Goal: Task Accomplishment & Management: Use online tool/utility

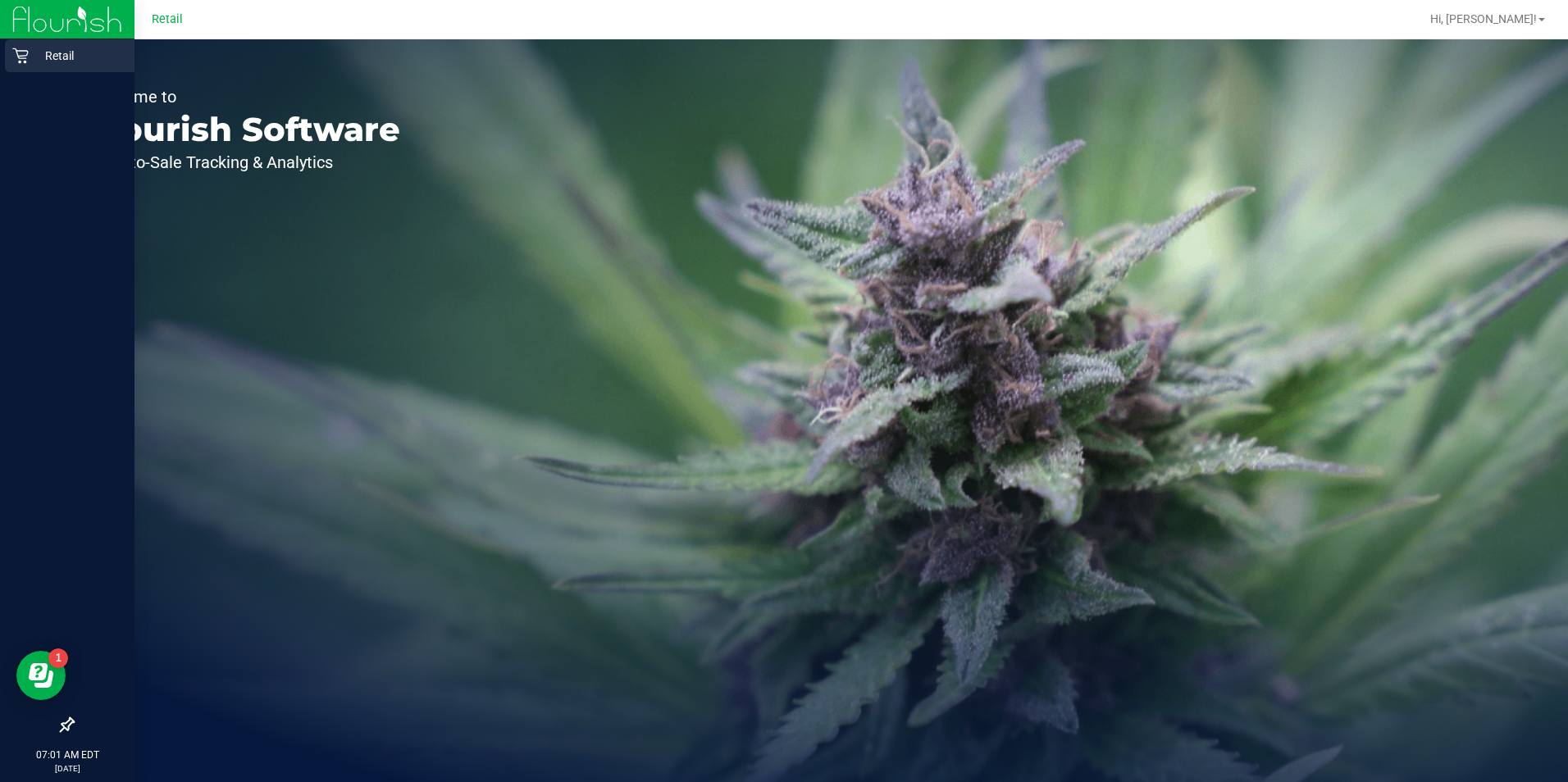
click at [27, 56] on icon at bounding box center [20, 55] width 17 height 17
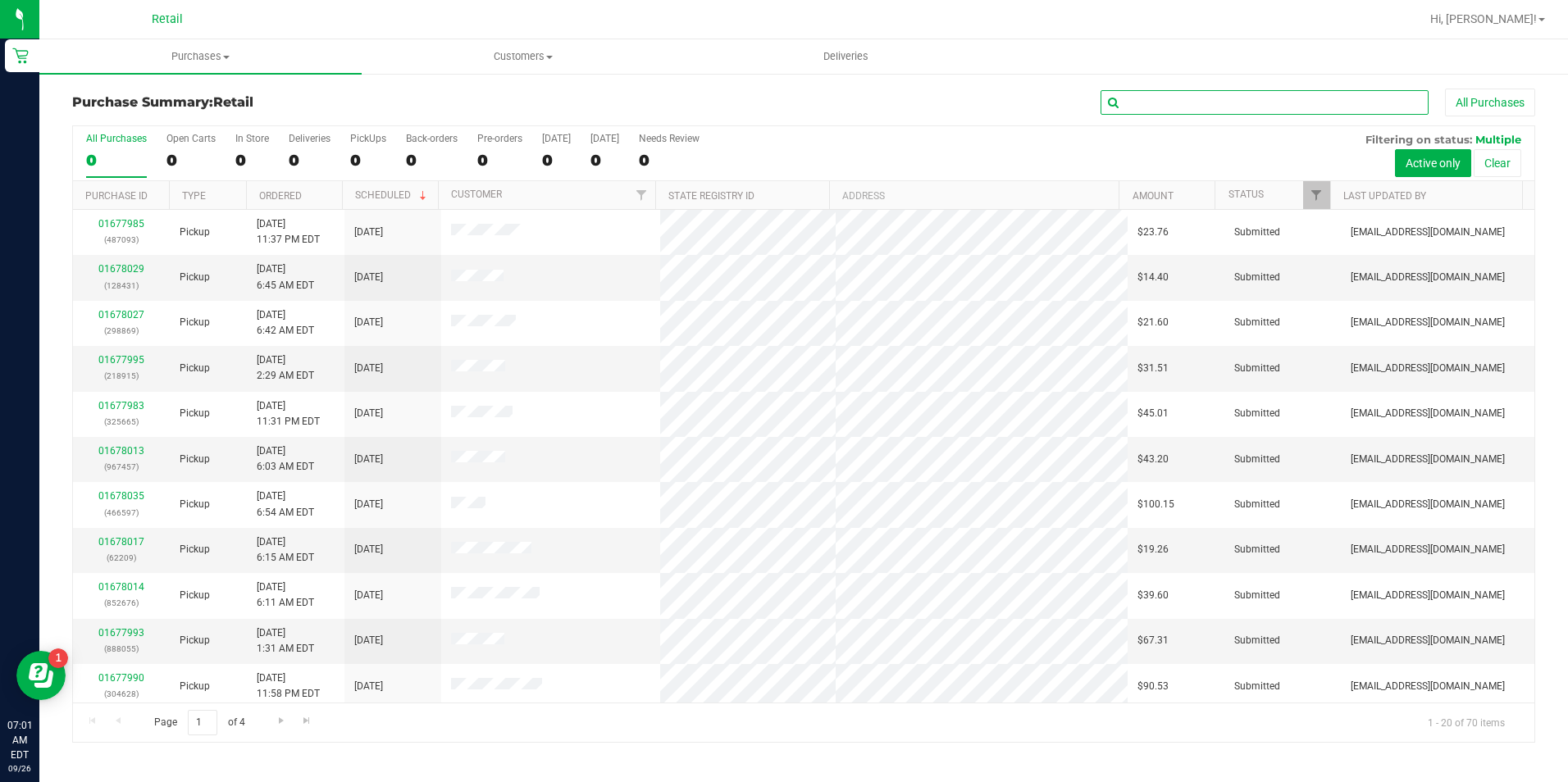
click at [1190, 100] on input "text" at bounding box center [1264, 103] width 328 height 25
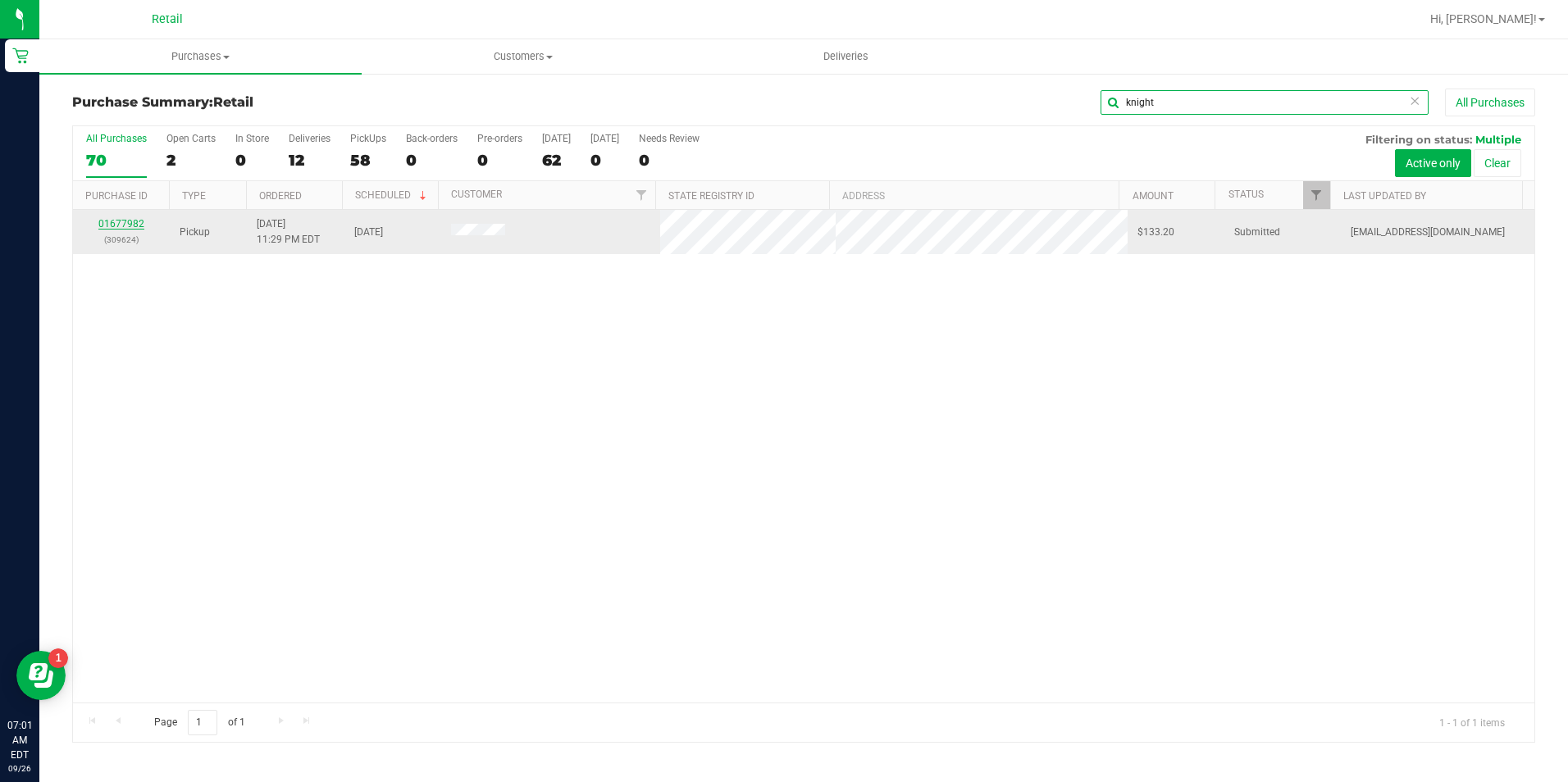
type input "knight"
click at [131, 224] on link "01677982" at bounding box center [121, 223] width 46 height 11
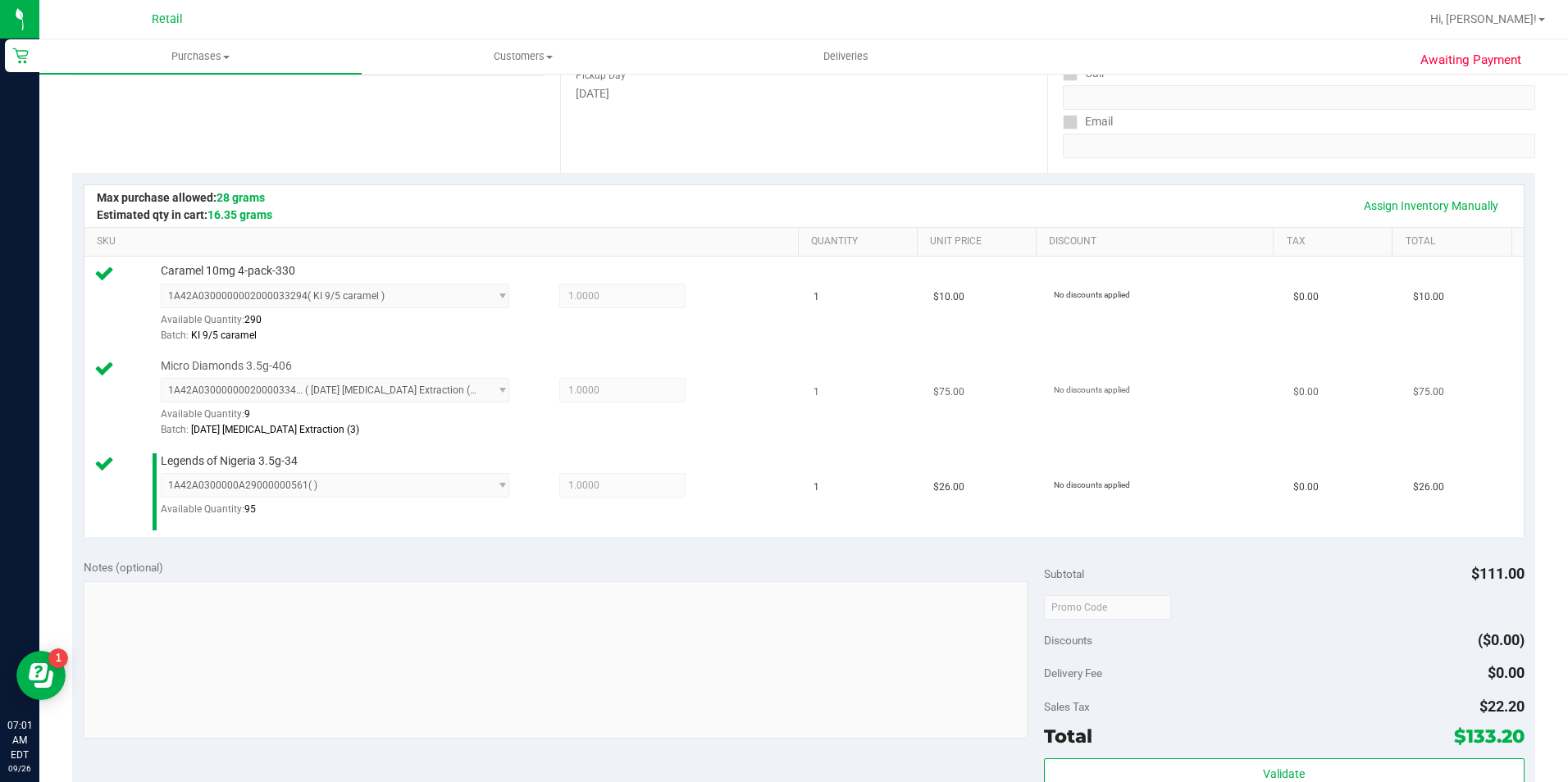
scroll to position [492, 0]
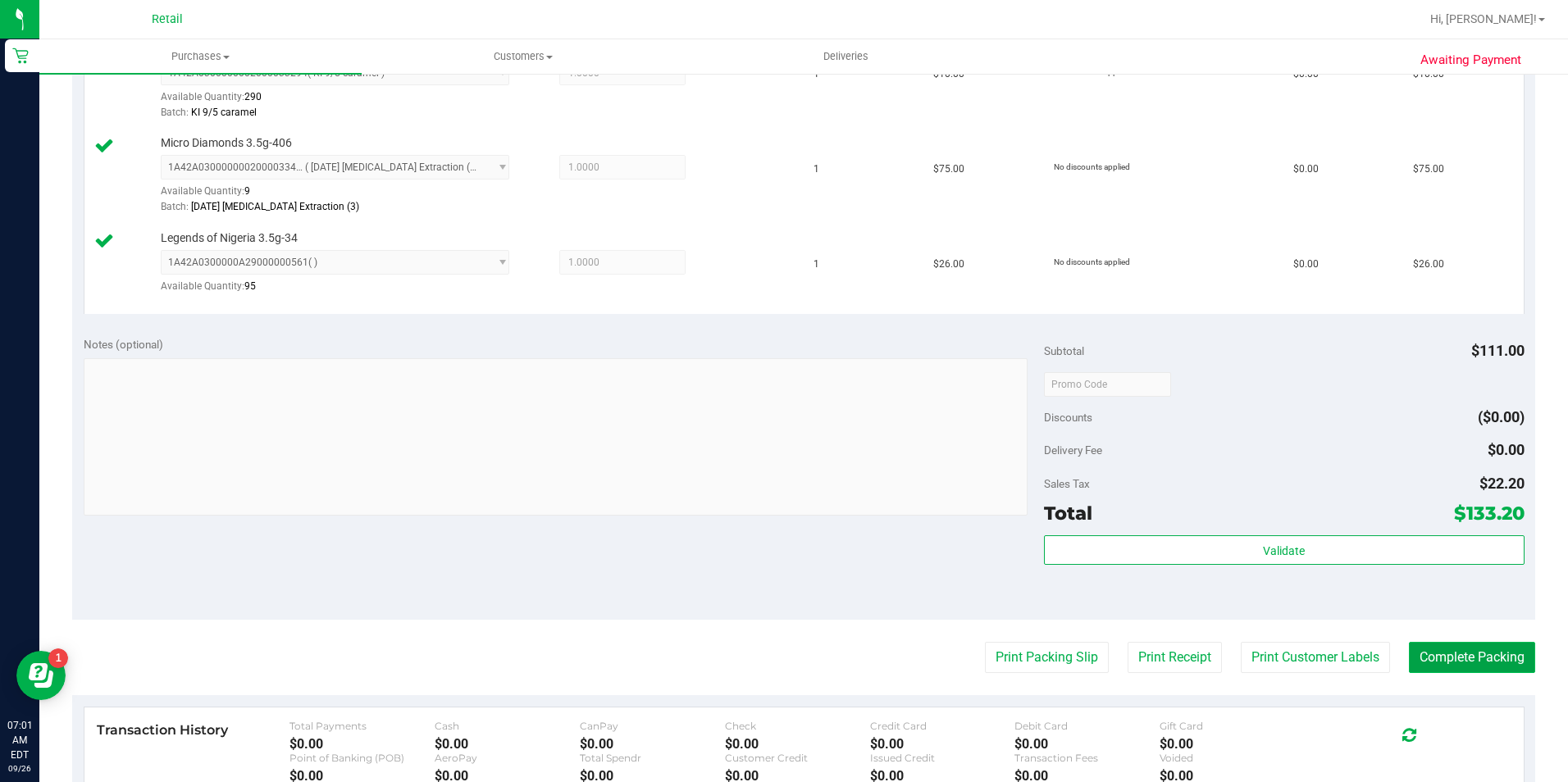
click at [1441, 648] on button "Complete Packing" at bounding box center [1472, 657] width 127 height 31
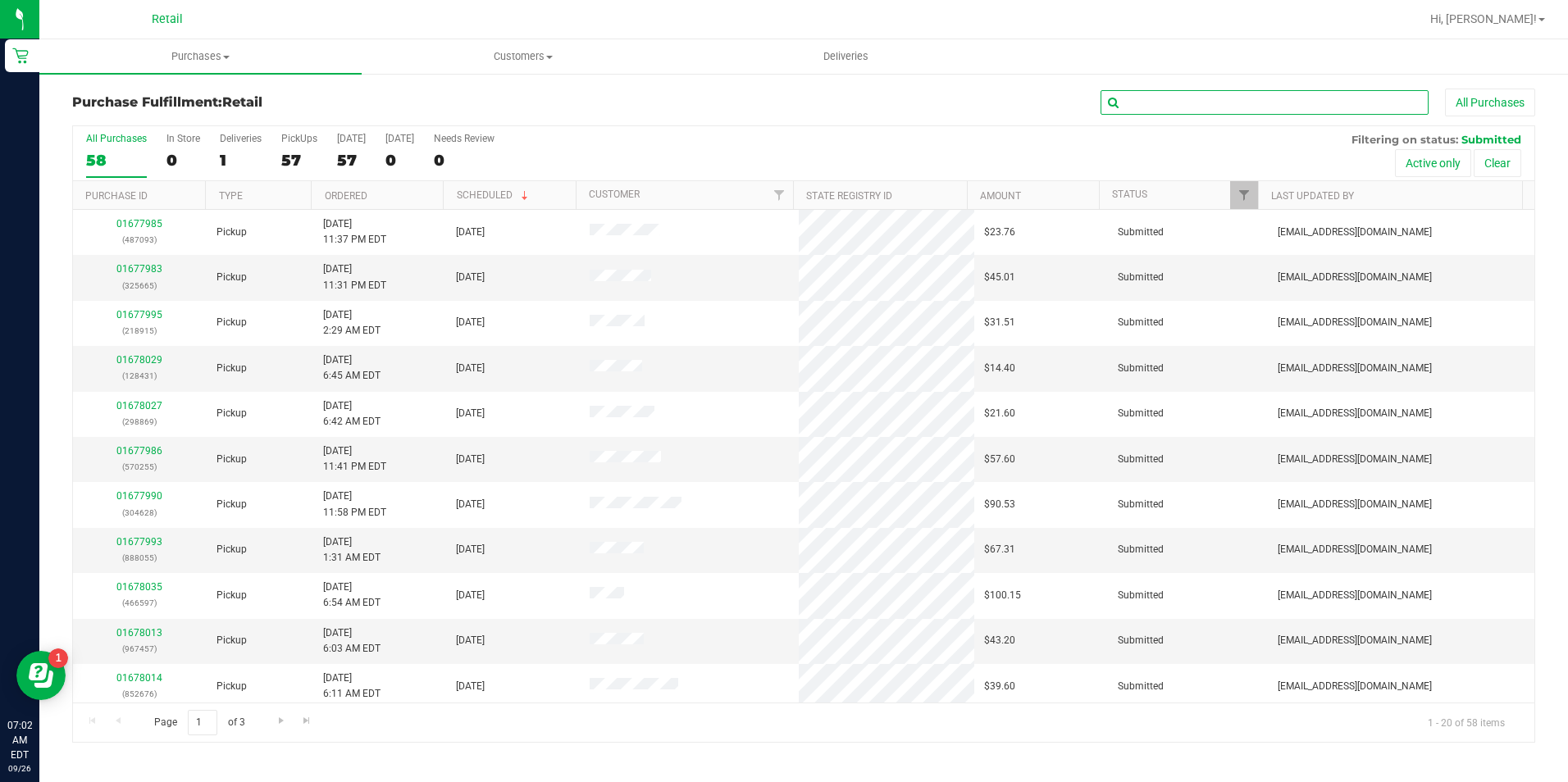
click at [1289, 96] on input "text" at bounding box center [1264, 103] width 328 height 25
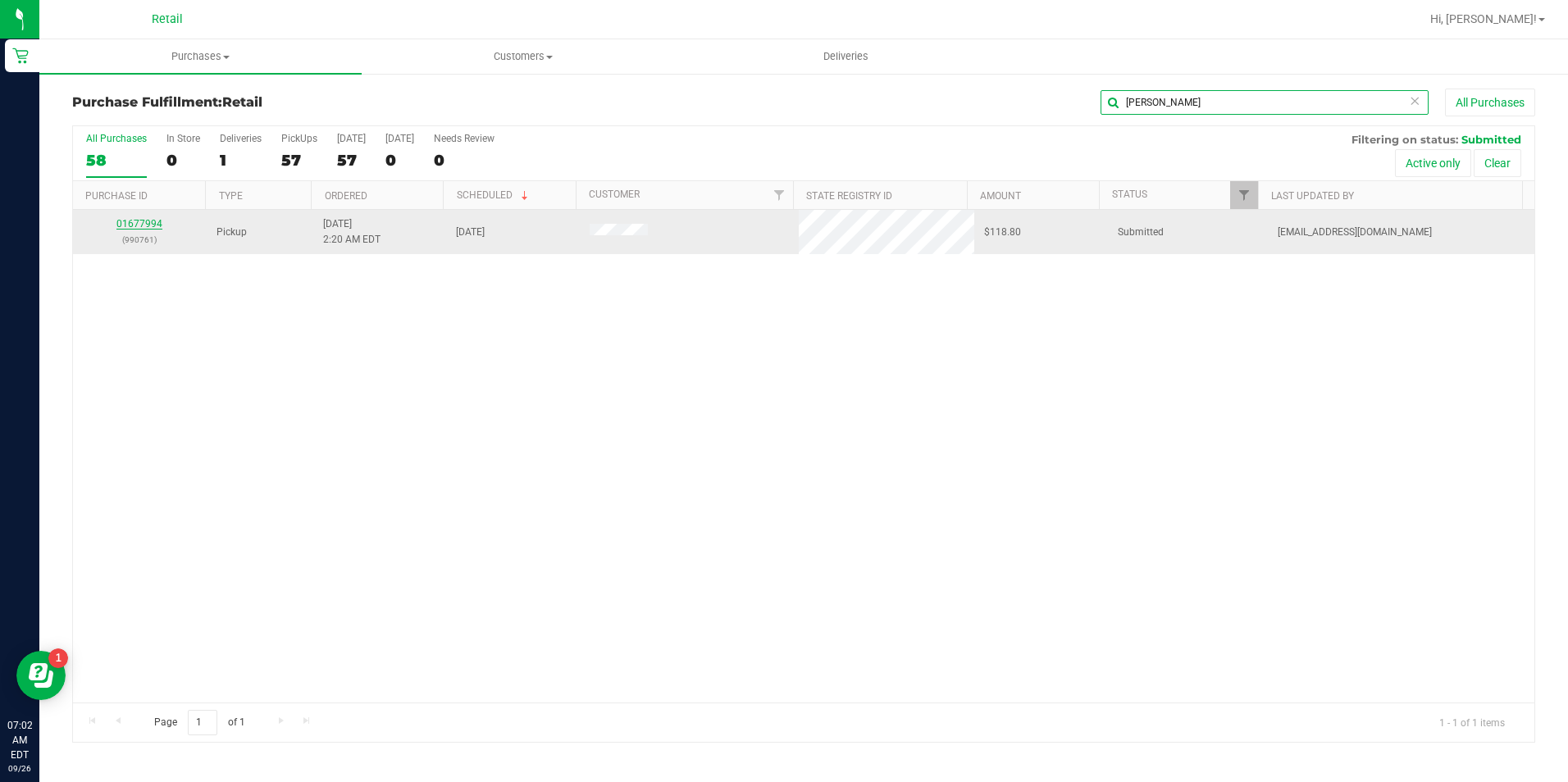
type input "barr"
click at [136, 228] on link "01677994" at bounding box center [139, 223] width 46 height 11
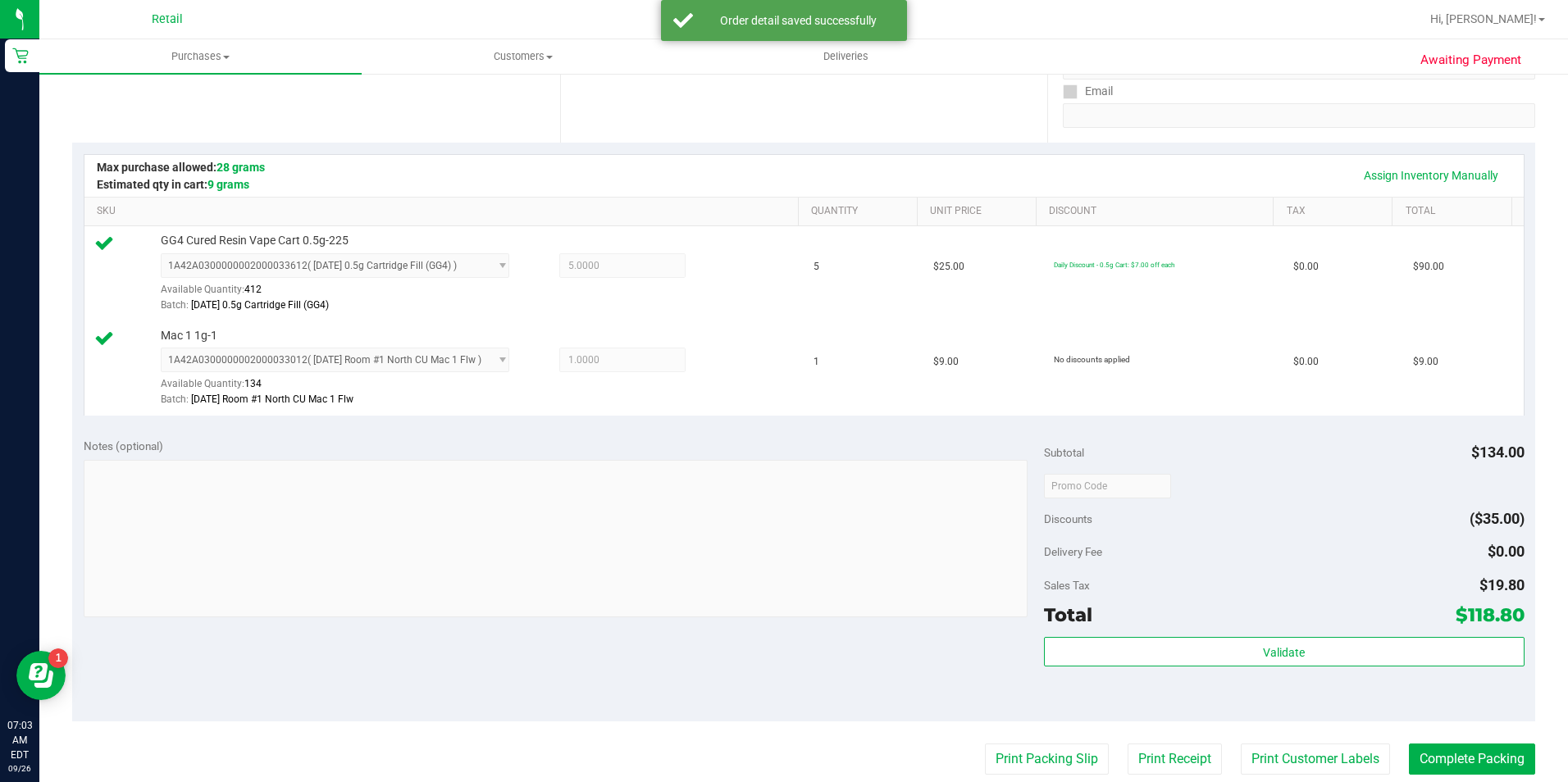
scroll to position [328, 0]
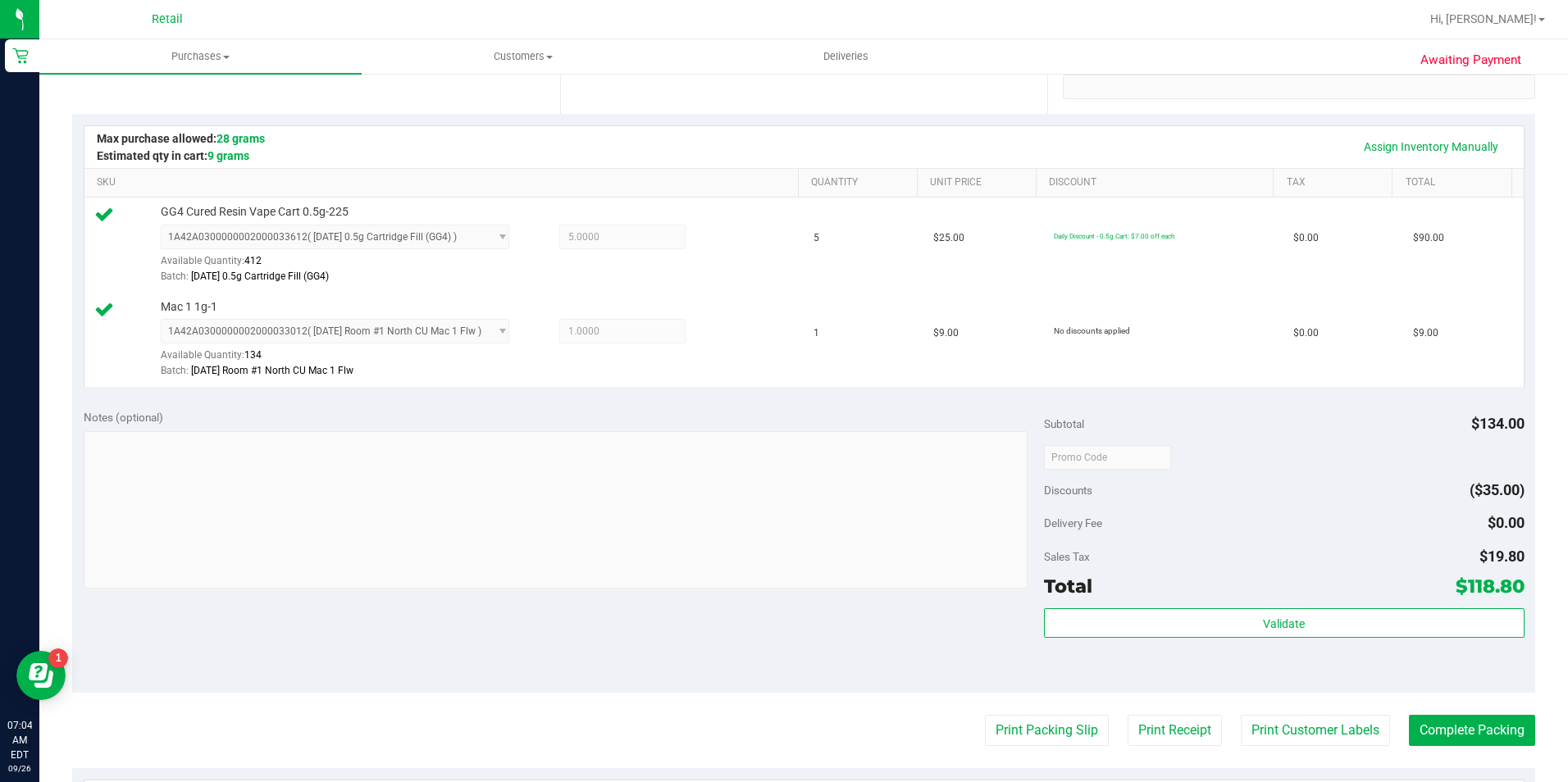
click at [1510, 748] on purchase-details "Back Edit Purchase Cancel Purchase View Profile # 01677994 Med | Rec METRC ID: …" at bounding box center [803, 418] width 1463 height 1314
click at [1486, 731] on button "Complete Packing" at bounding box center [1472, 730] width 127 height 31
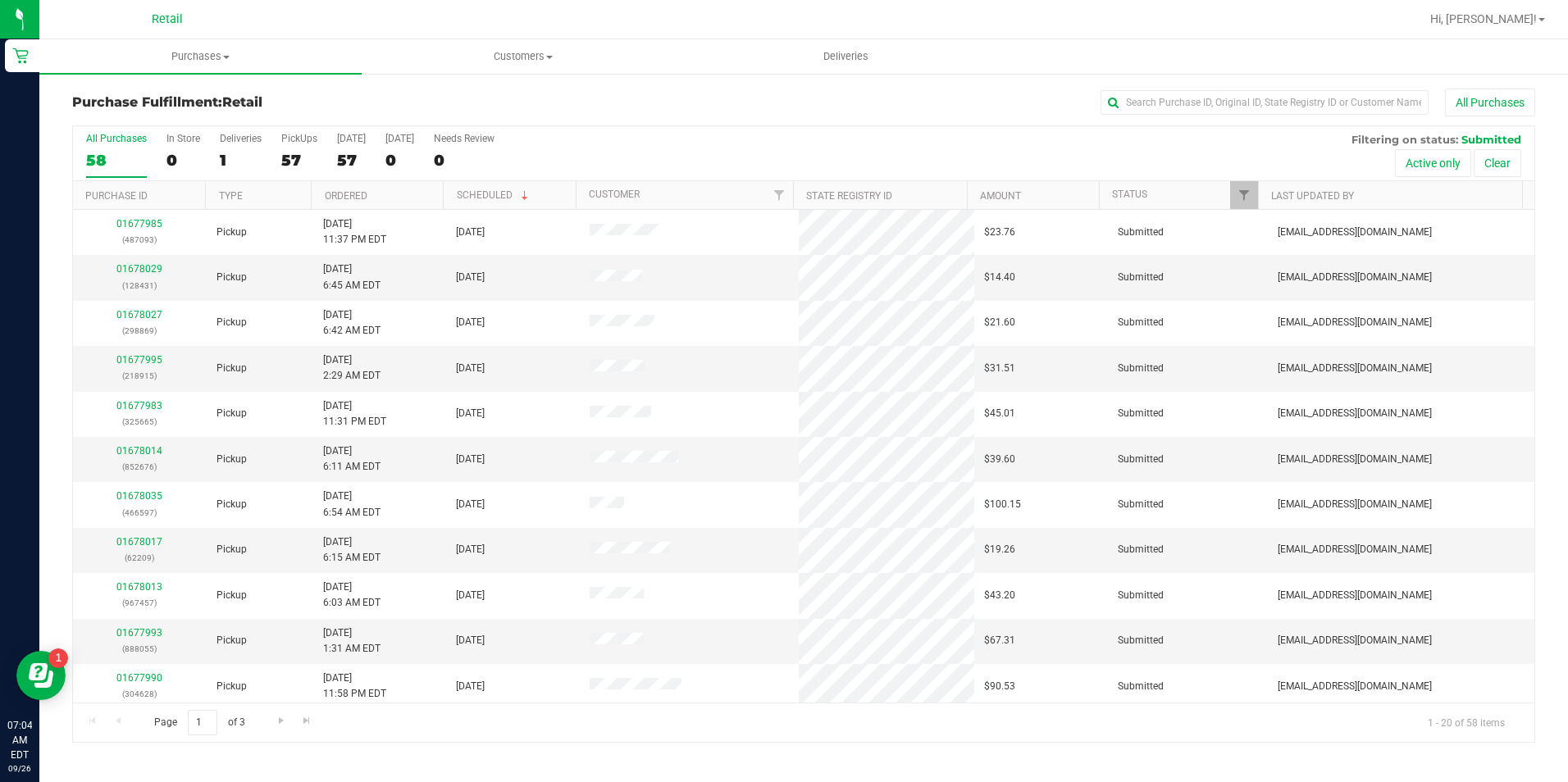
click at [1245, 87] on div "Purchase Fulfillment: Retail All Purchases All Purchases 58 In Store 0 Deliveri…" at bounding box center [803, 416] width 1528 height 687
click at [1239, 93] on input "text" at bounding box center [1264, 103] width 328 height 25
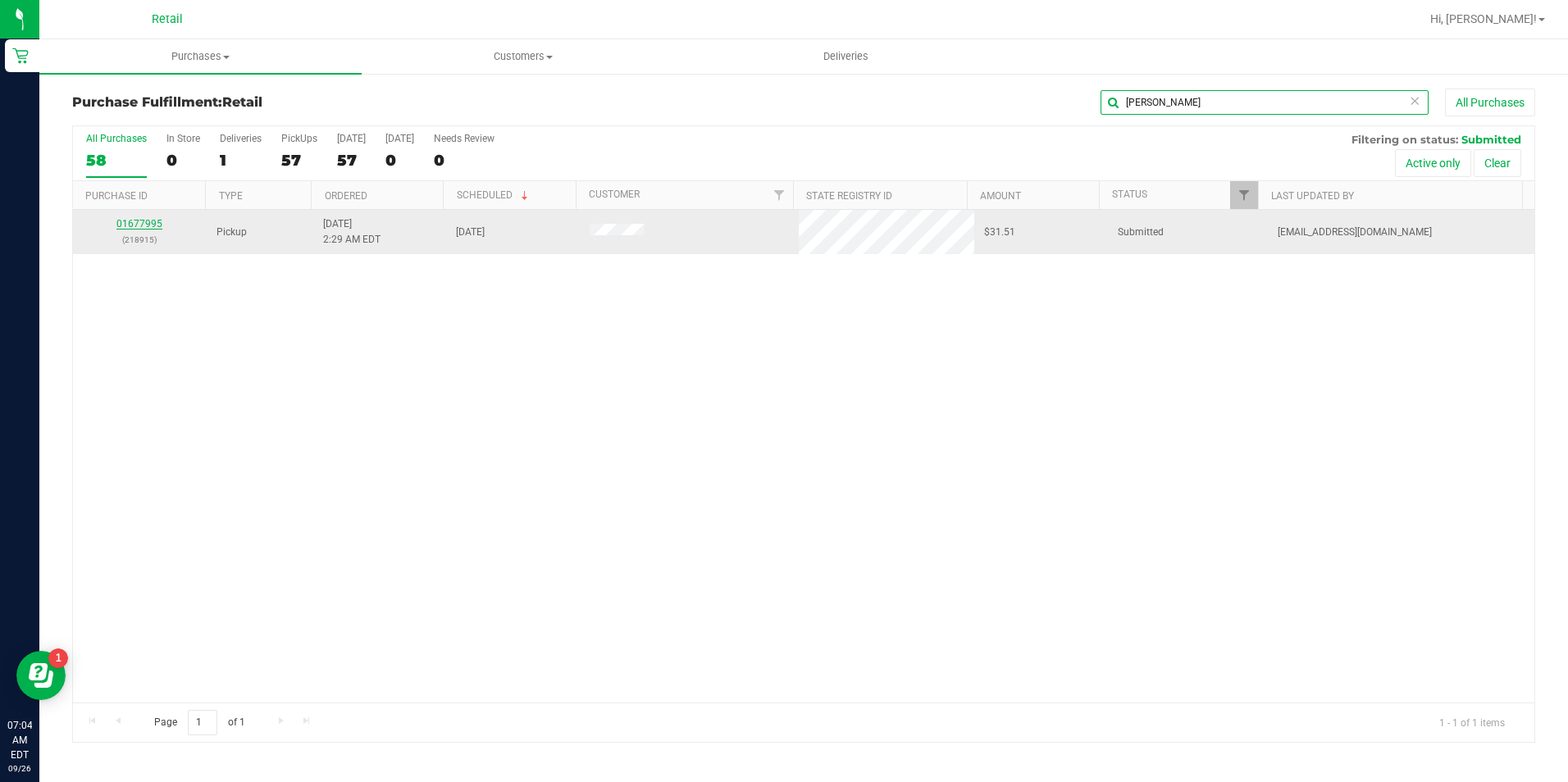
type input "garr"
click at [134, 219] on link "01677995" at bounding box center [139, 223] width 46 height 11
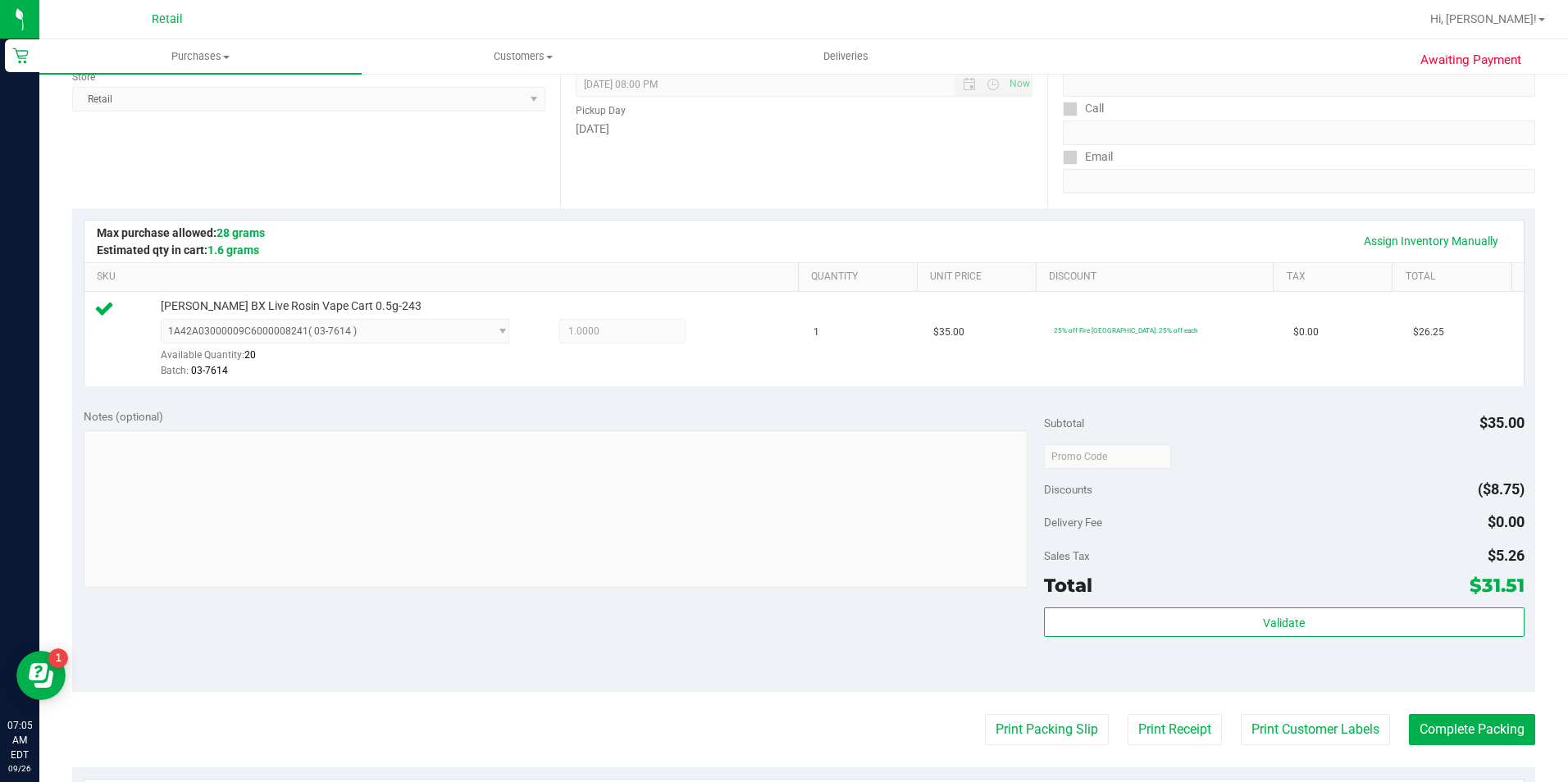
scroll to position [246, 0]
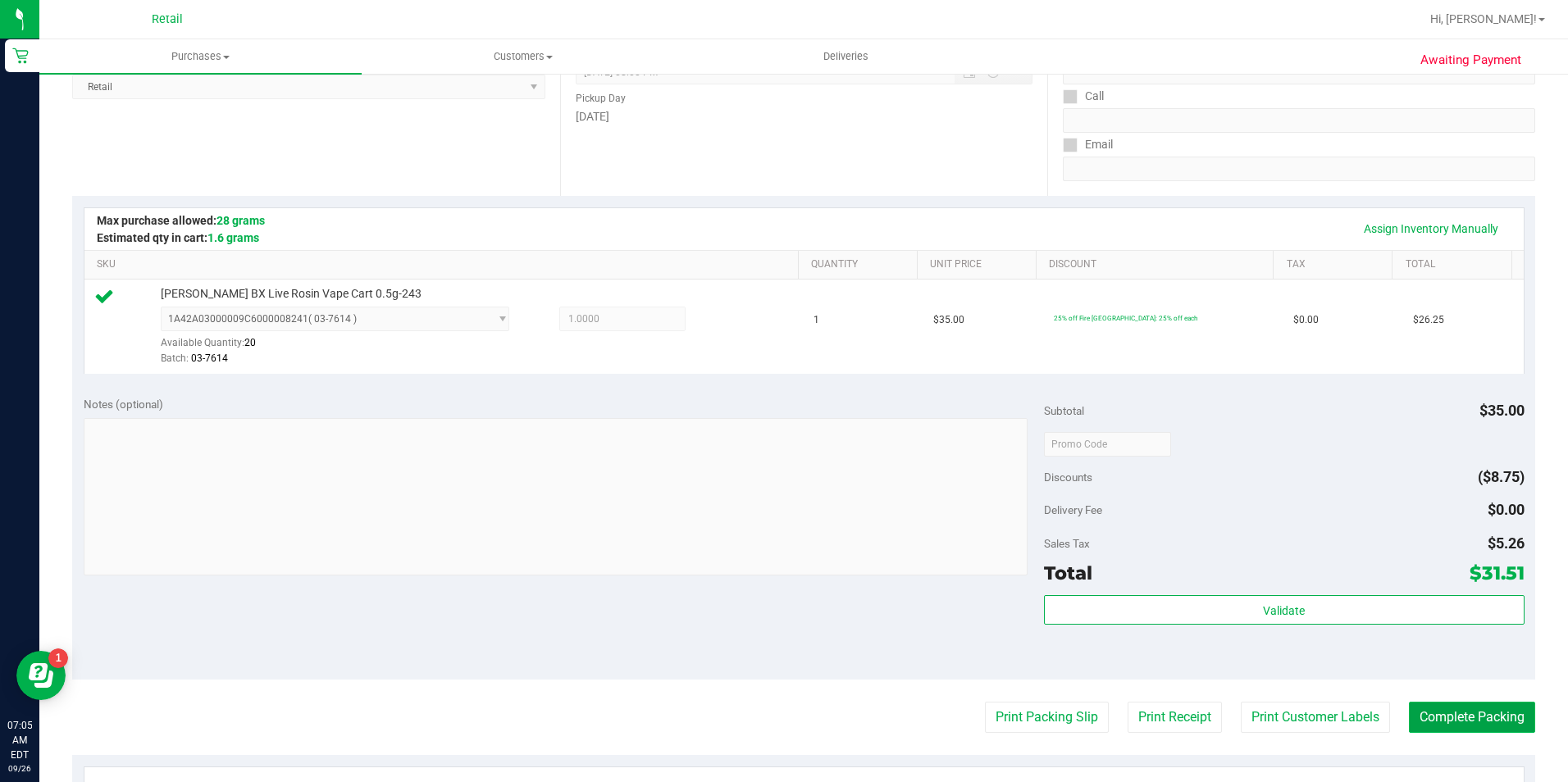
click at [1462, 718] on button "Complete Packing" at bounding box center [1472, 717] width 127 height 31
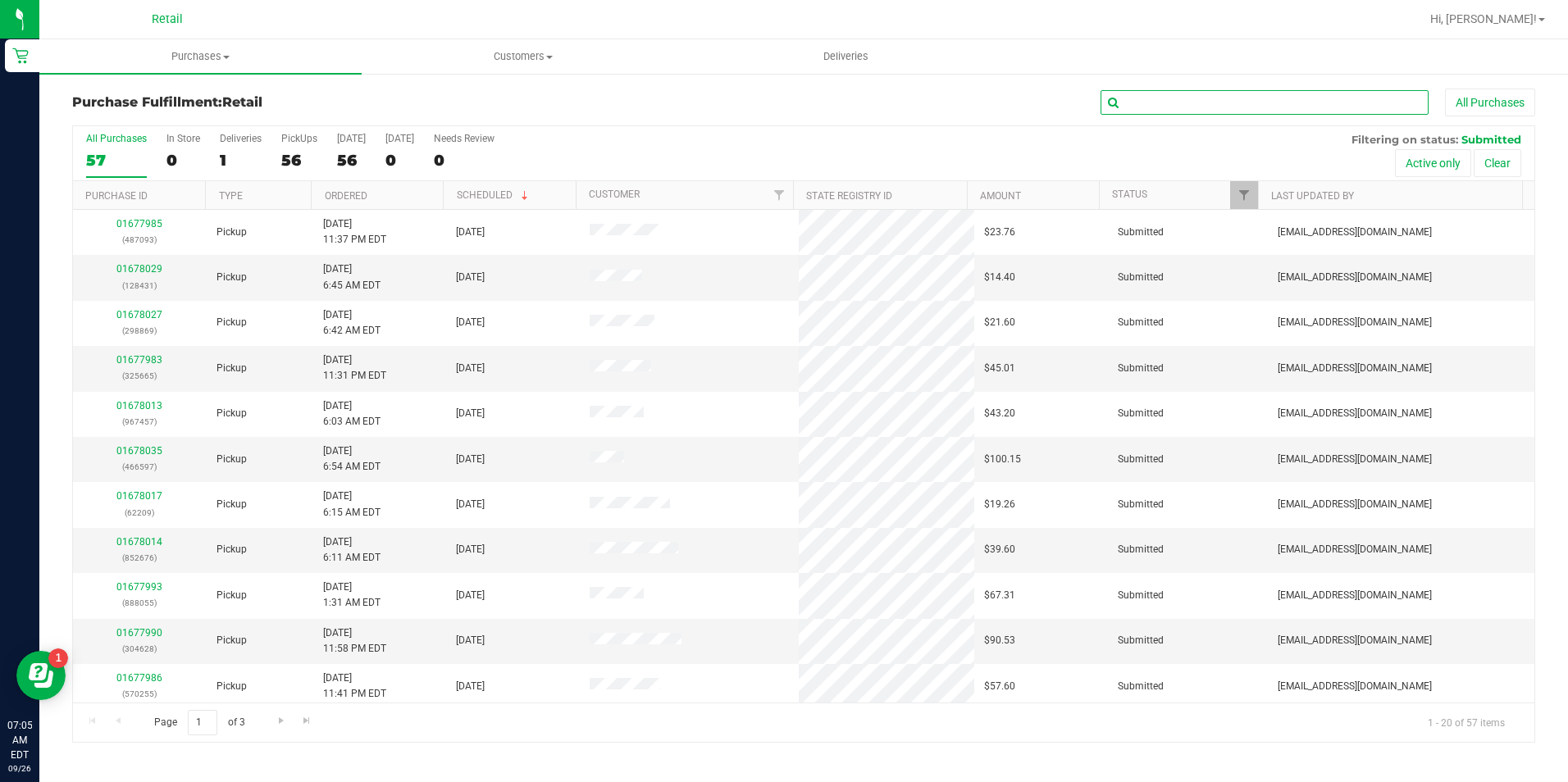
click at [1341, 109] on input "text" at bounding box center [1264, 103] width 328 height 25
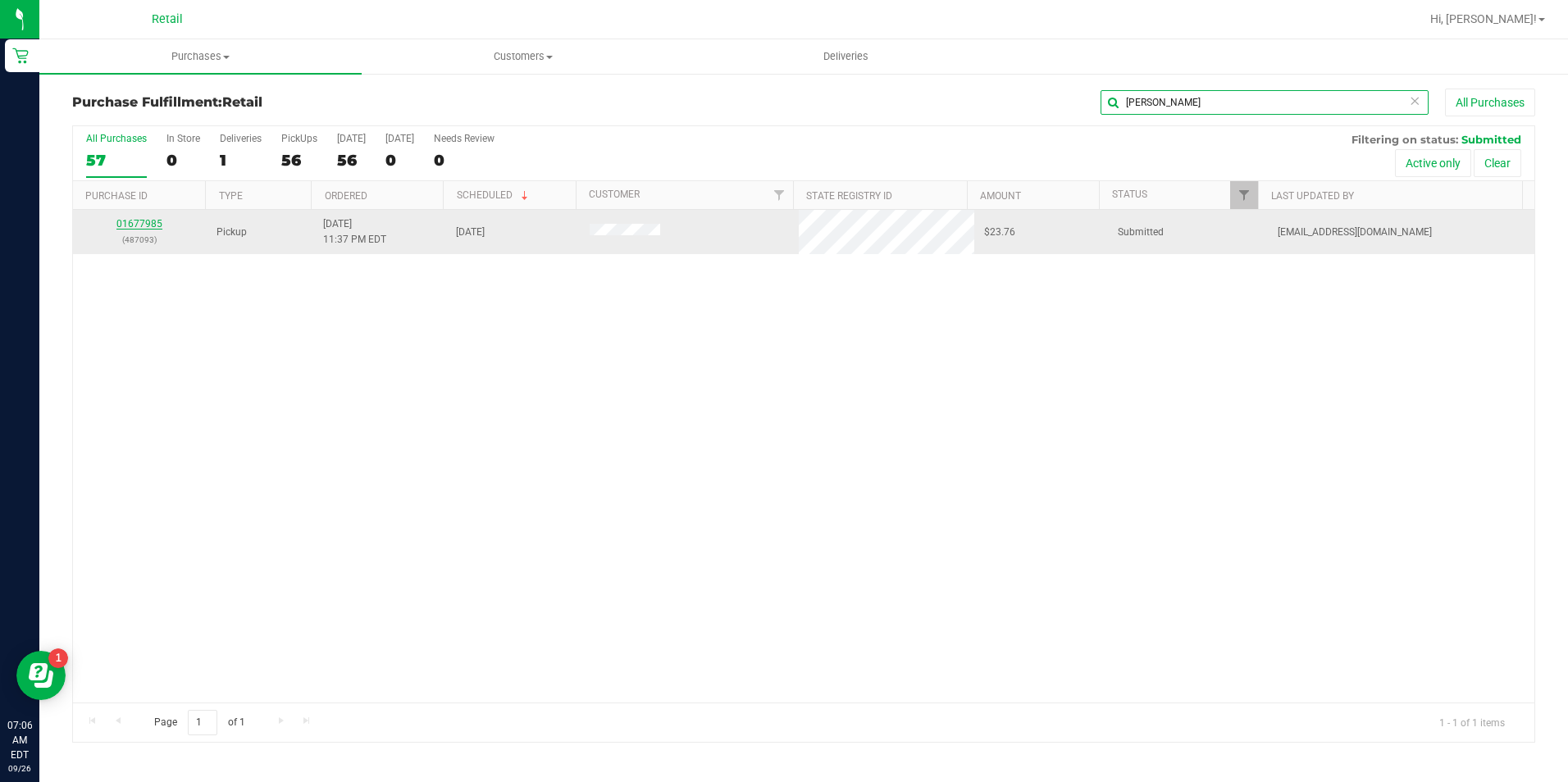
type input "jona"
click at [135, 226] on link "01677985" at bounding box center [139, 223] width 46 height 11
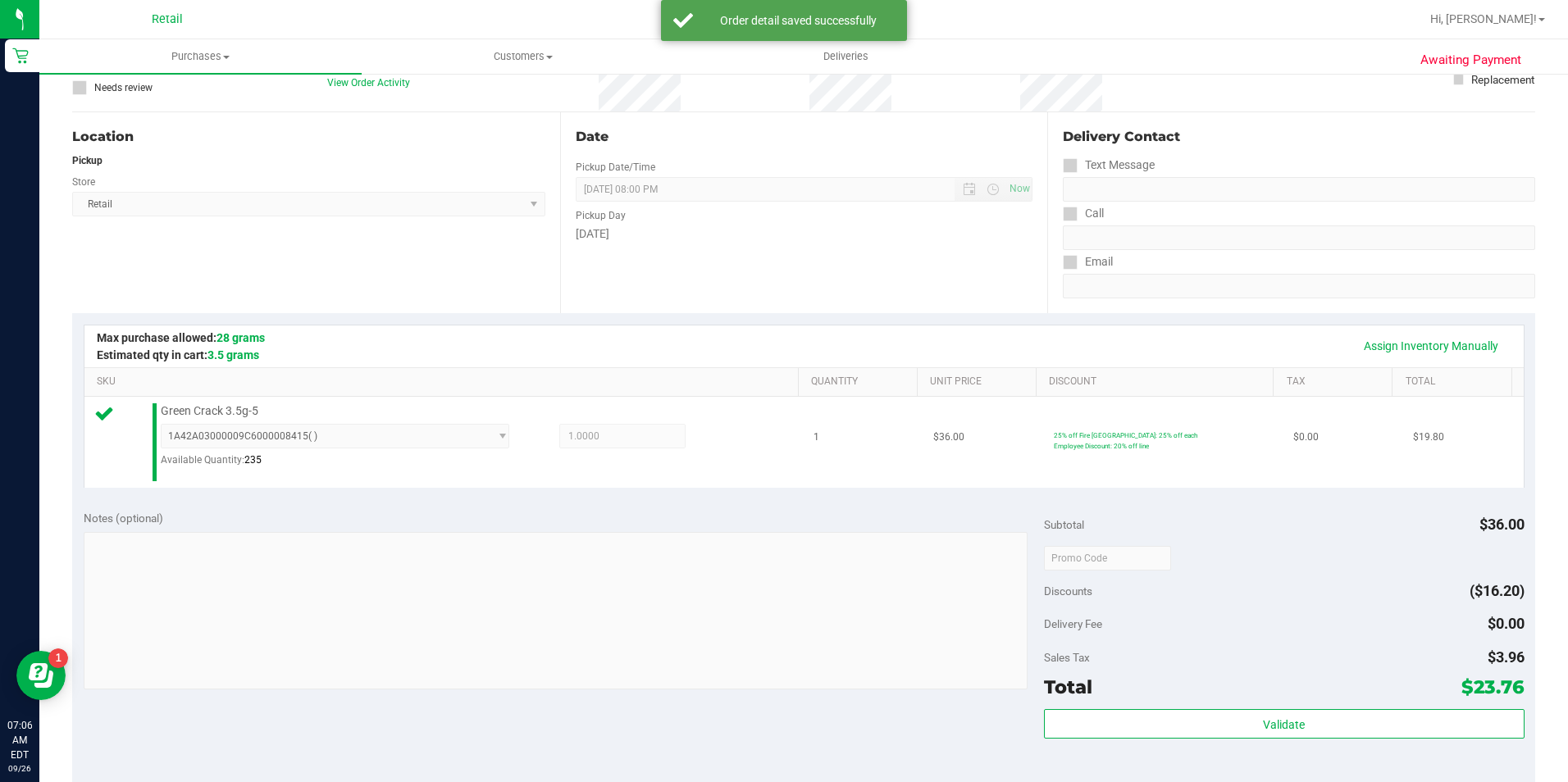
scroll to position [246, 0]
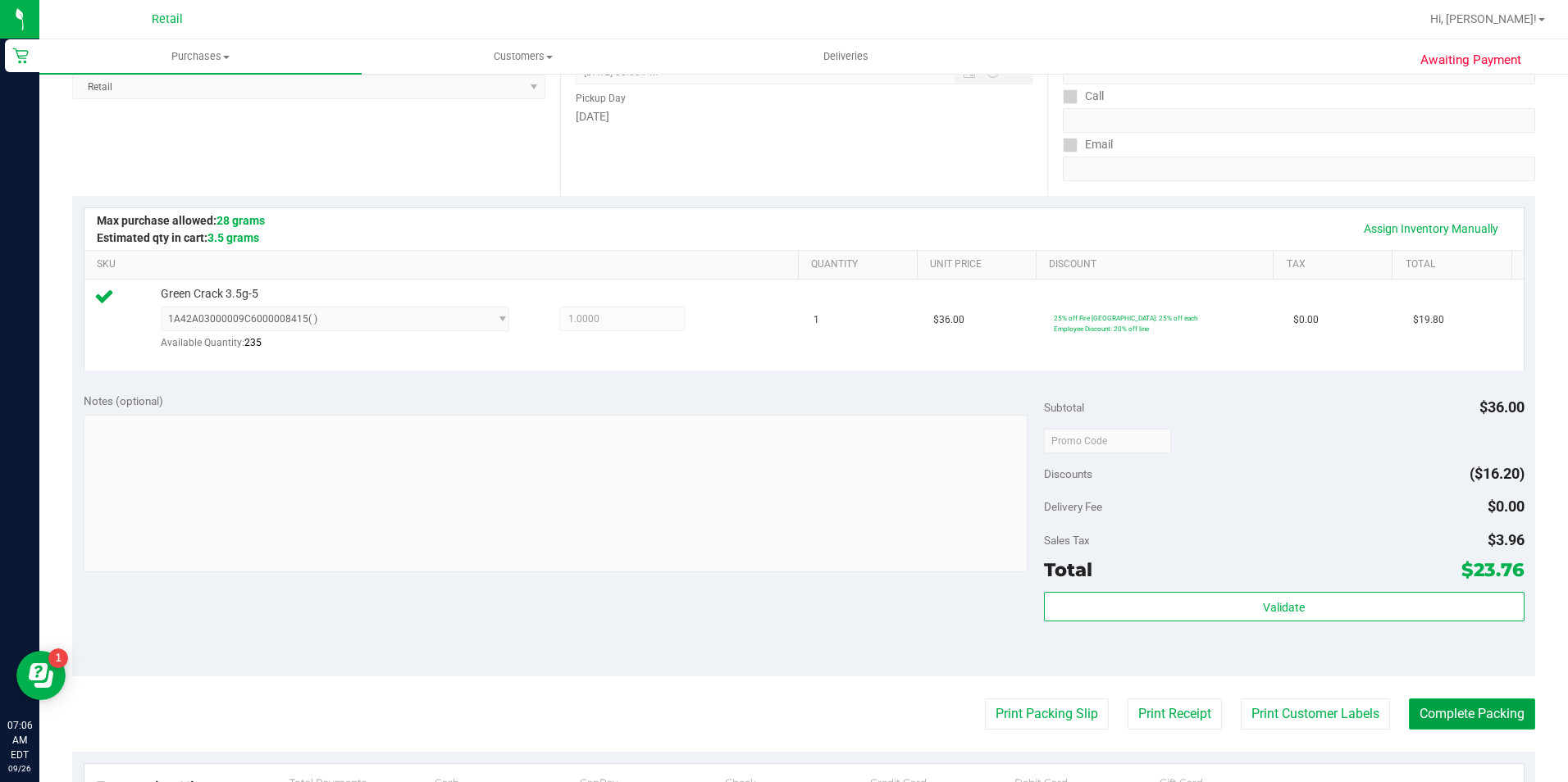
click at [1522, 718] on button "Complete Packing" at bounding box center [1472, 713] width 127 height 31
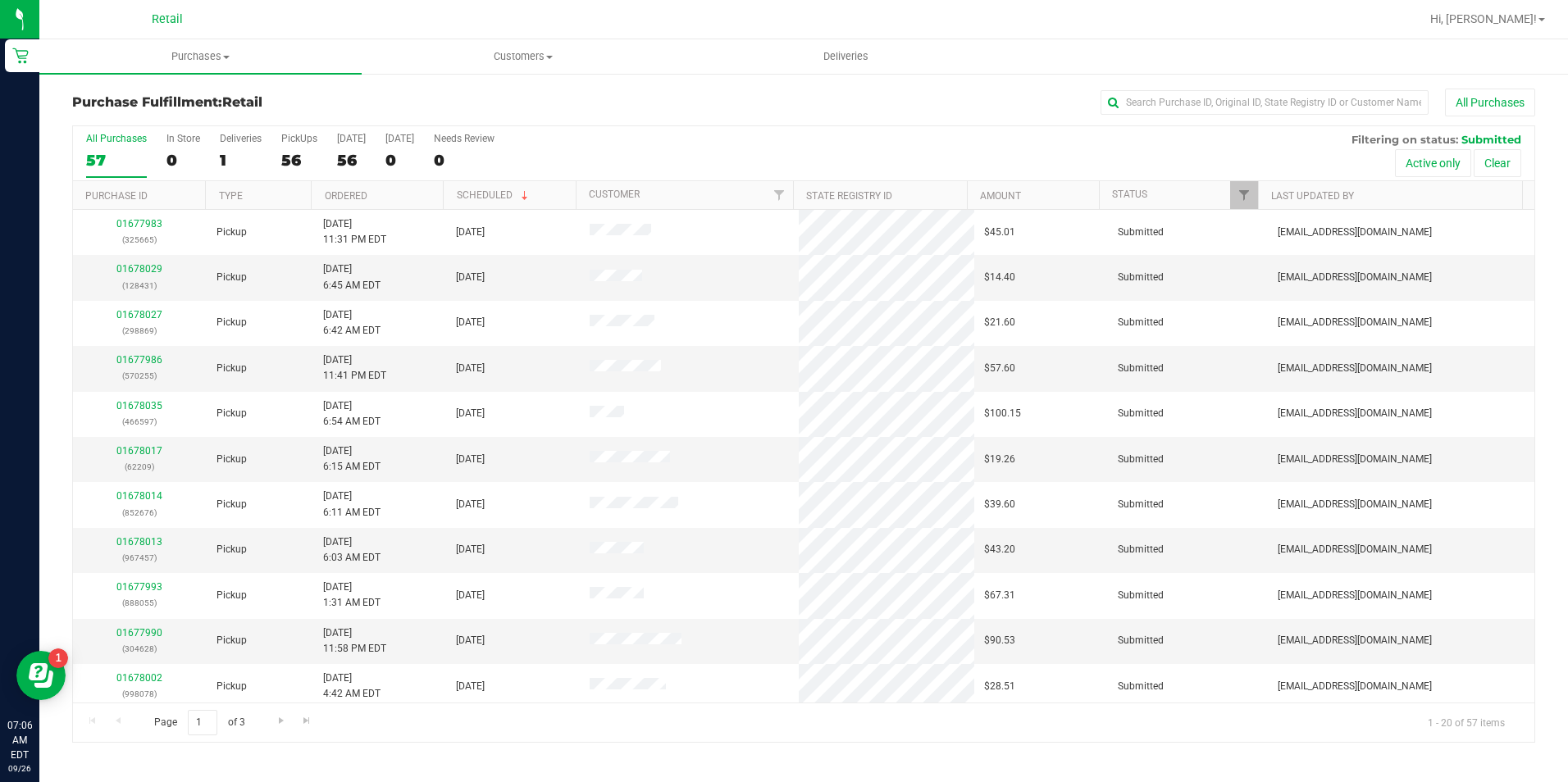
click at [1297, 126] on div "All Purchases 57 In Store 0 Deliveries 1 PickUps 56 Today 56 Tomorrow 0 Needs R…" at bounding box center [803, 434] width 1463 height 618
click at [1303, 96] on input "text" at bounding box center [1264, 103] width 328 height 25
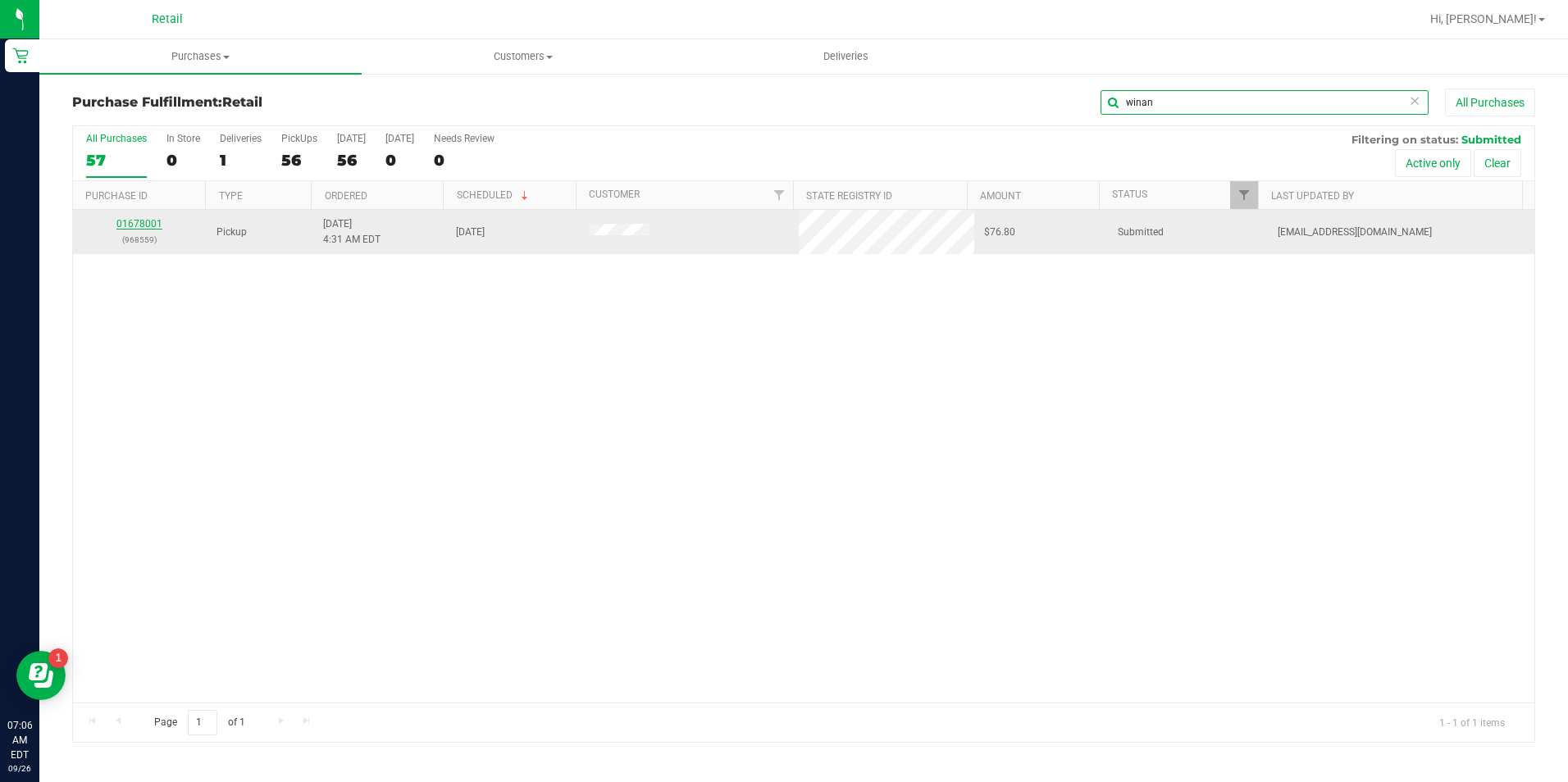
type input "winan"
click at [160, 223] on link "01678001" at bounding box center [139, 223] width 46 height 11
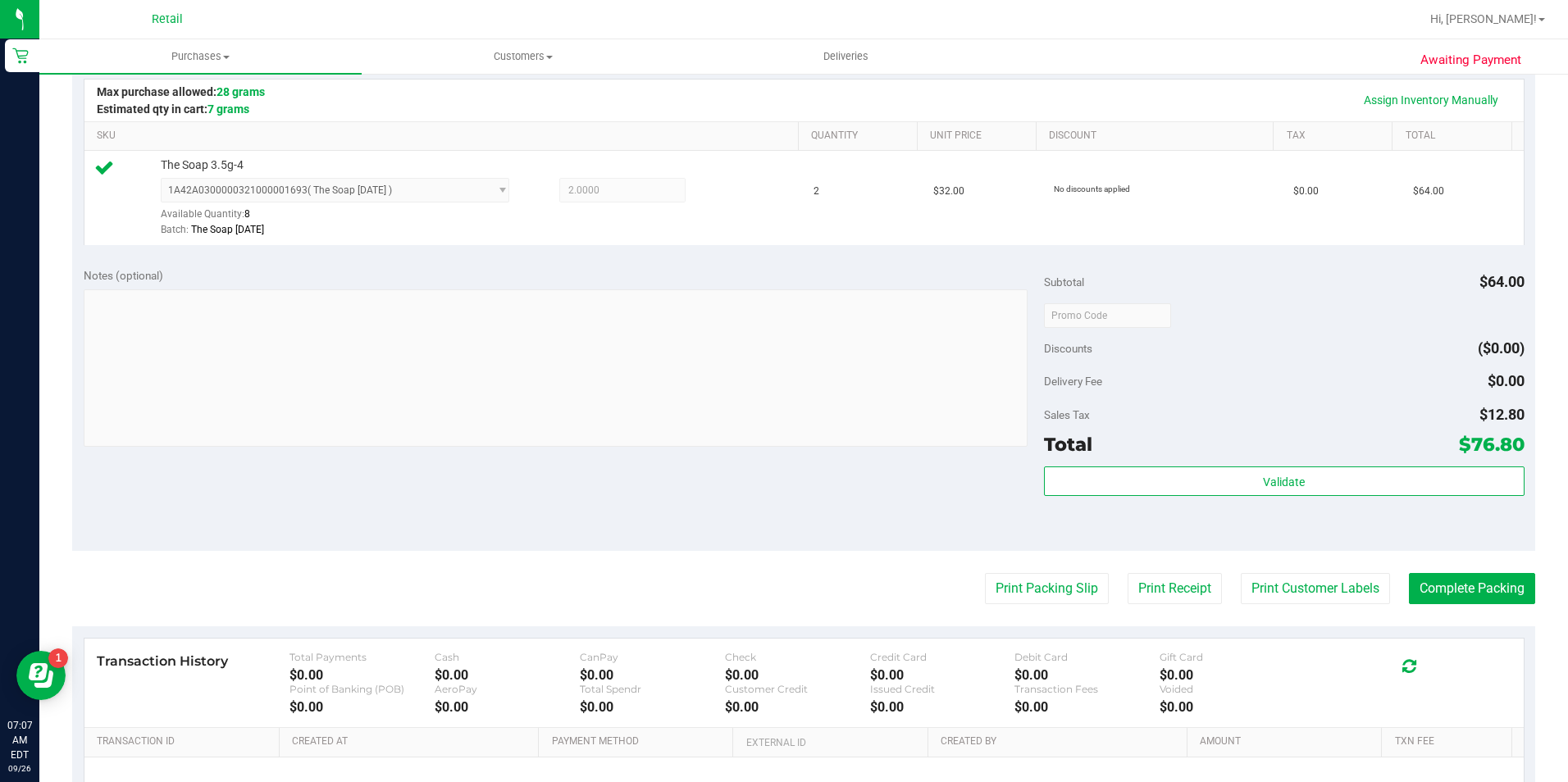
scroll to position [492, 0]
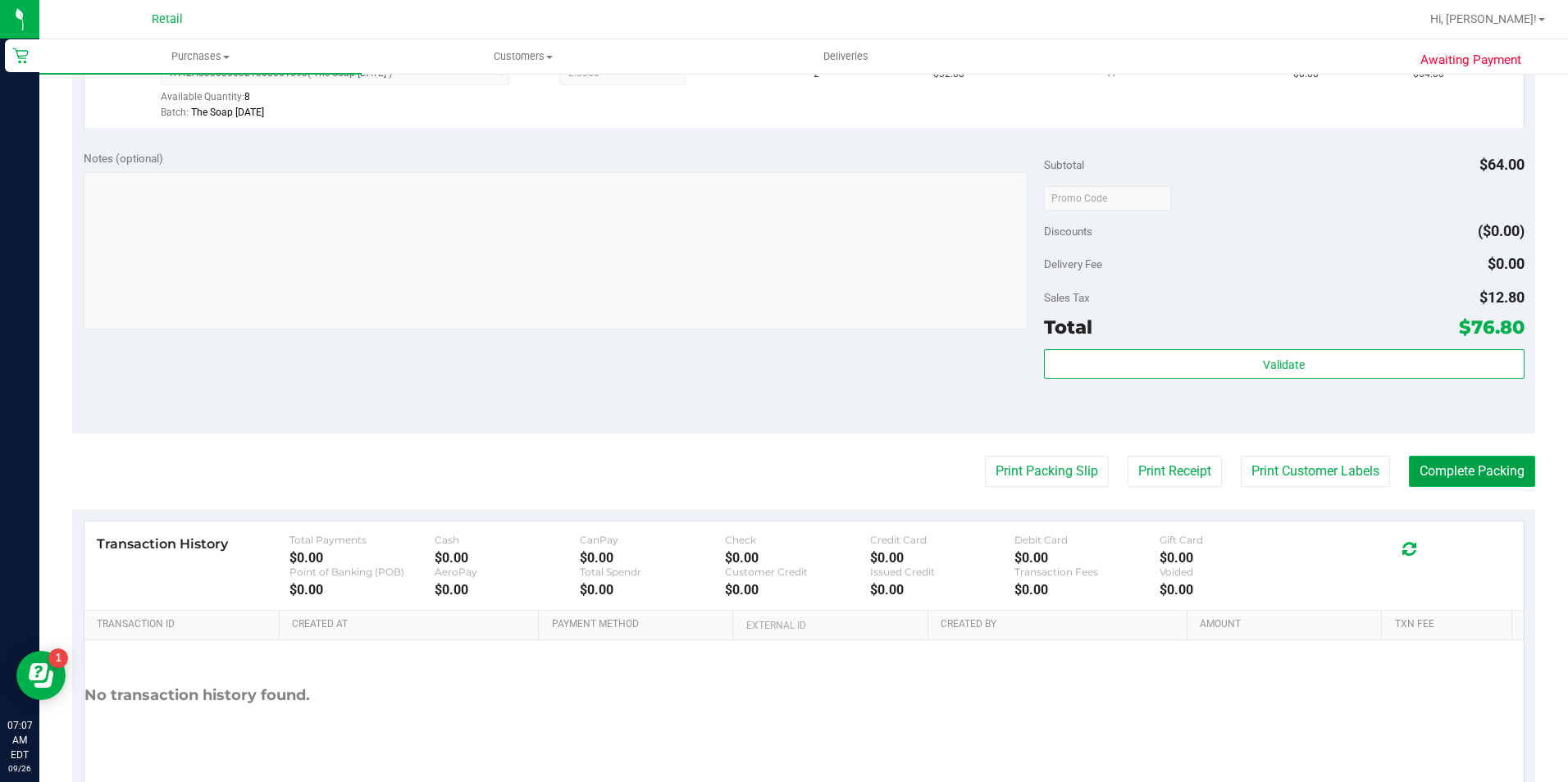
click at [1415, 467] on button "Complete Packing" at bounding box center [1472, 471] width 127 height 31
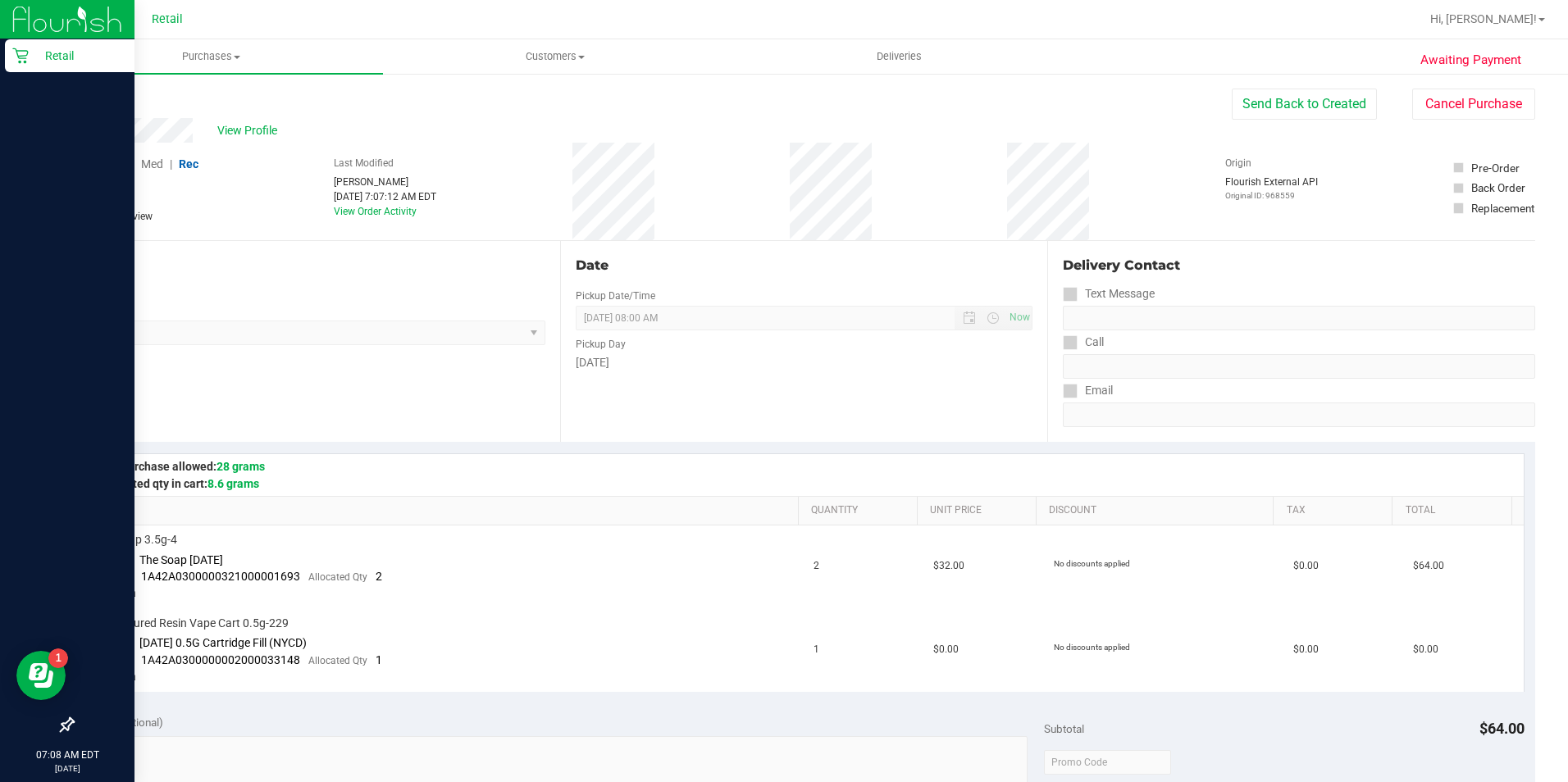
click at [10, 55] on div "Retail" at bounding box center [69, 55] width 129 height 33
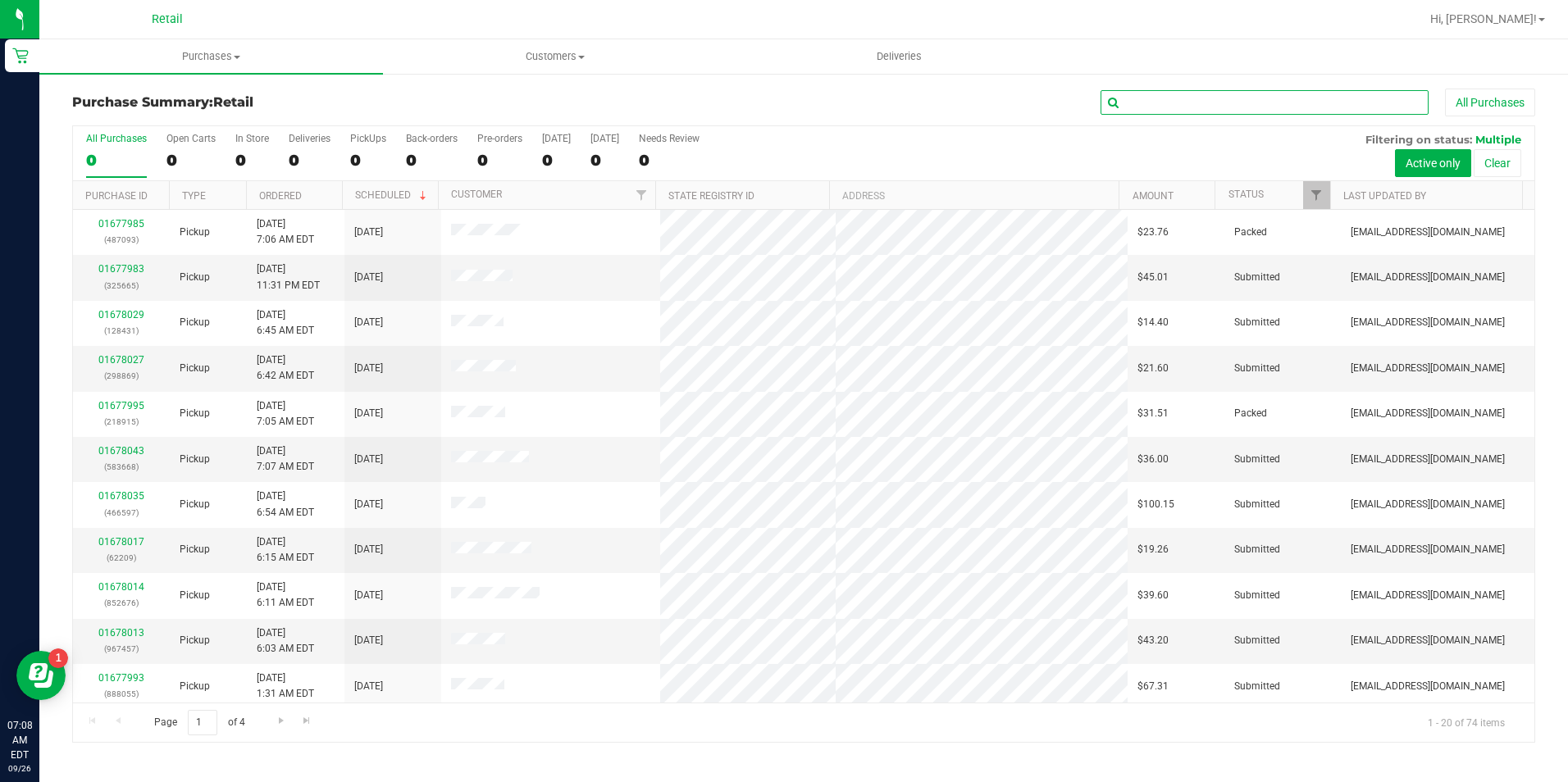
click at [1145, 108] on input "text" at bounding box center [1264, 103] width 328 height 25
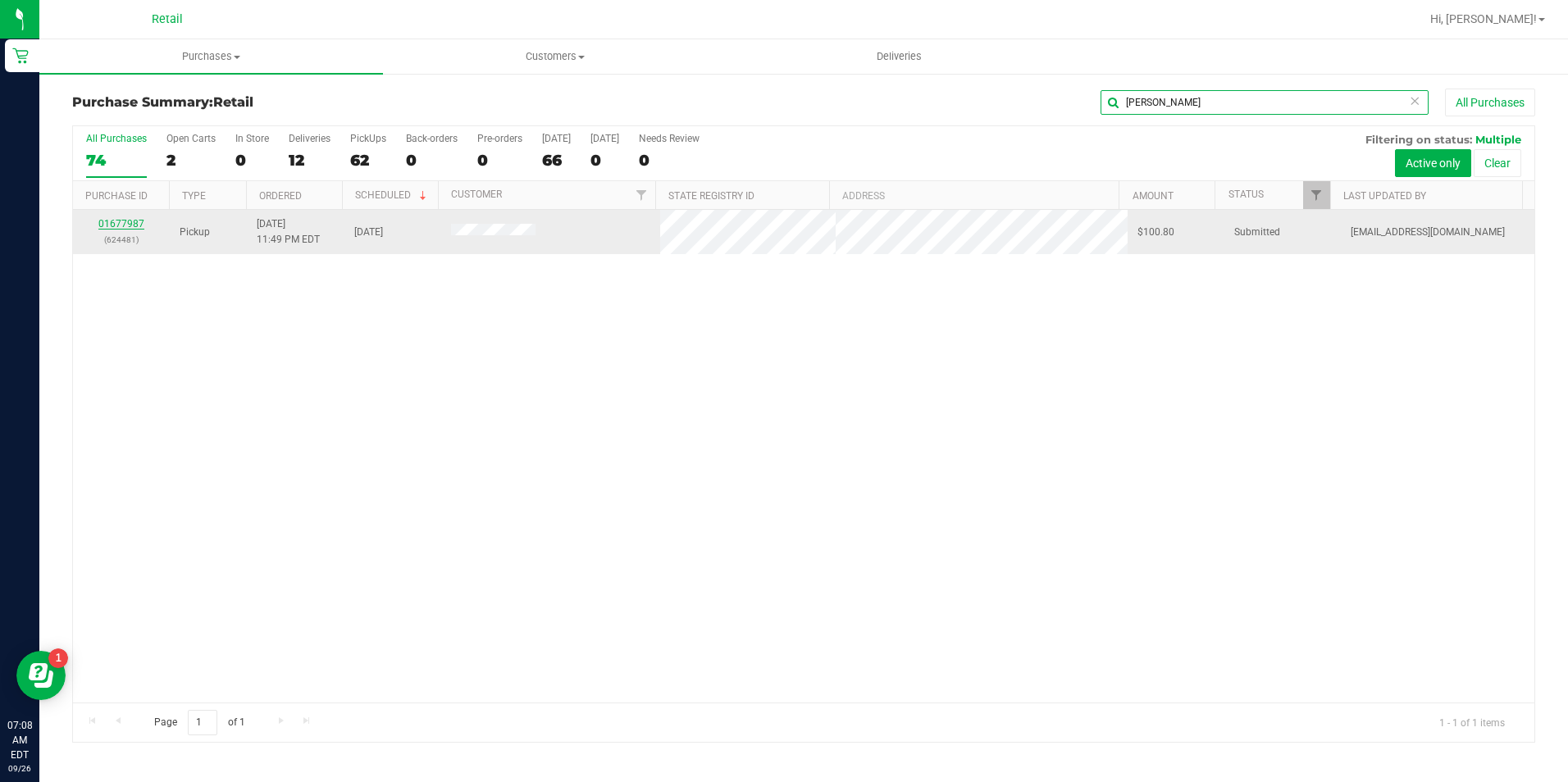
type input "[PERSON_NAME]"
click at [115, 221] on link "01677987" at bounding box center [121, 223] width 46 height 11
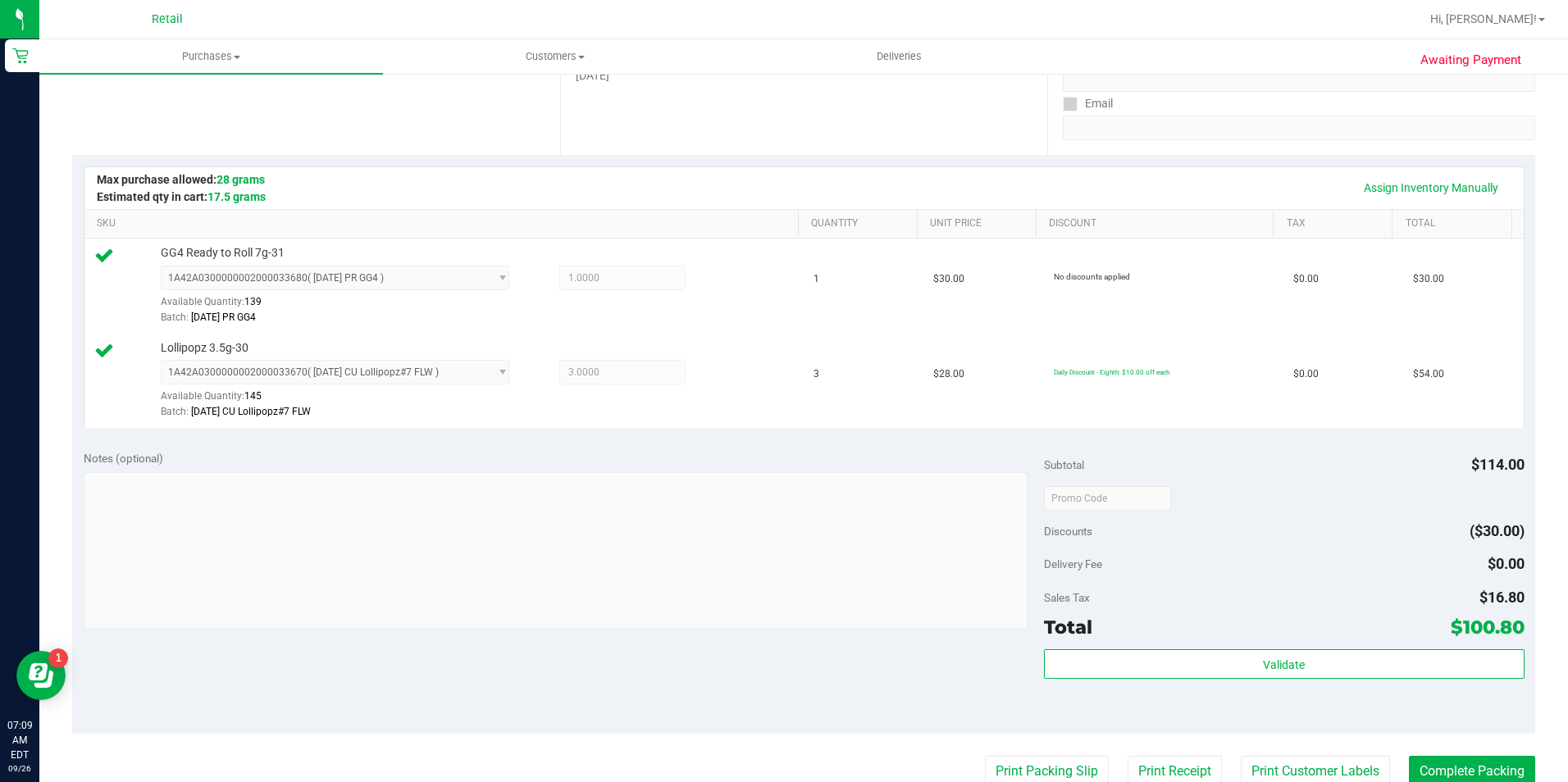
scroll to position [328, 0]
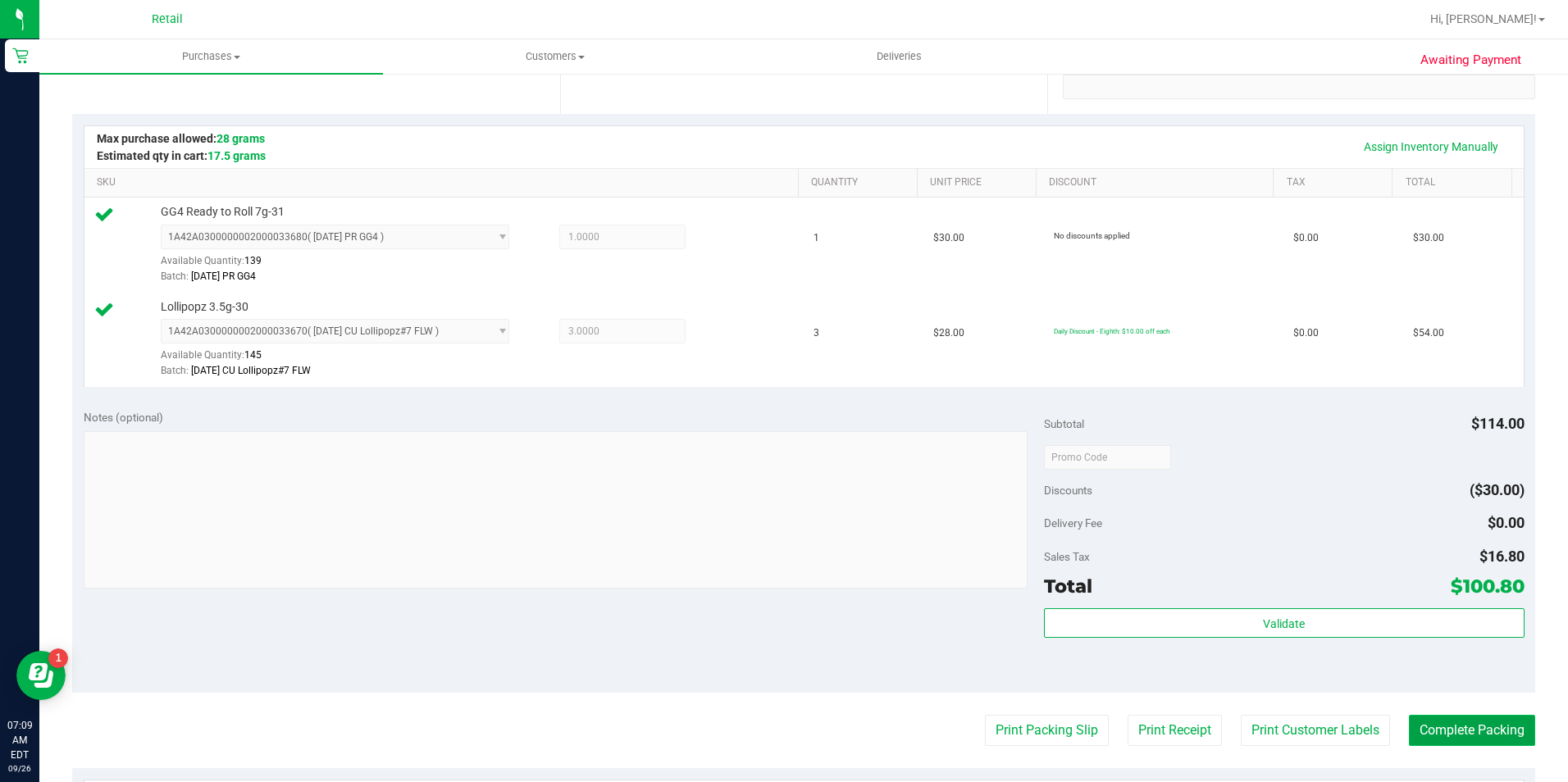
click at [1485, 719] on button "Complete Packing" at bounding box center [1472, 730] width 127 height 31
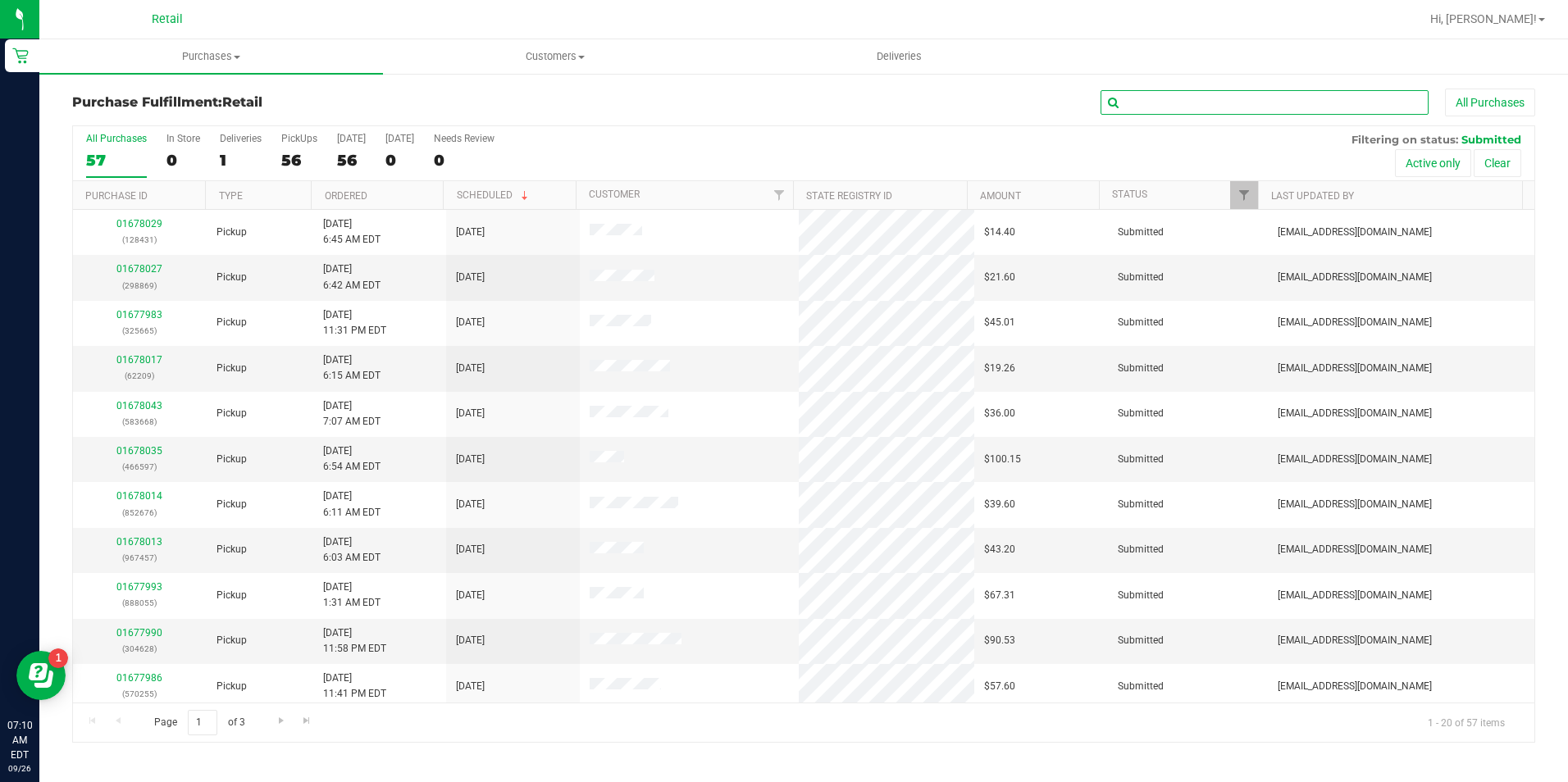
click at [1170, 113] on input "text" at bounding box center [1264, 103] width 328 height 25
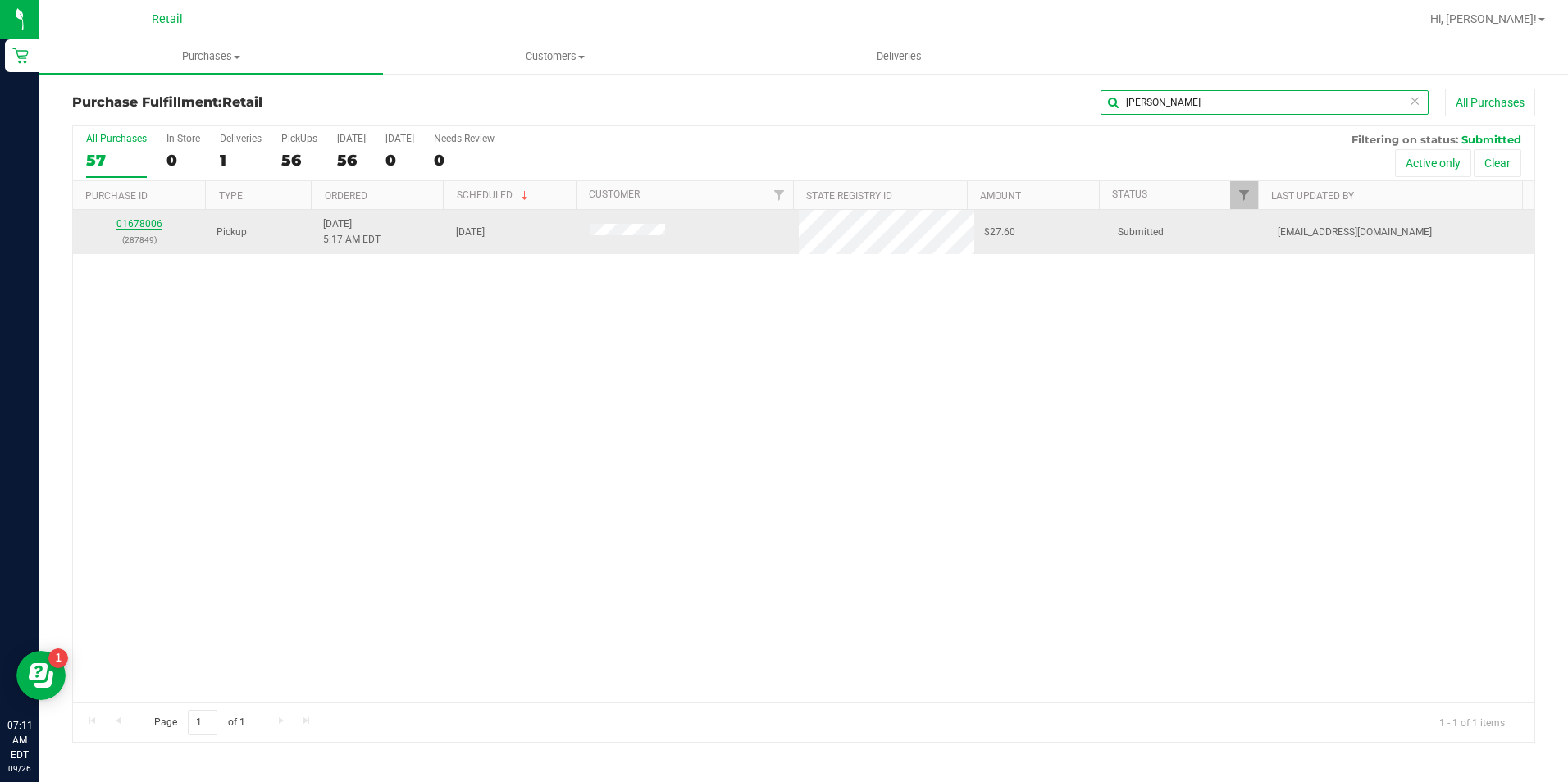
type input "[PERSON_NAME]"
click at [155, 221] on link "01678006" at bounding box center [139, 223] width 46 height 11
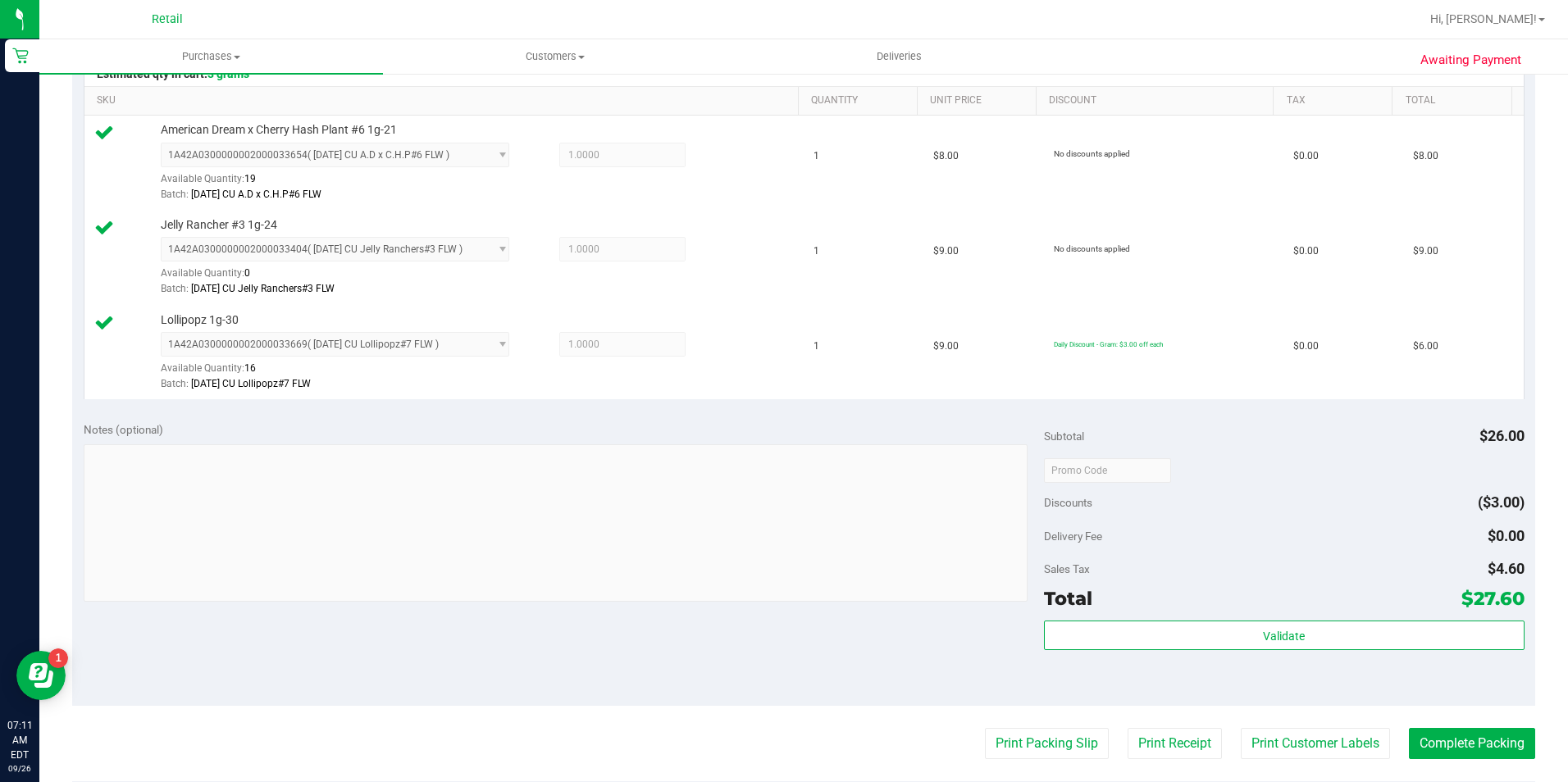
scroll to position [574, 0]
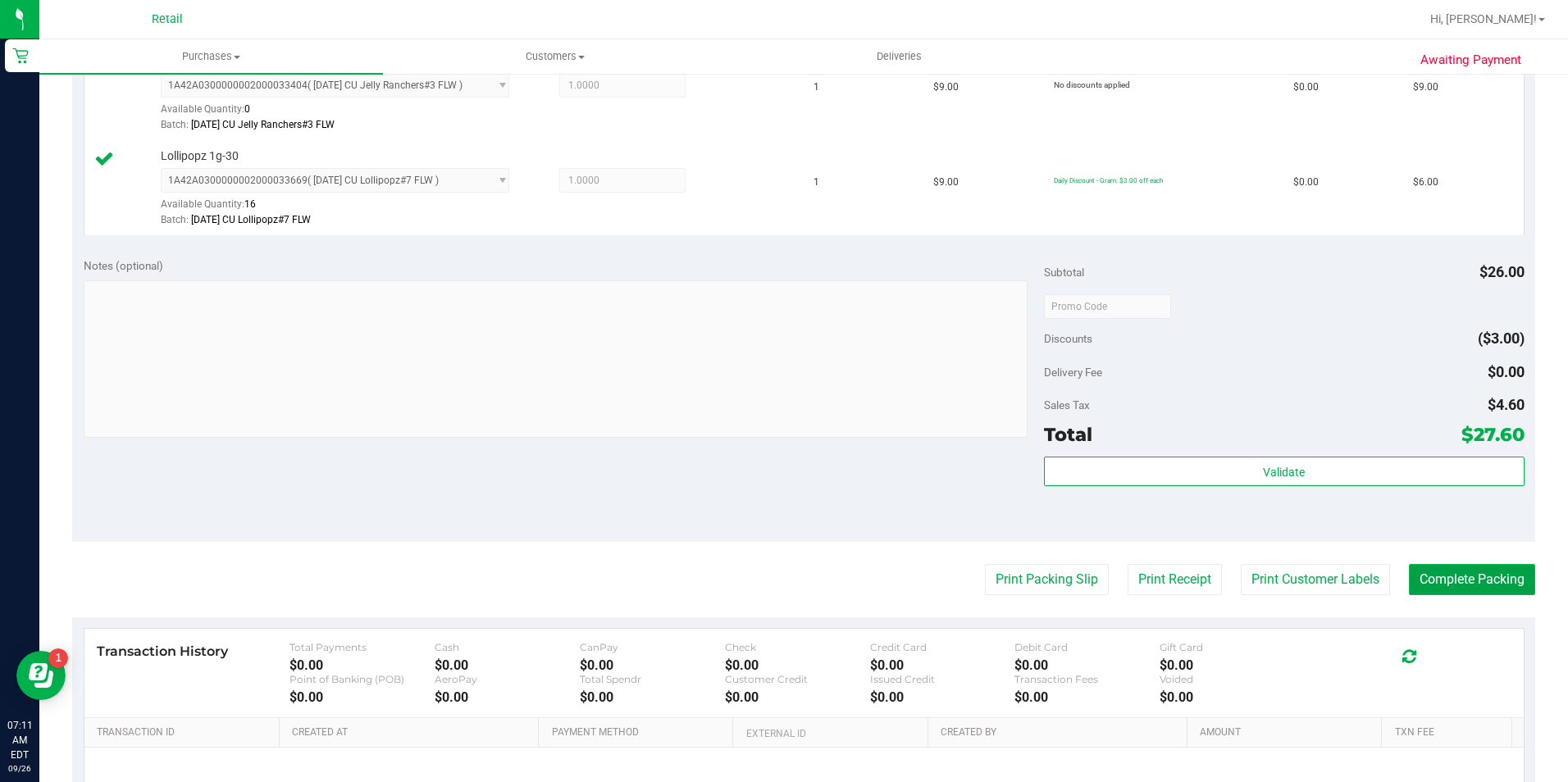
click at [1476, 568] on button "Complete Packing" at bounding box center [1472, 579] width 127 height 31
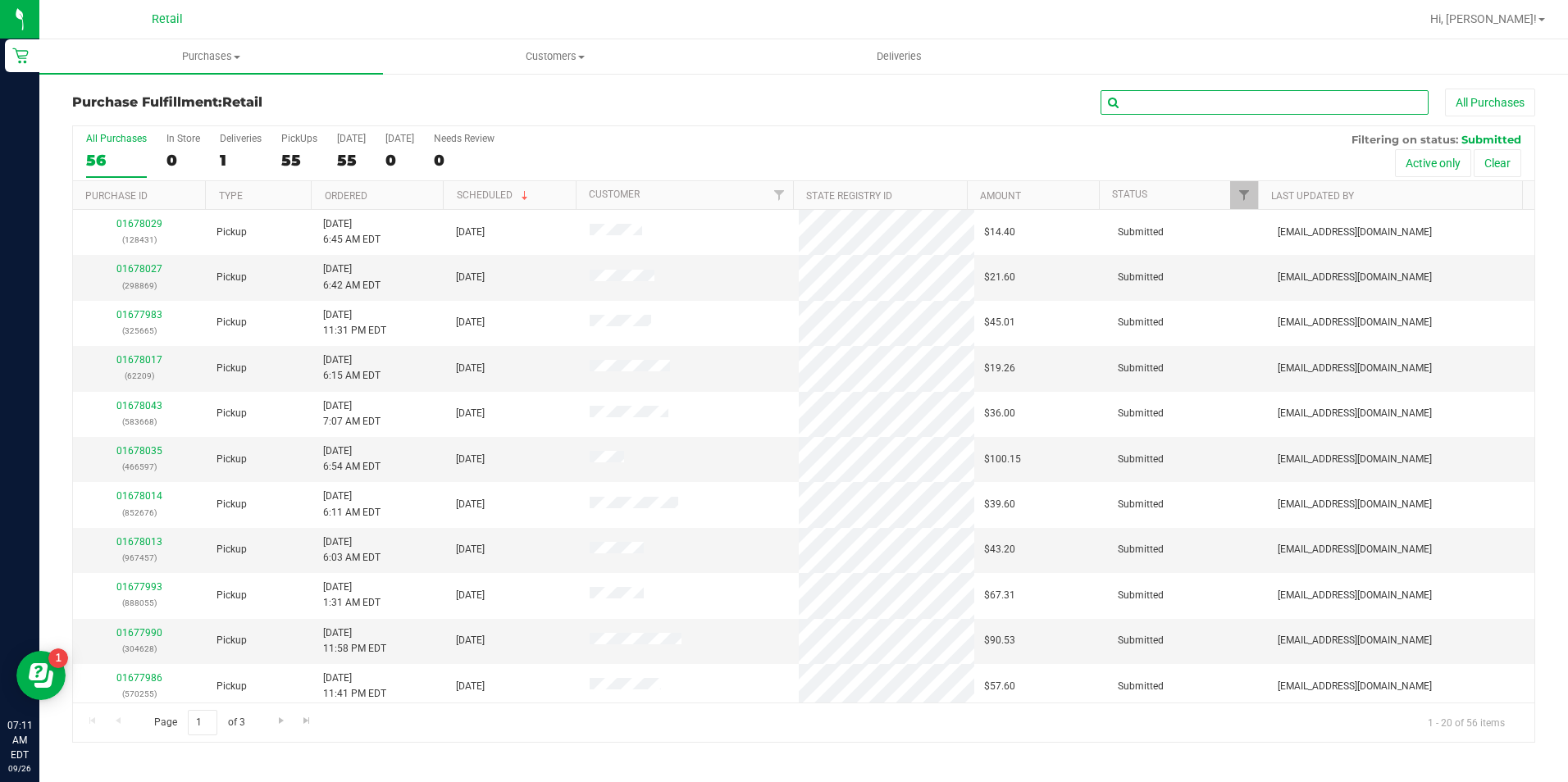
click at [1296, 105] on input "text" at bounding box center [1264, 103] width 328 height 25
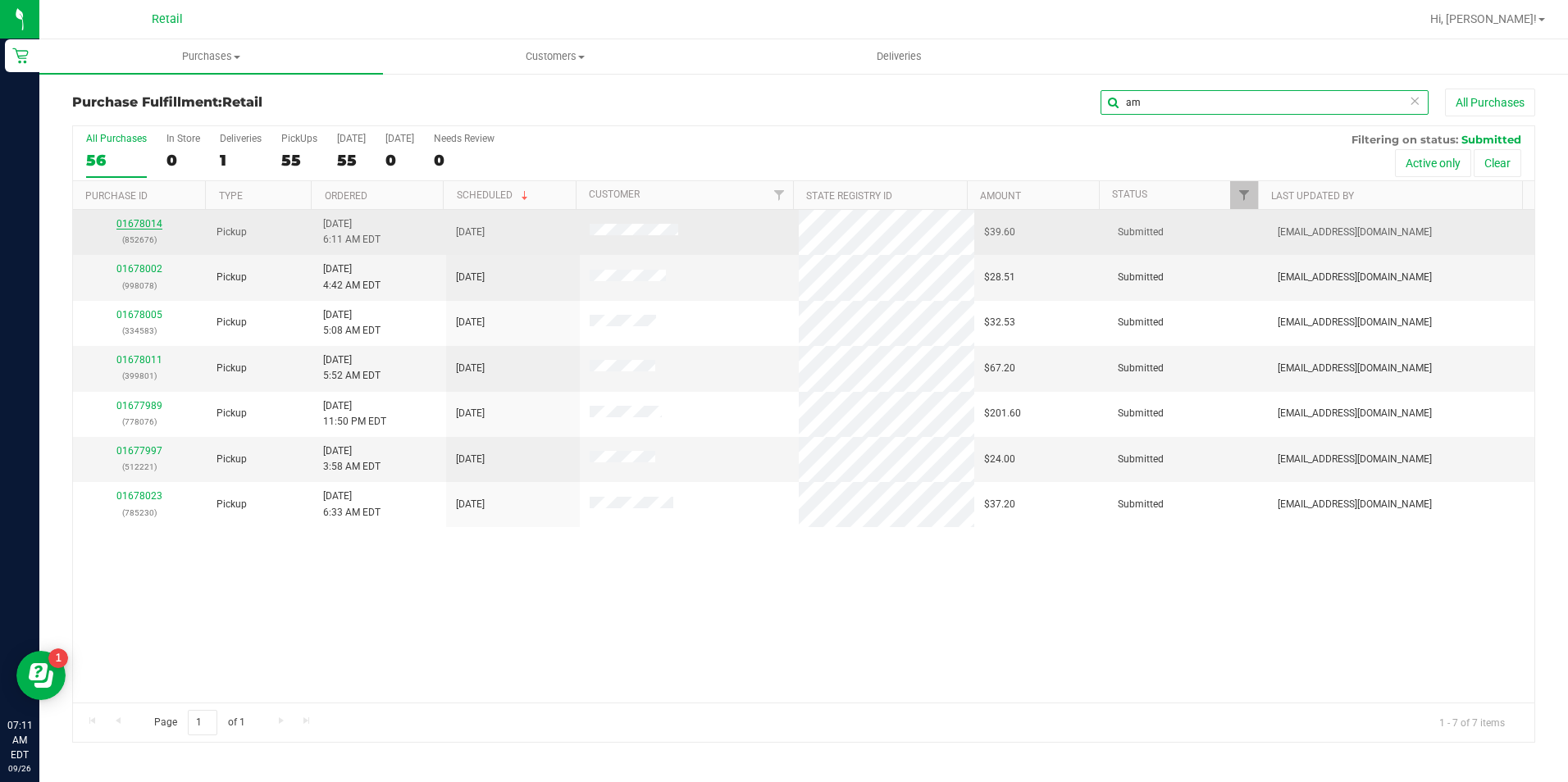
type input "am"
click at [148, 224] on link "01678014" at bounding box center [139, 223] width 46 height 11
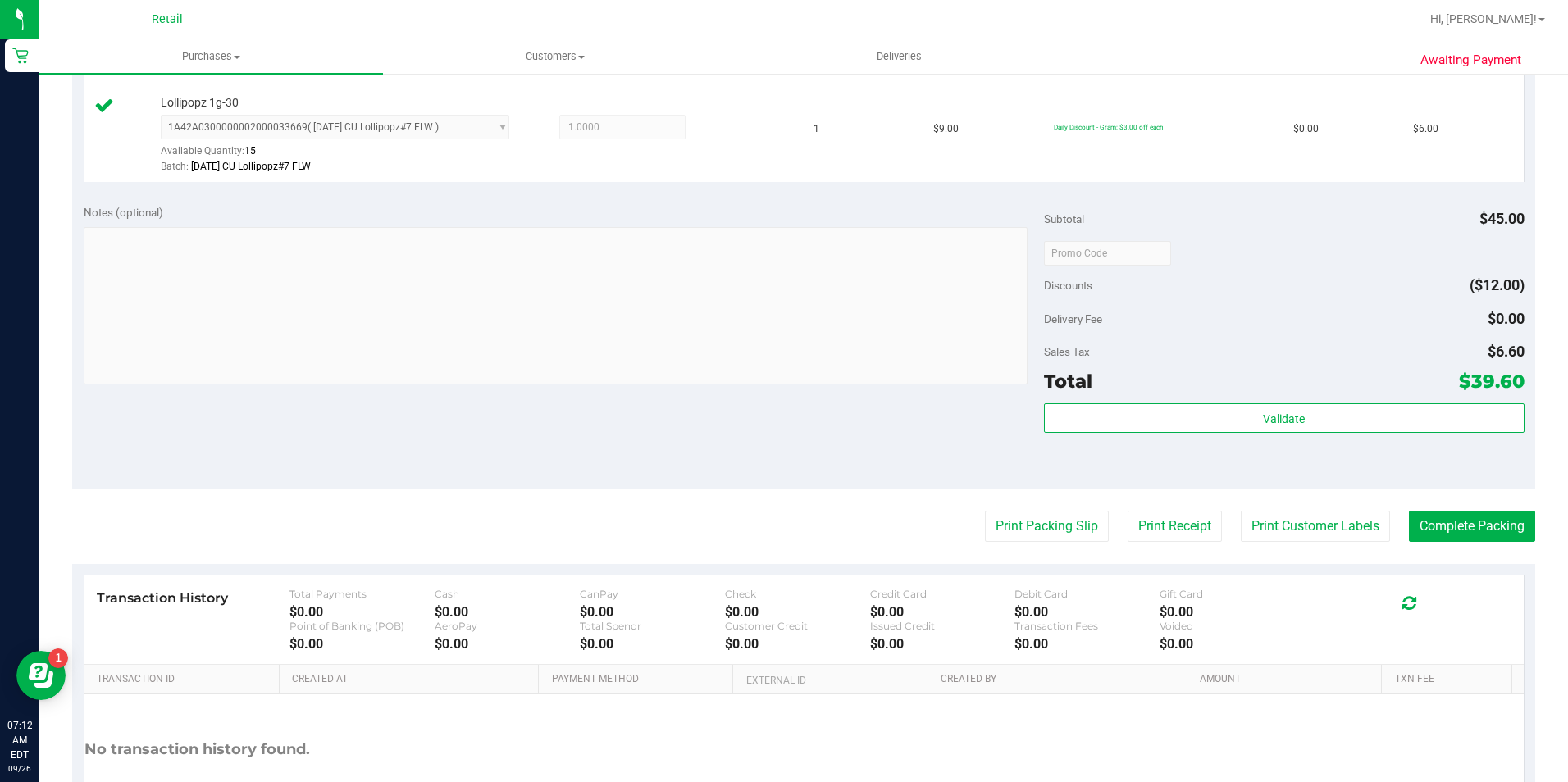
scroll to position [650, 0]
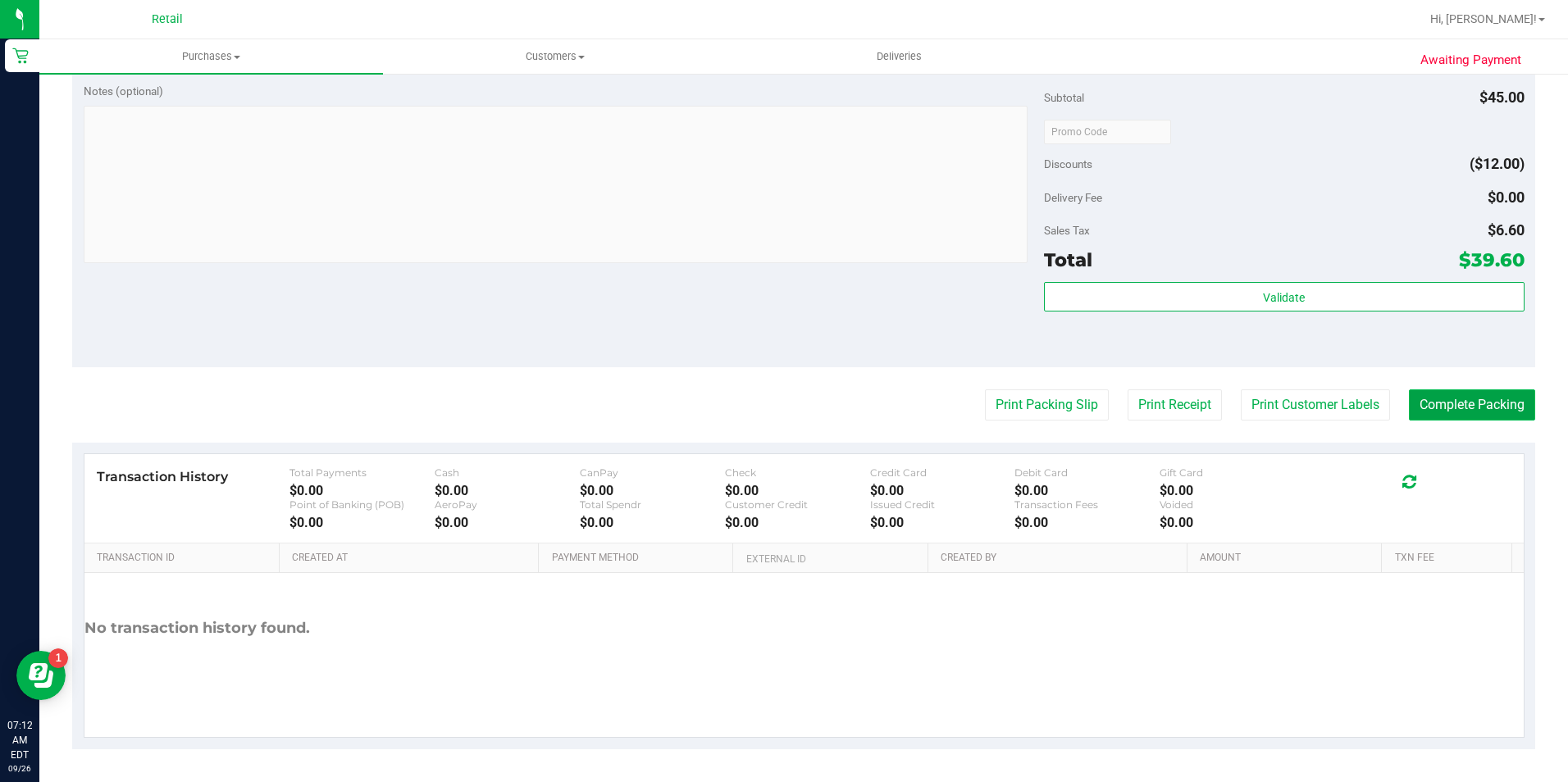
click at [1412, 402] on button "Complete Packing" at bounding box center [1472, 404] width 127 height 31
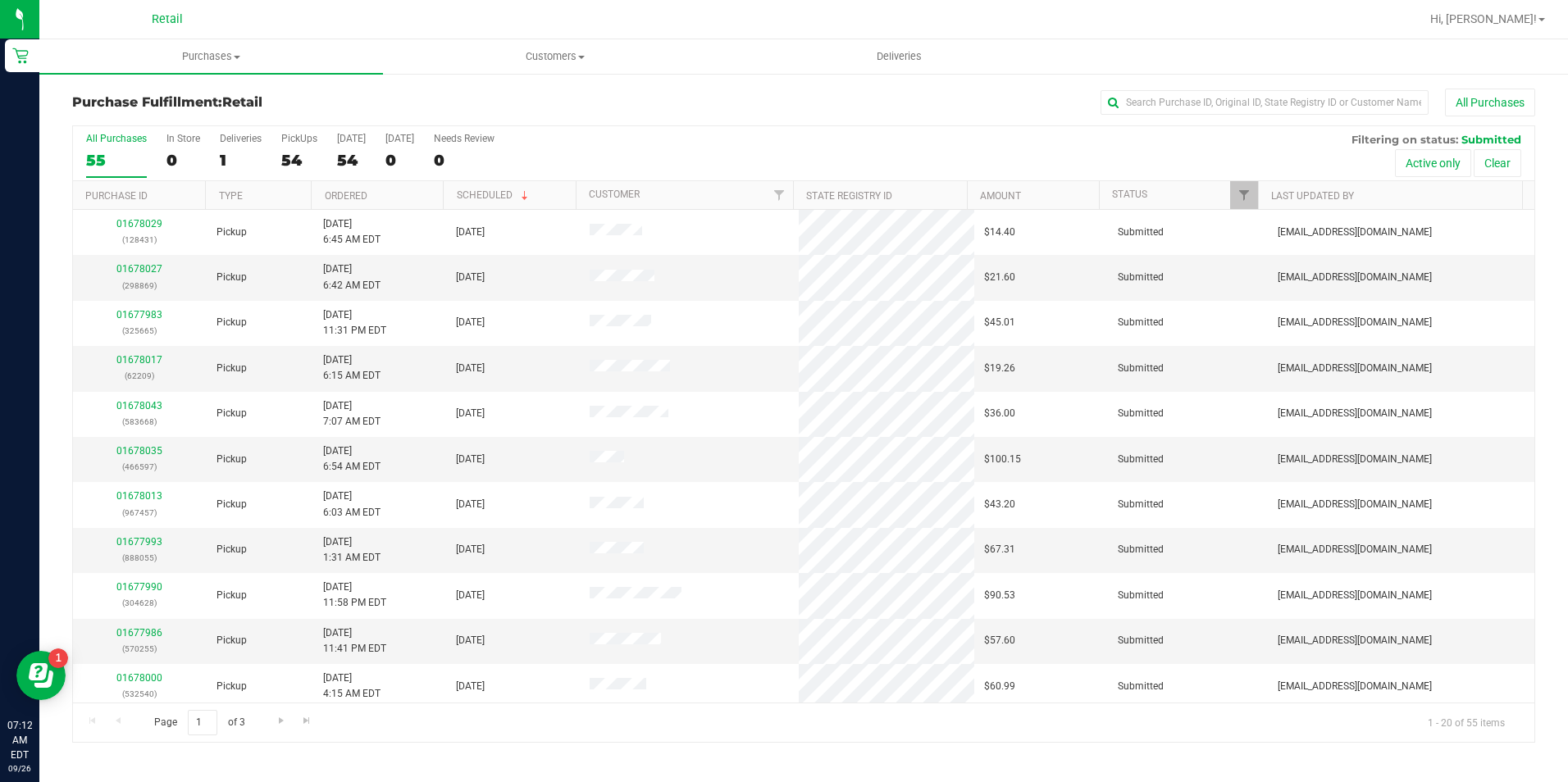
click at [1143, 88] on div "Purchase Fulfillment: Retail All Purchases All Purchases 55 In Store 0 Deliveri…" at bounding box center [803, 416] width 1528 height 687
click at [1149, 95] on input "text" at bounding box center [1264, 103] width 328 height 25
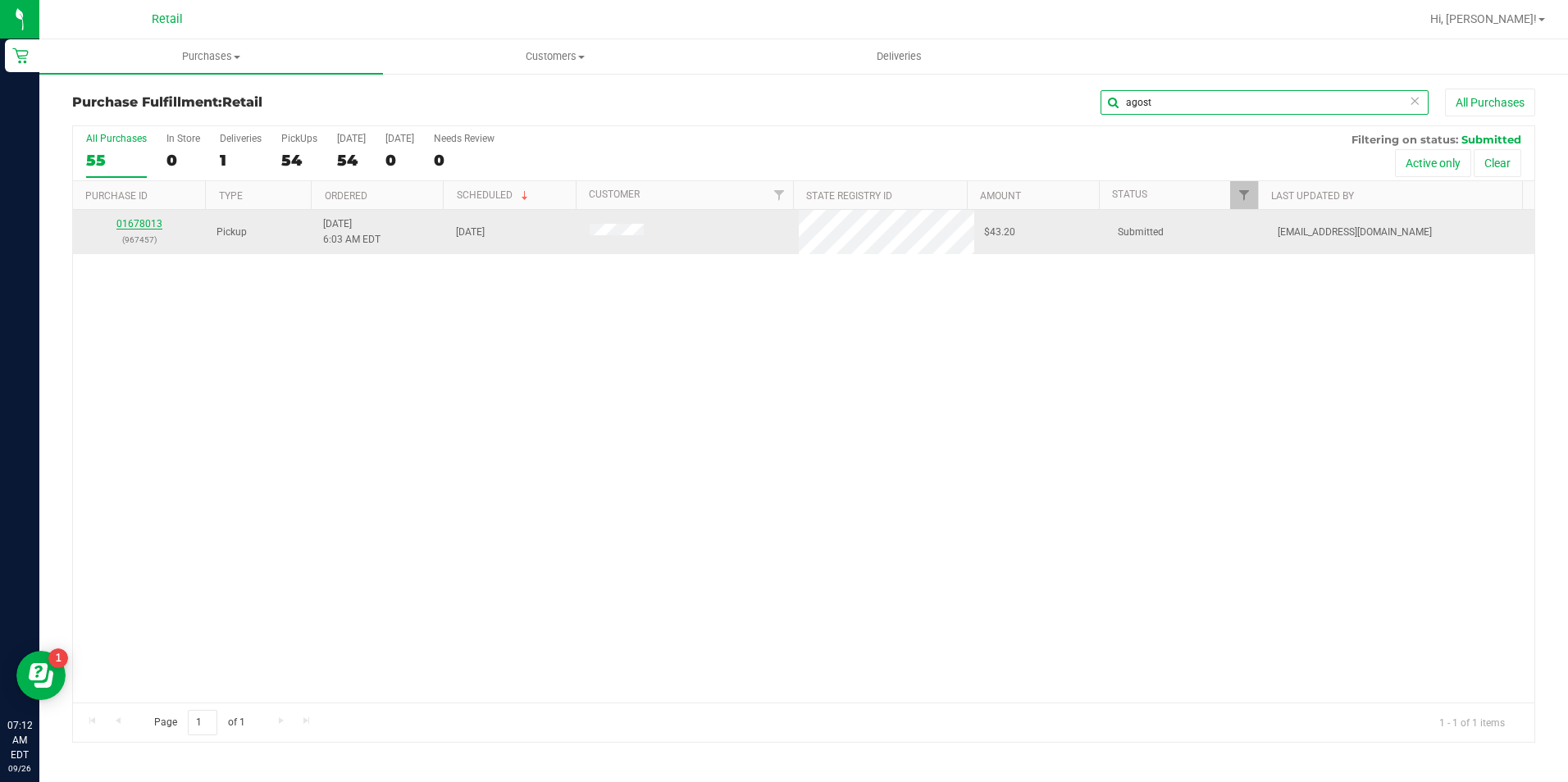
type input "agost"
click at [136, 218] on link "01678013" at bounding box center [139, 223] width 46 height 11
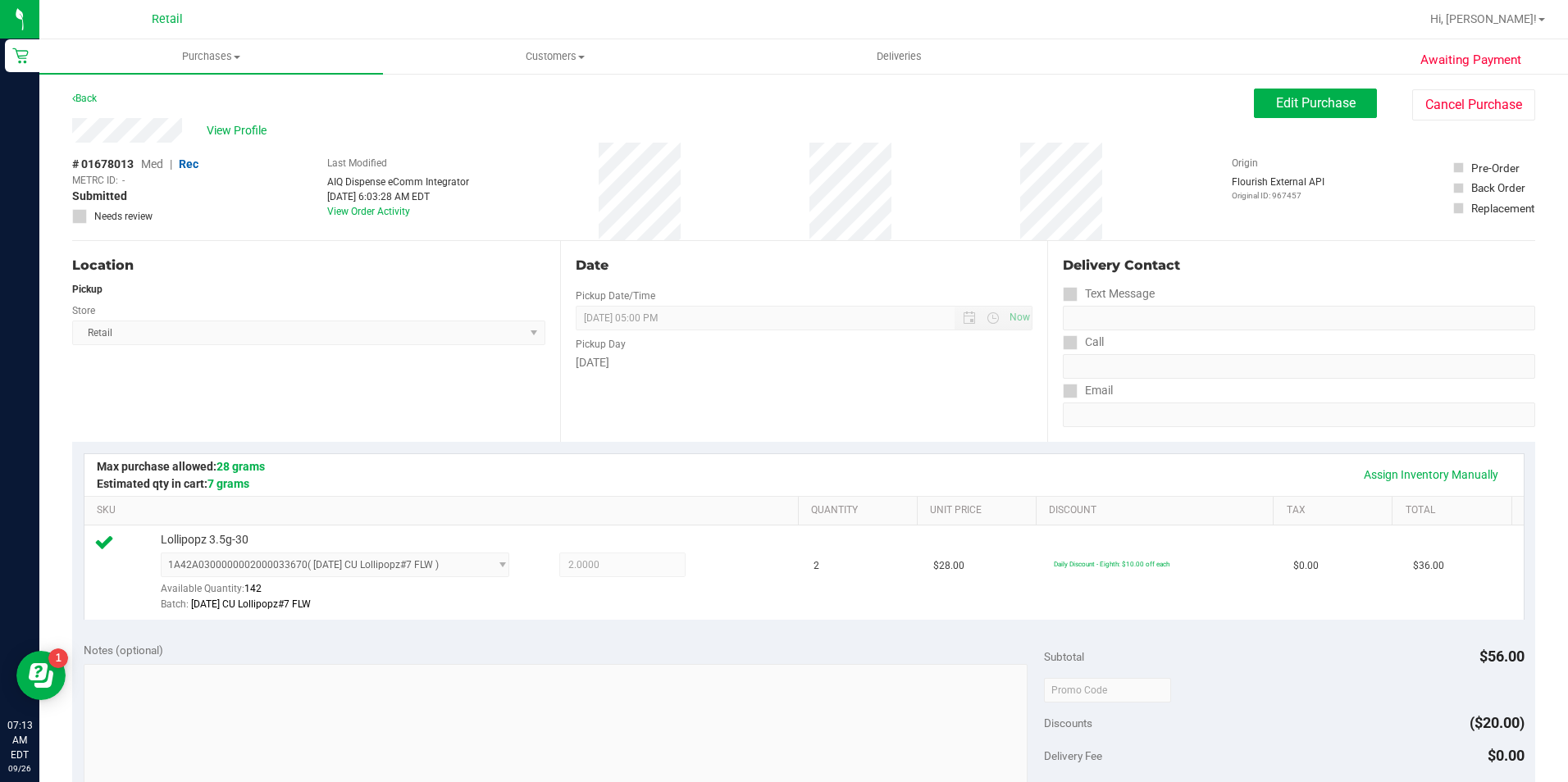
scroll to position [409, 0]
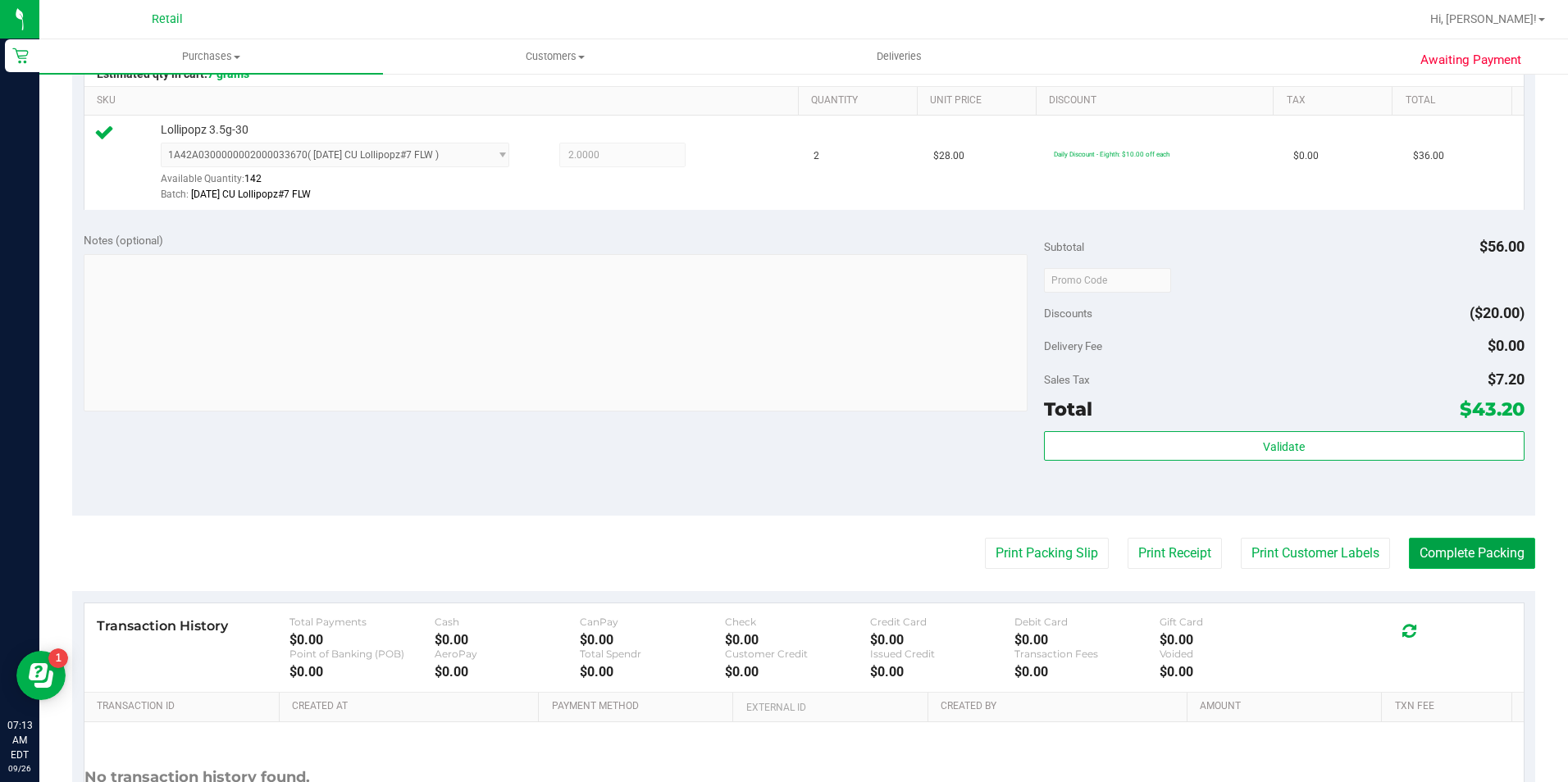
click at [1466, 565] on button "Complete Packing" at bounding box center [1472, 553] width 127 height 31
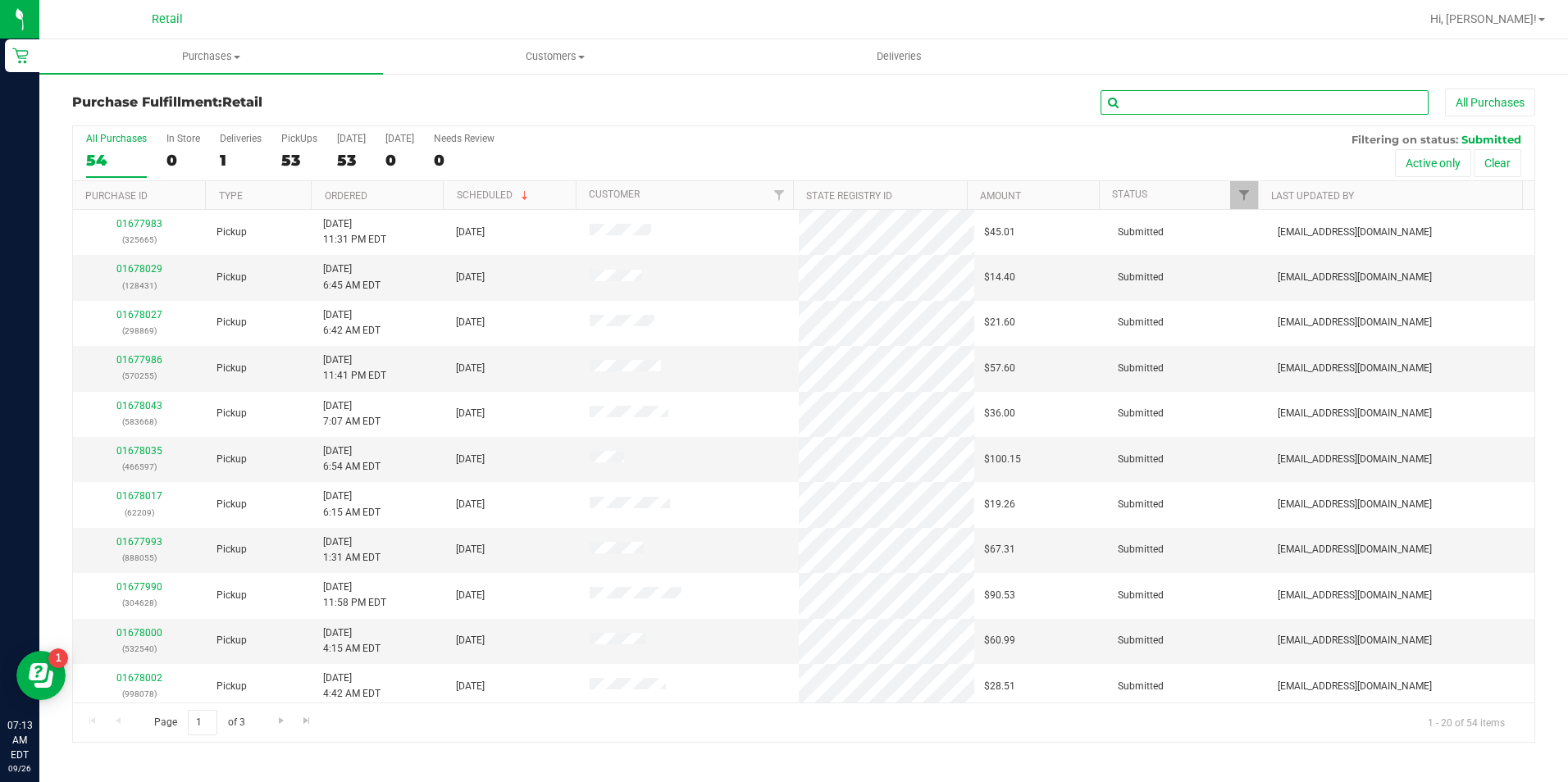
click at [1279, 93] on input "text" at bounding box center [1264, 103] width 328 height 25
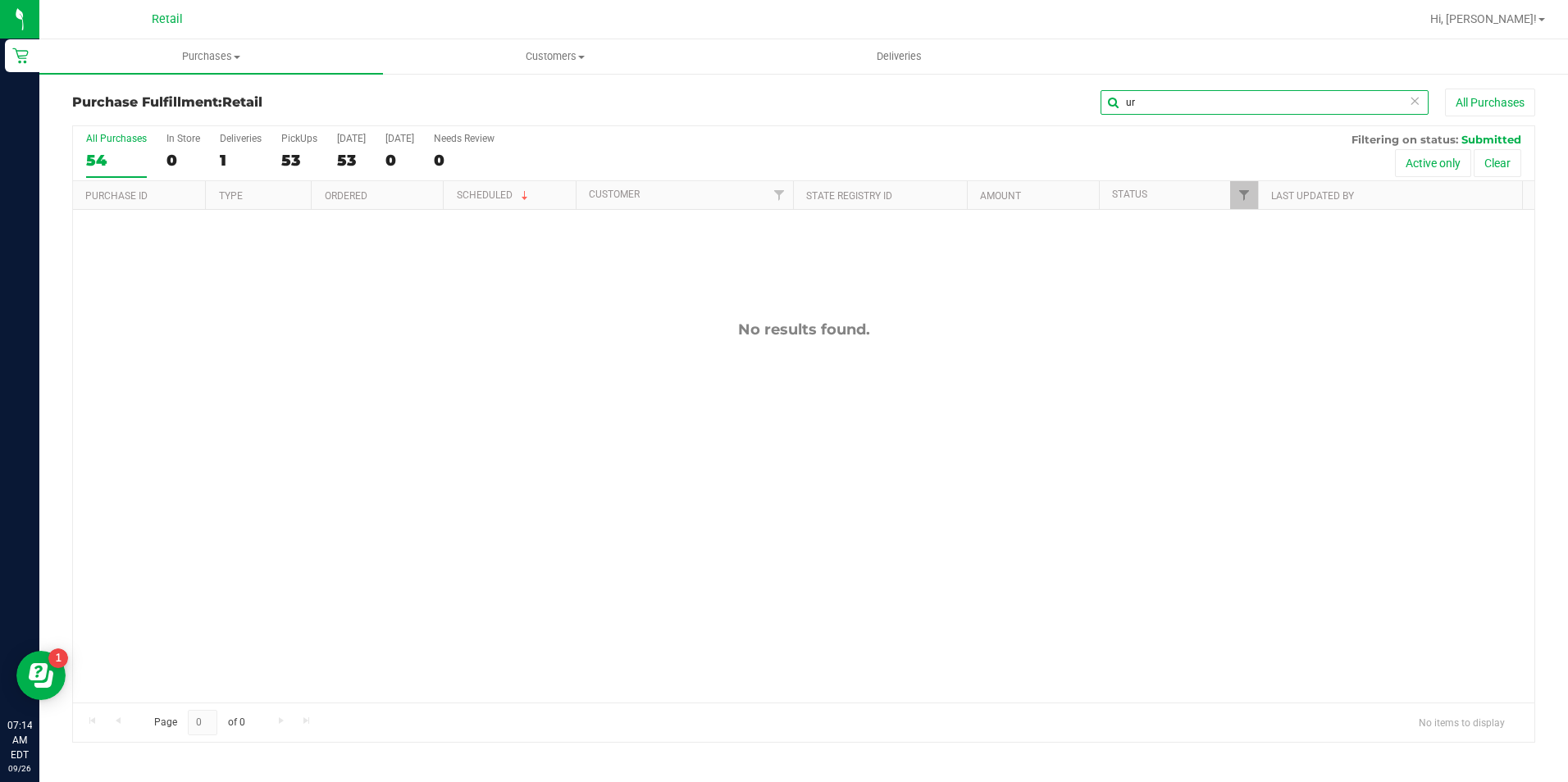
type input "u"
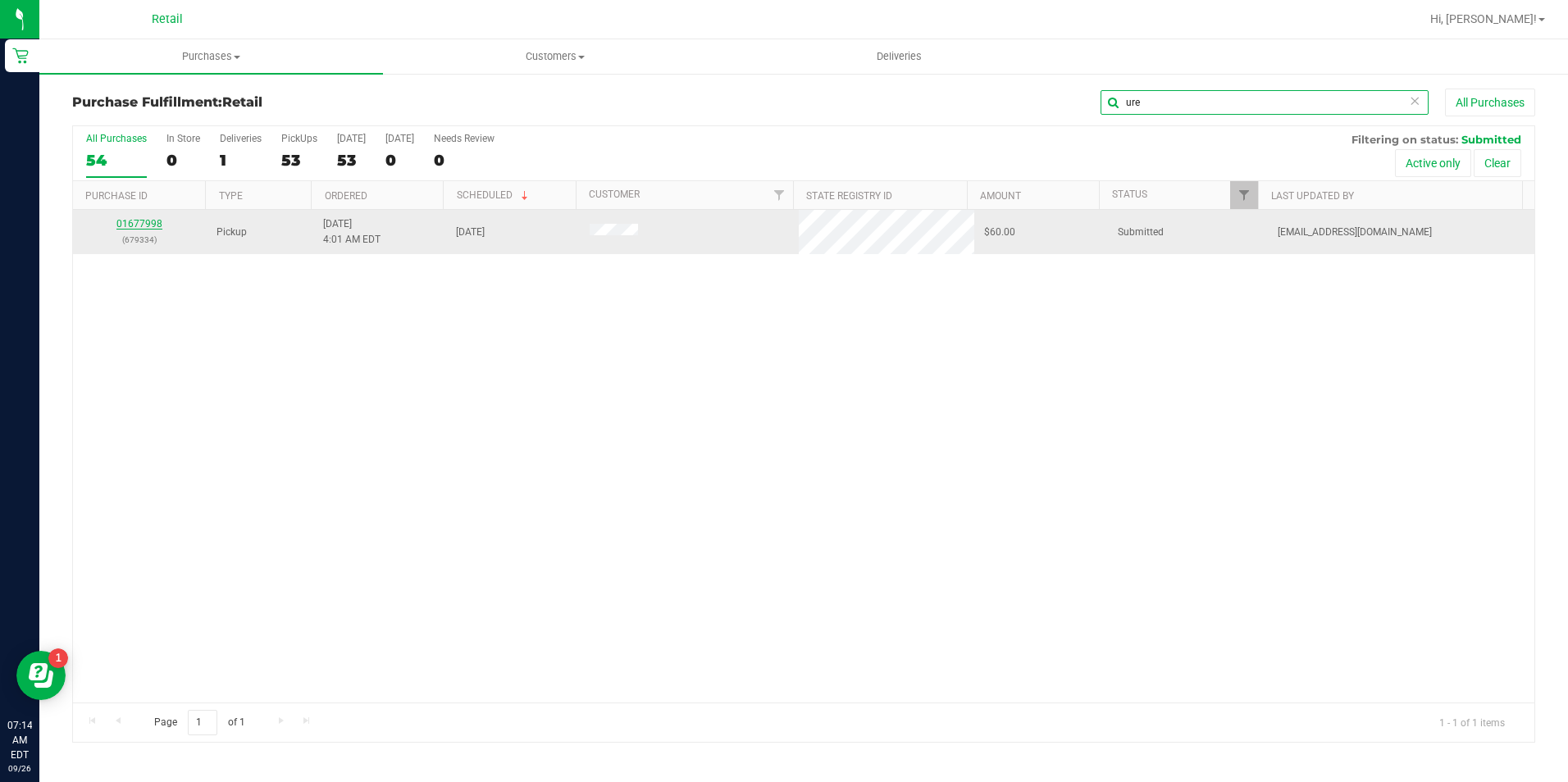
type input "ure"
click at [128, 223] on link "01677998" at bounding box center [139, 223] width 46 height 11
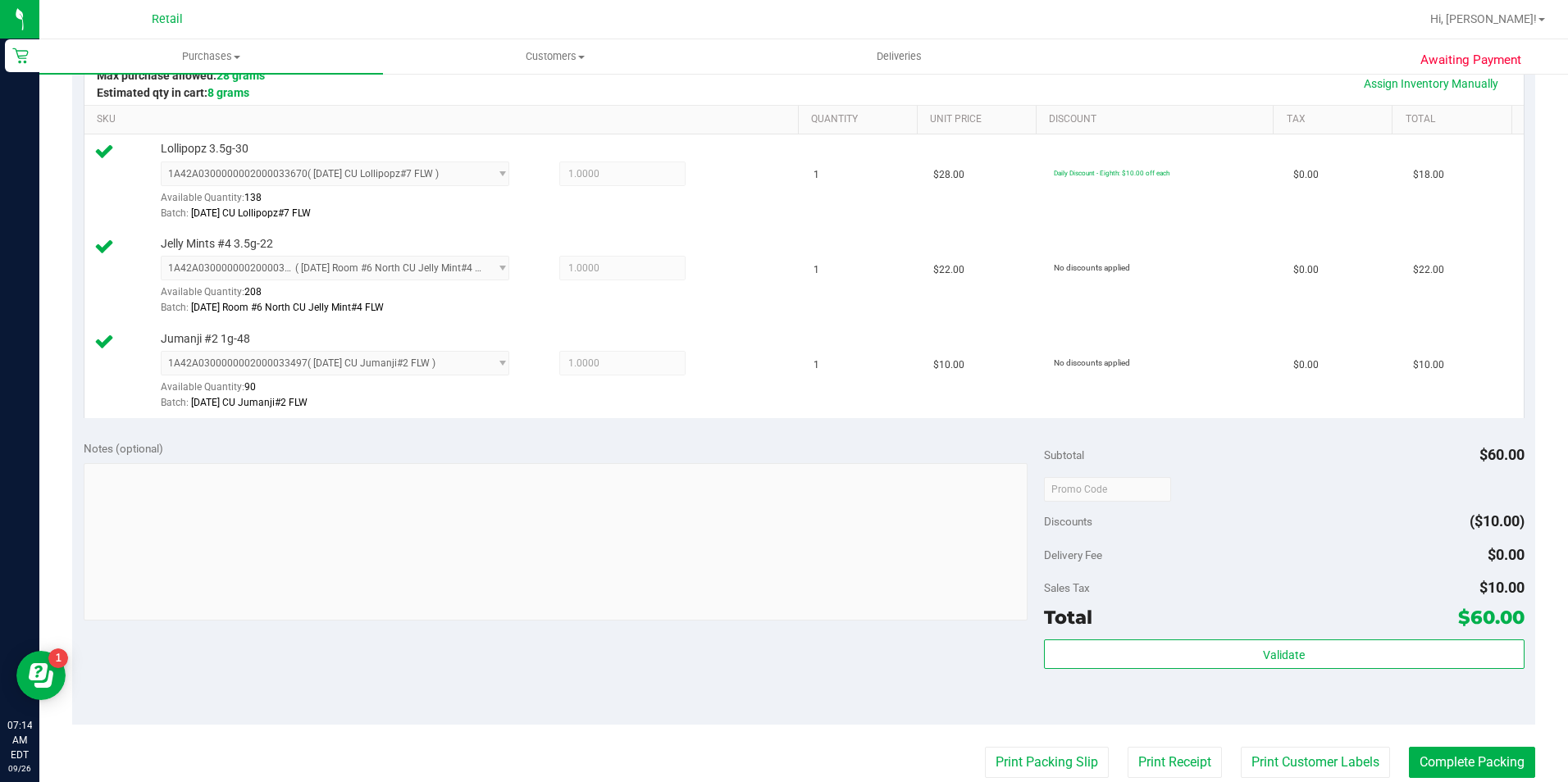
scroll to position [655, 0]
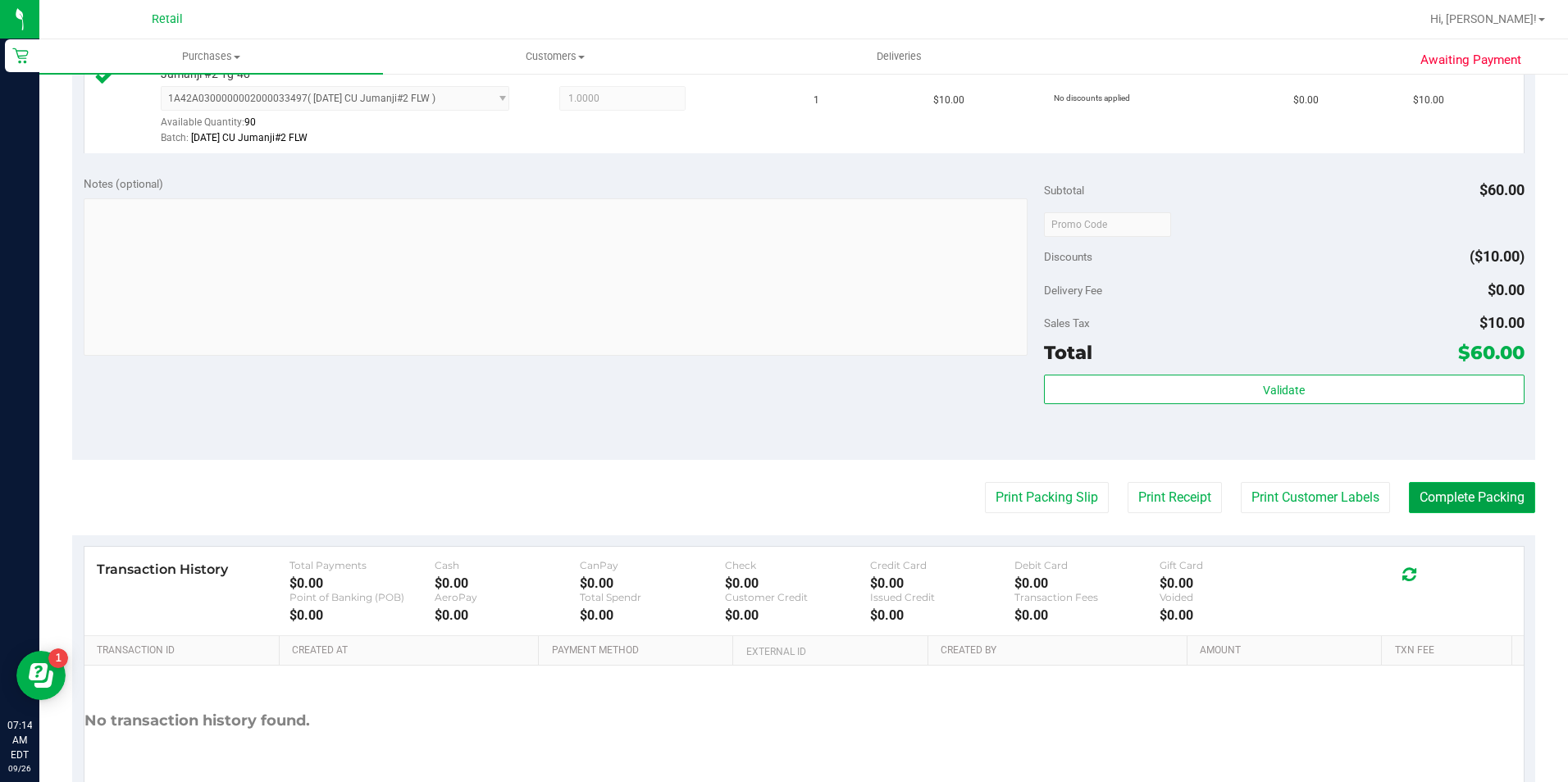
click at [1472, 484] on button "Complete Packing" at bounding box center [1472, 497] width 127 height 31
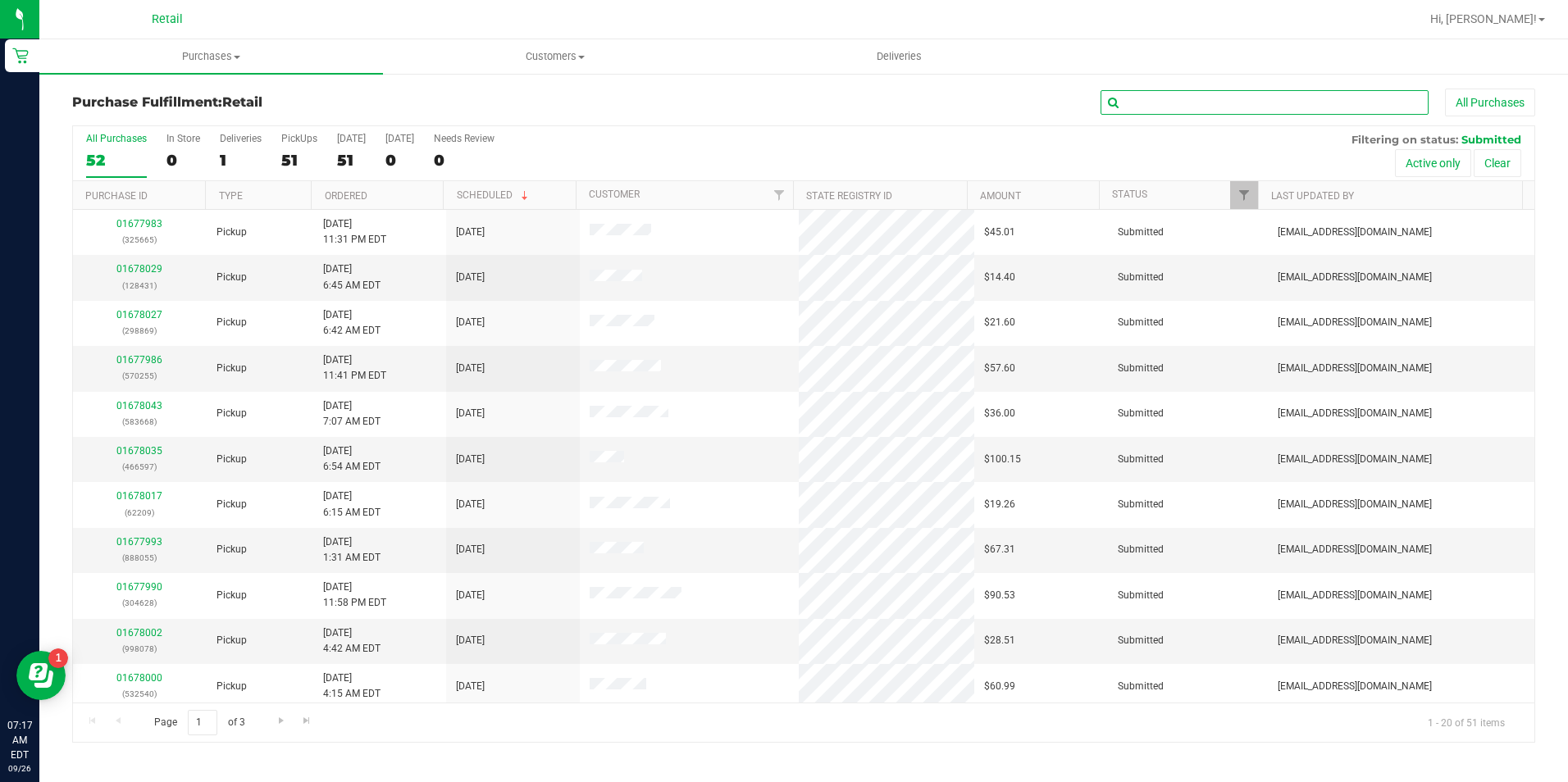
click at [1236, 112] on input "text" at bounding box center [1264, 103] width 328 height 25
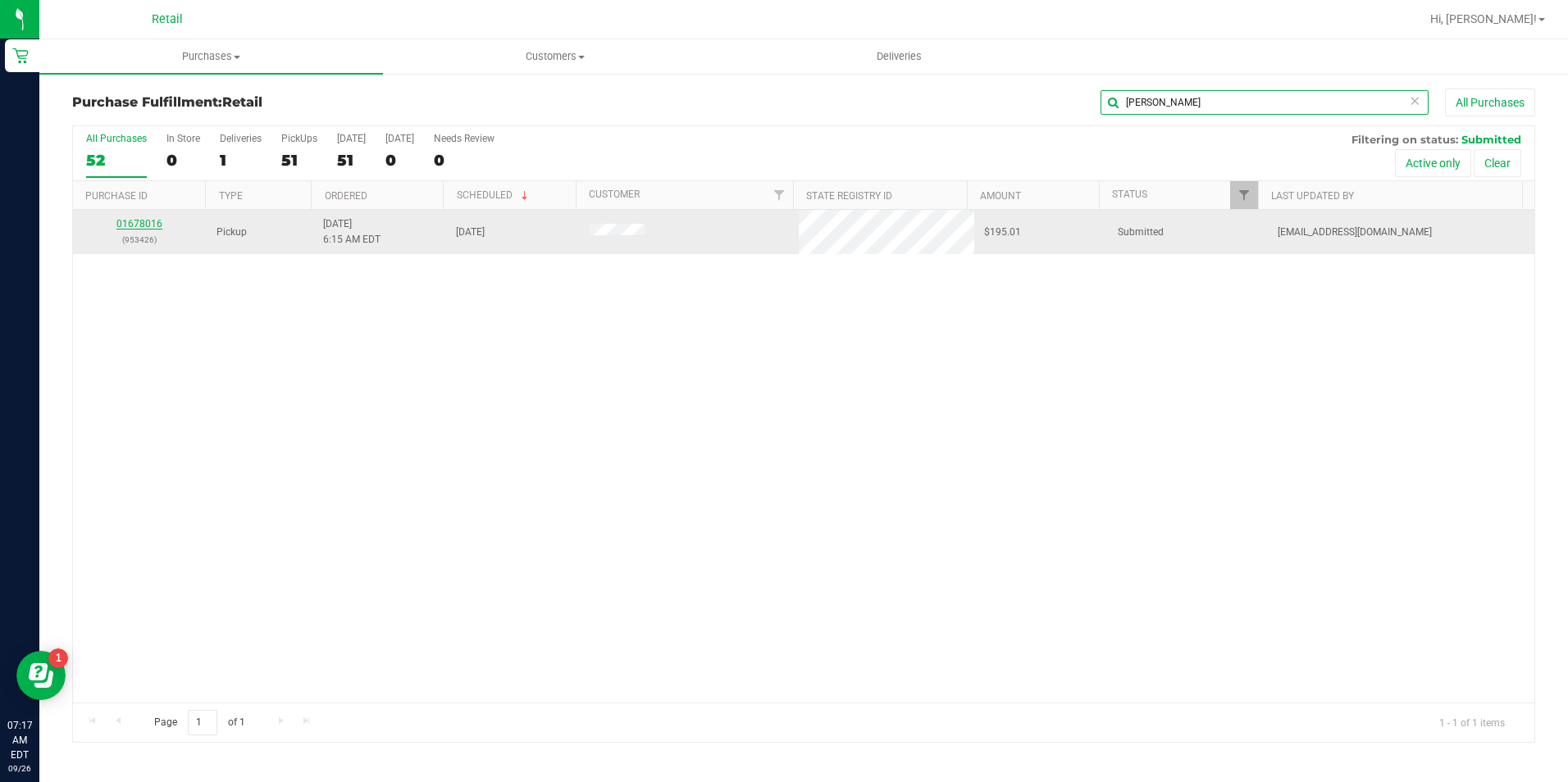
type input "[PERSON_NAME]"
click at [161, 220] on link "01678016" at bounding box center [139, 223] width 46 height 11
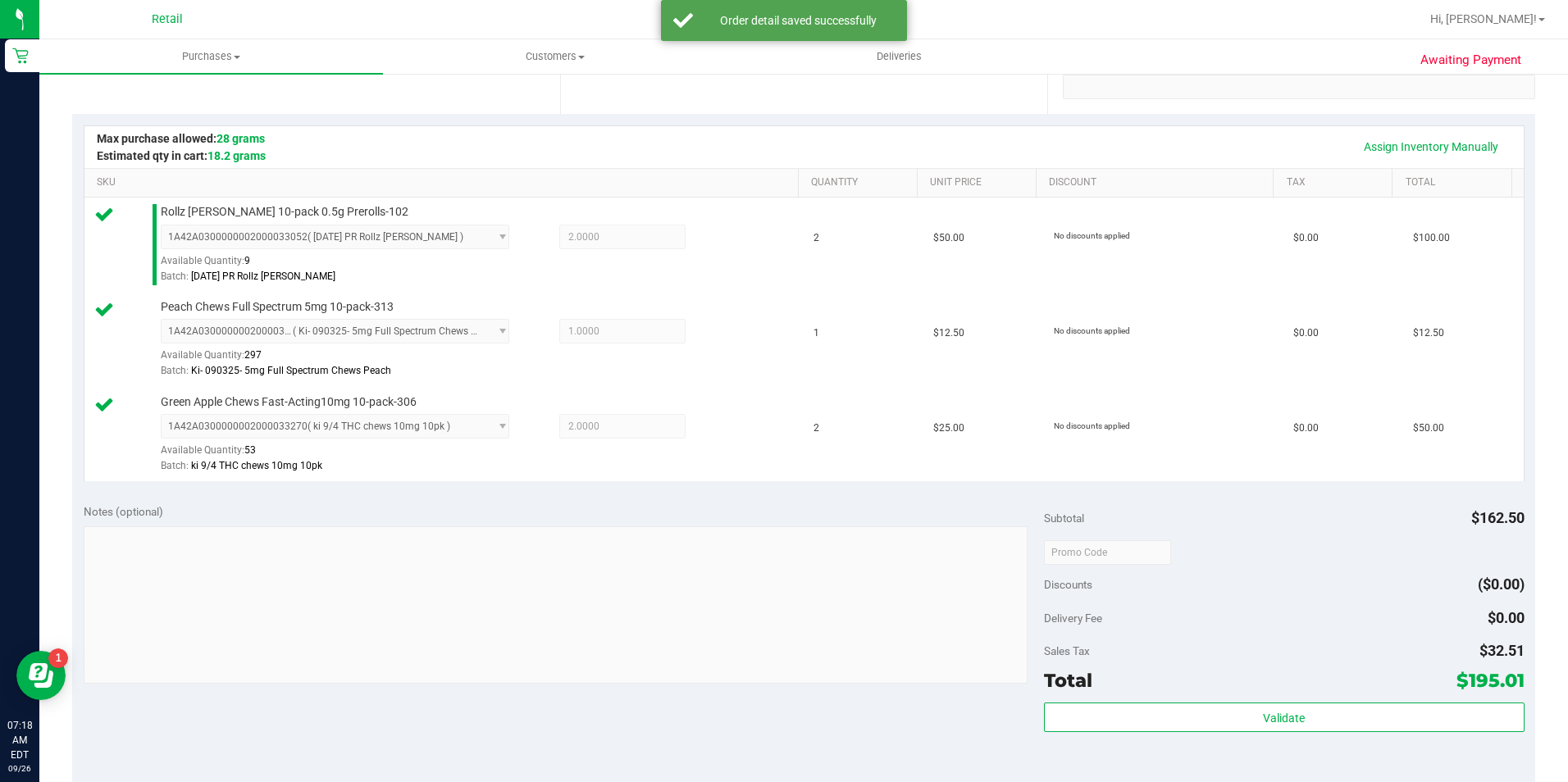
scroll to position [655, 0]
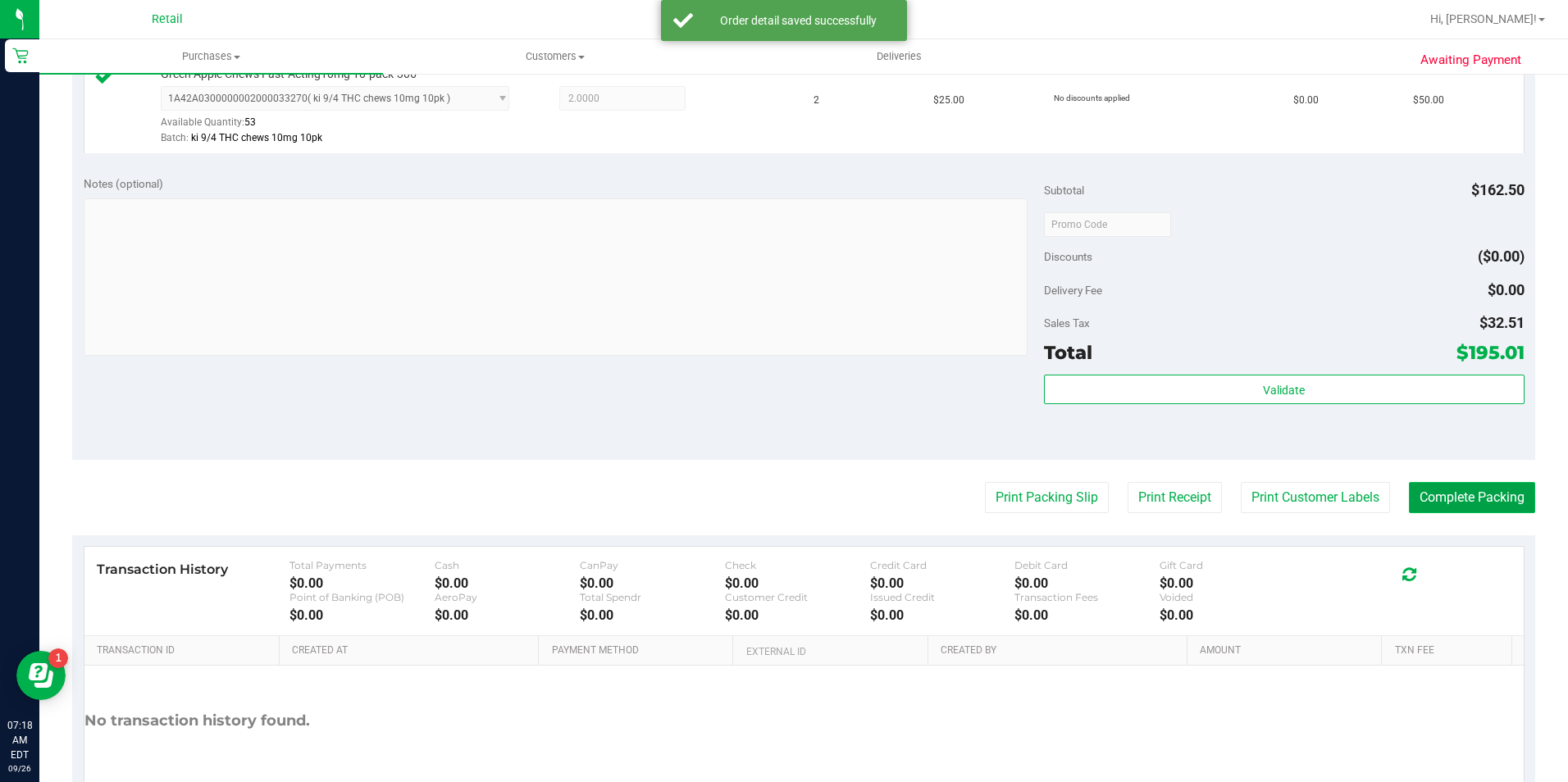
click at [1426, 500] on button "Complete Packing" at bounding box center [1472, 497] width 127 height 31
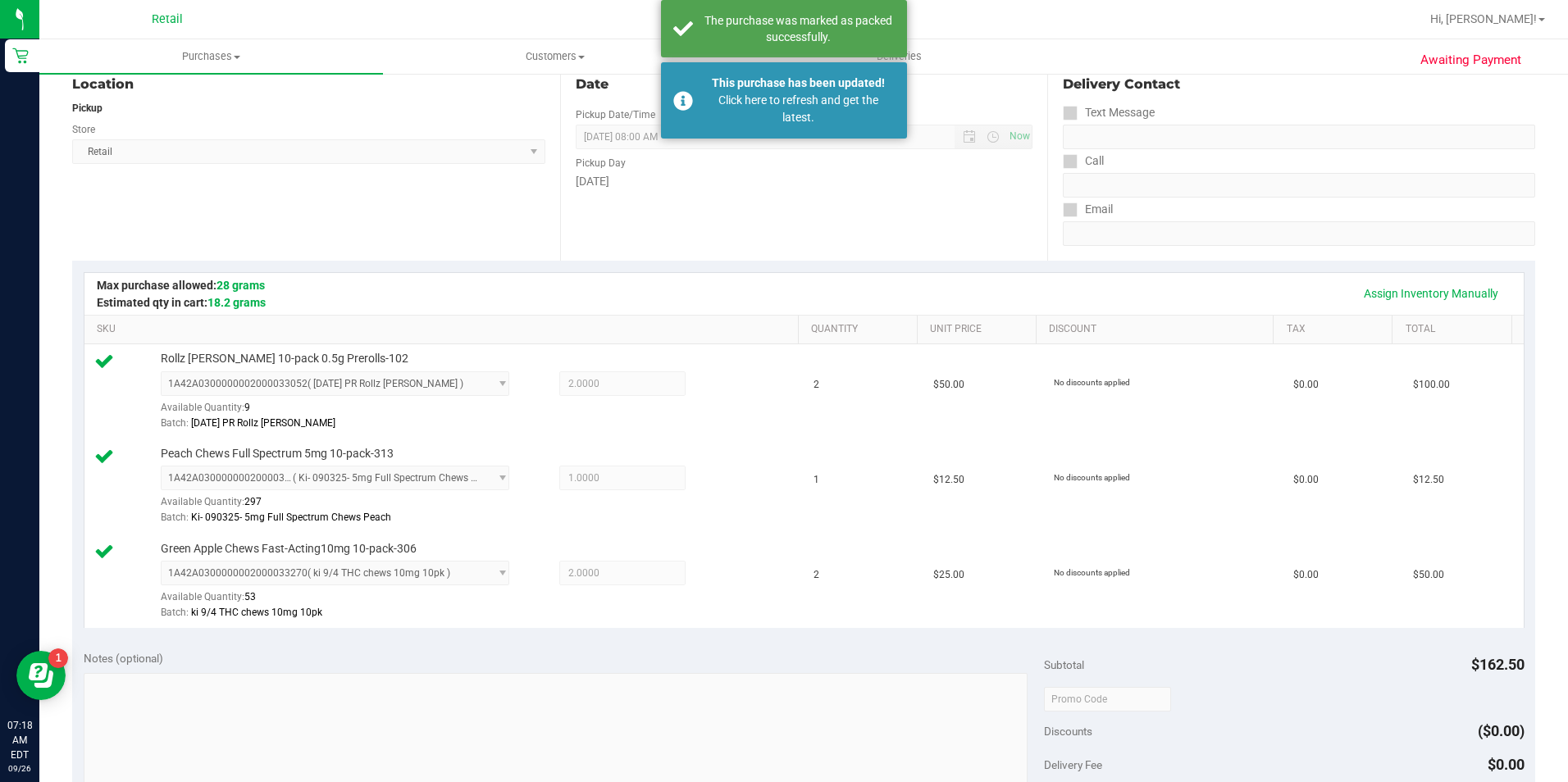
scroll to position [0, 0]
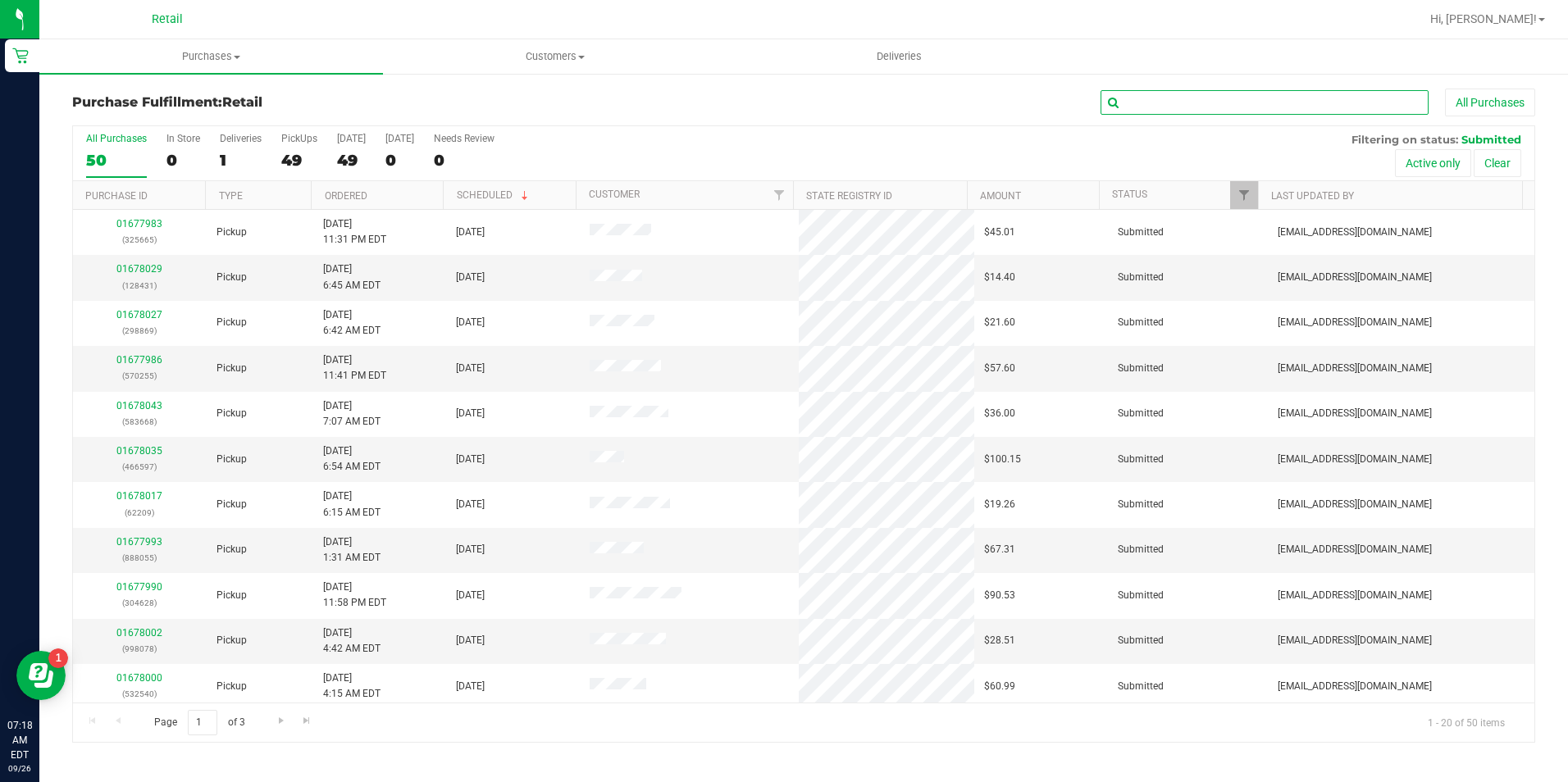
click at [1149, 114] on input "text" at bounding box center [1264, 103] width 328 height 25
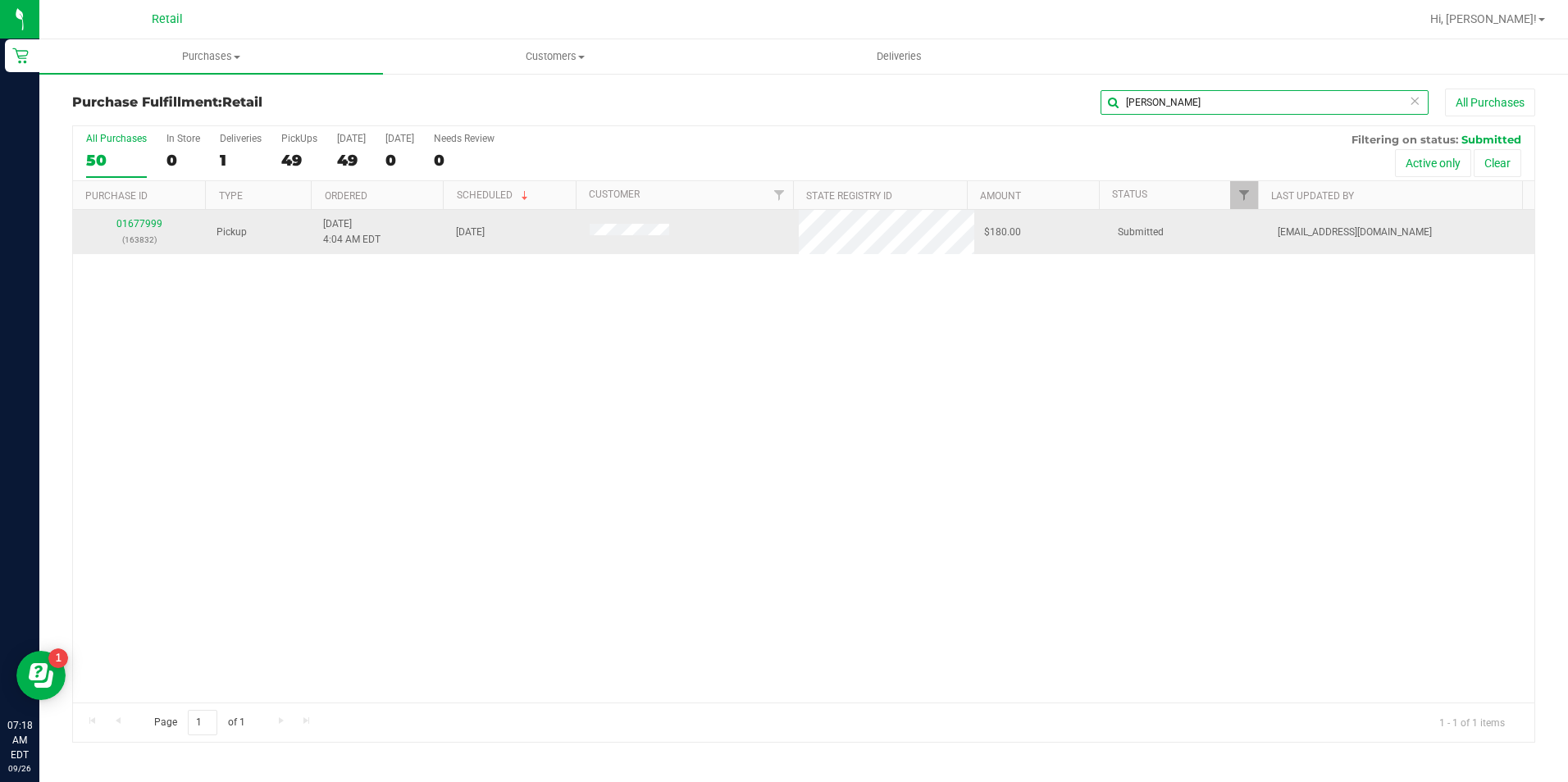
type input "[PERSON_NAME]"
click at [162, 226] on div "01677999 (163832)" at bounding box center [140, 231] width 114 height 31
click at [134, 228] on link "01677999" at bounding box center [139, 223] width 46 height 11
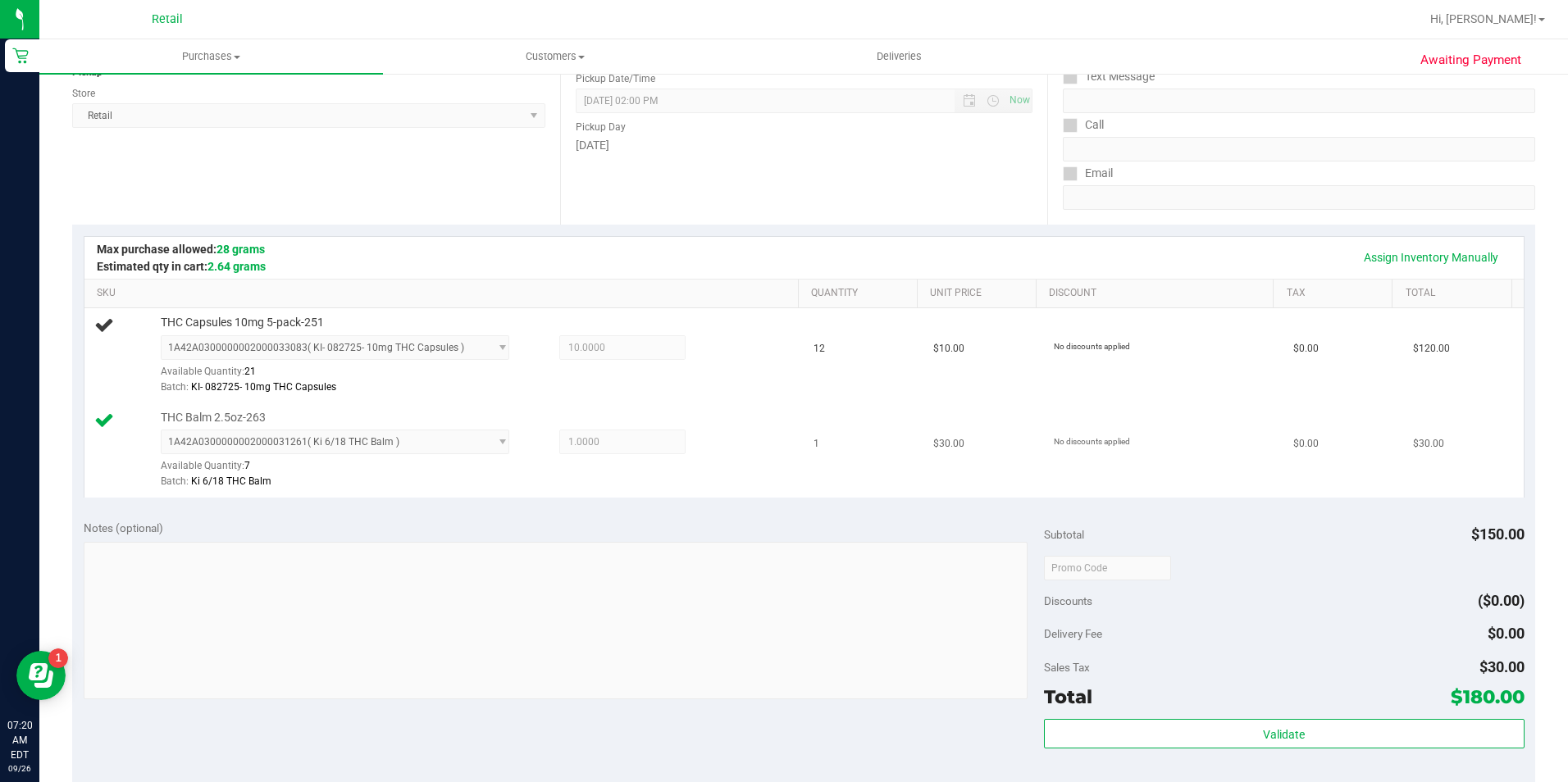
scroll to position [246, 0]
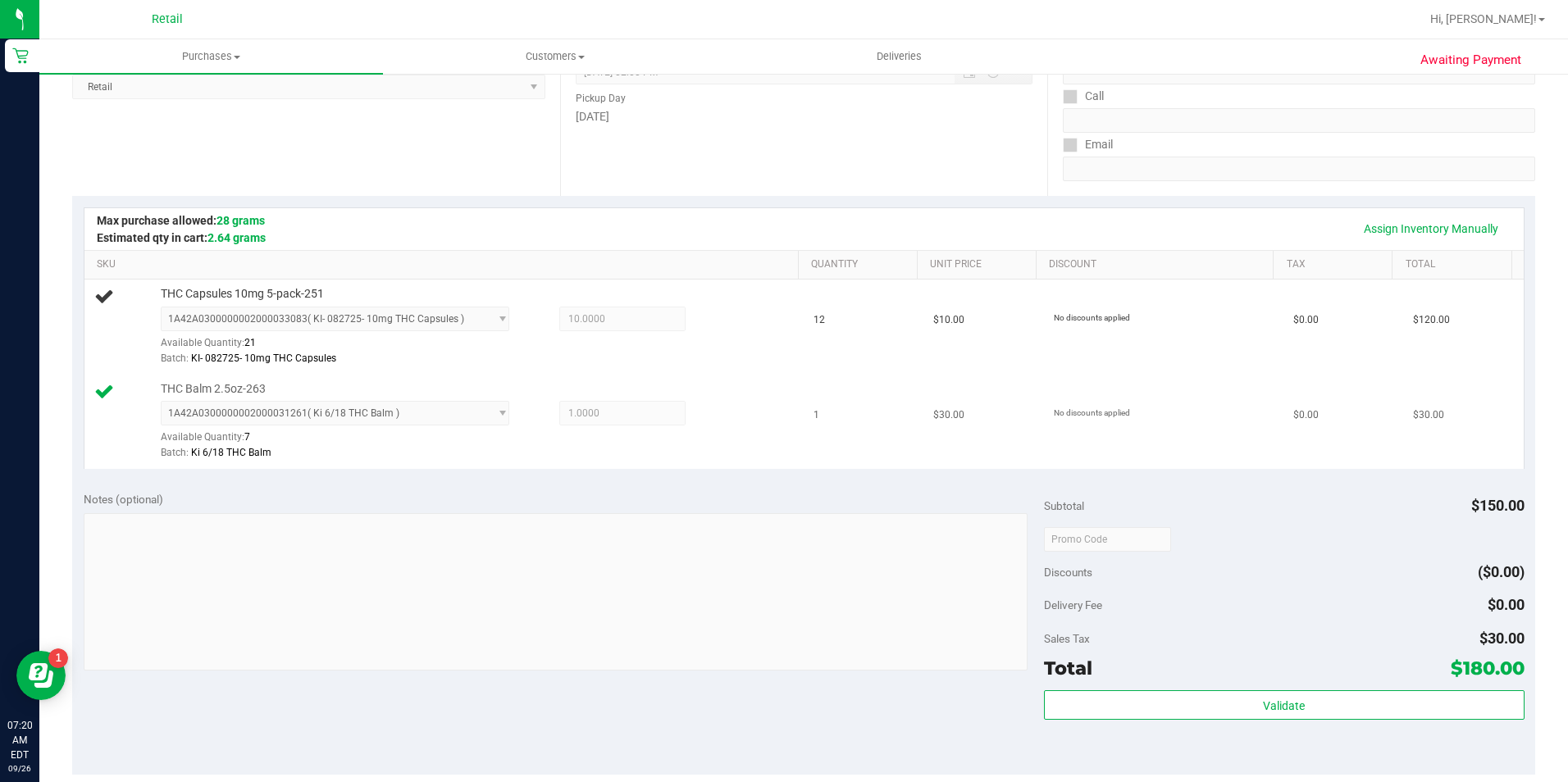
drag, startPoint x: 722, startPoint y: 394, endPoint x: 766, endPoint y: 375, distance: 47.9
click at [766, 375] on td "THC Balm 2.5oz-263 1A42A0300000002000031261 ( Ki 6/18 THC Balm ) 1A42A030000000…" at bounding box center [444, 421] width 720 height 94
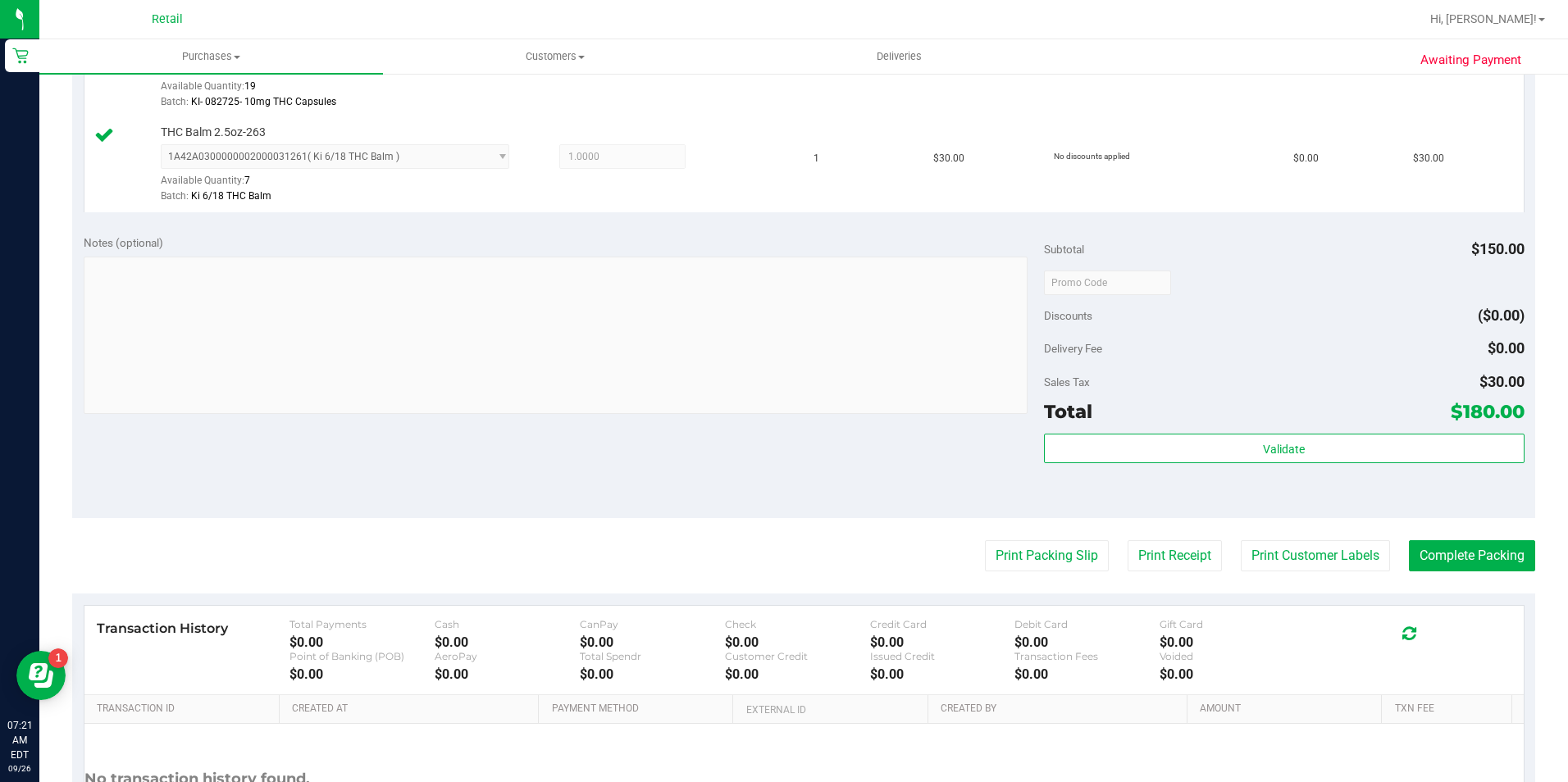
scroll to position [654, 0]
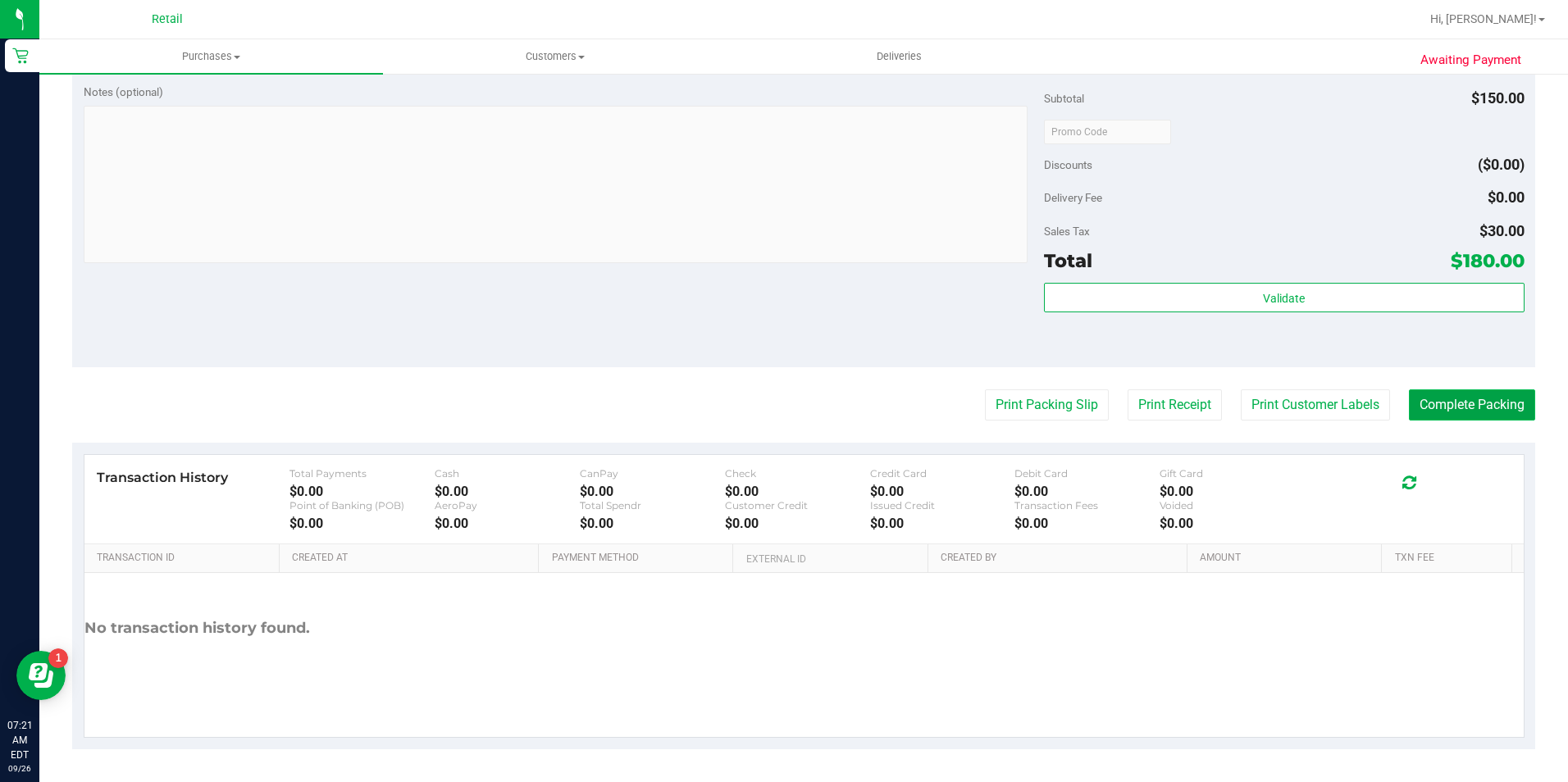
click at [1474, 415] on button "Complete Packing" at bounding box center [1472, 404] width 127 height 31
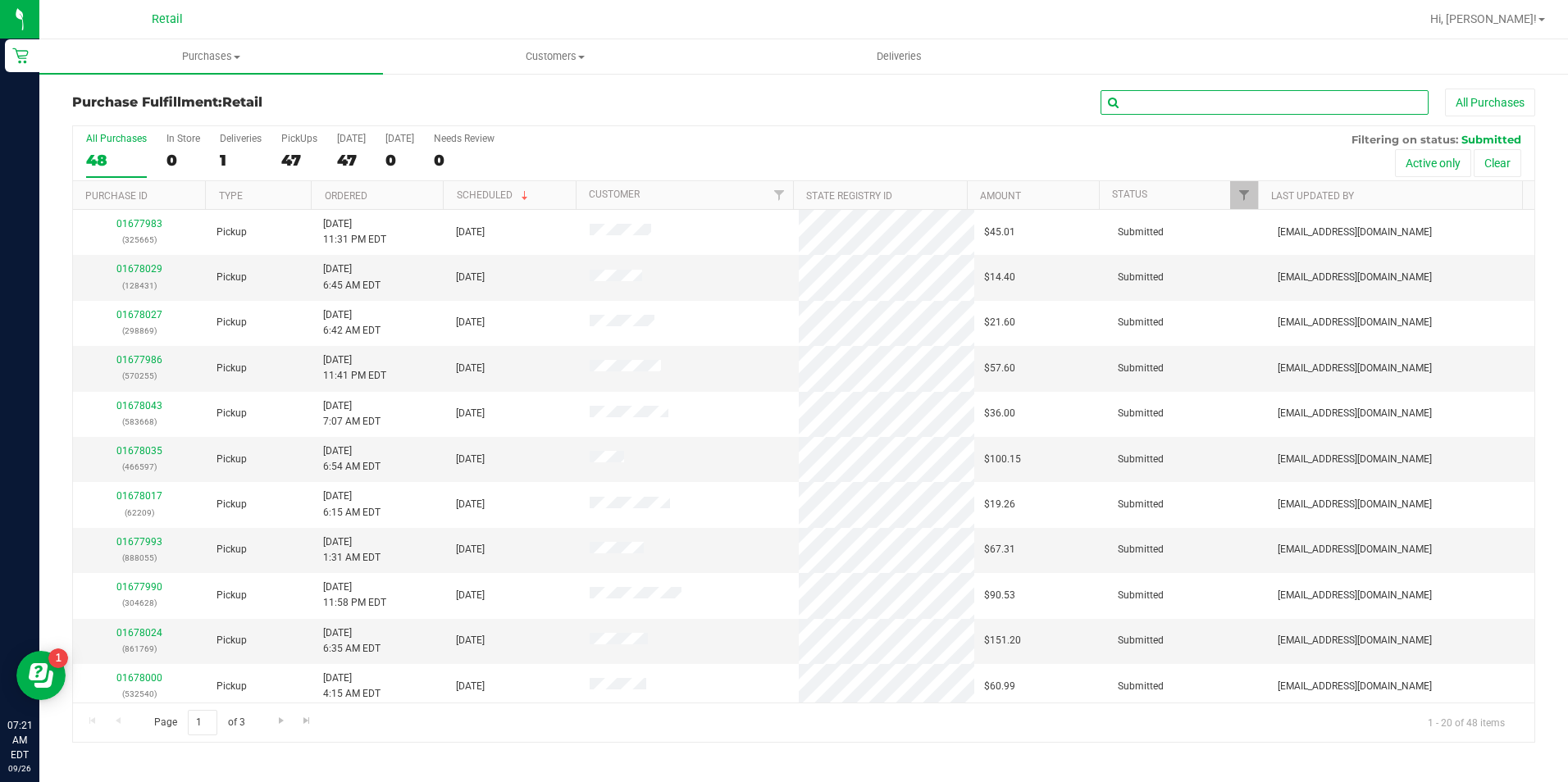
click at [1172, 98] on input "text" at bounding box center [1264, 103] width 328 height 25
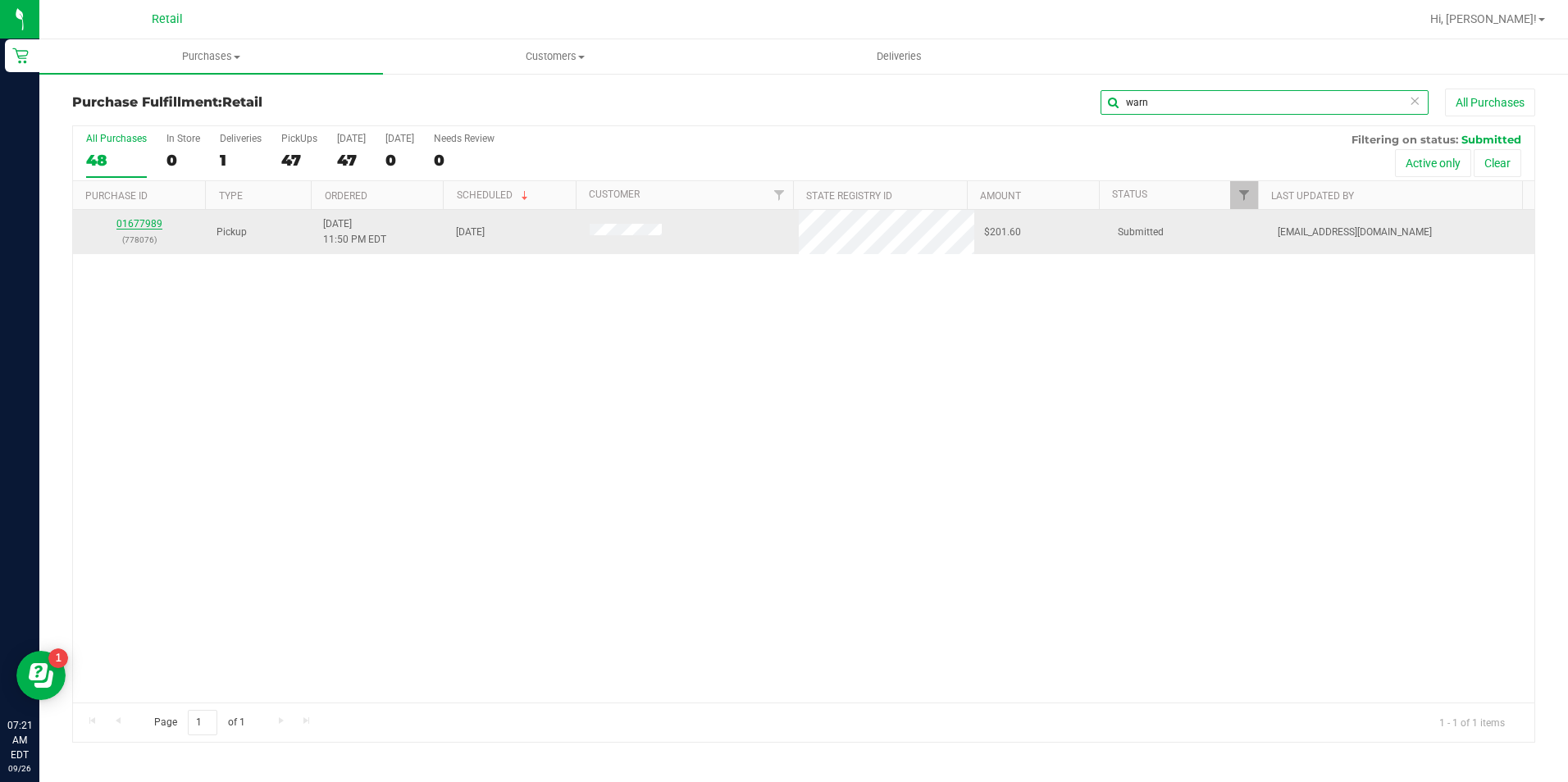
type input "warn"
click at [160, 223] on link "01677989" at bounding box center [139, 223] width 46 height 11
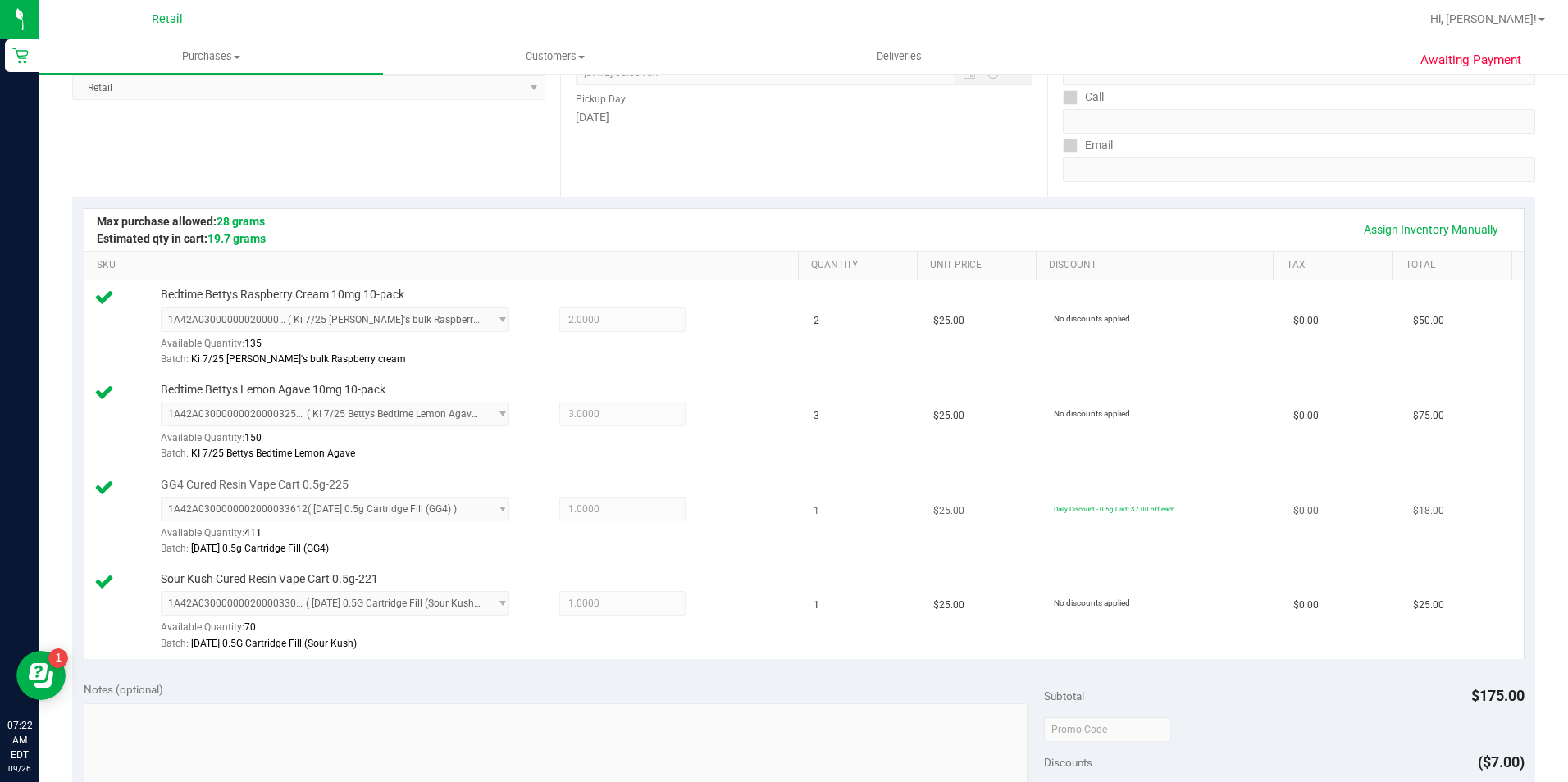
scroll to position [820, 0]
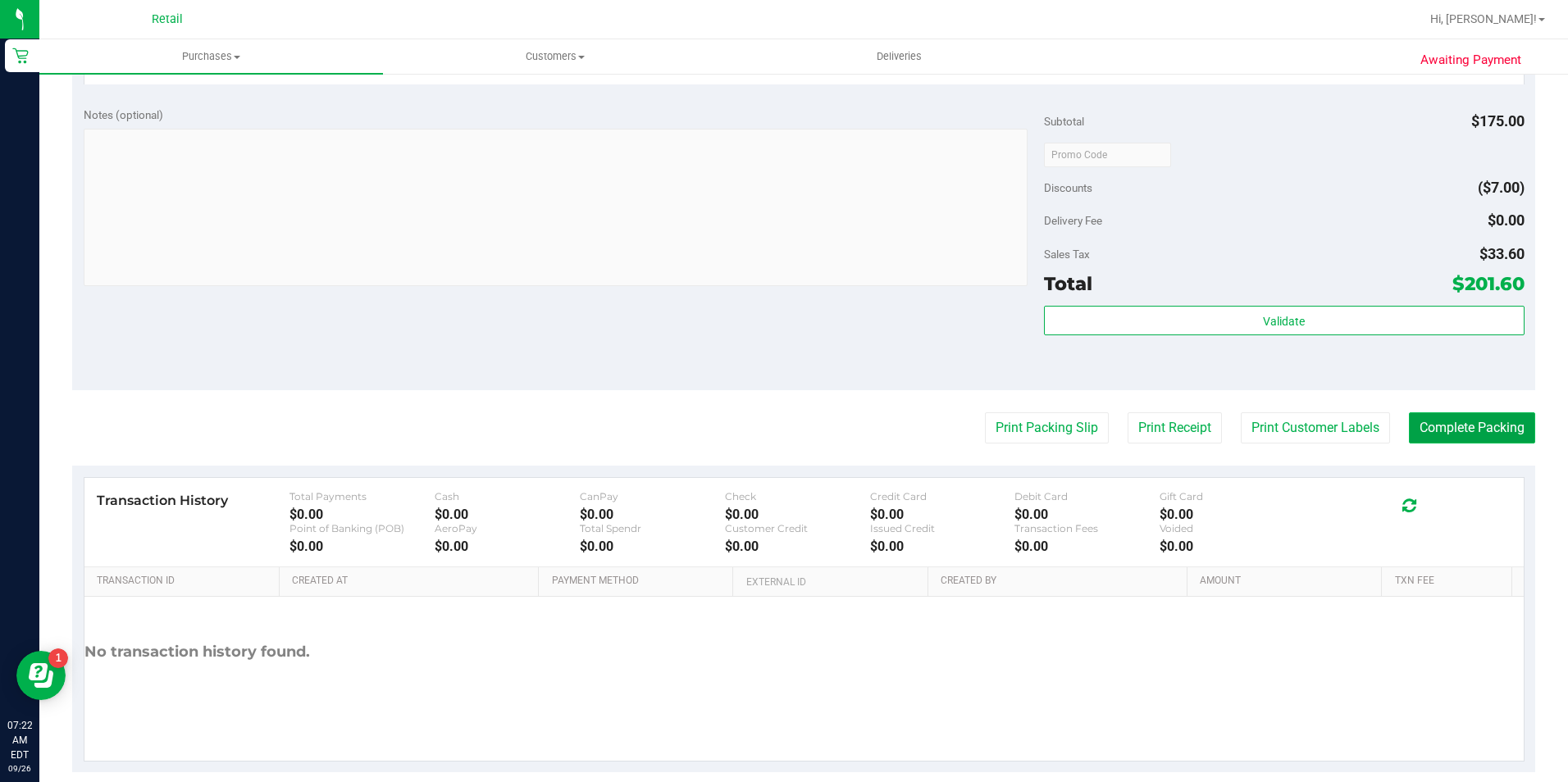
click at [1419, 433] on button "Complete Packing" at bounding box center [1472, 427] width 127 height 31
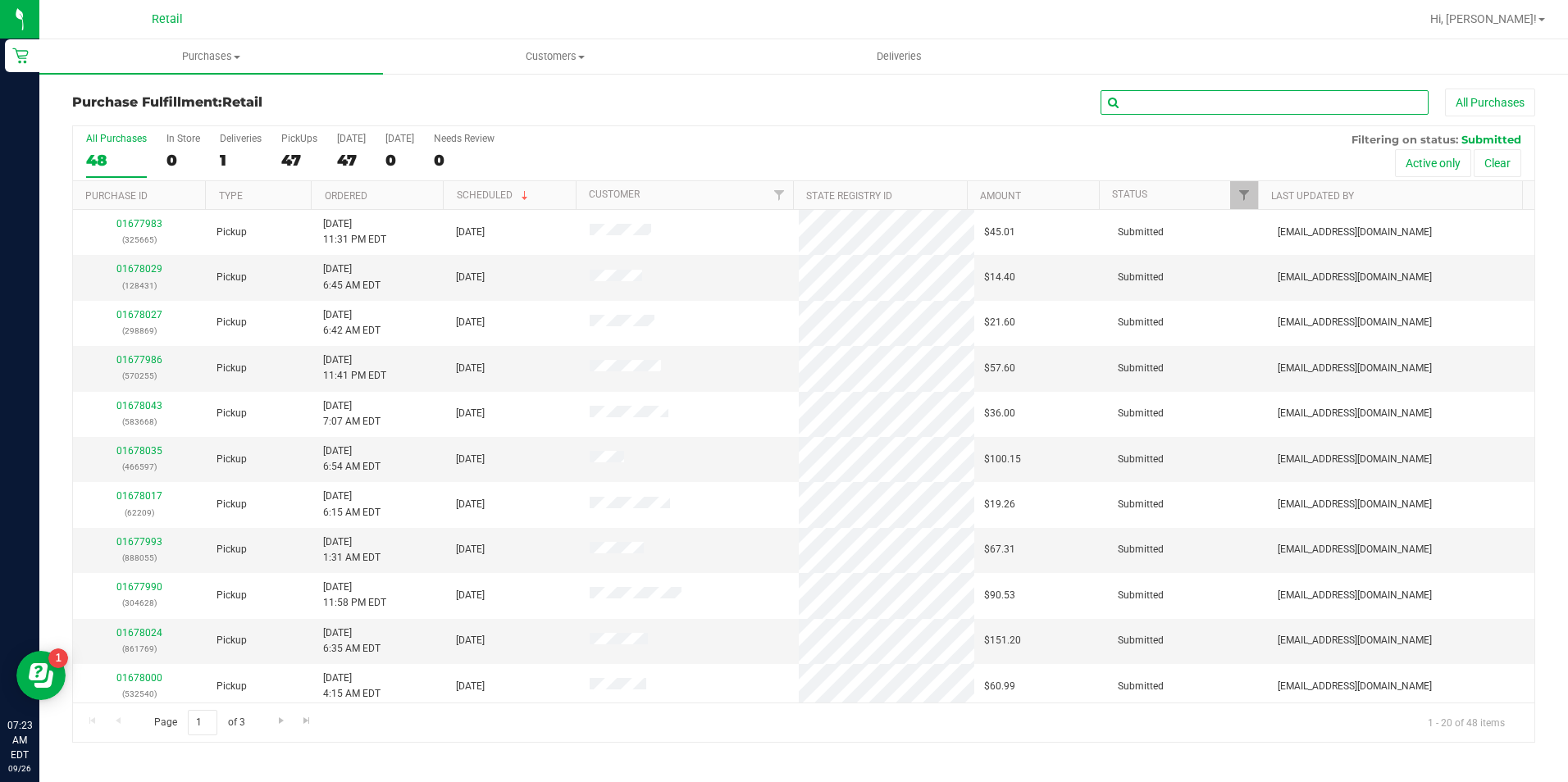
click at [1207, 97] on input "text" at bounding box center [1264, 103] width 328 height 25
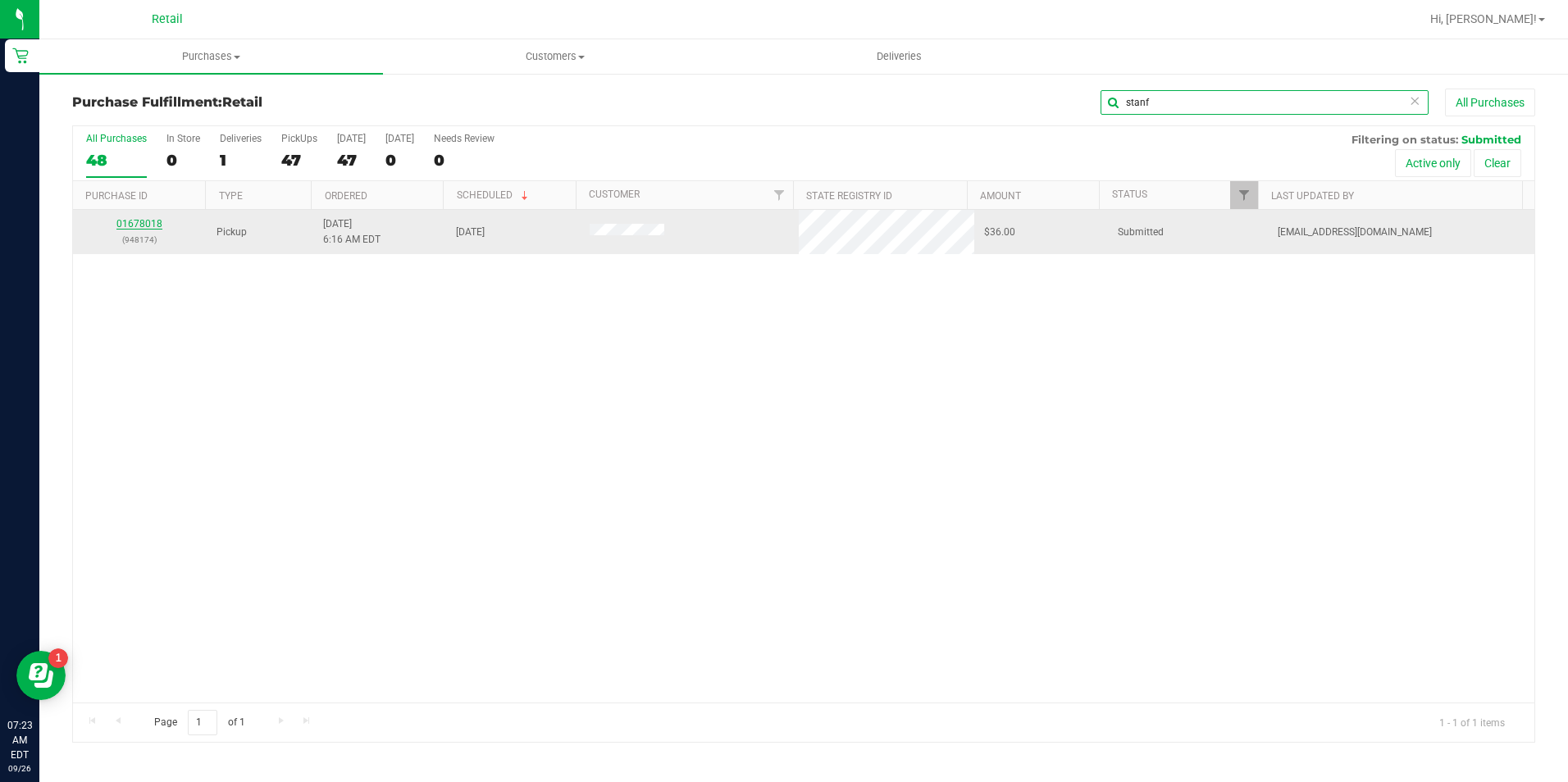
type input "stanf"
click at [132, 221] on link "01678018" at bounding box center [139, 223] width 46 height 11
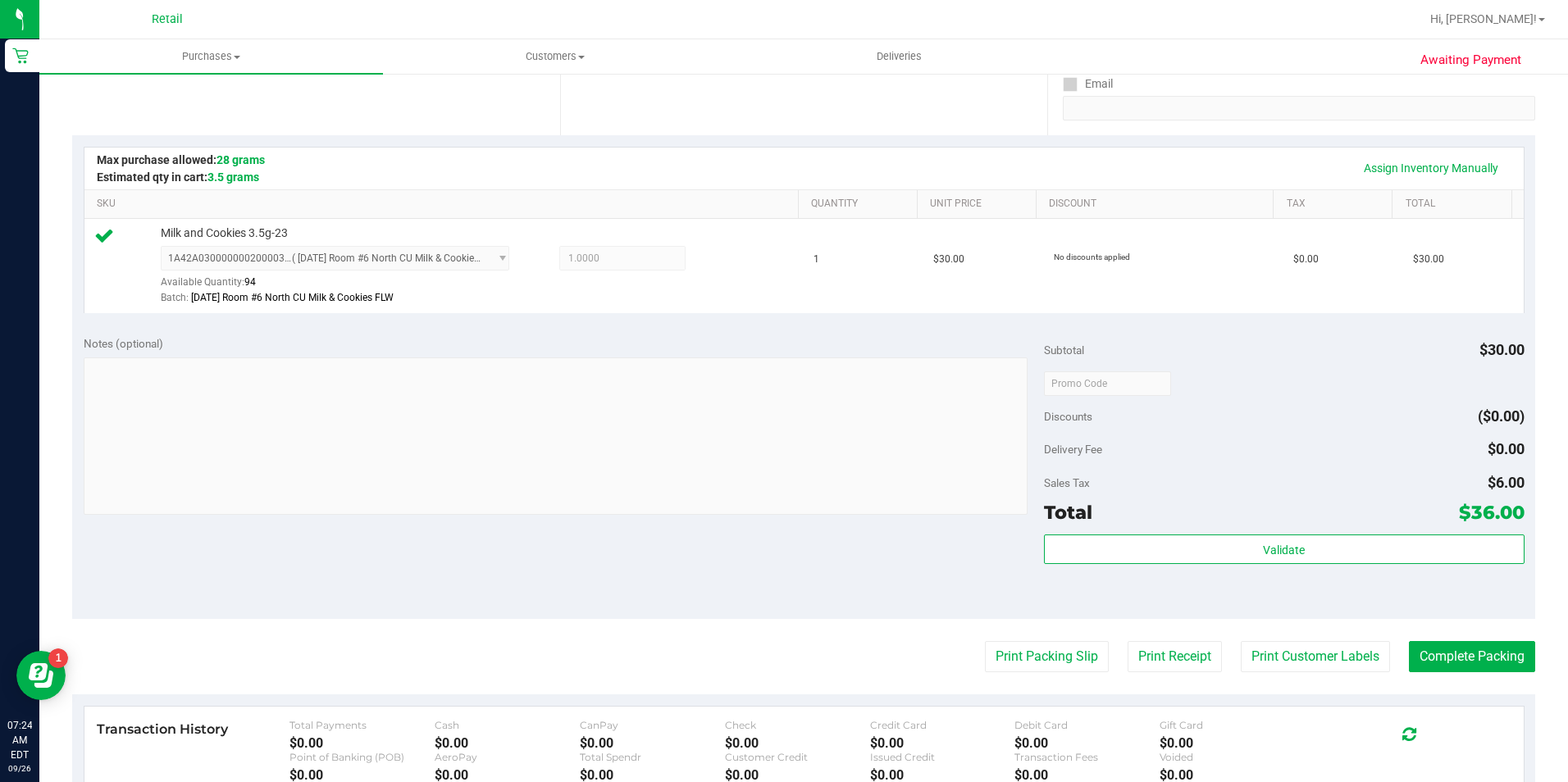
scroll to position [328, 0]
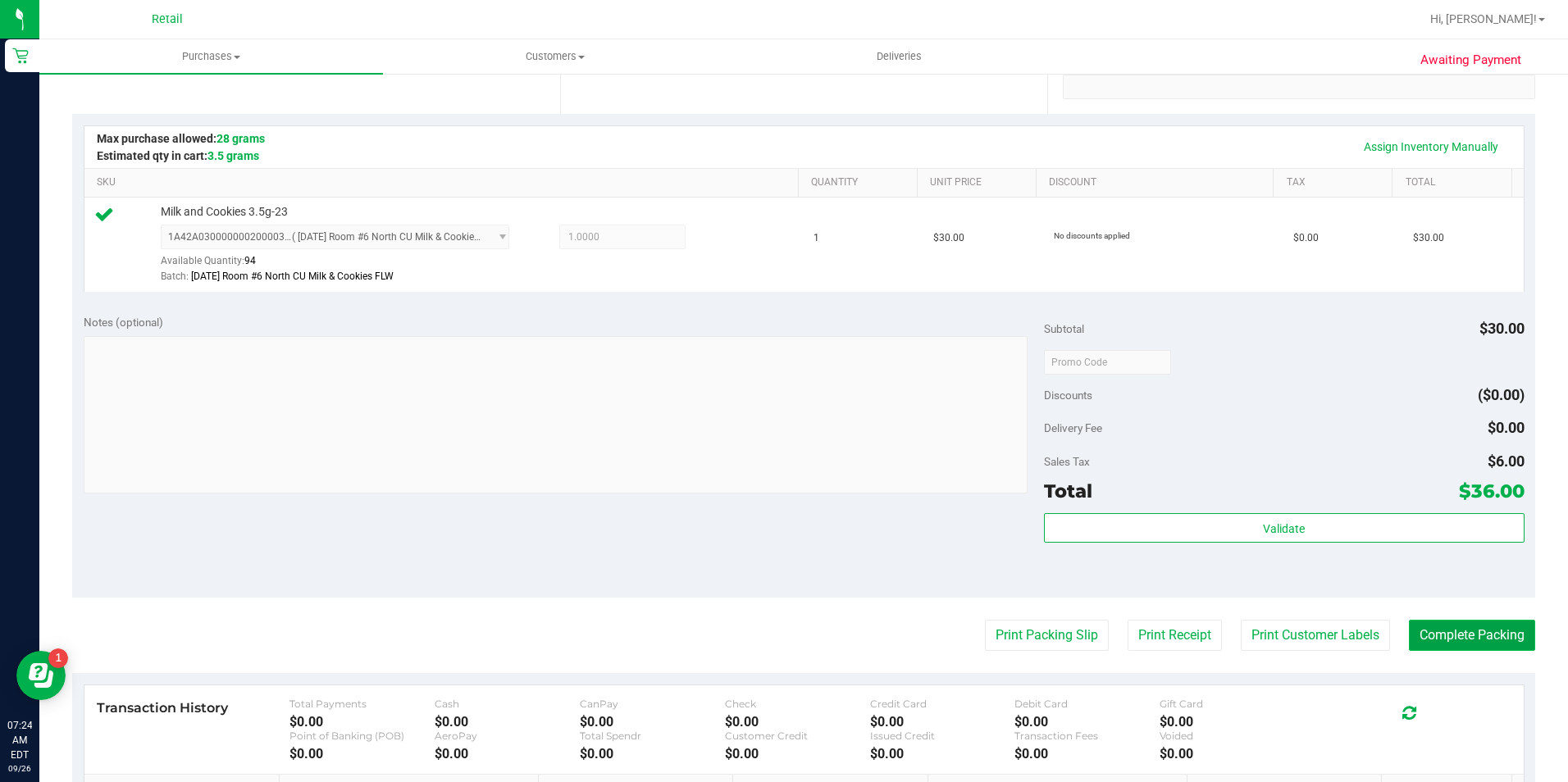
click at [1452, 623] on button "Complete Packing" at bounding box center [1472, 634] width 127 height 31
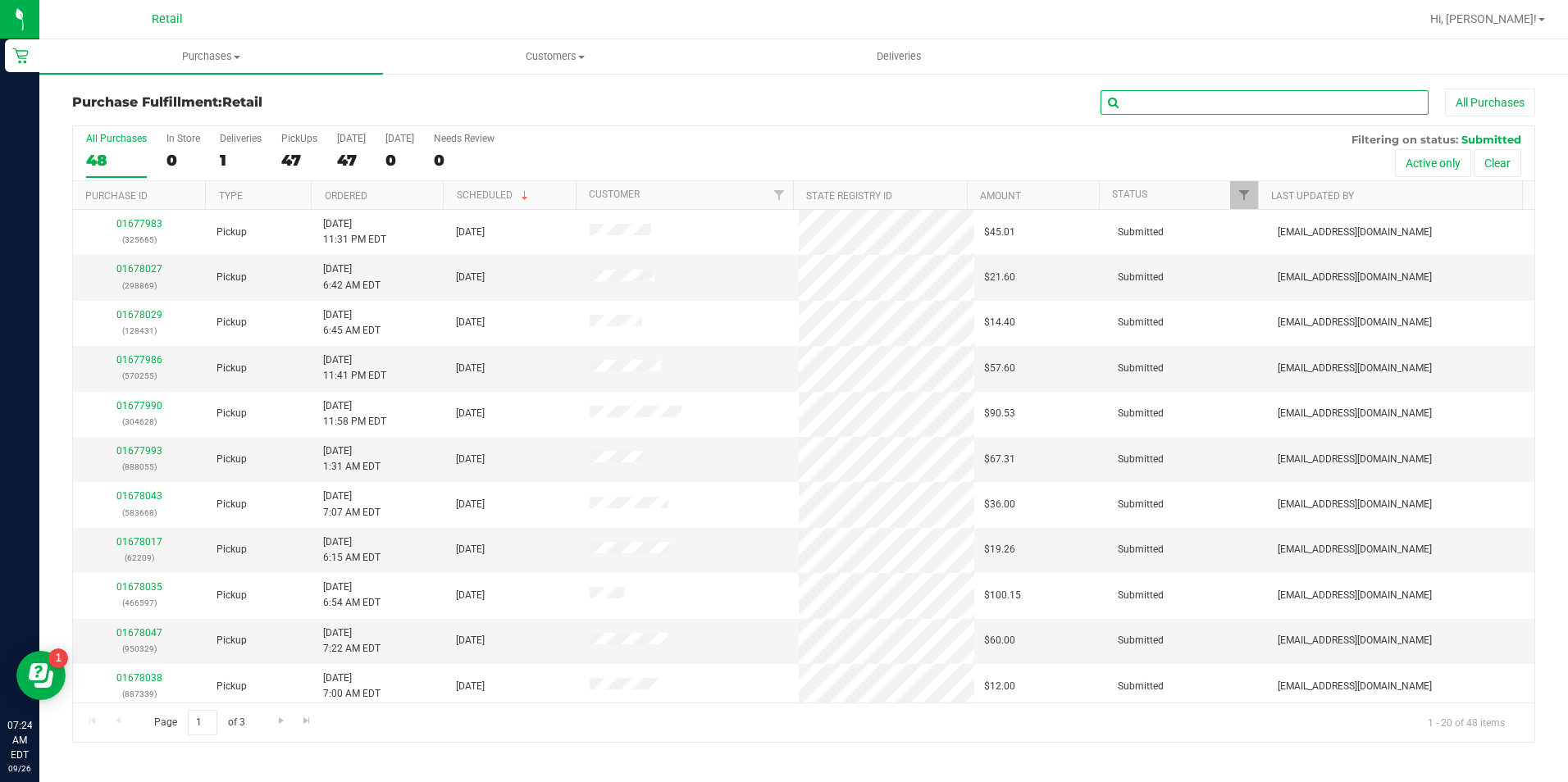
click at [1209, 104] on input "text" at bounding box center [1264, 103] width 328 height 25
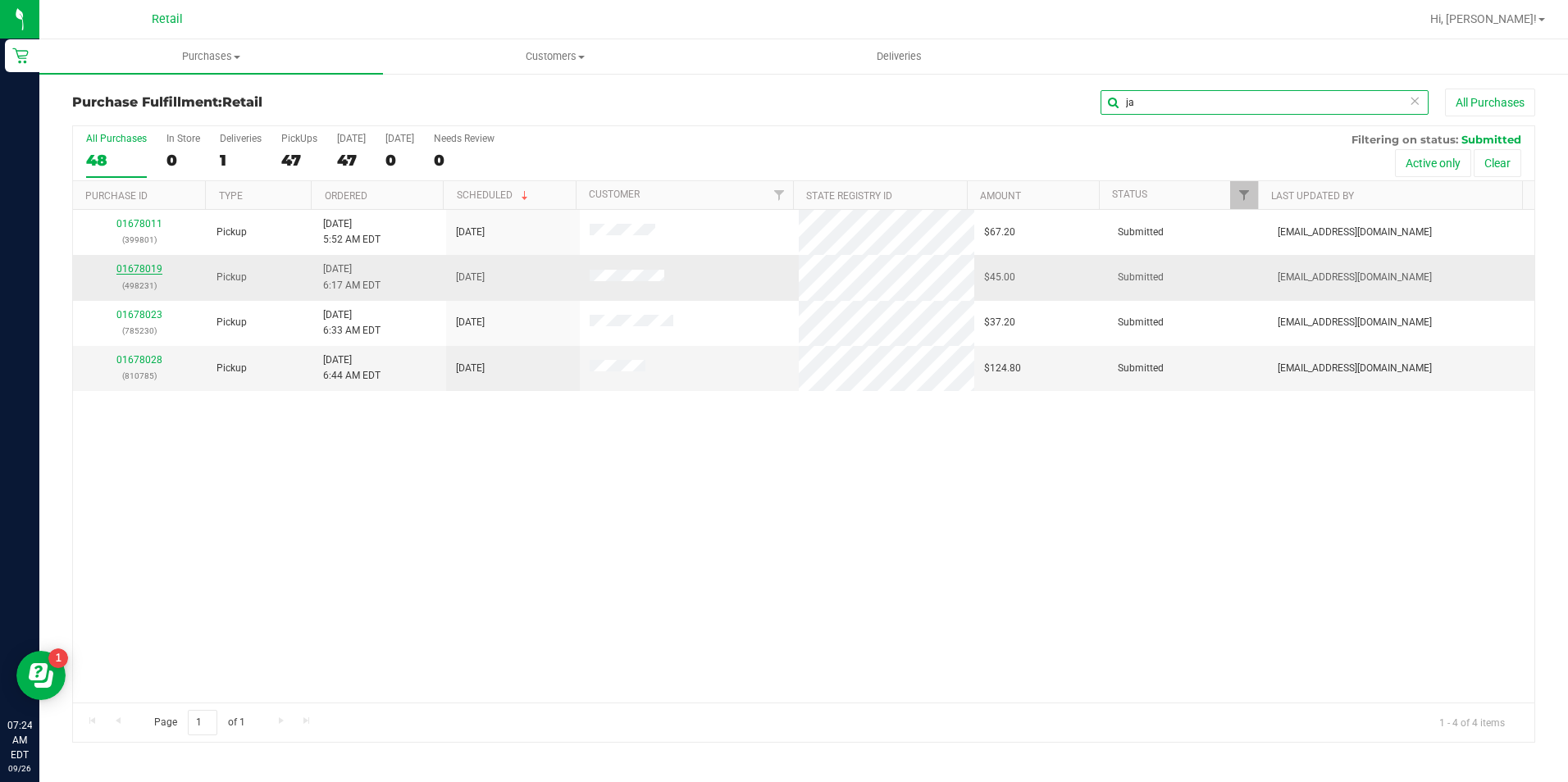
type input "ja"
click at [130, 269] on link "01678019" at bounding box center [139, 268] width 46 height 11
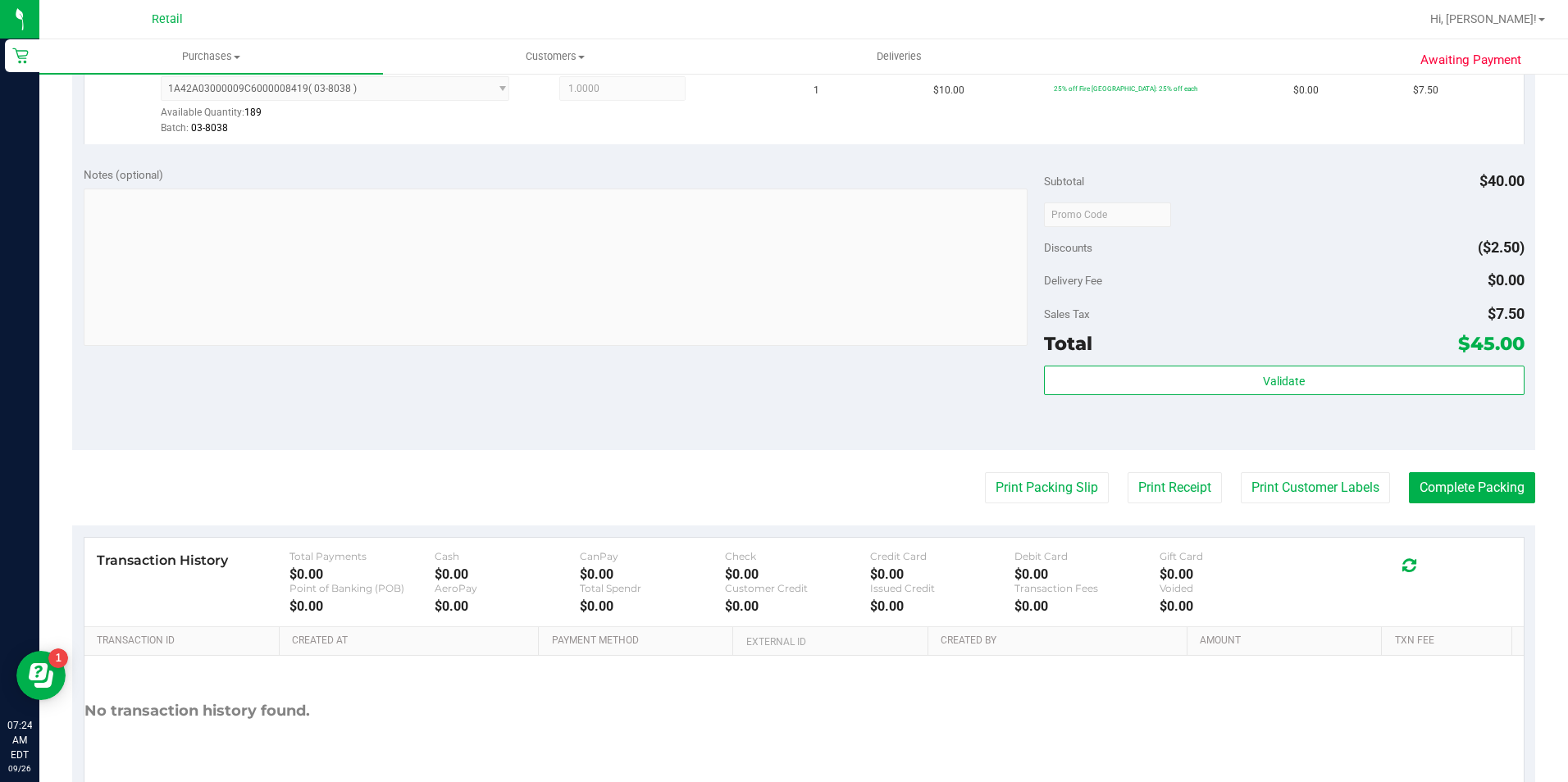
scroll to position [654, 0]
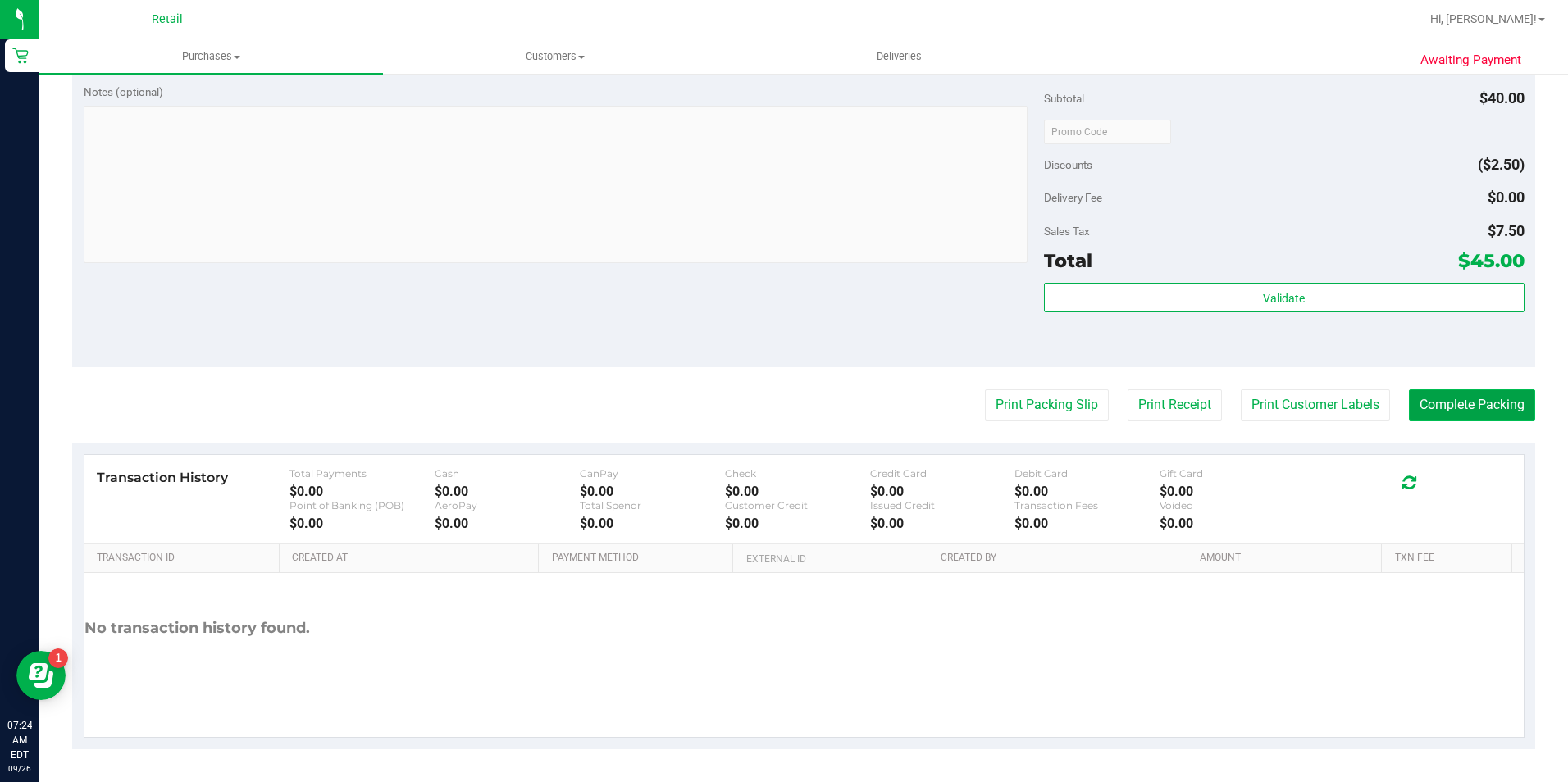
click at [1451, 408] on button "Complete Packing" at bounding box center [1472, 404] width 127 height 31
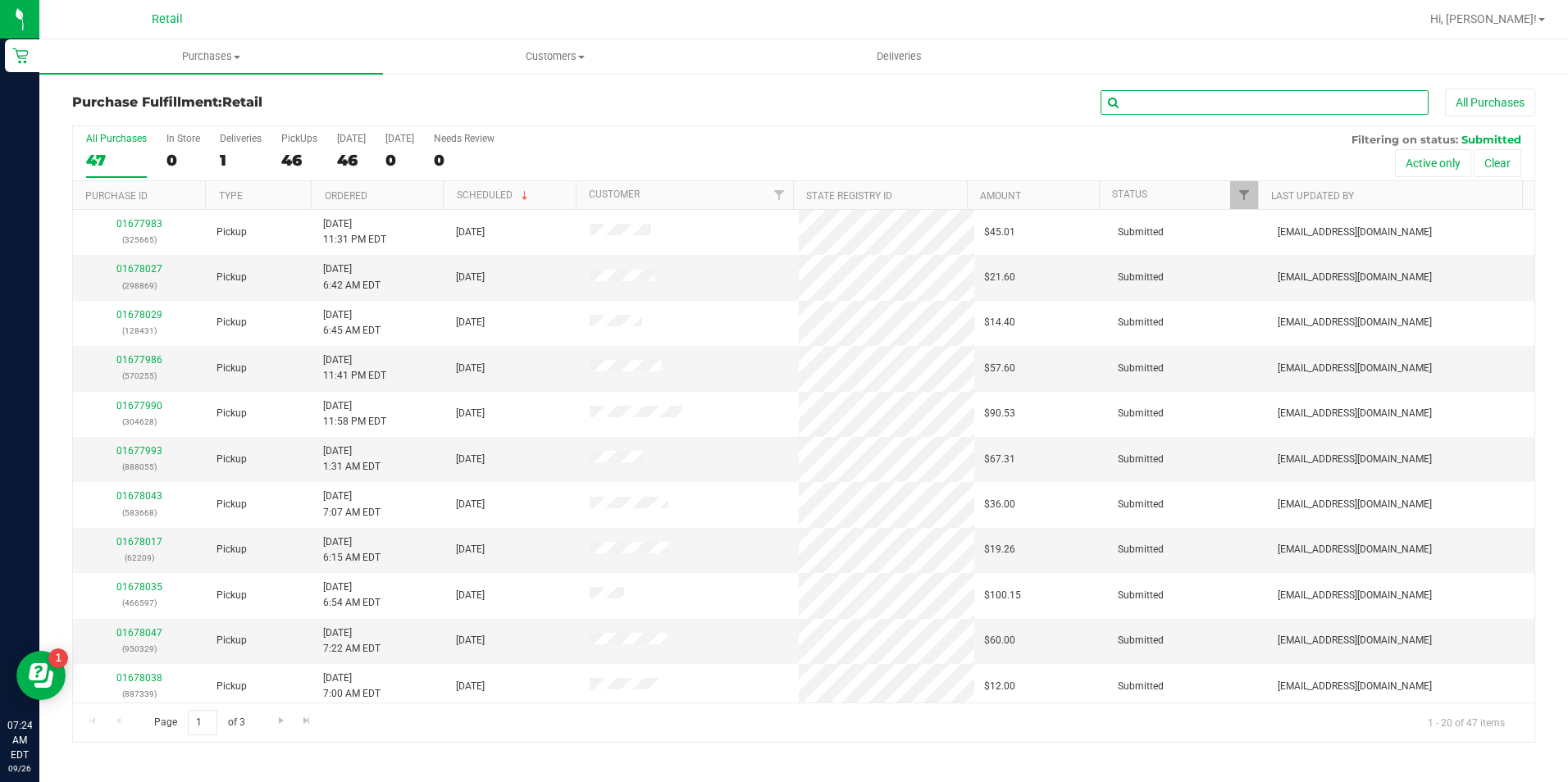
click at [1143, 100] on input "text" at bounding box center [1264, 103] width 328 height 25
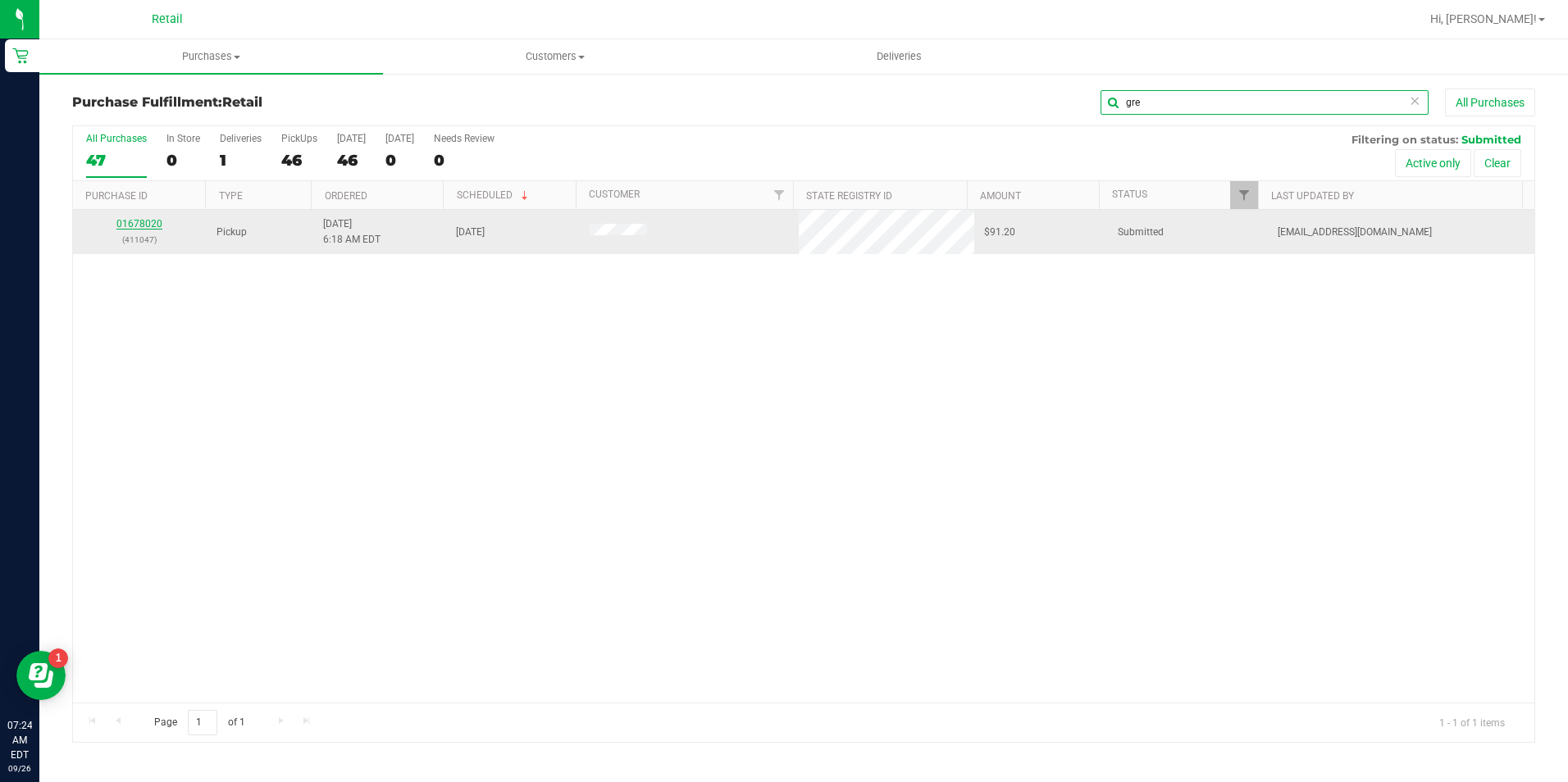
type input "gre"
click at [149, 222] on link "01678020" at bounding box center [139, 223] width 46 height 11
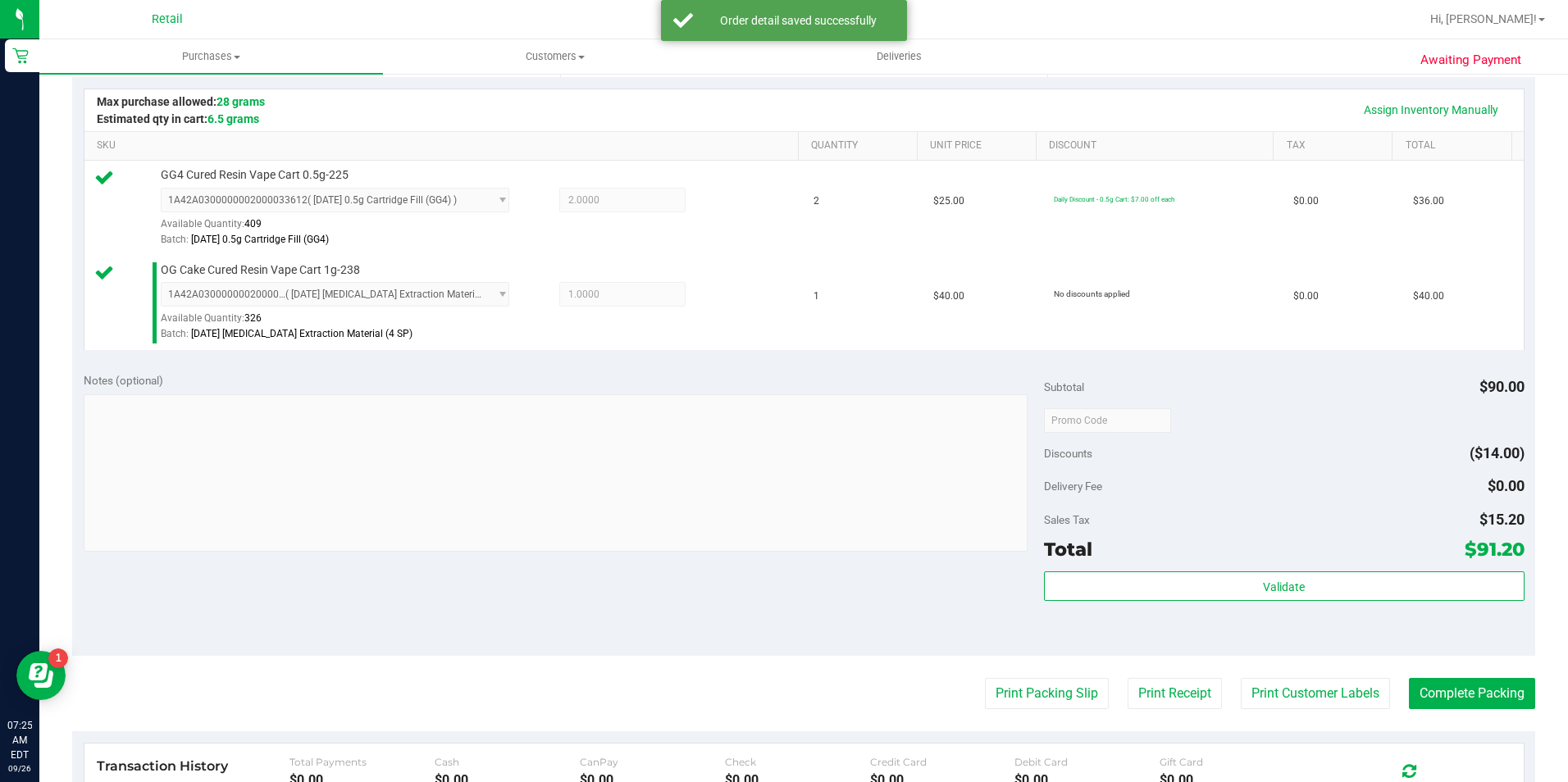
scroll to position [492, 0]
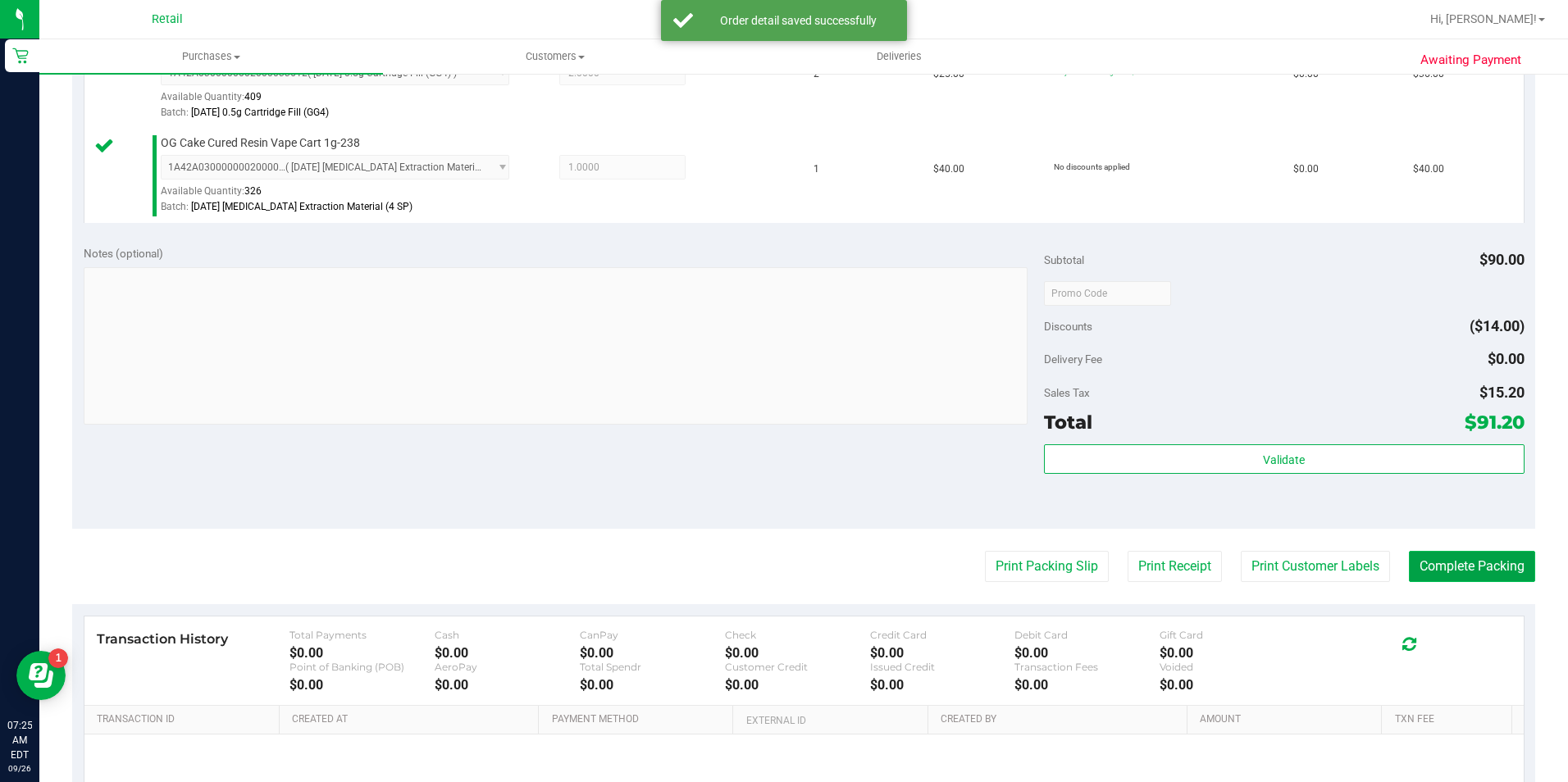
click at [1437, 567] on button "Complete Packing" at bounding box center [1472, 566] width 127 height 31
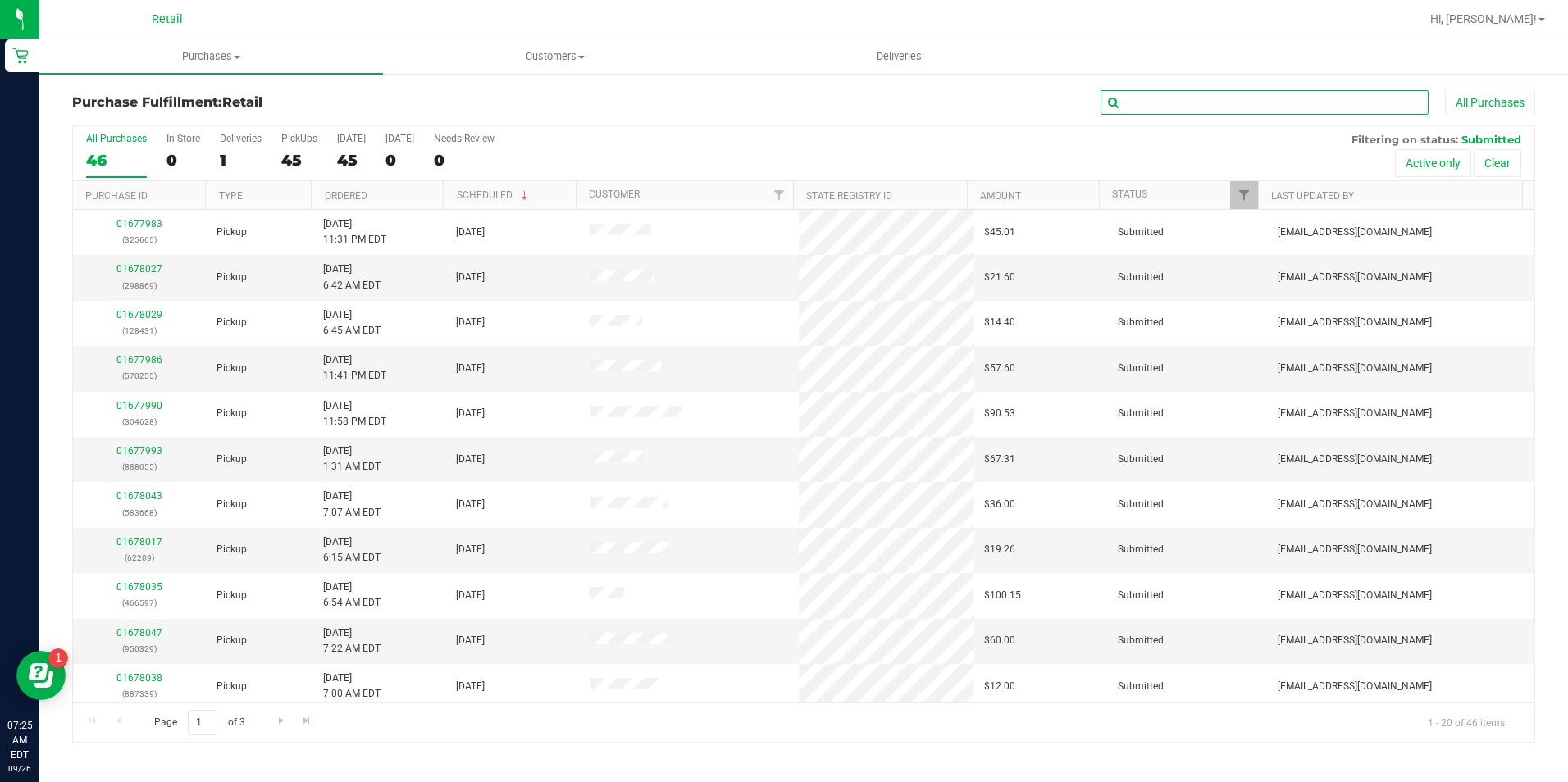
click at [1243, 98] on input "text" at bounding box center [1264, 103] width 328 height 25
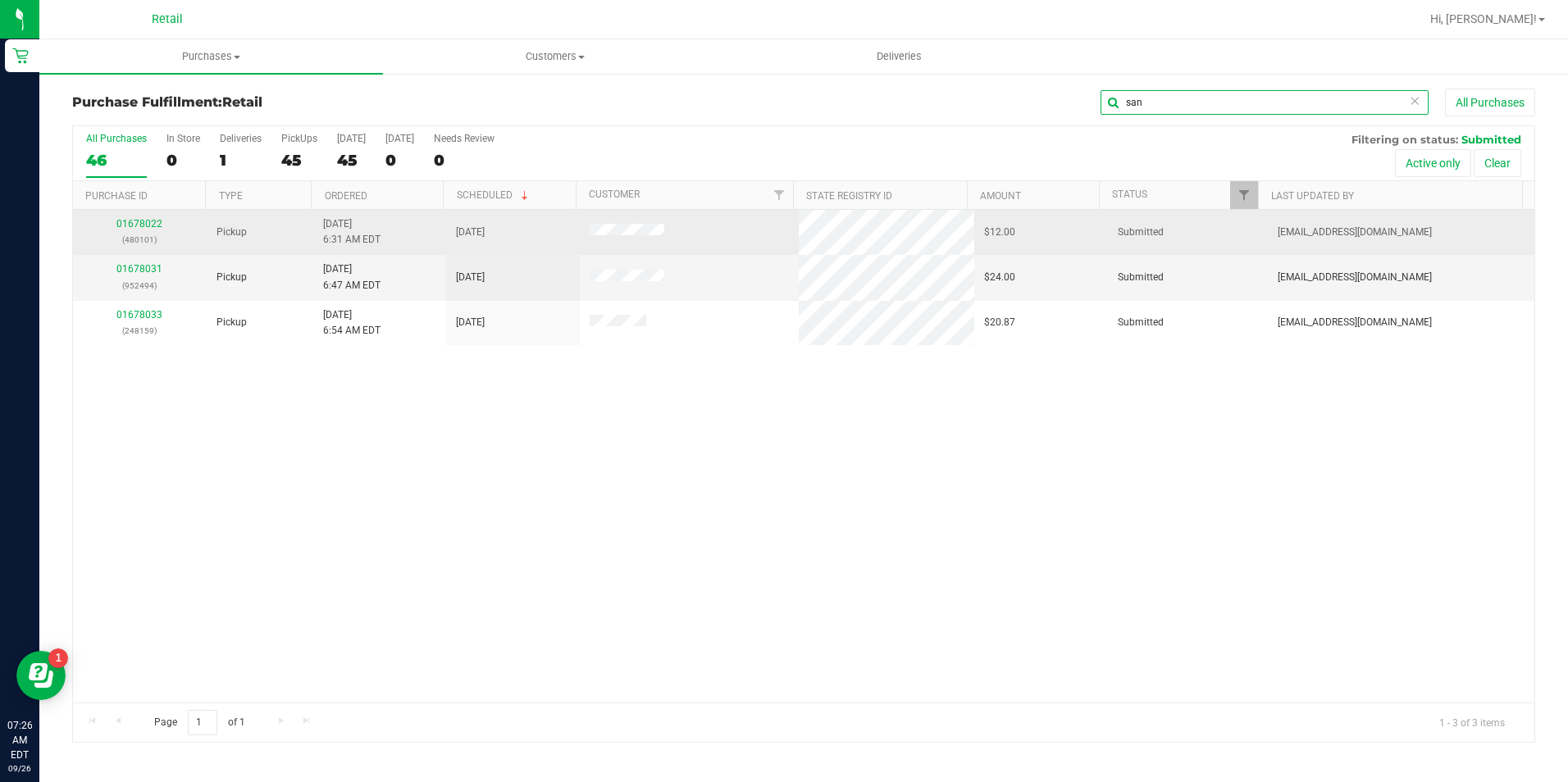
type input "san"
click at [143, 233] on p "(480101)" at bounding box center [140, 240] width 114 height 16
click at [146, 228] on link "01678022" at bounding box center [139, 223] width 46 height 11
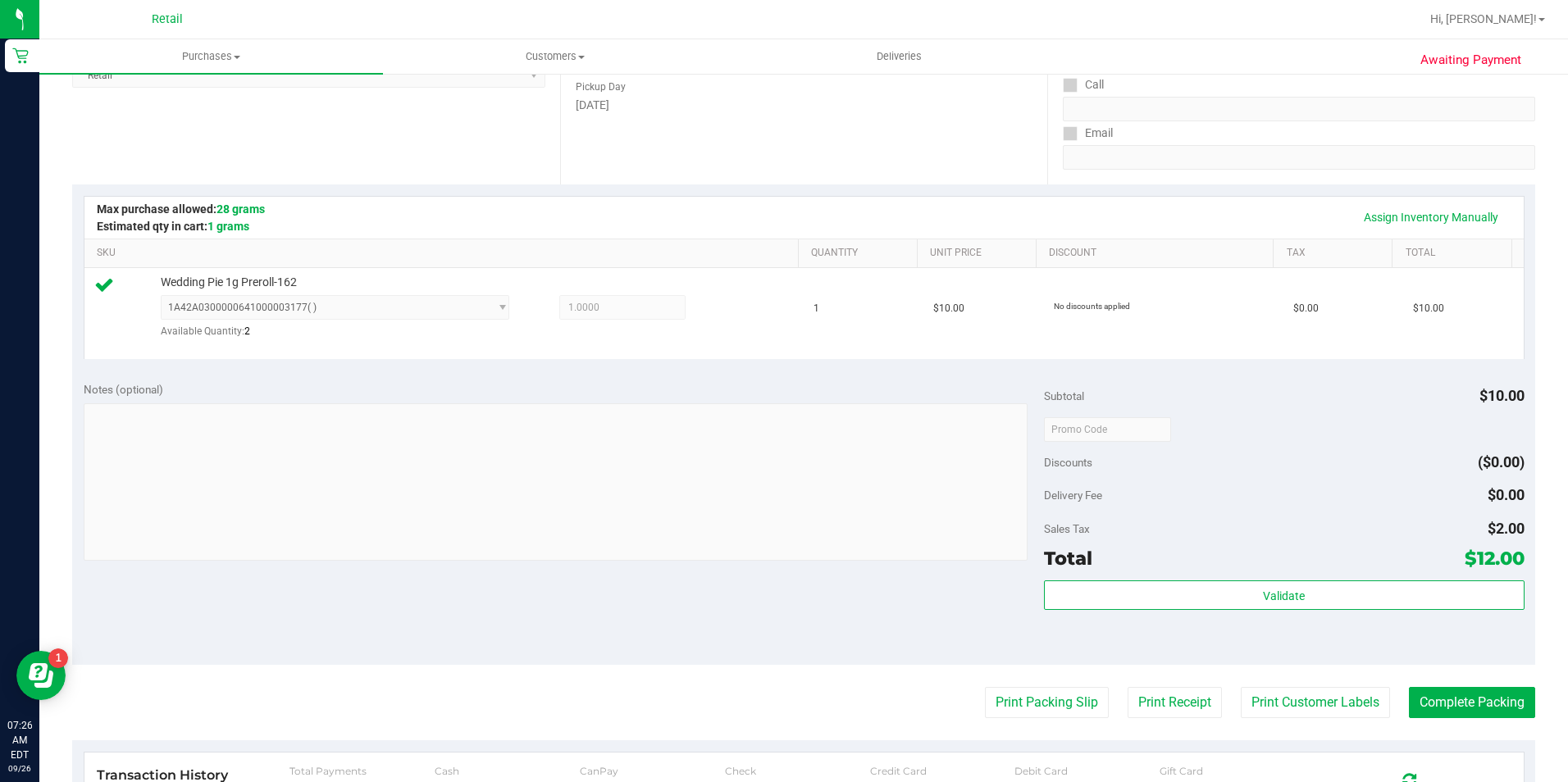
scroll to position [555, 0]
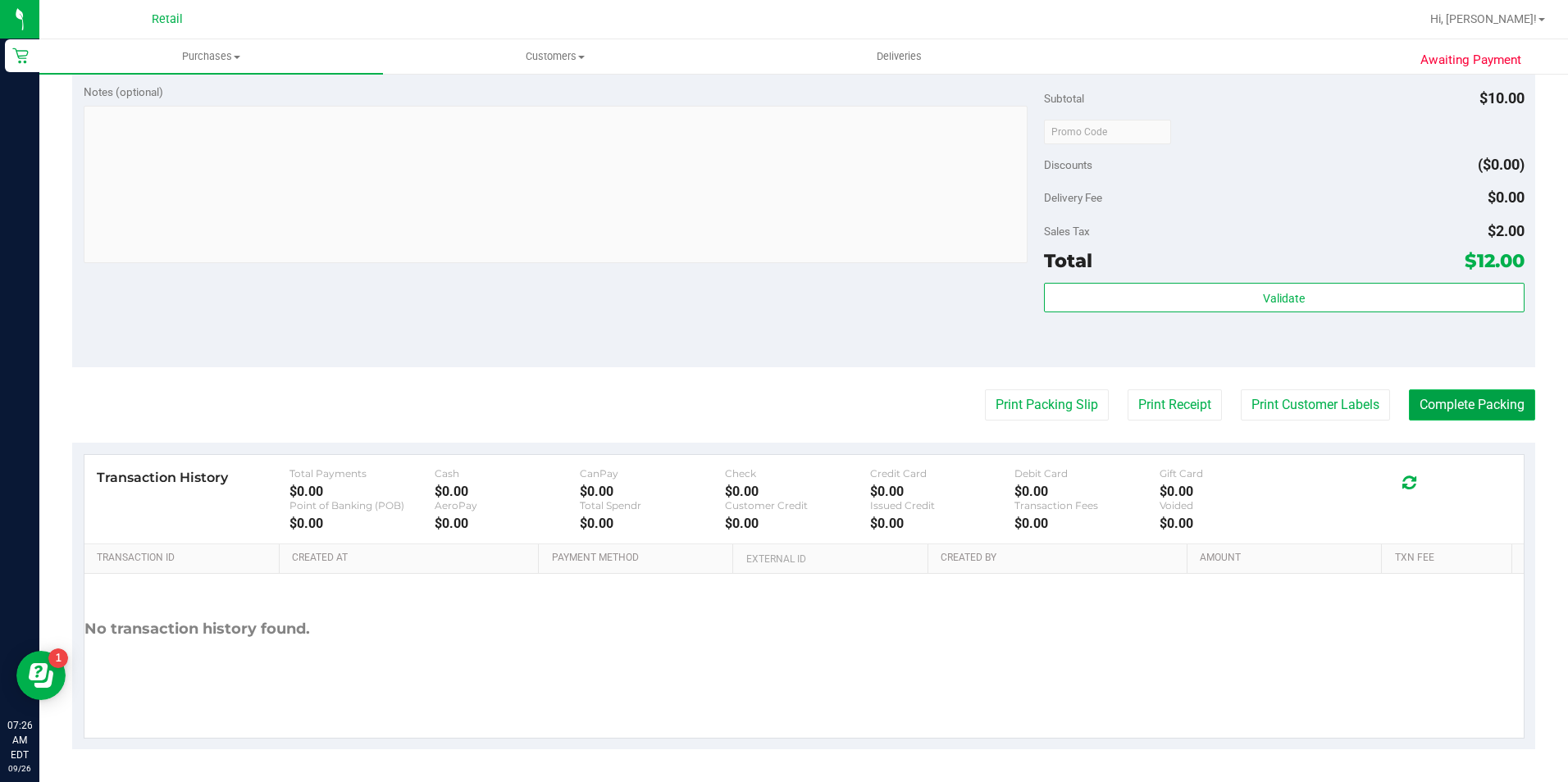
click at [1474, 416] on button "Complete Packing" at bounding box center [1472, 404] width 127 height 31
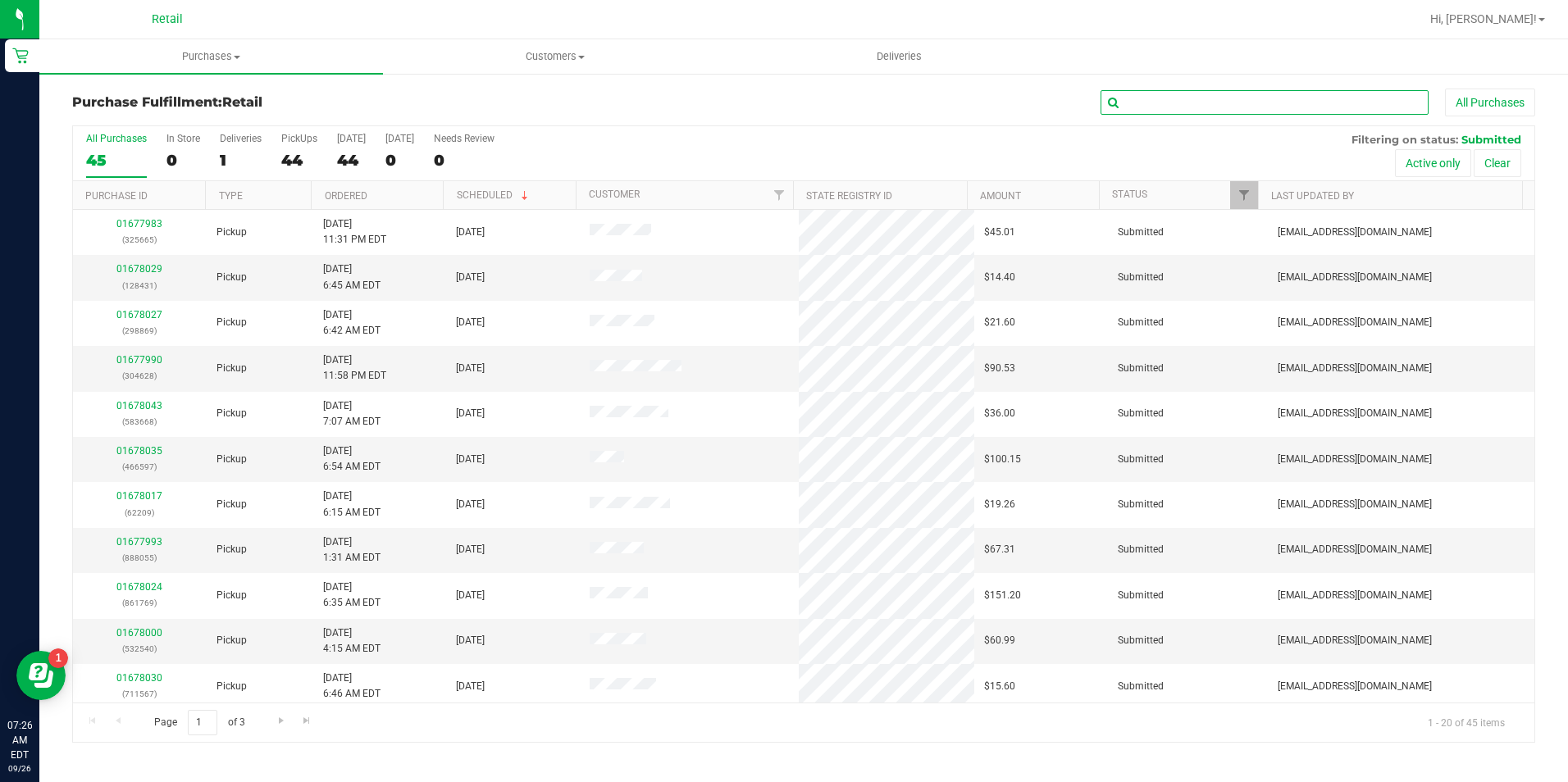
click at [1238, 93] on input "text" at bounding box center [1264, 103] width 328 height 25
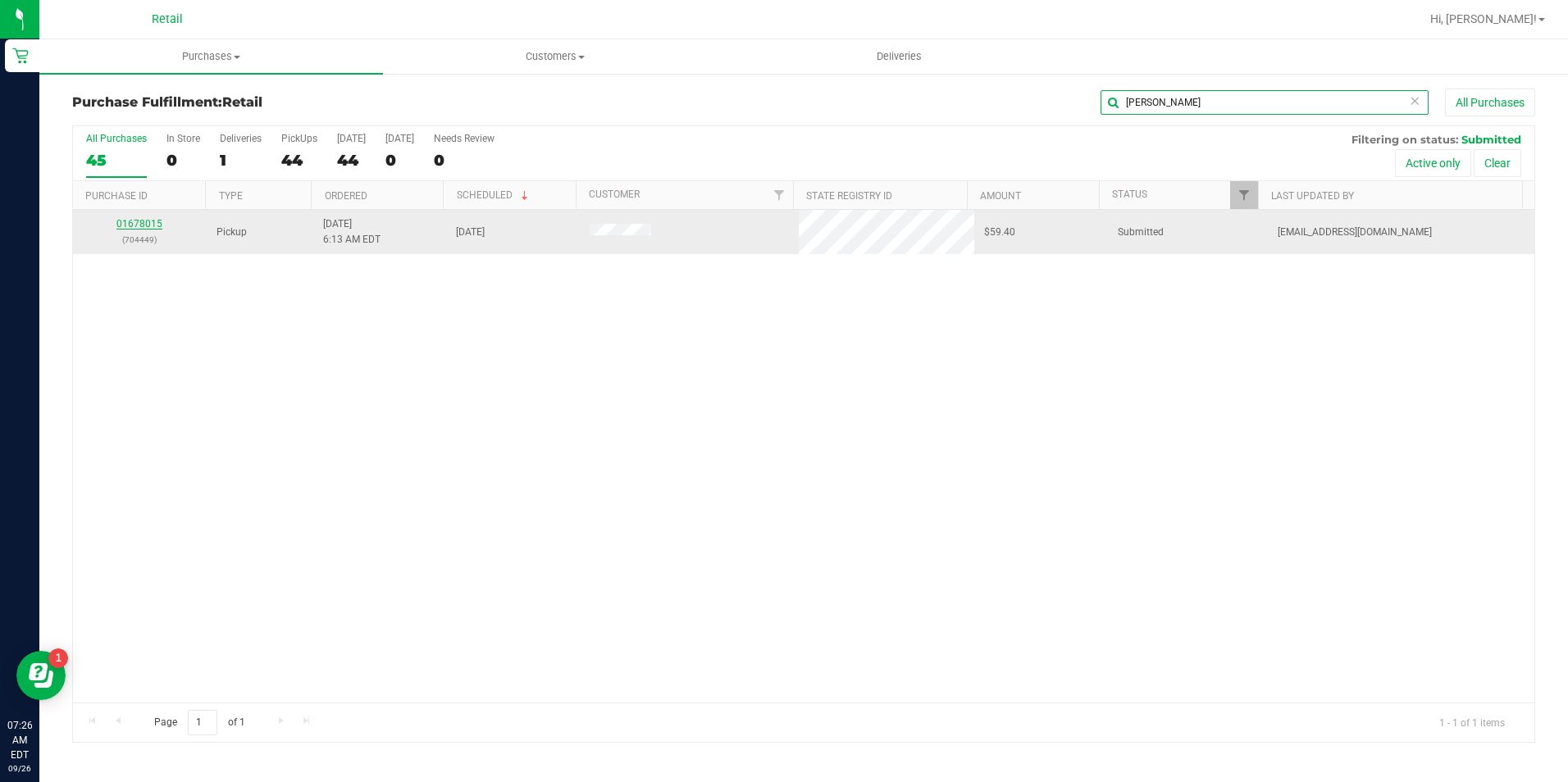
type input "[PERSON_NAME]"
click at [150, 220] on link "01678015" at bounding box center [139, 223] width 46 height 11
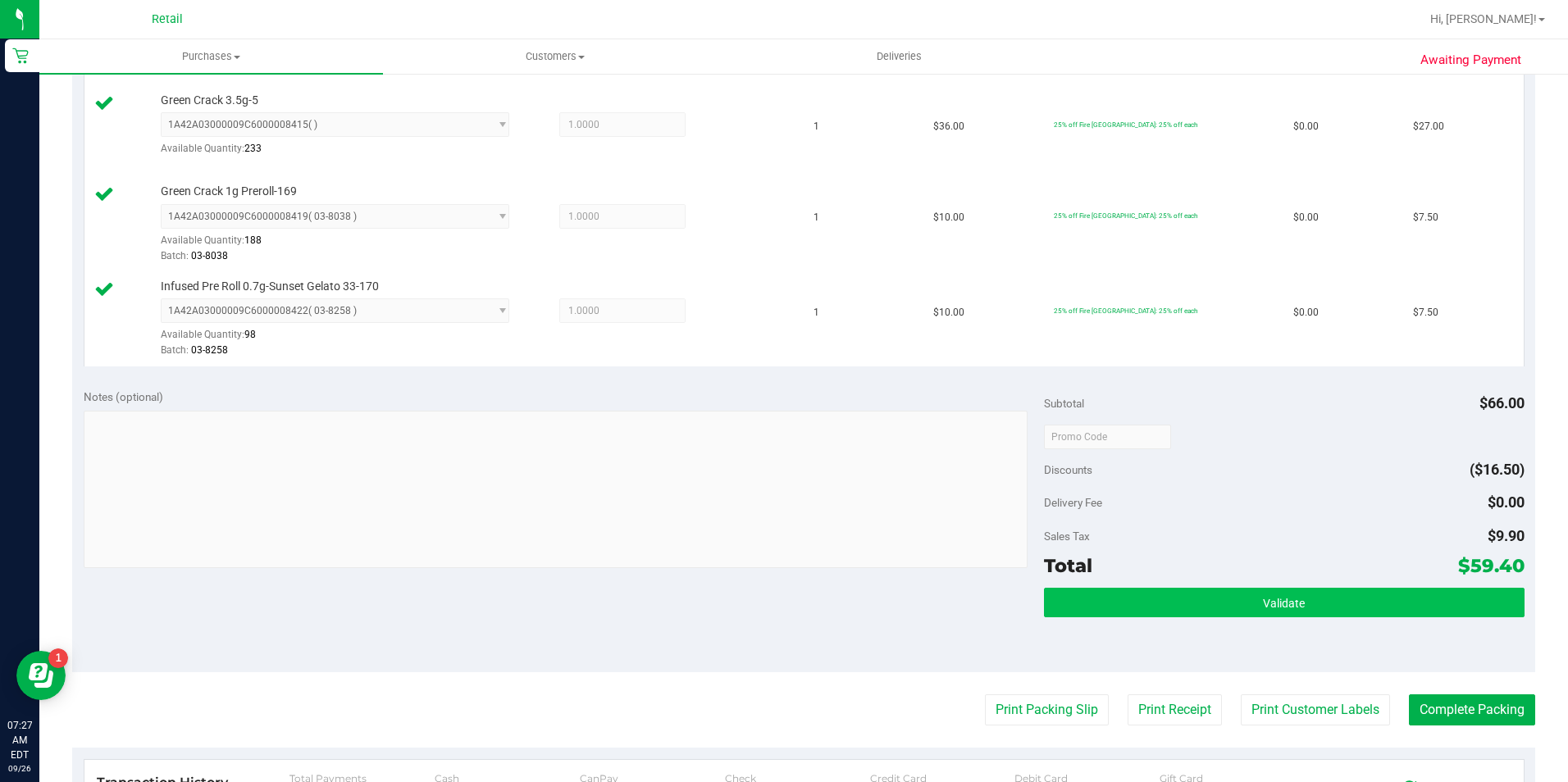
scroll to position [655, 0]
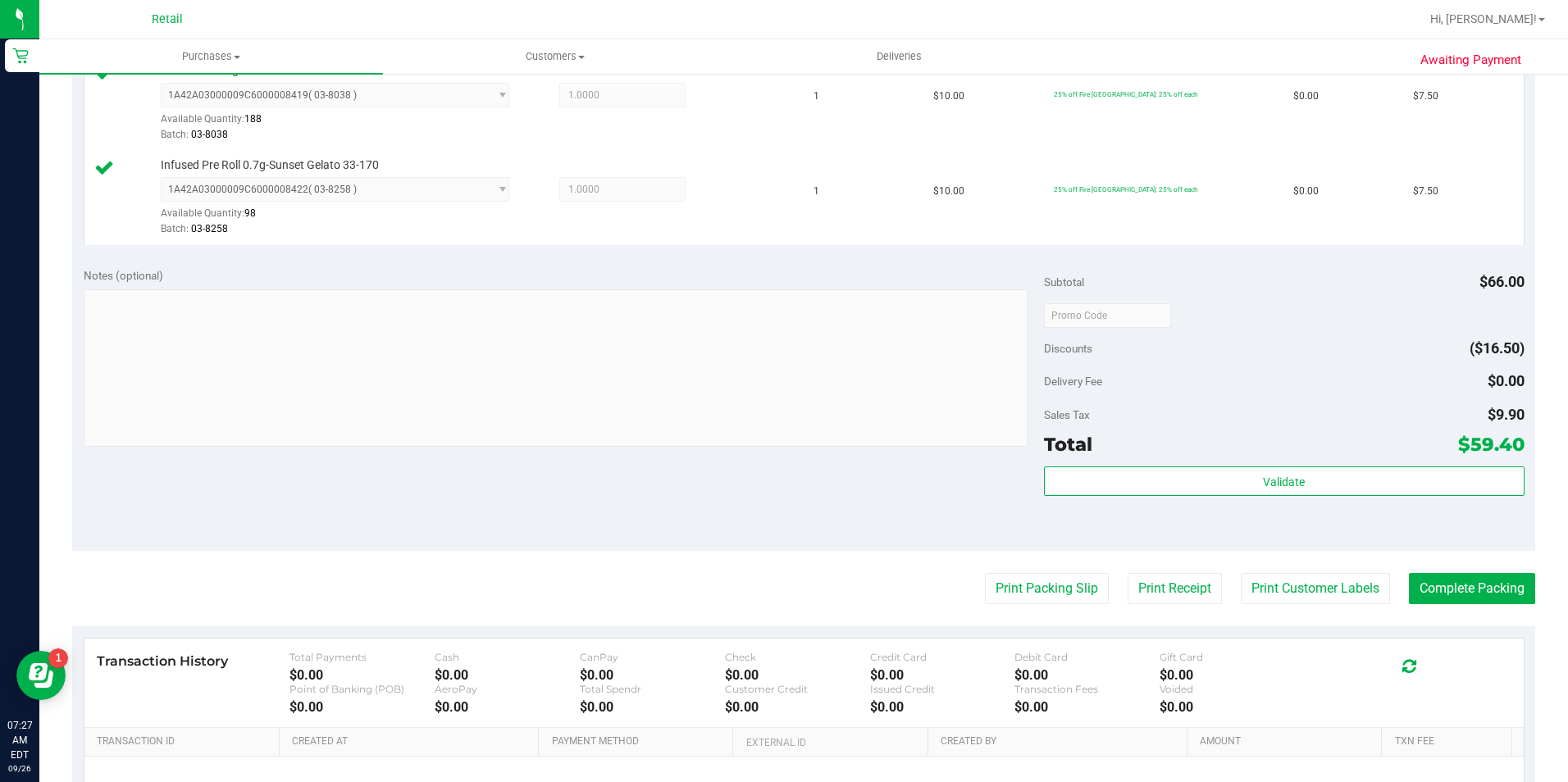
click at [1499, 567] on purchase-details "Back Edit Purchase Cancel Purchase View Profile # 01678015 Med | Rec METRC ID: …" at bounding box center [803, 182] width 1463 height 1500
click at [1497, 571] on purchase-details "Back Edit Purchase Cancel Purchase View Profile # 01678015 Med | Rec METRC ID: …" at bounding box center [803, 182] width 1463 height 1500
click at [1490, 576] on button "Complete Packing" at bounding box center [1472, 588] width 127 height 31
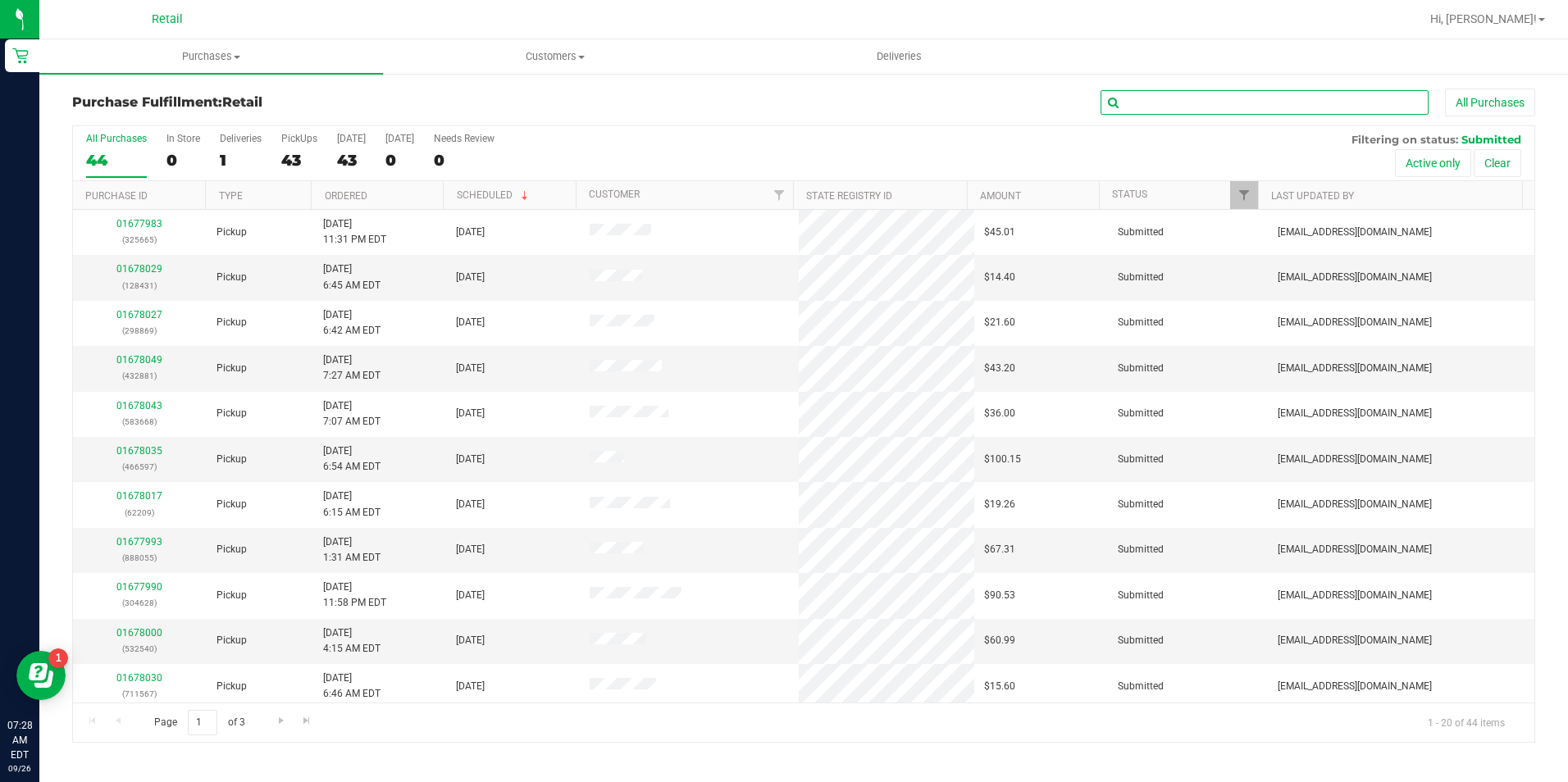
click at [1213, 101] on input "text" at bounding box center [1264, 103] width 328 height 25
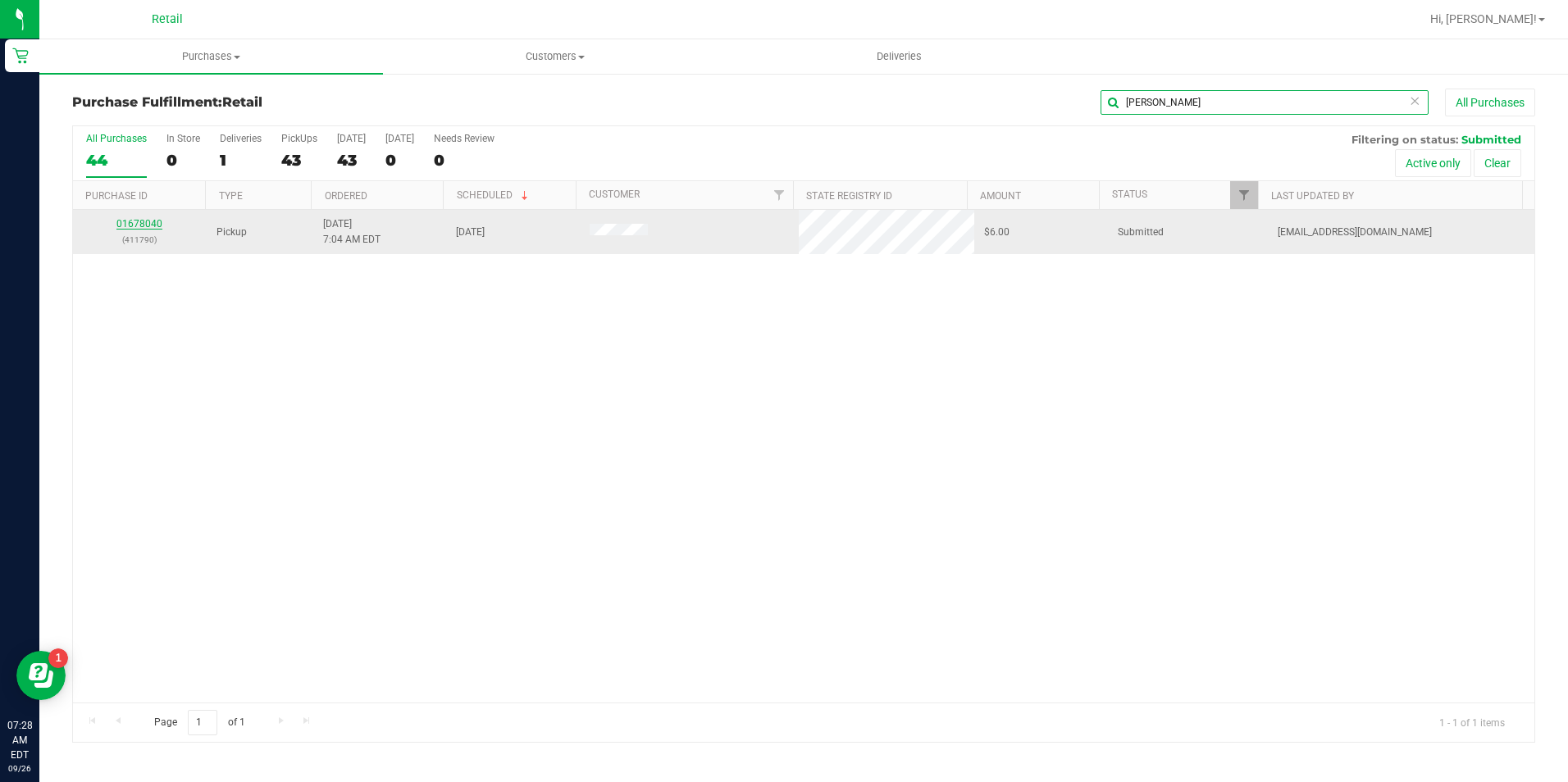
type input "[PERSON_NAME]"
click at [146, 228] on link "01678040" at bounding box center [139, 223] width 46 height 11
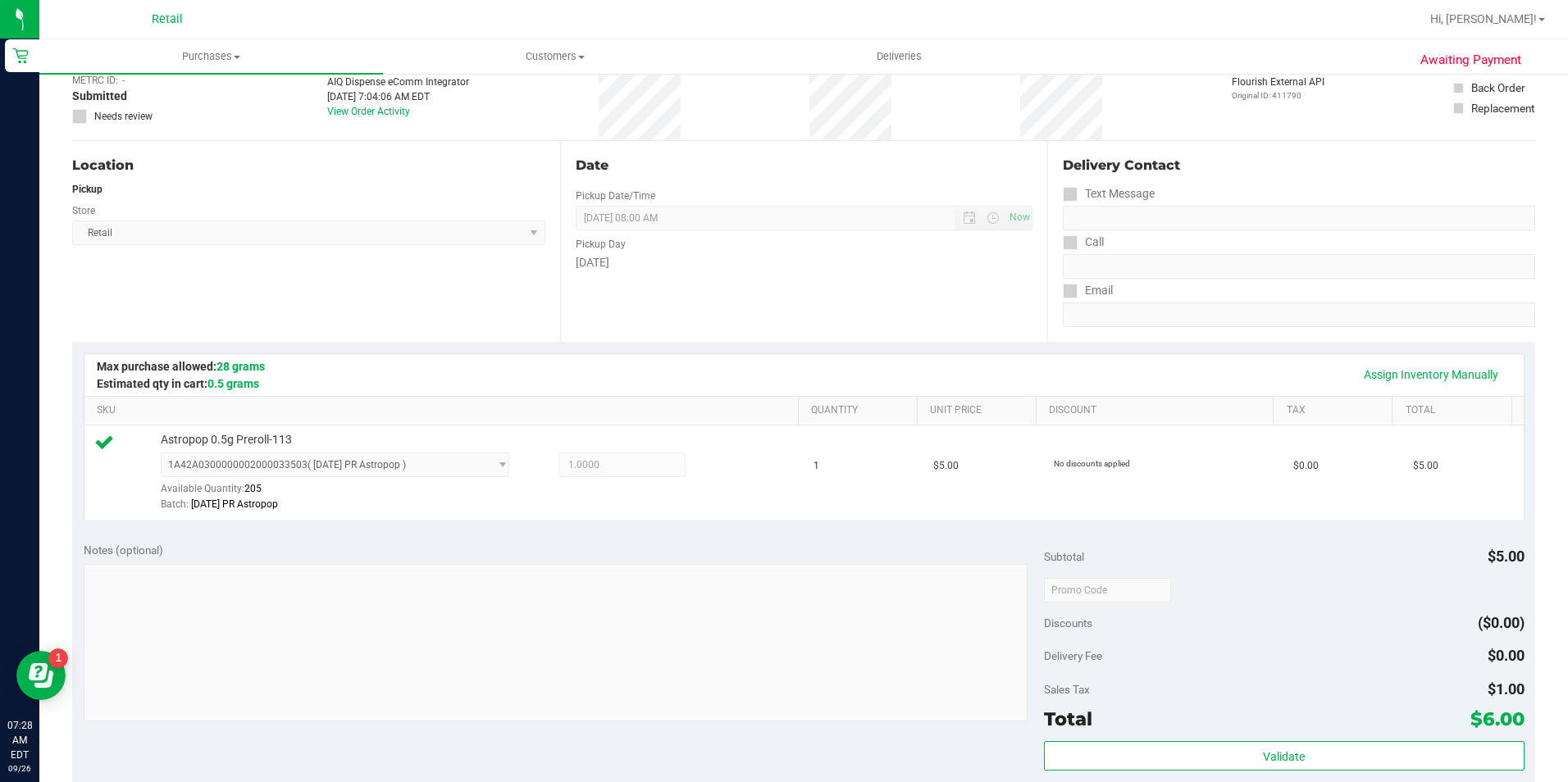
scroll to position [558, 0]
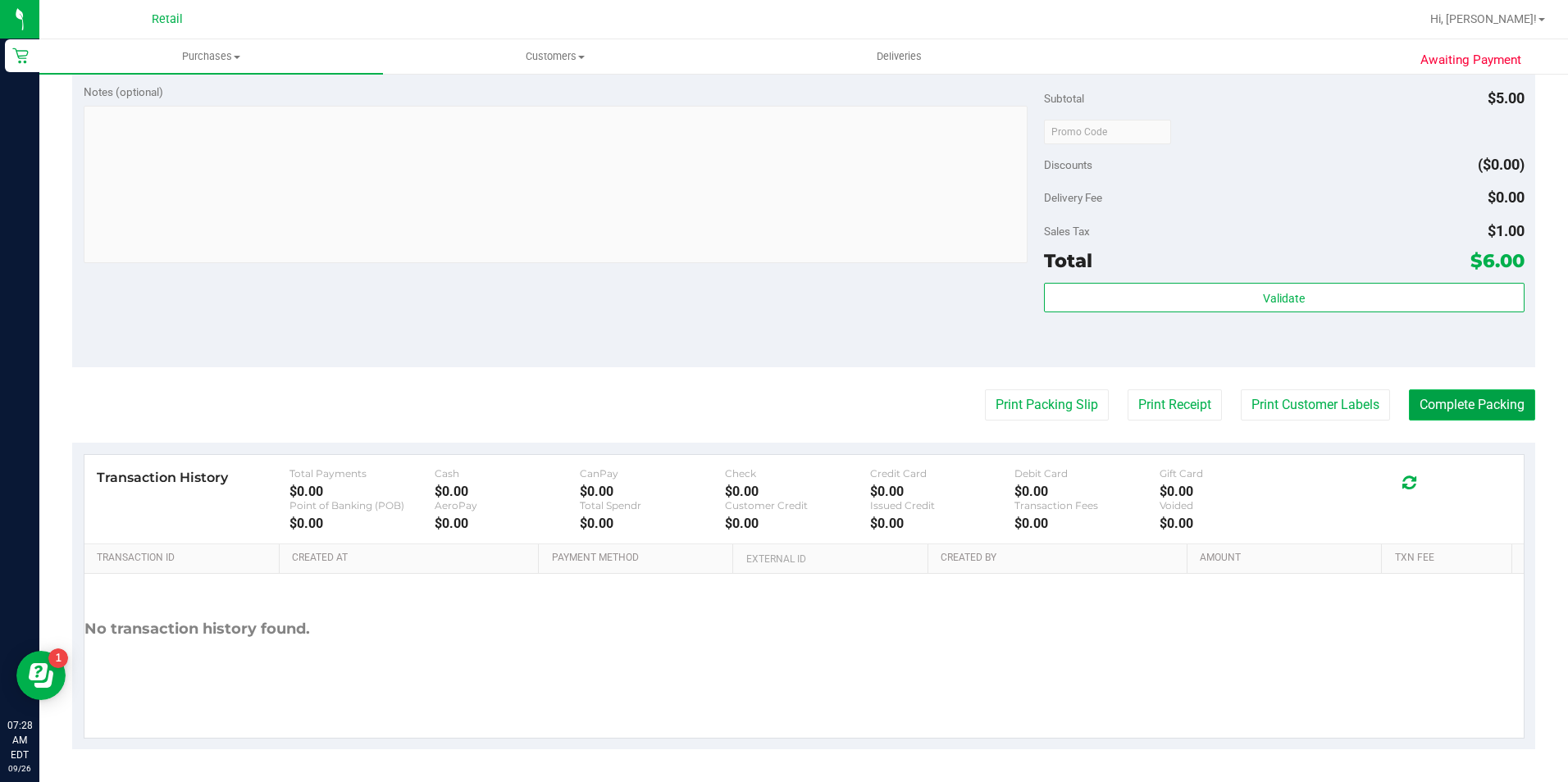
click at [1500, 405] on button "Complete Packing" at bounding box center [1472, 404] width 127 height 31
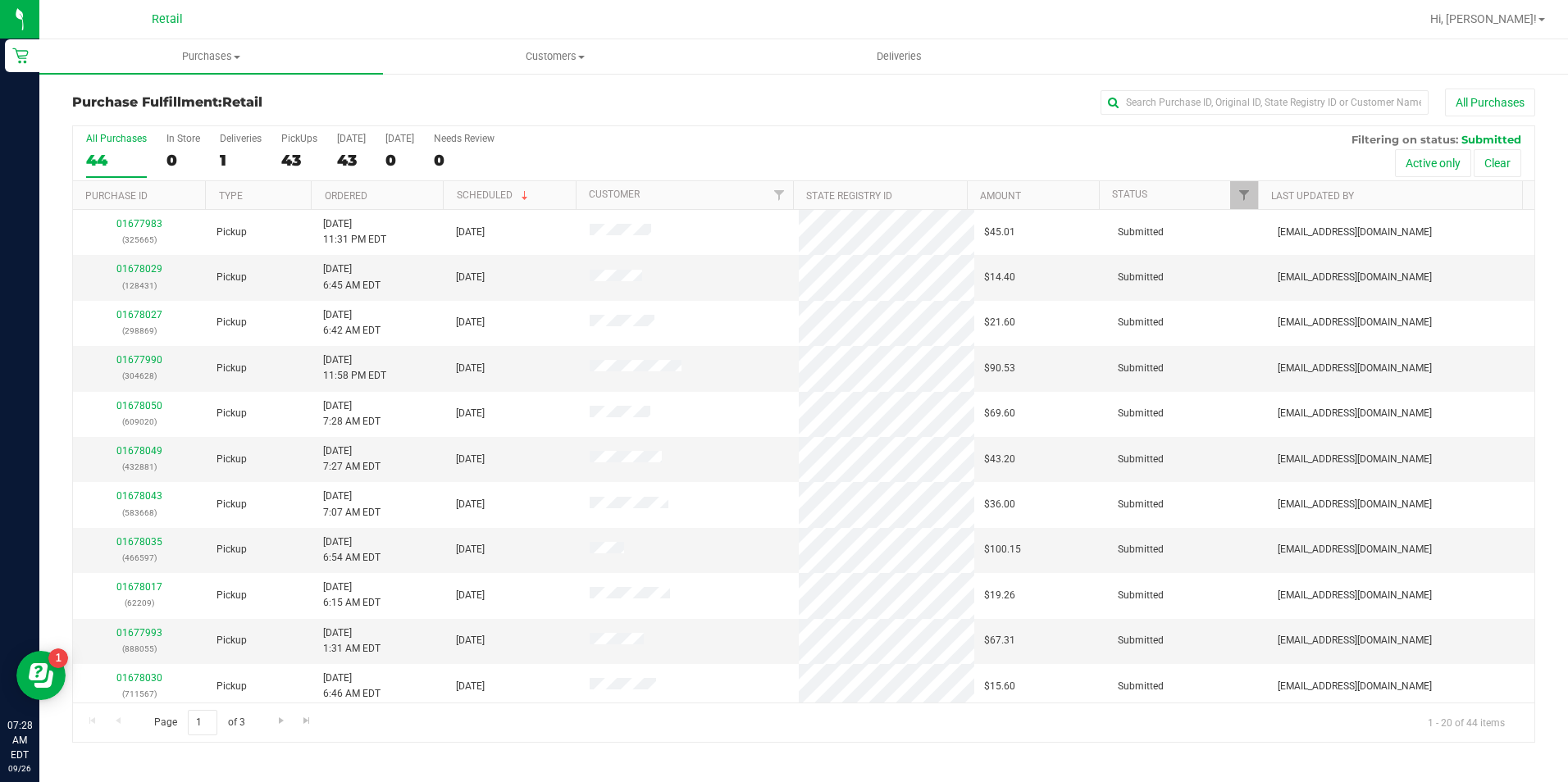
click at [1323, 115] on div "All Purchases" at bounding box center [1047, 103] width 975 height 28
click at [1323, 107] on input "text" at bounding box center [1264, 103] width 328 height 25
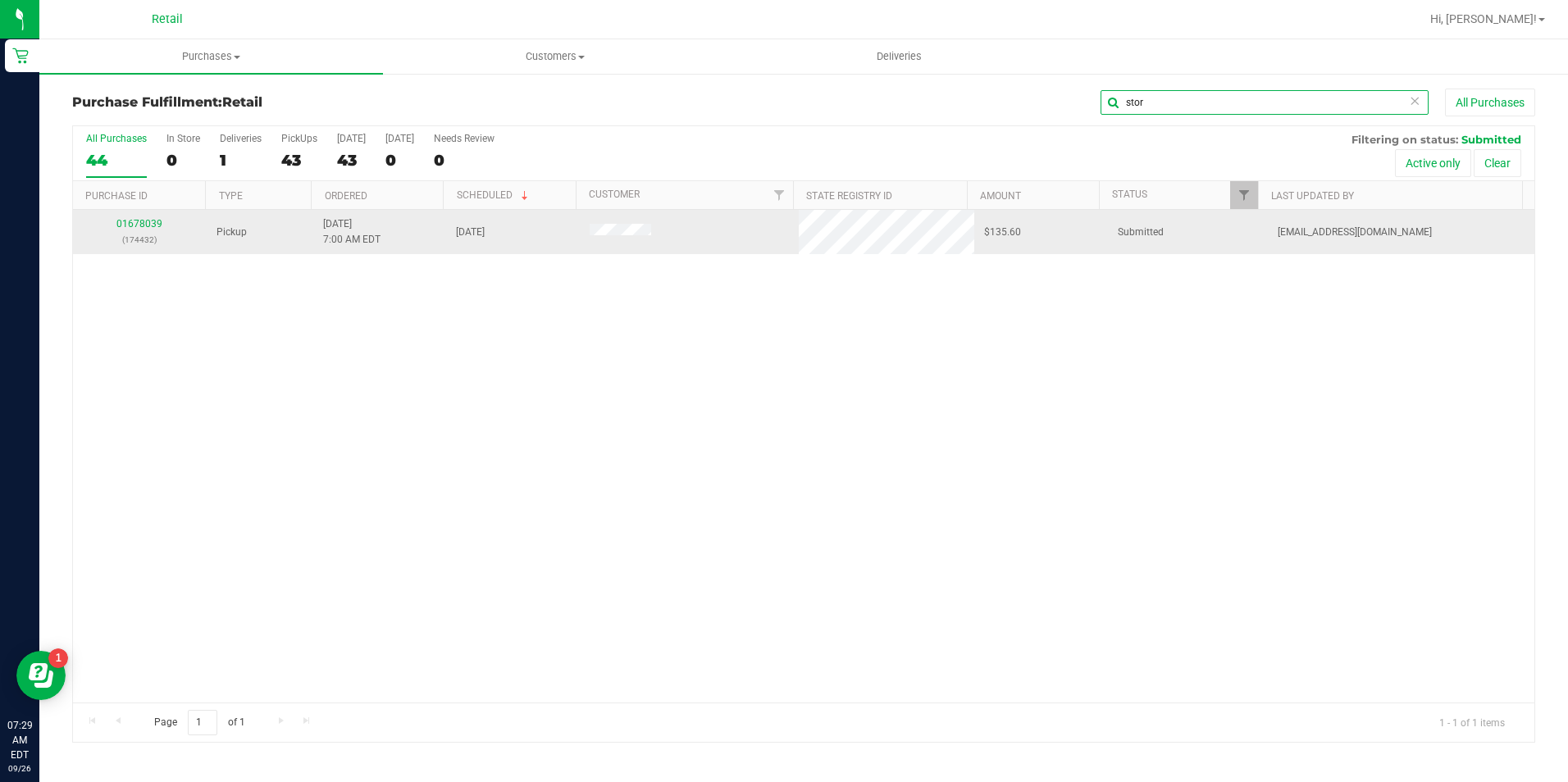
type input "stor"
click at [136, 216] on div "01678039 (174432)" at bounding box center [140, 231] width 114 height 31
click at [137, 219] on link "01678039" at bounding box center [139, 223] width 46 height 11
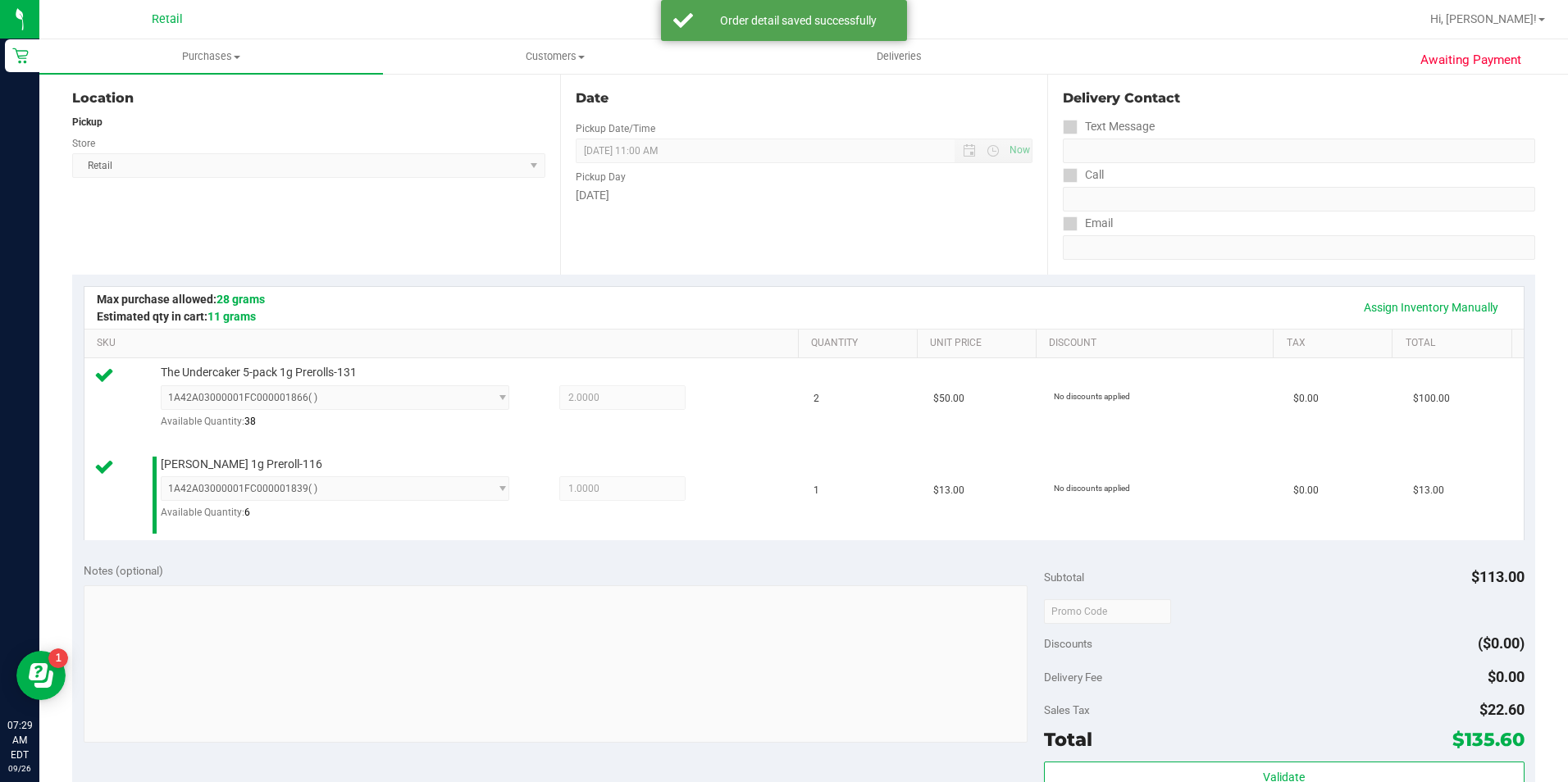
scroll to position [328, 0]
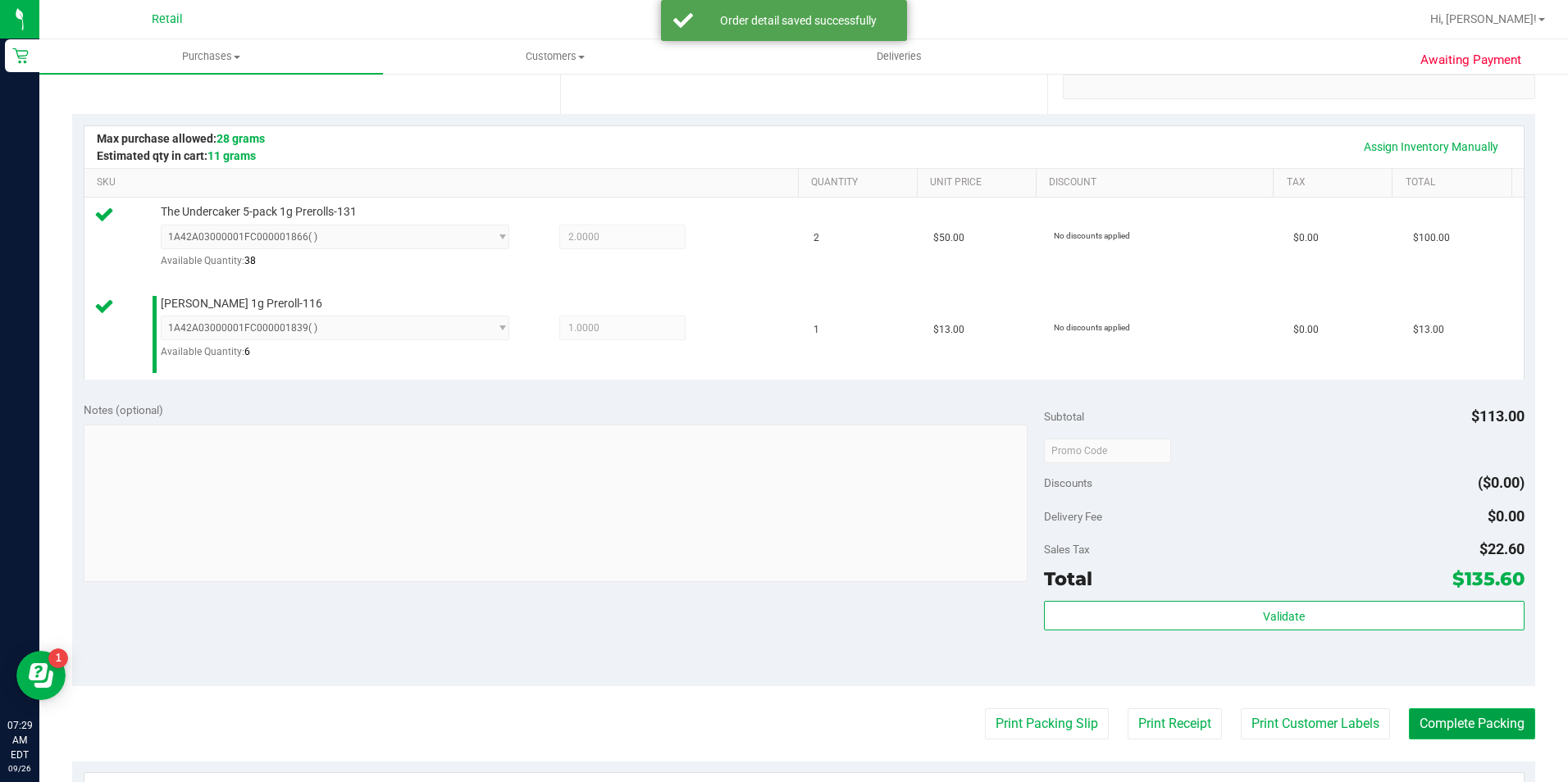
click at [1464, 716] on button "Complete Packing" at bounding box center [1472, 723] width 127 height 31
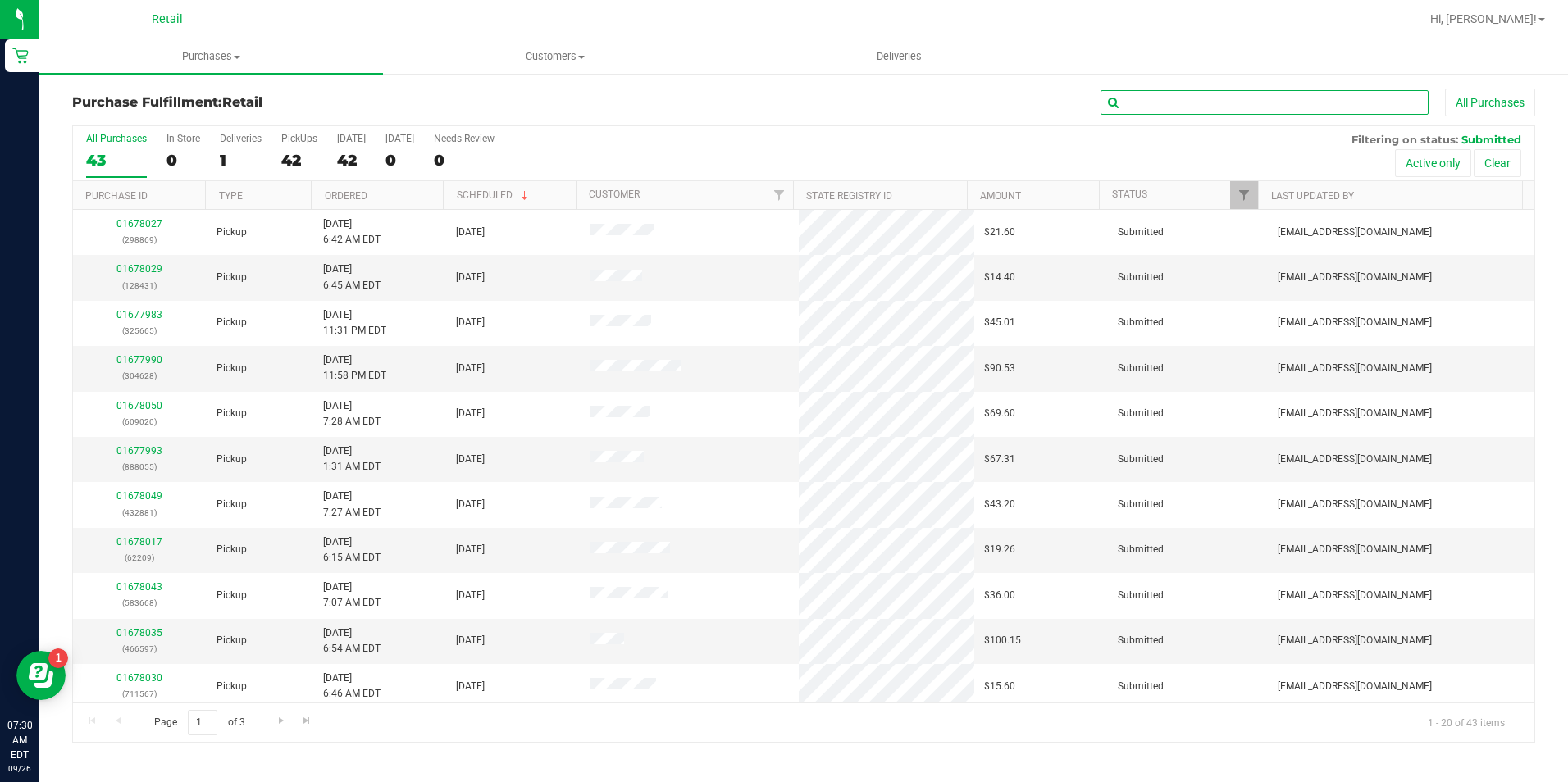
click at [1167, 112] on input "text" at bounding box center [1264, 103] width 328 height 25
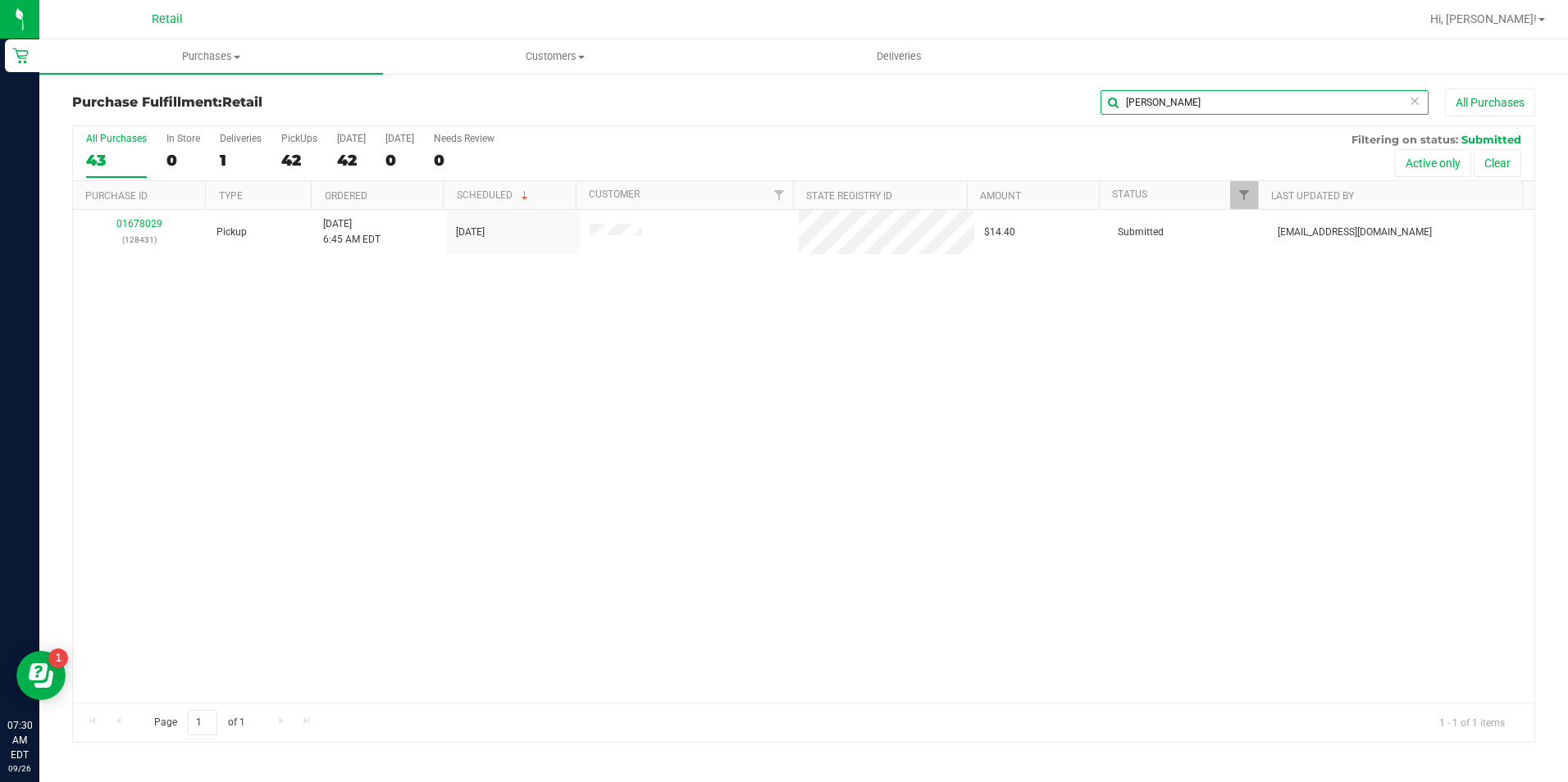
type input "[PERSON_NAME]"
click at [156, 223] on link "01678029" at bounding box center [139, 223] width 46 height 11
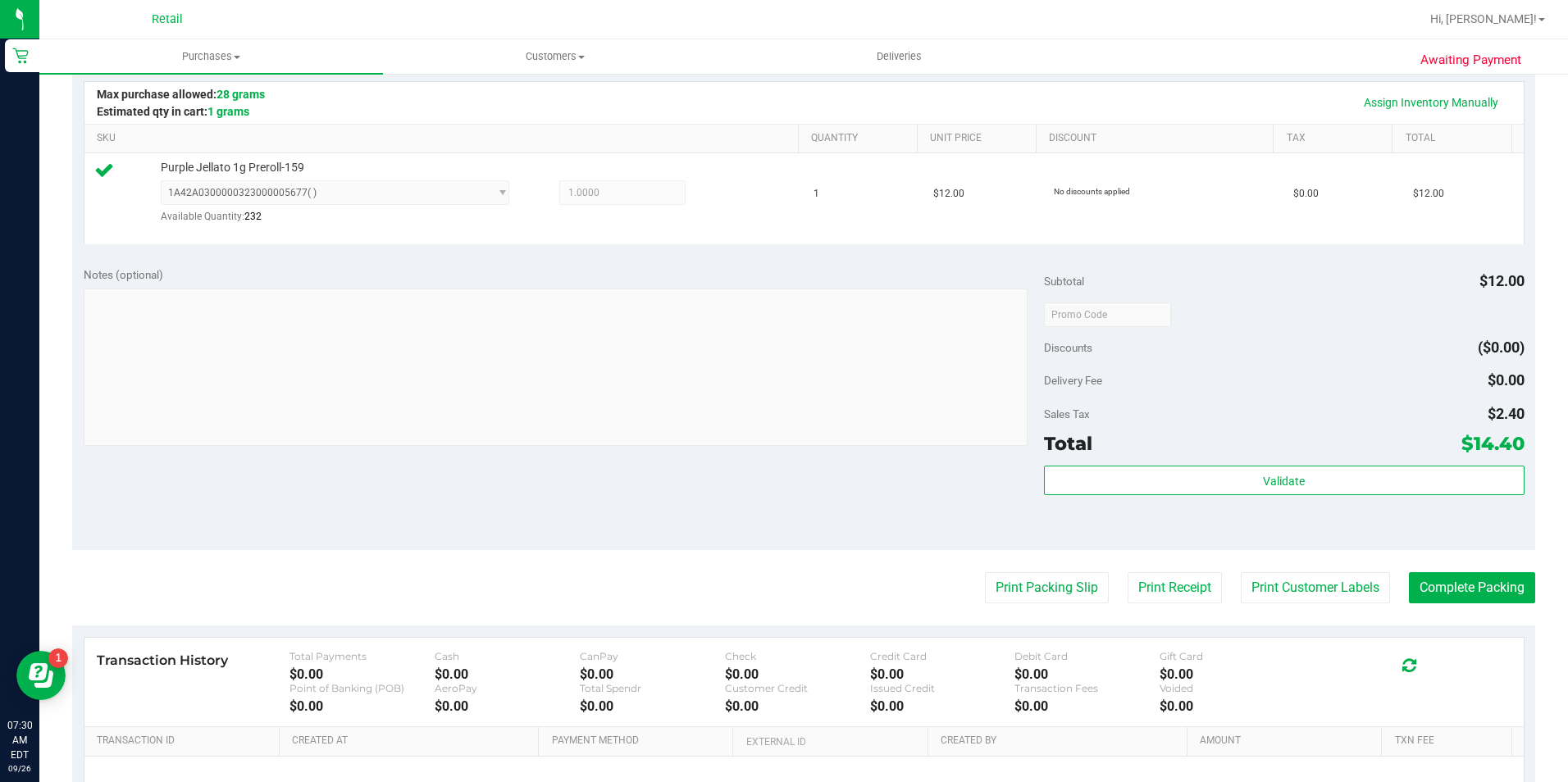
scroll to position [409, 0]
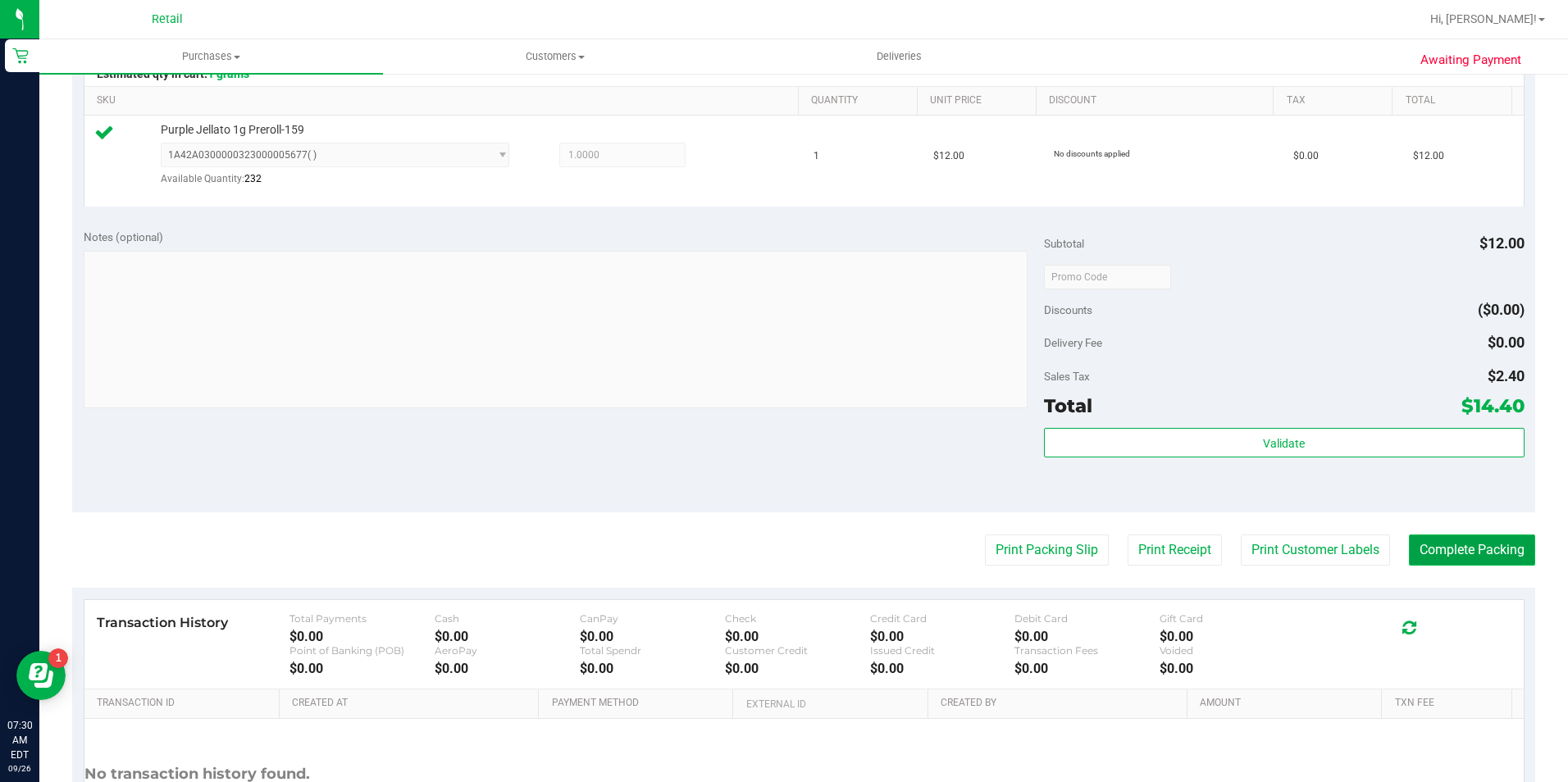
click at [1436, 561] on button "Complete Packing" at bounding box center [1472, 549] width 127 height 31
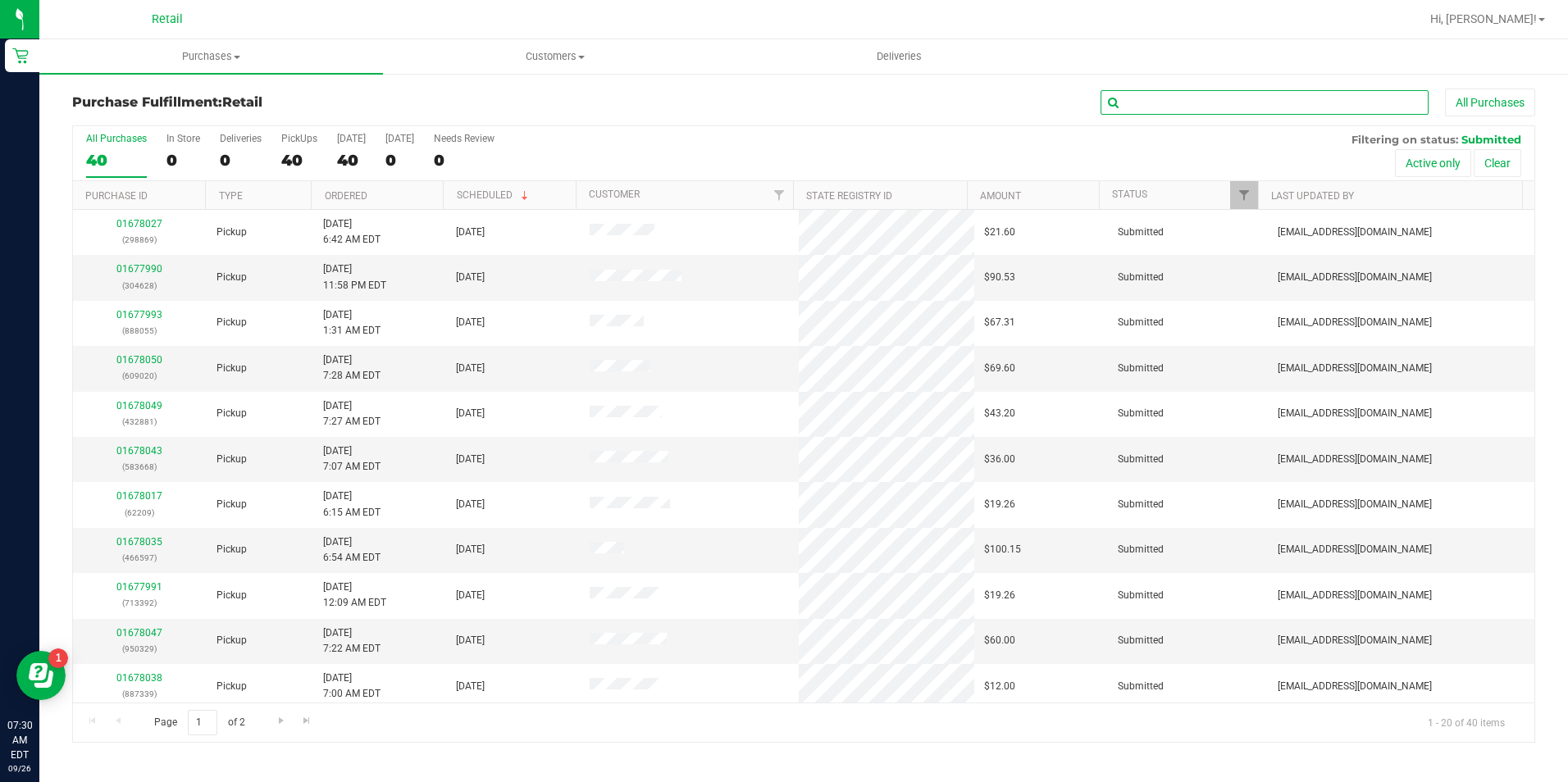
drag, startPoint x: 1216, startPoint y: 112, endPoint x: 1207, endPoint y: 104, distance: 12.0
click at [1215, 111] on input "text" at bounding box center [1264, 103] width 328 height 25
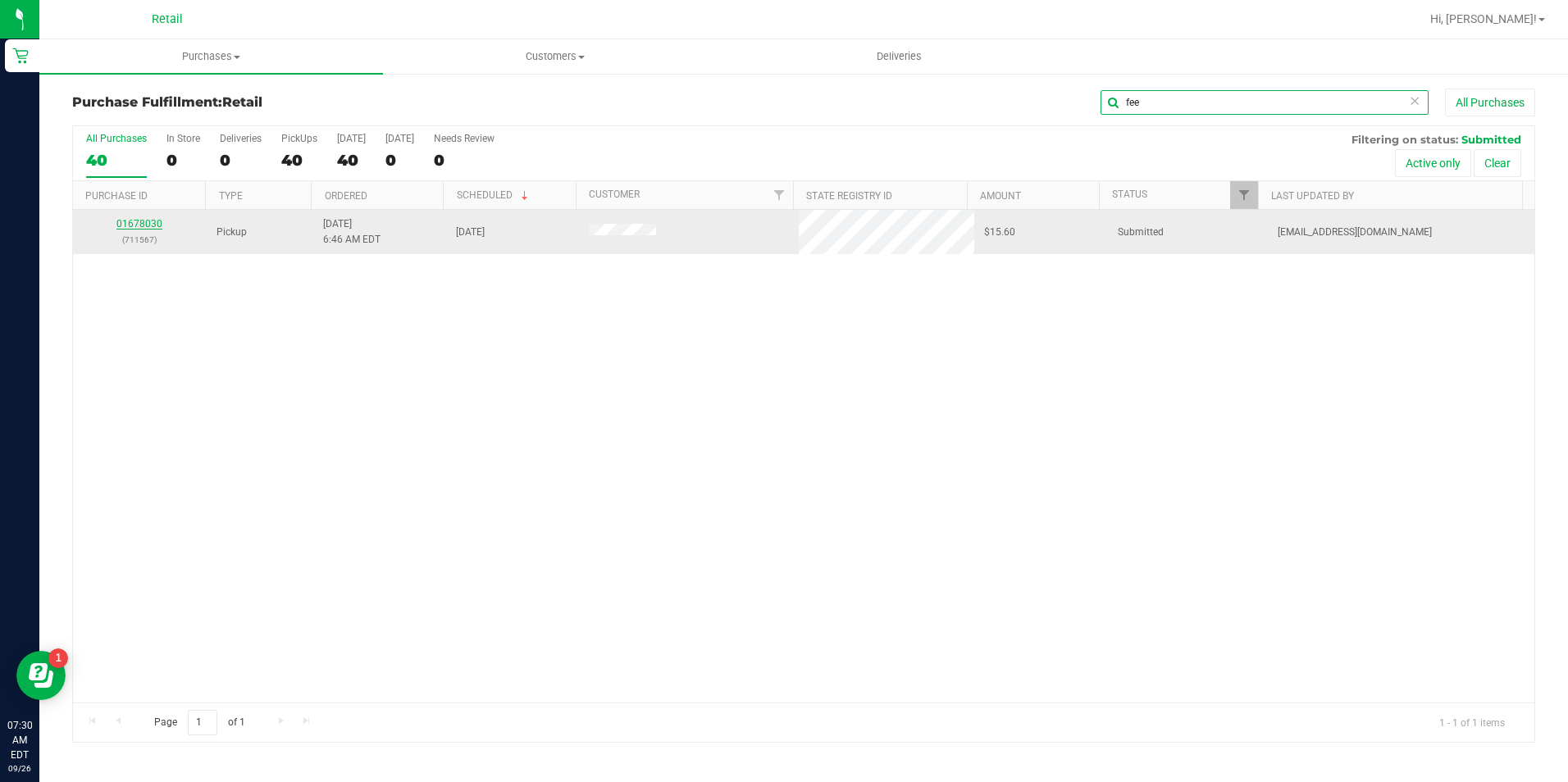
type input "fee"
click at [136, 221] on link "01678030" at bounding box center [139, 223] width 46 height 11
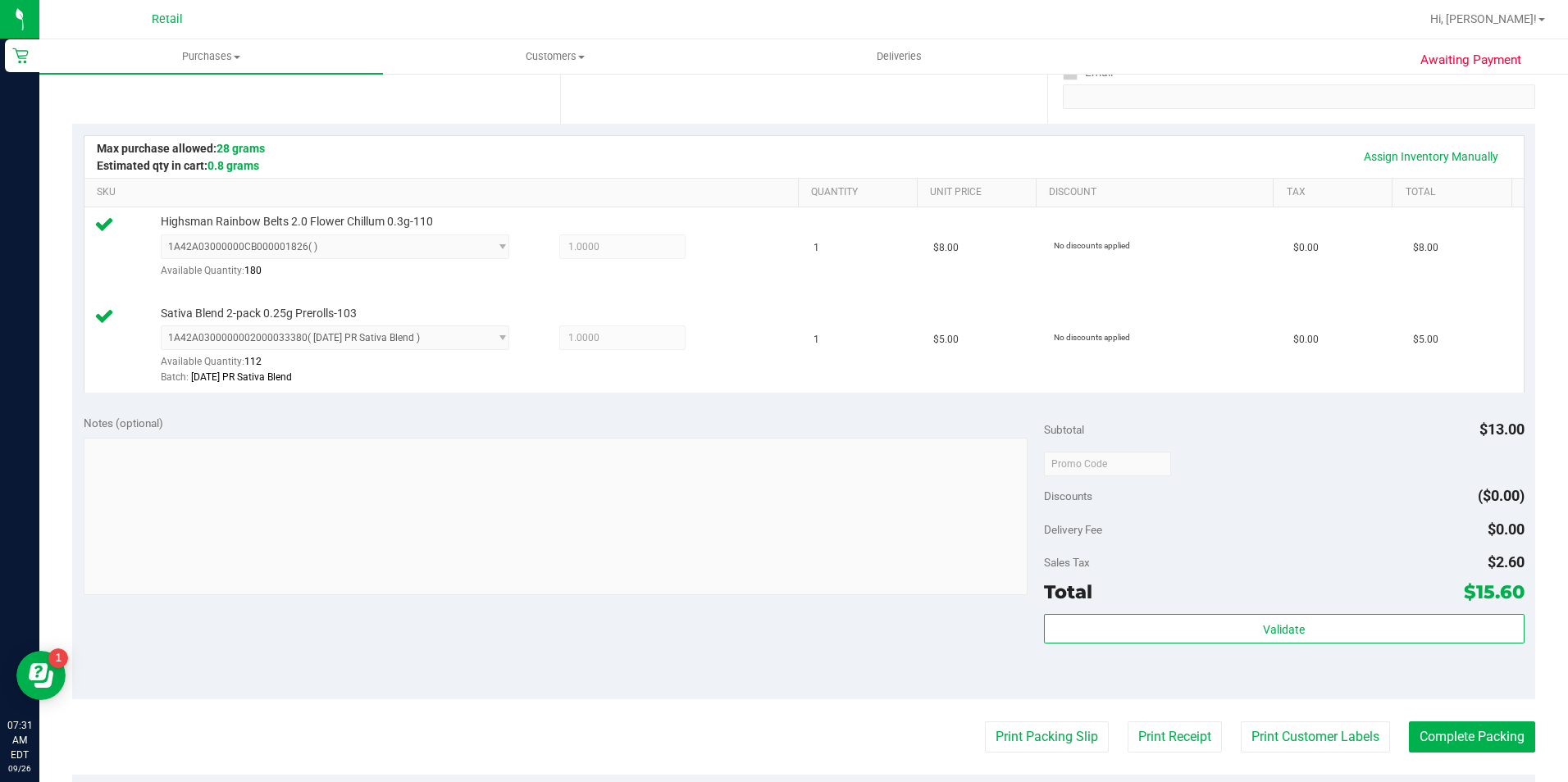
scroll to position [443, 0]
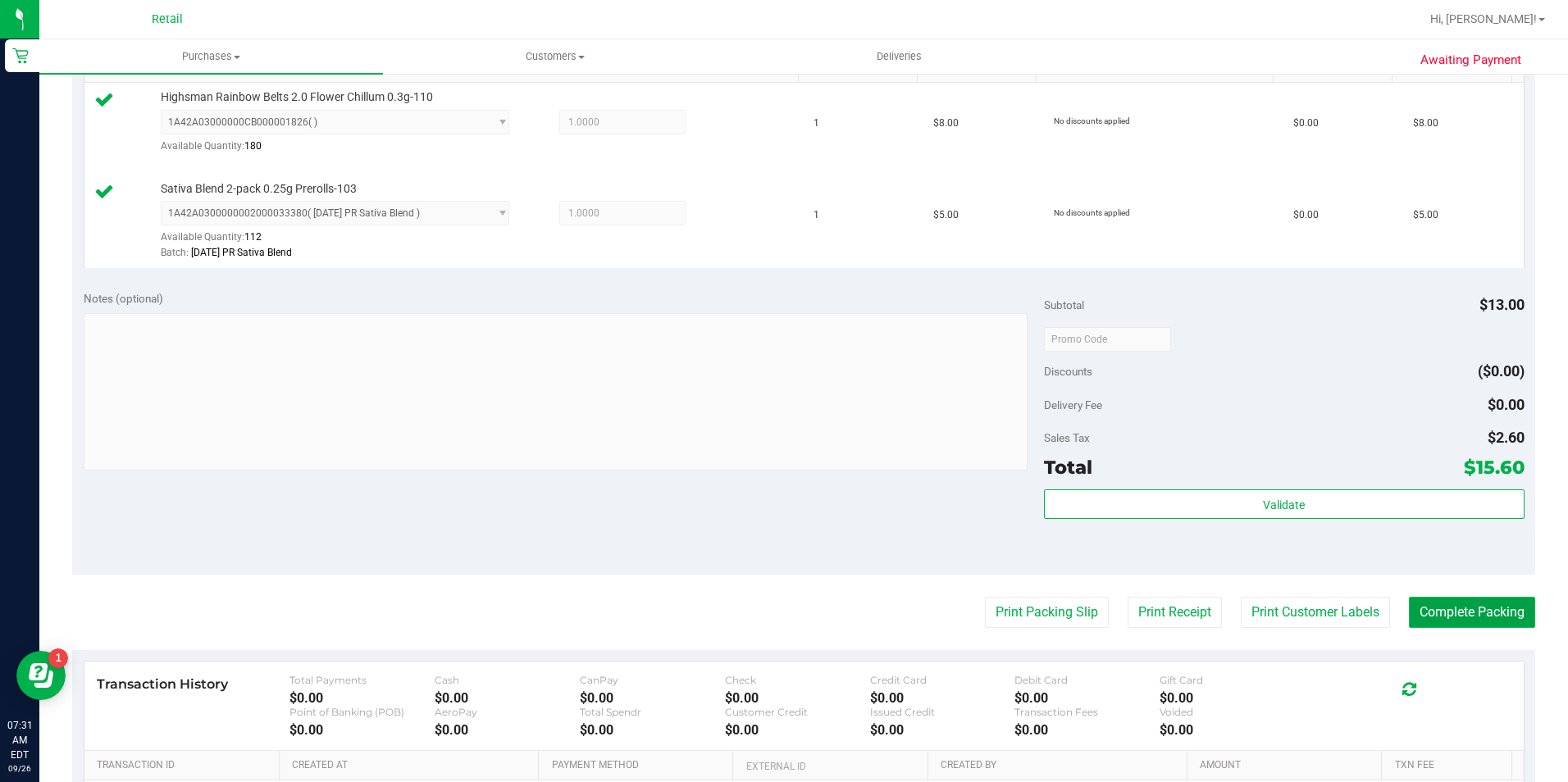
click at [1486, 611] on button "Complete Packing" at bounding box center [1472, 612] width 127 height 31
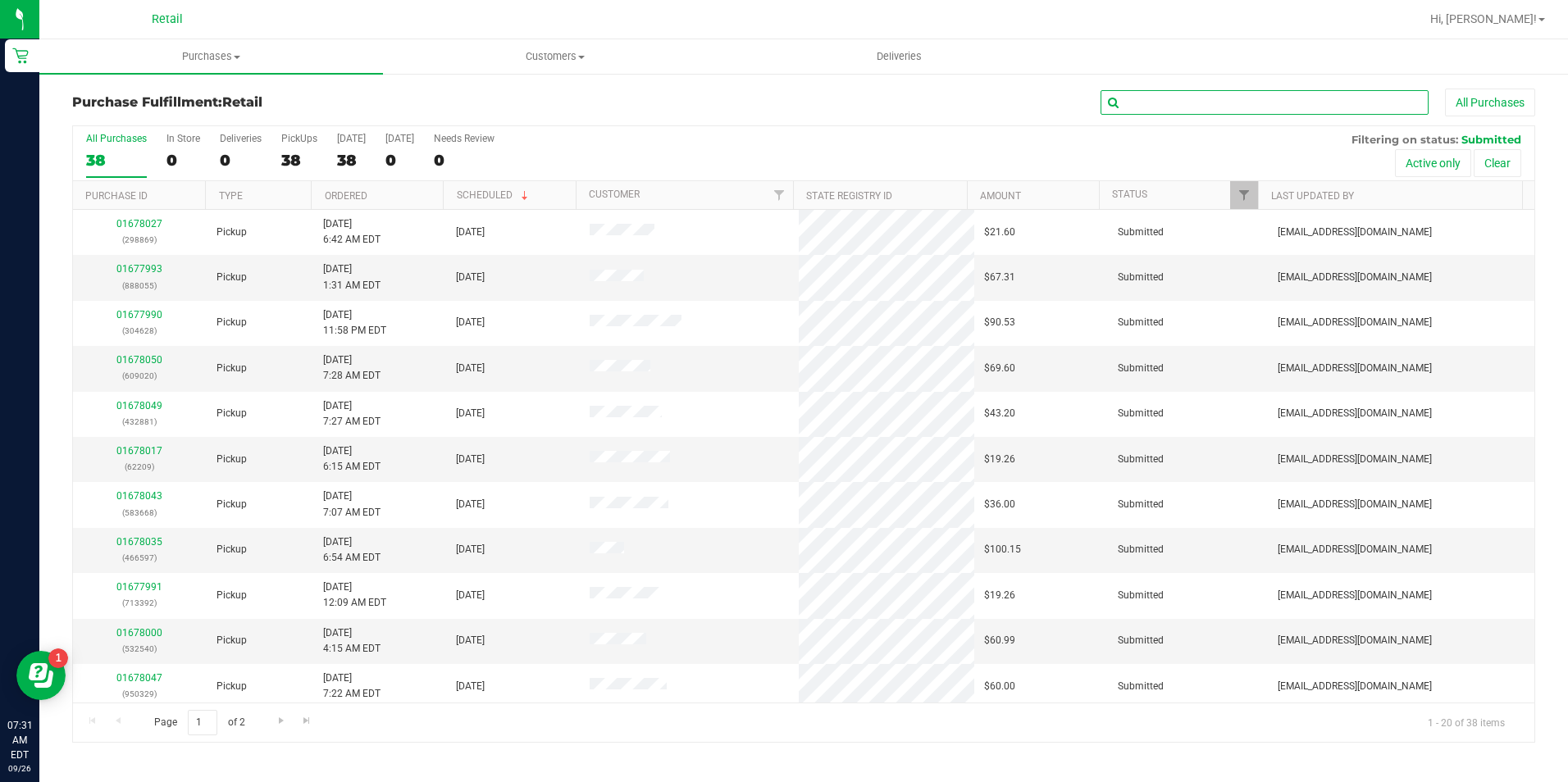
click at [1214, 100] on input "text" at bounding box center [1264, 103] width 328 height 25
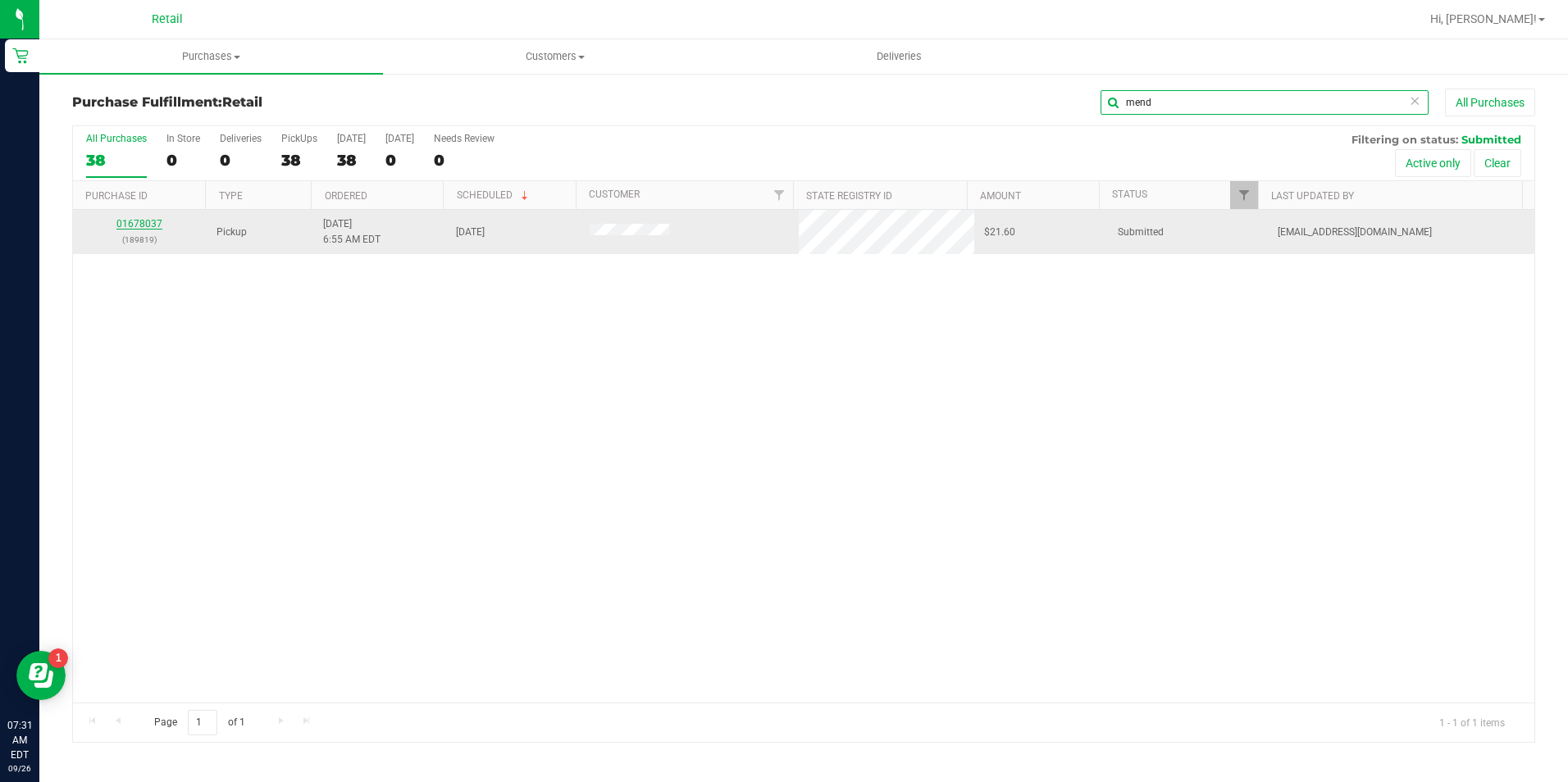
type input "mend"
click at [132, 228] on link "01678037" at bounding box center [139, 223] width 46 height 11
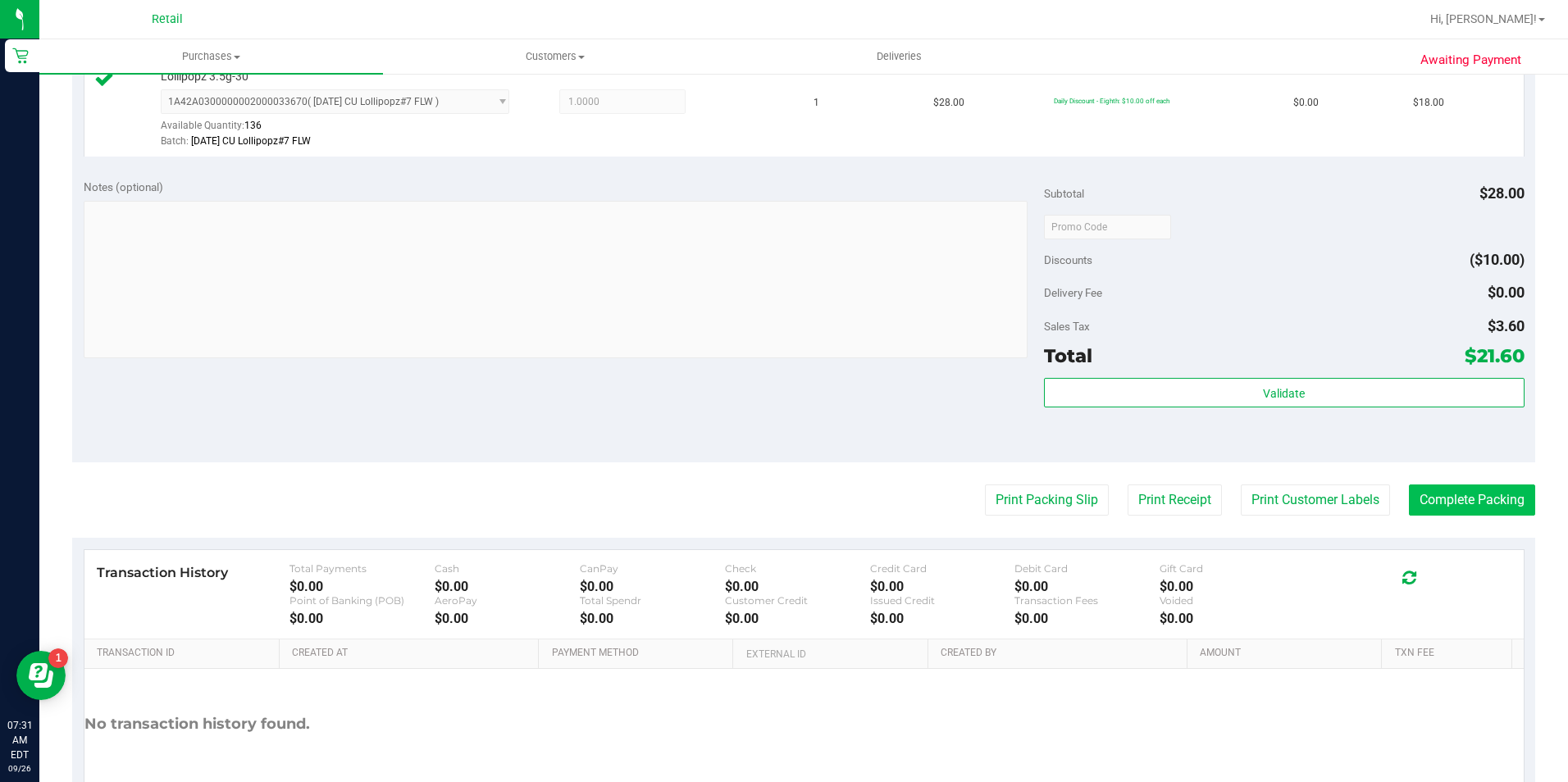
scroll to position [492, 0]
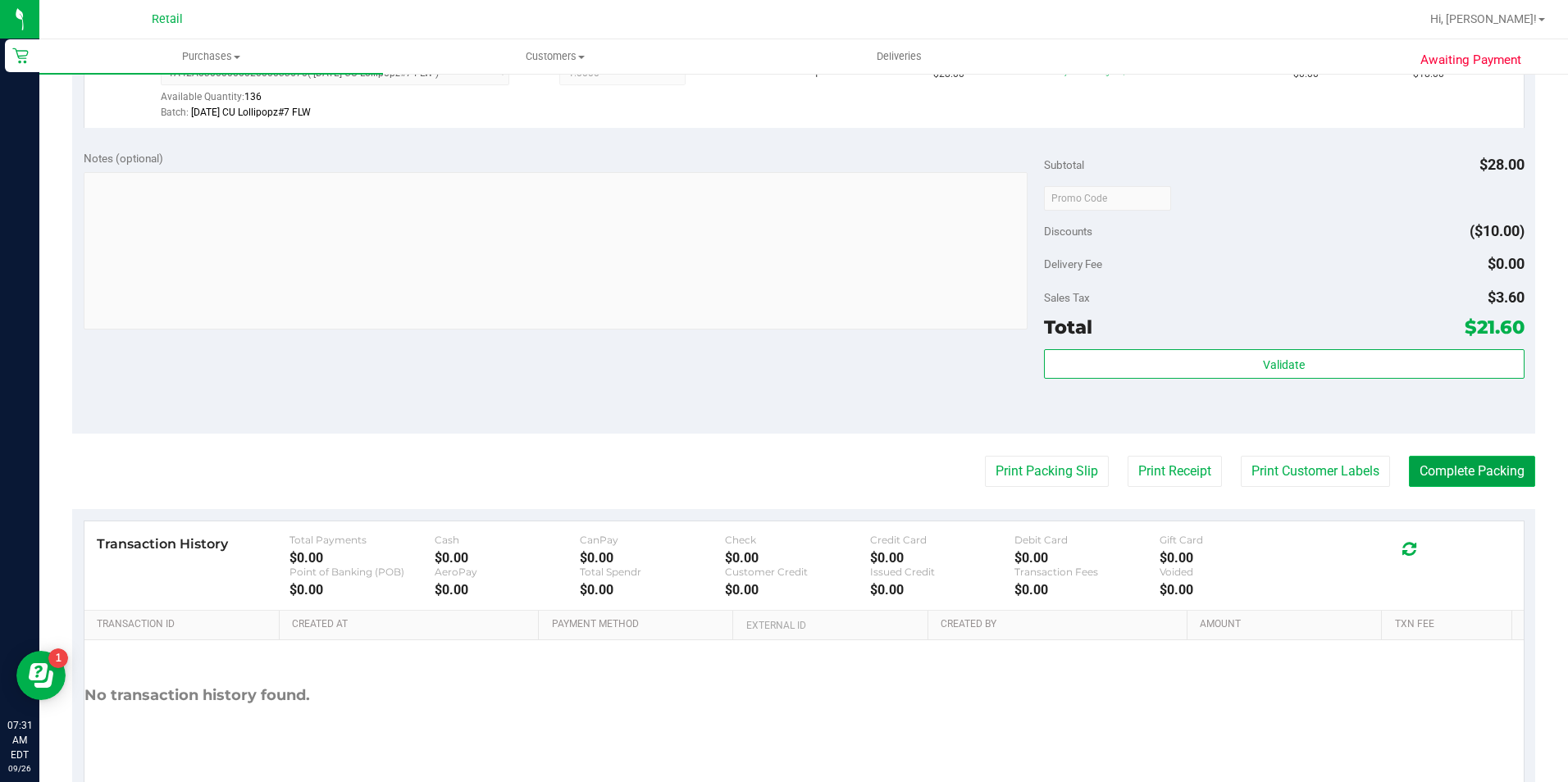
click at [1501, 478] on button "Complete Packing" at bounding box center [1472, 471] width 127 height 31
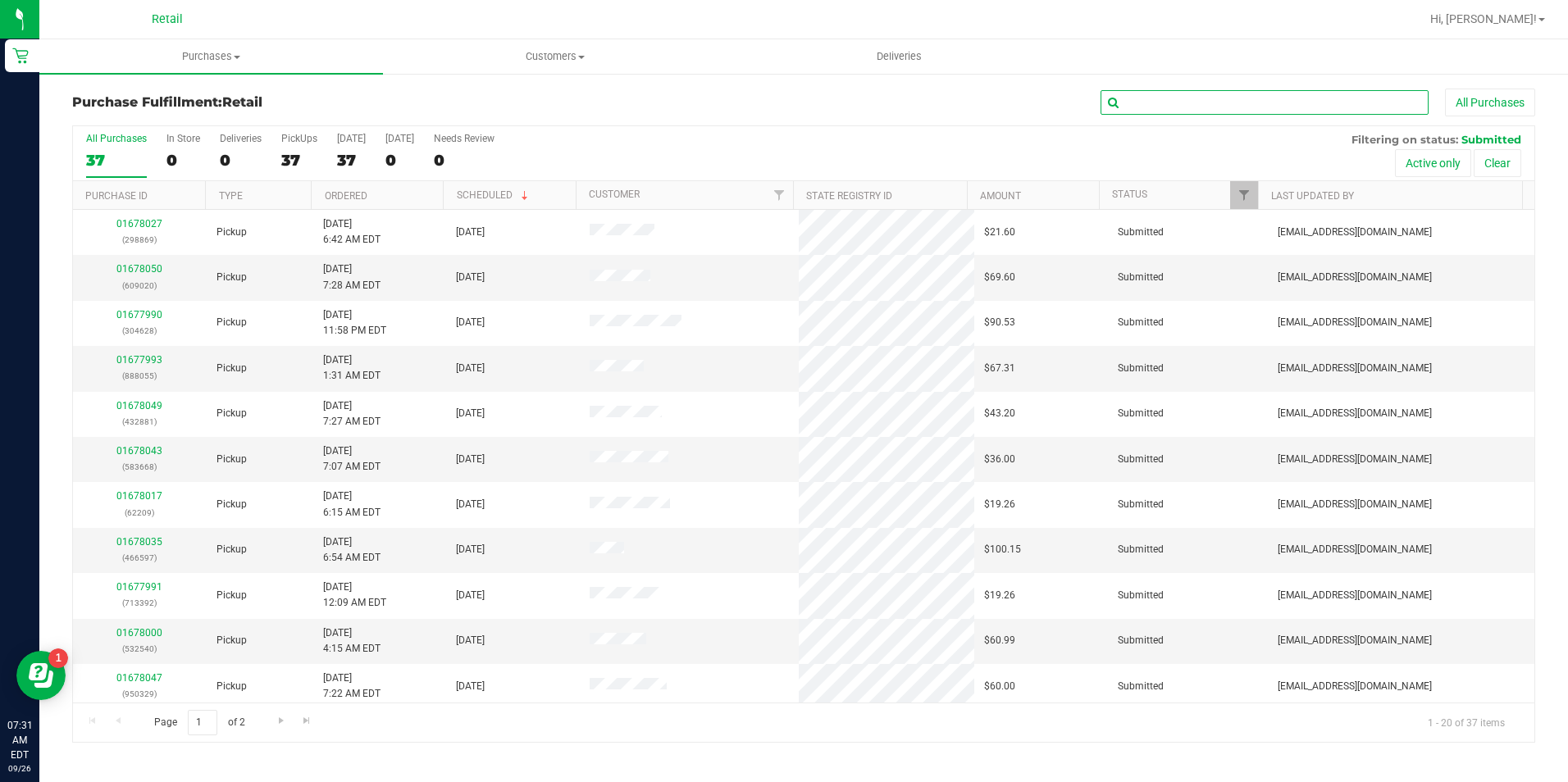
click at [1214, 91] on input "text" at bounding box center [1264, 103] width 328 height 25
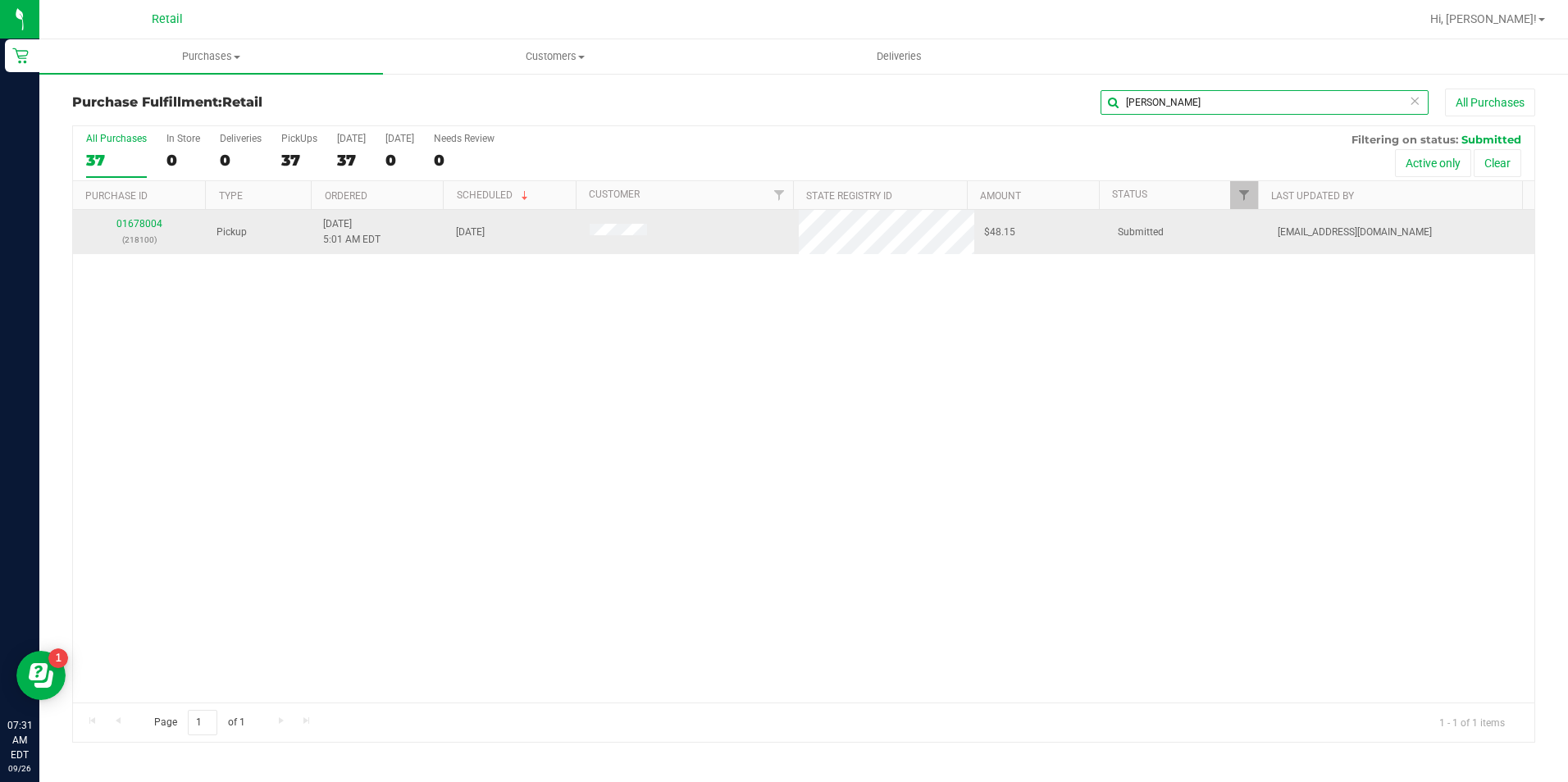
type input "[PERSON_NAME]"
click at [144, 216] on div "01678004 (218100)" at bounding box center [140, 231] width 114 height 31
click at [144, 223] on link "01678004" at bounding box center [139, 223] width 46 height 11
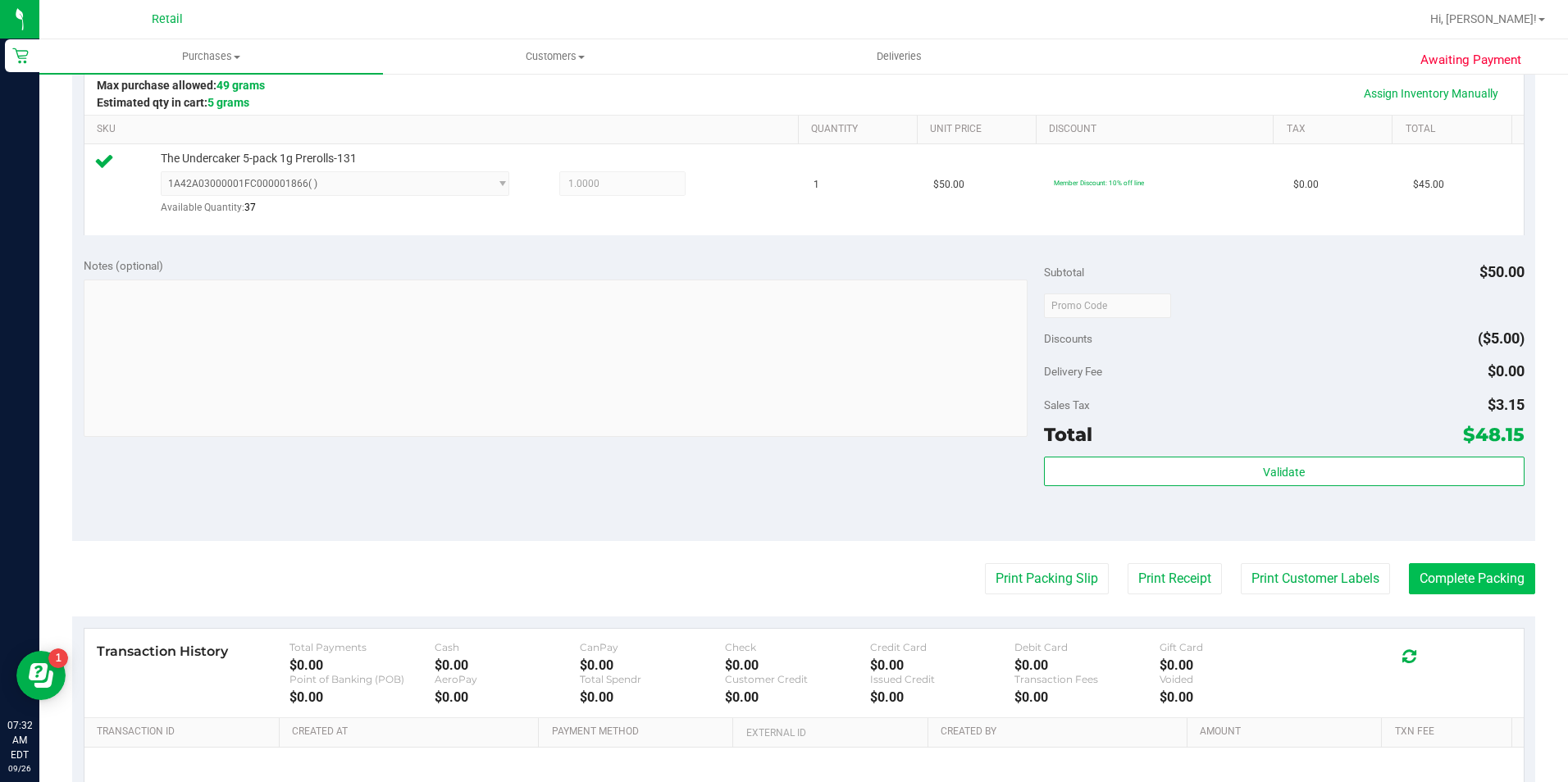
scroll to position [409, 0]
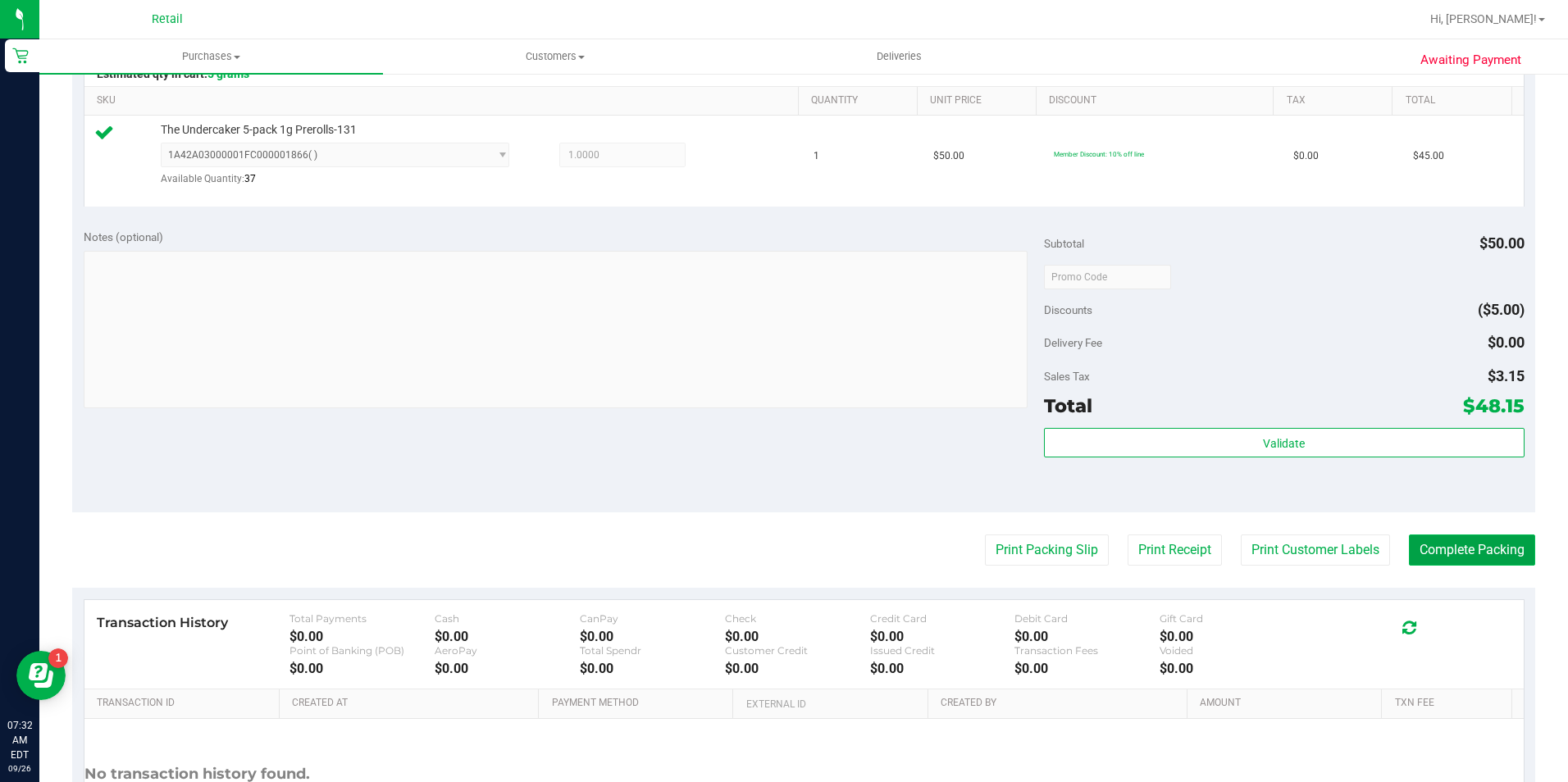
click at [1471, 563] on button "Complete Packing" at bounding box center [1472, 549] width 127 height 31
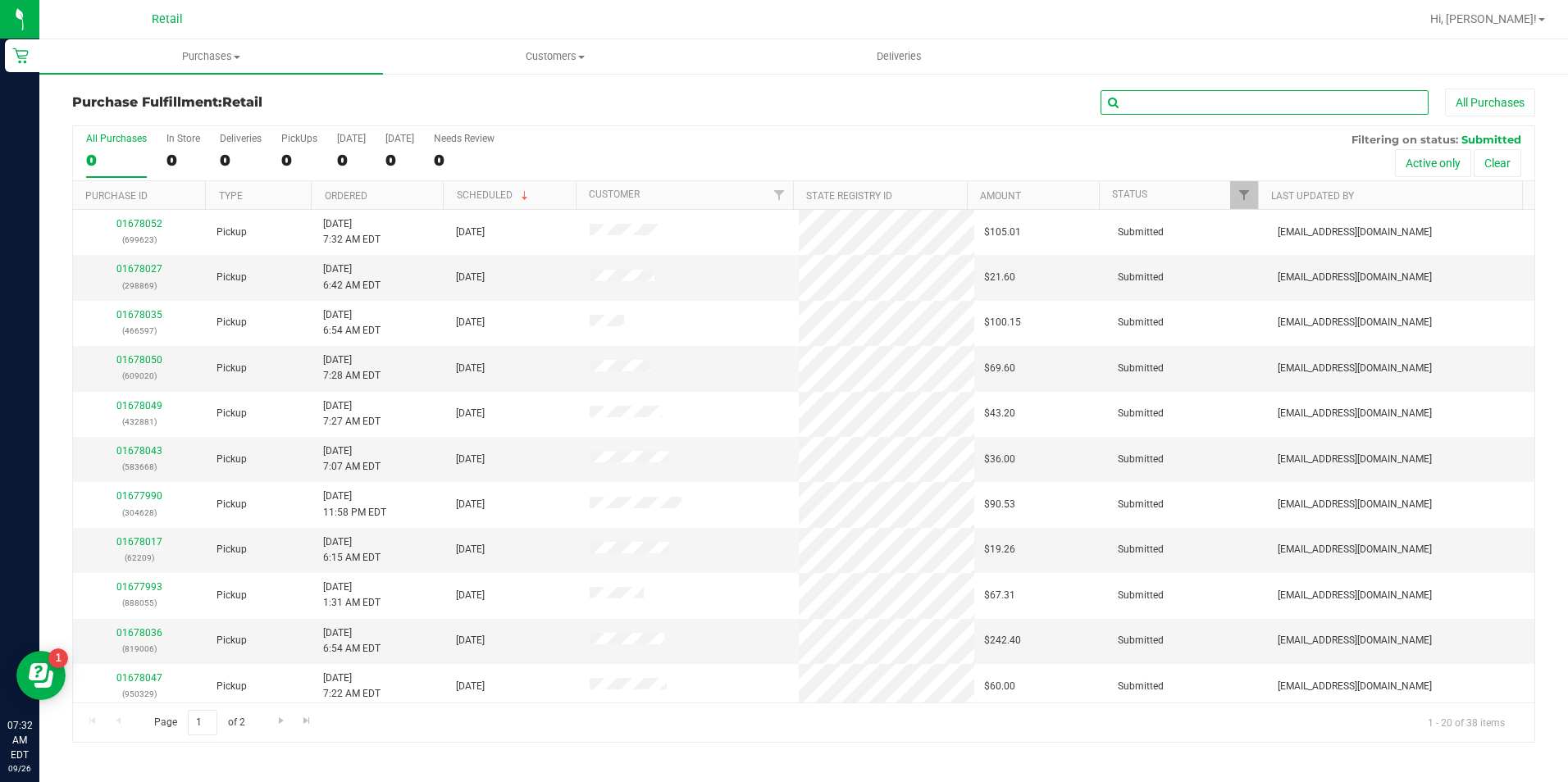
click at [1166, 100] on input "text" at bounding box center [1264, 103] width 328 height 25
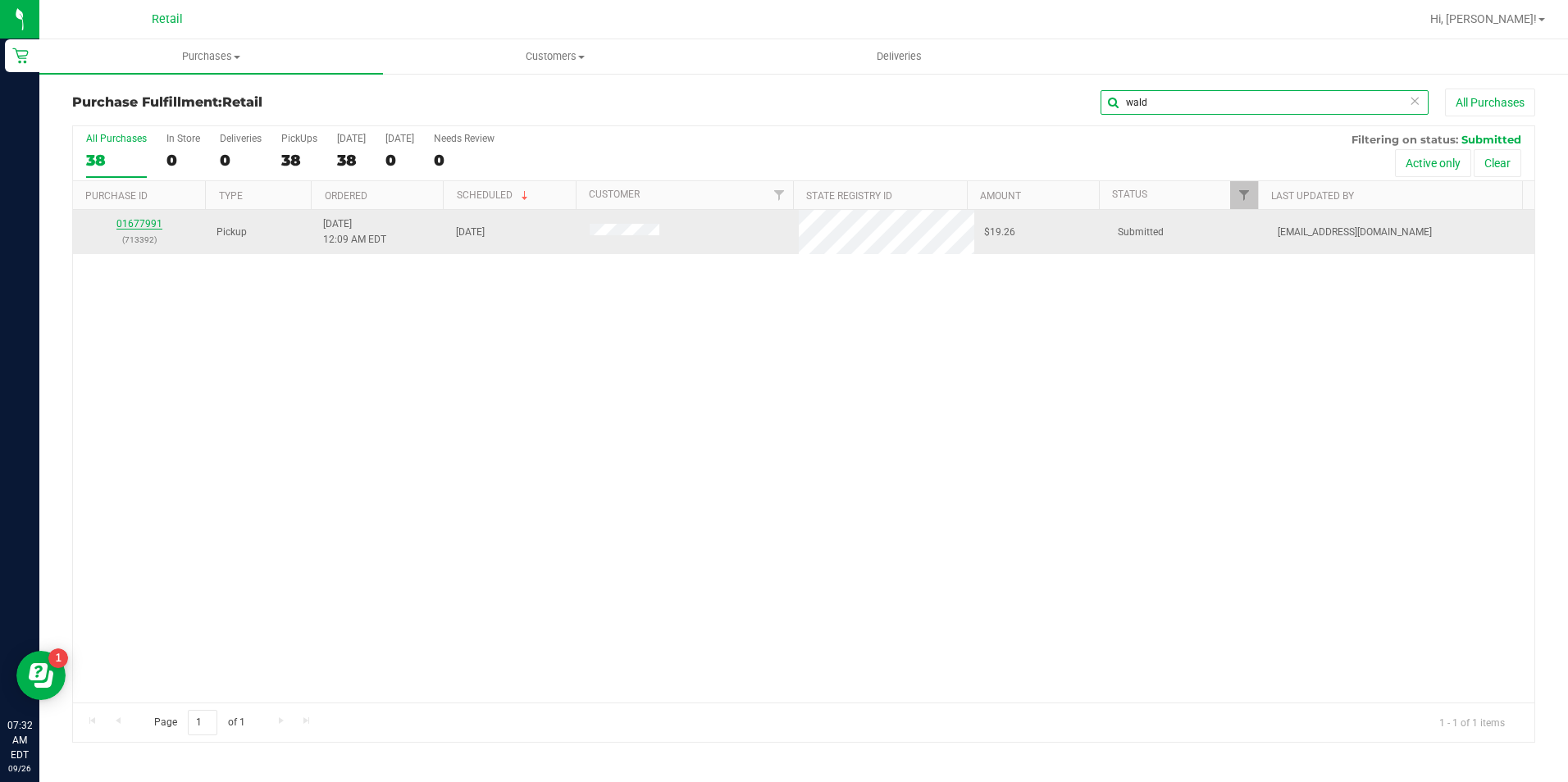
type input "wald"
click at [133, 226] on link "01677991" at bounding box center [139, 223] width 46 height 11
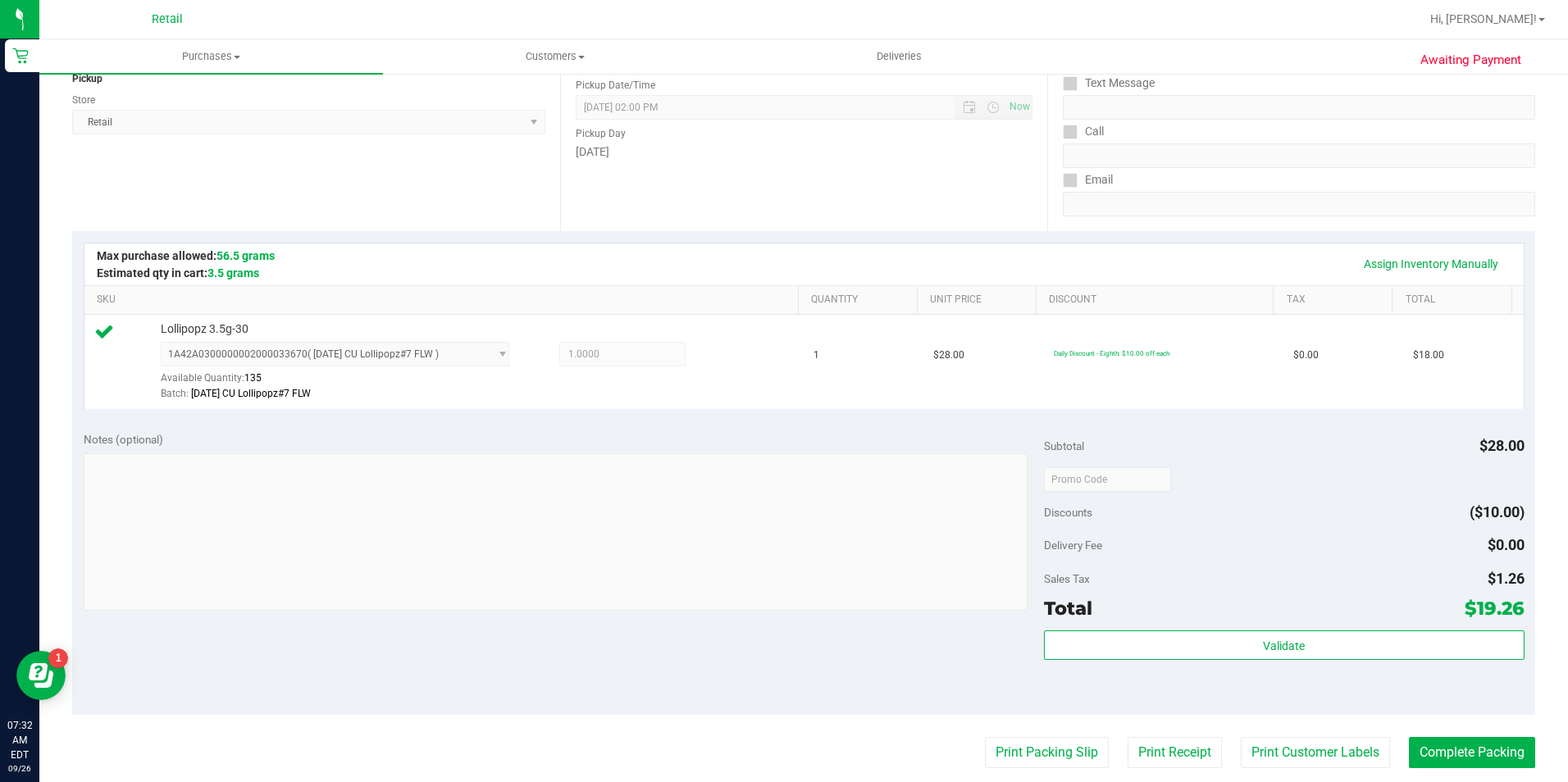
scroll to position [409, 0]
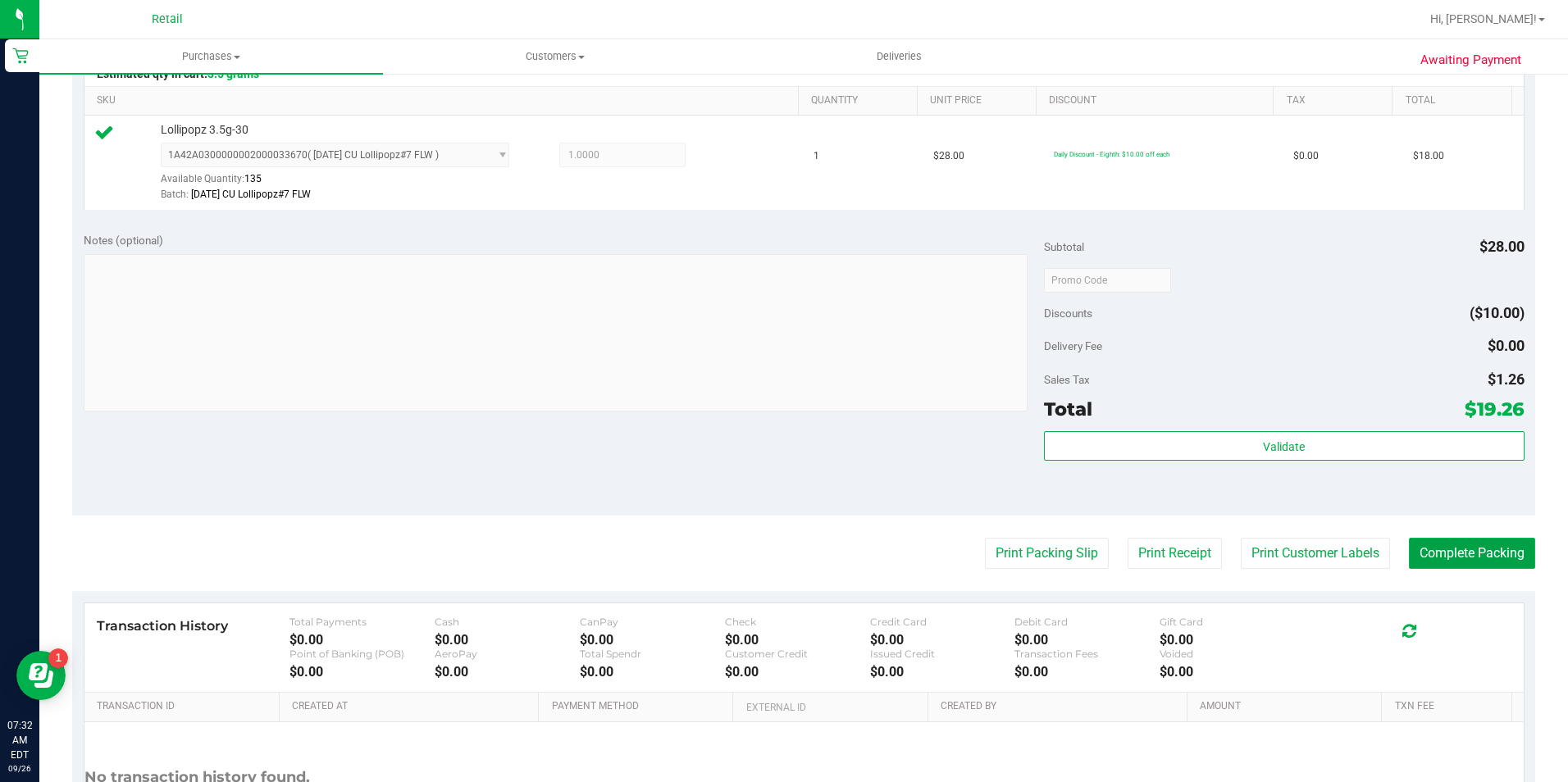
click at [1445, 541] on button "Complete Packing" at bounding box center [1472, 553] width 127 height 31
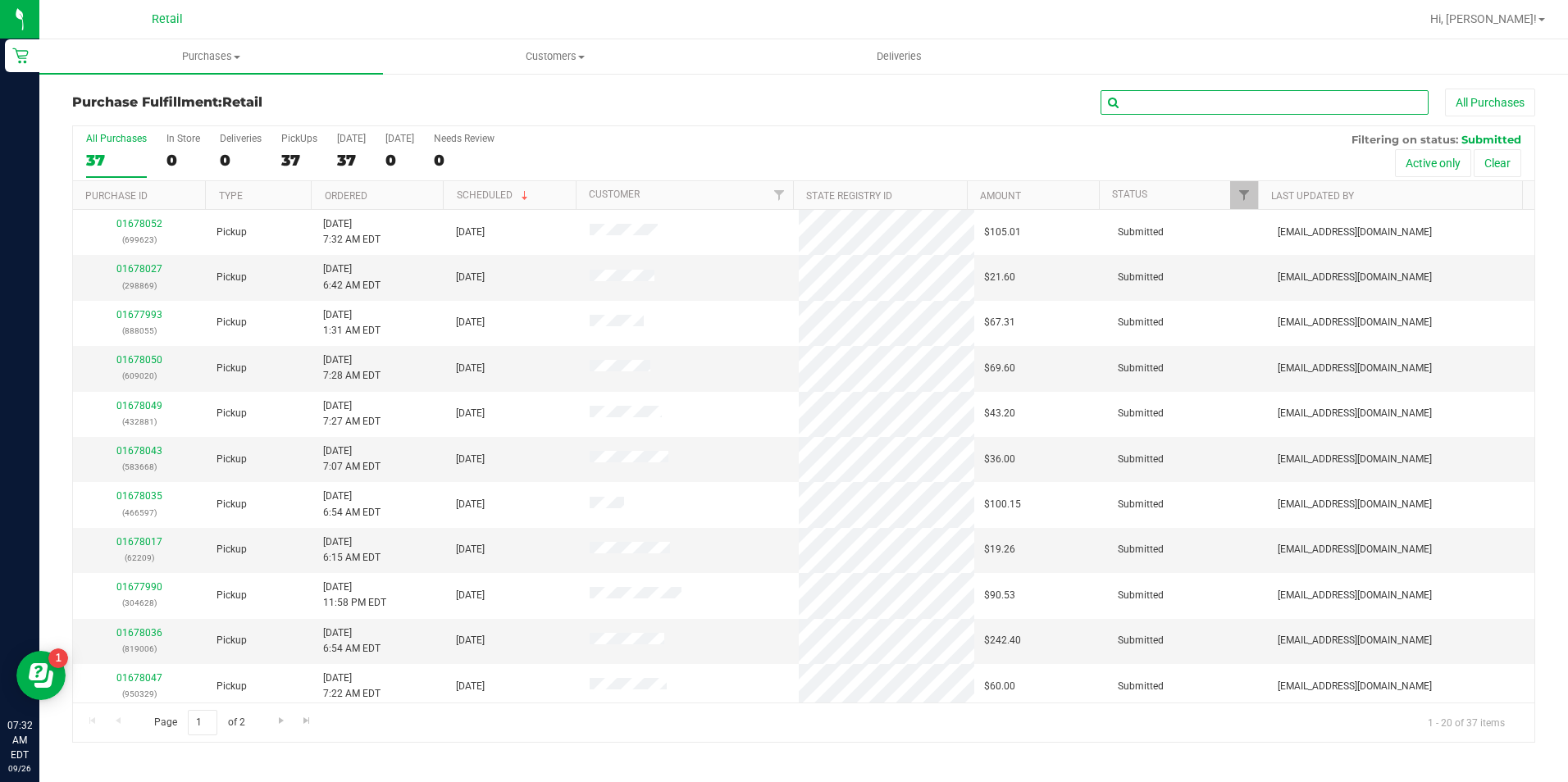
click at [1344, 104] on input "text" at bounding box center [1264, 103] width 328 height 25
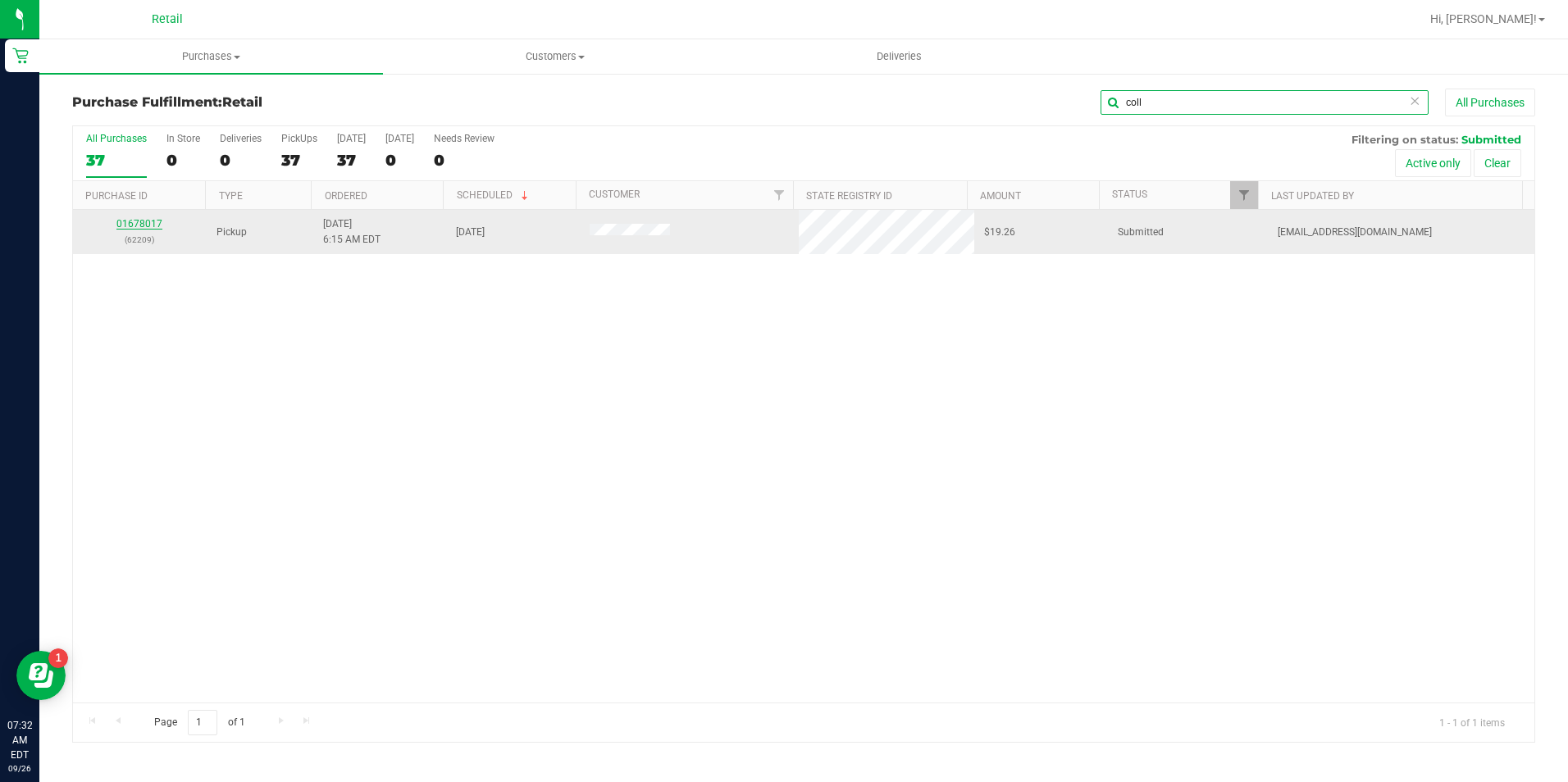
type input "coll"
click at [150, 223] on link "01678017" at bounding box center [139, 223] width 46 height 11
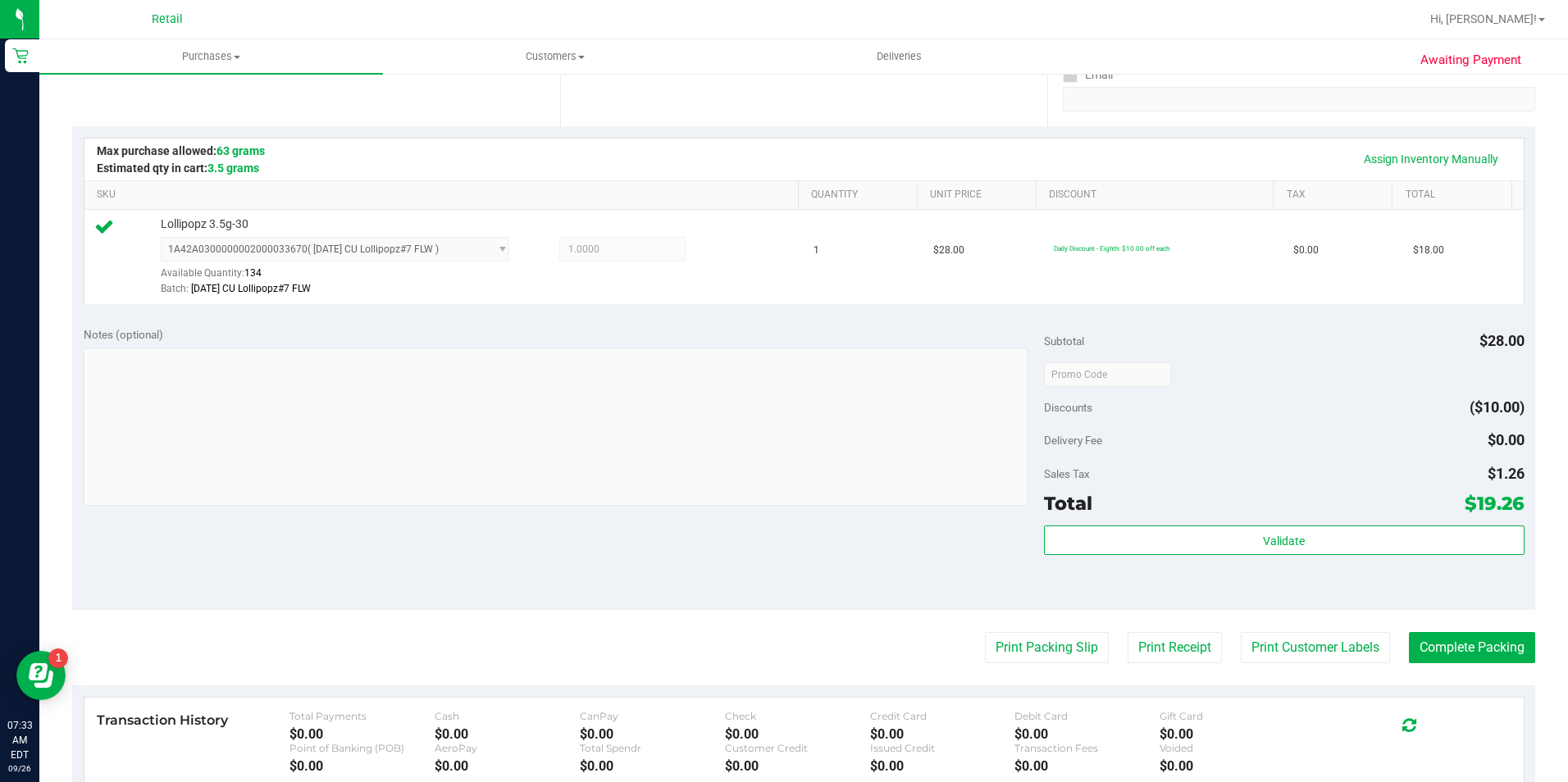
scroll to position [328, 0]
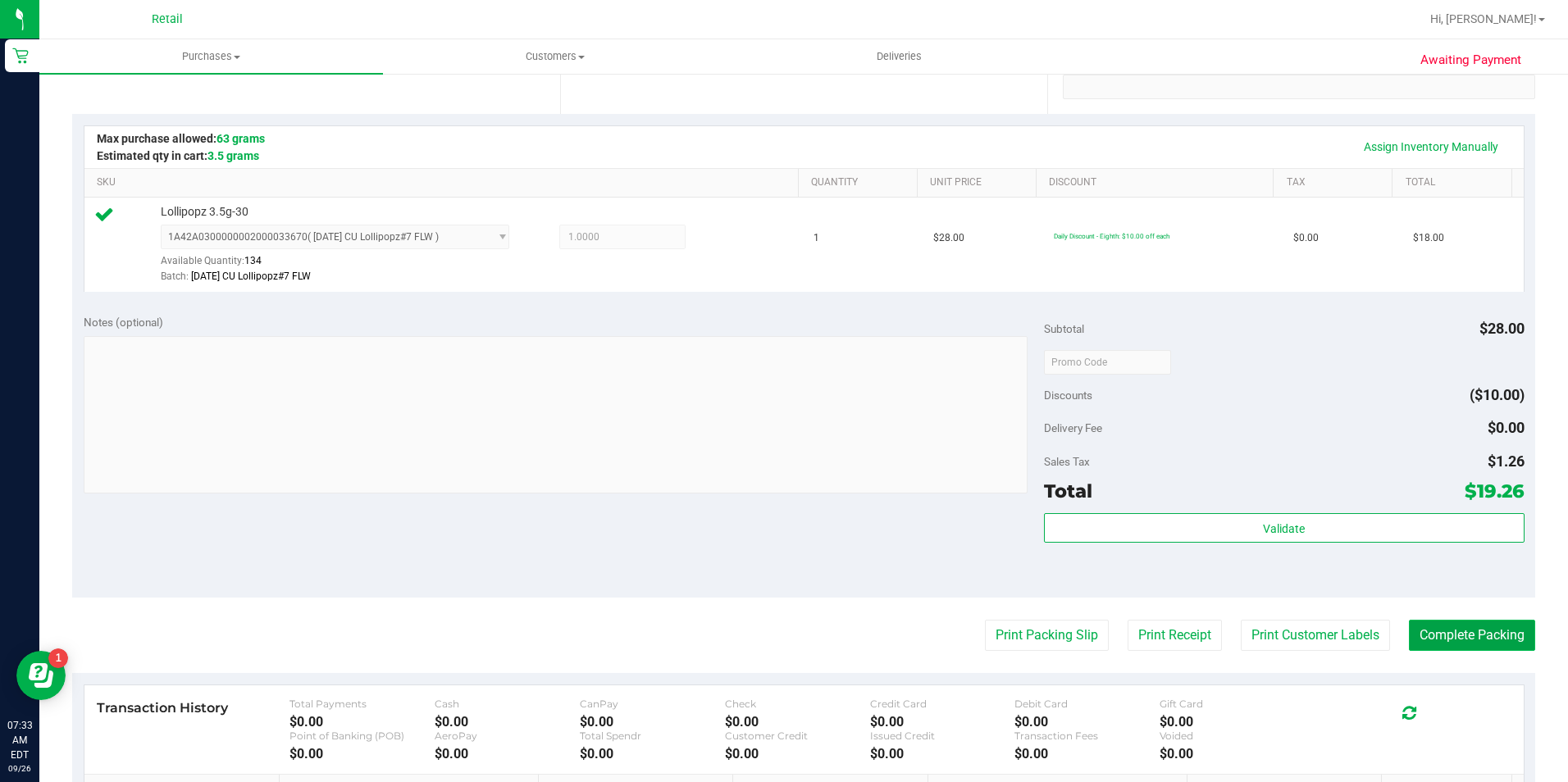
click at [1450, 637] on button "Complete Packing" at bounding box center [1472, 634] width 127 height 31
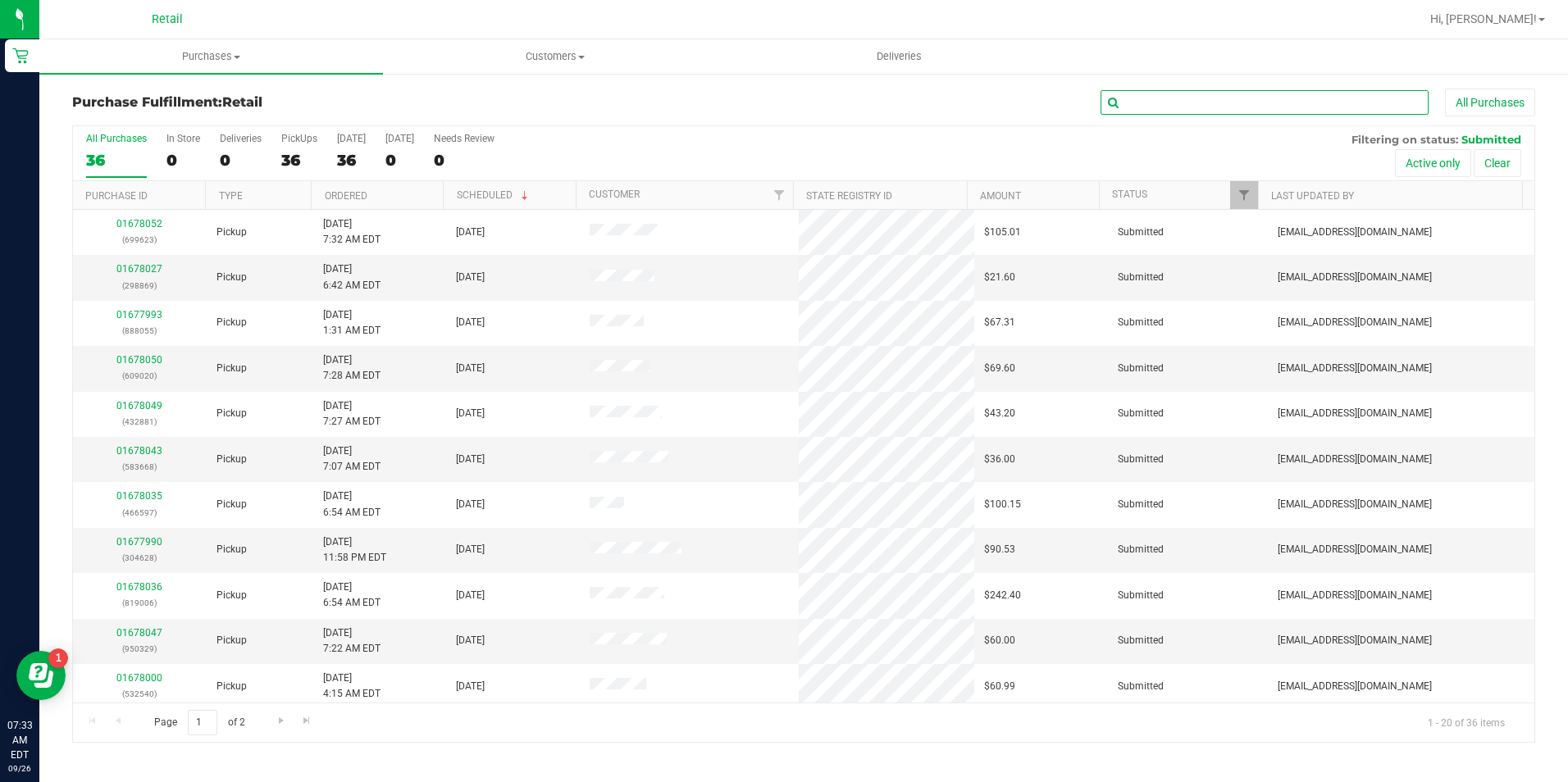
click at [1174, 102] on input "text" at bounding box center [1264, 103] width 328 height 25
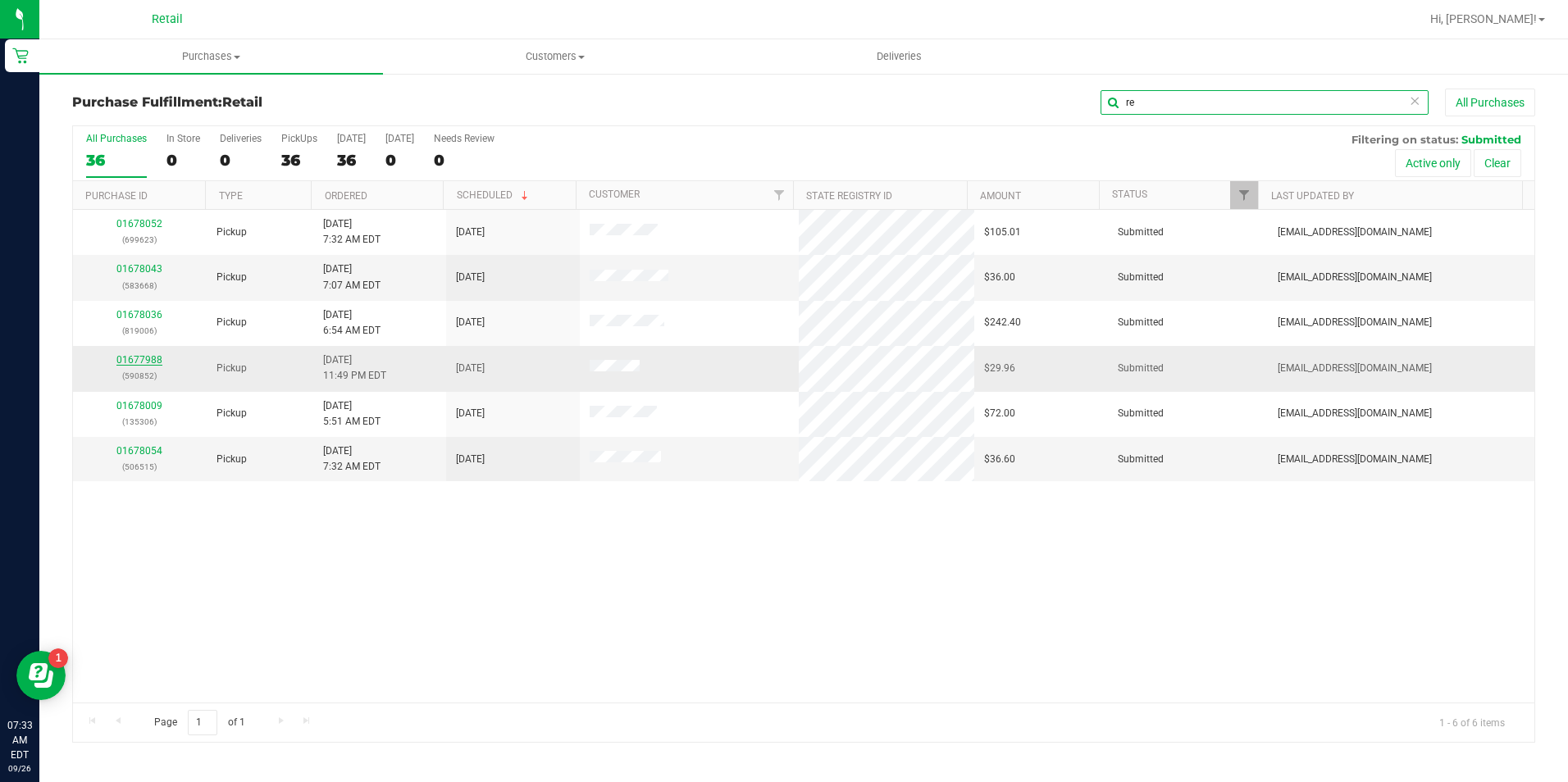
type input "re"
click at [130, 361] on link "01677988" at bounding box center [139, 359] width 46 height 11
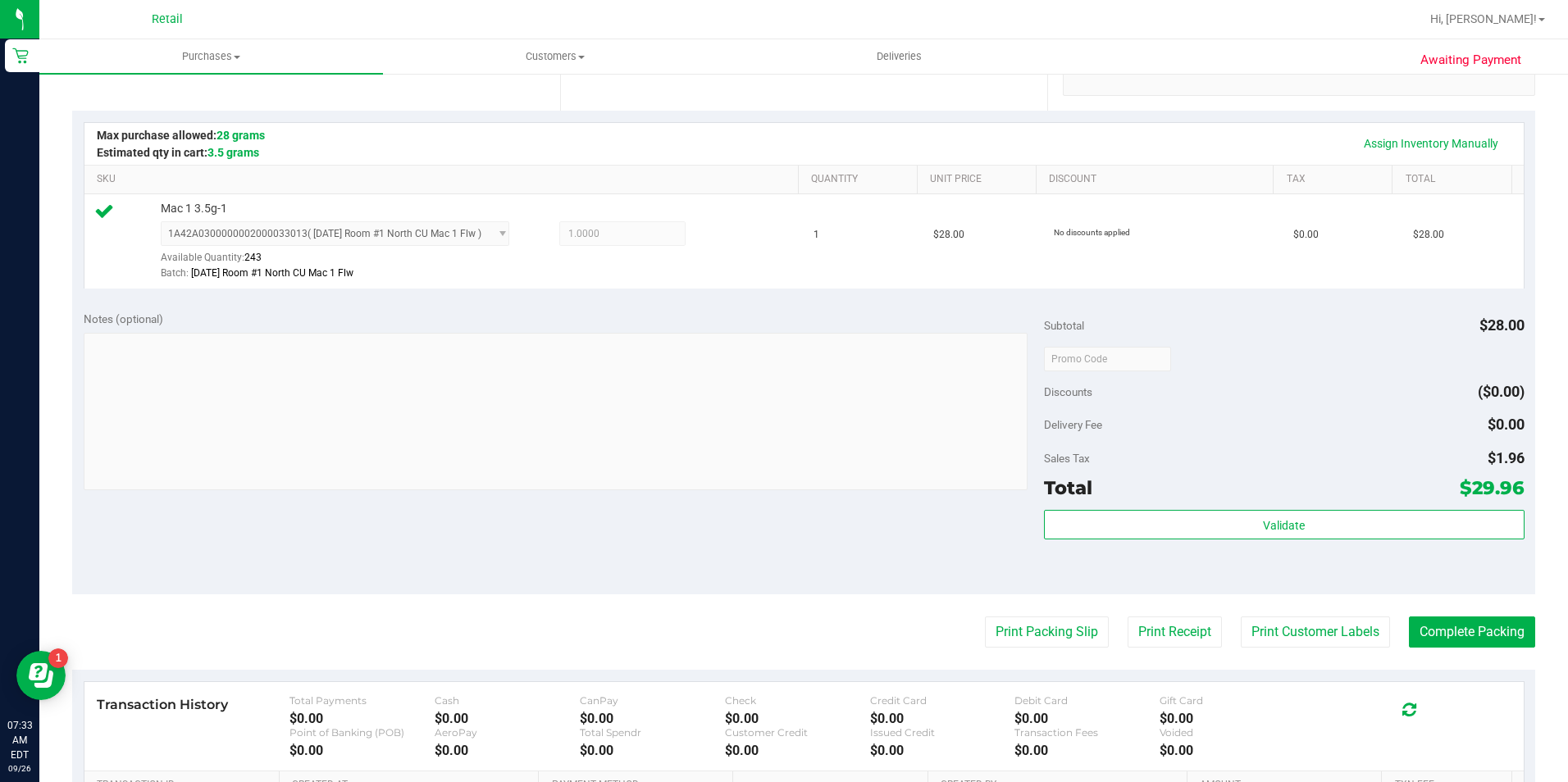
scroll to position [409, 0]
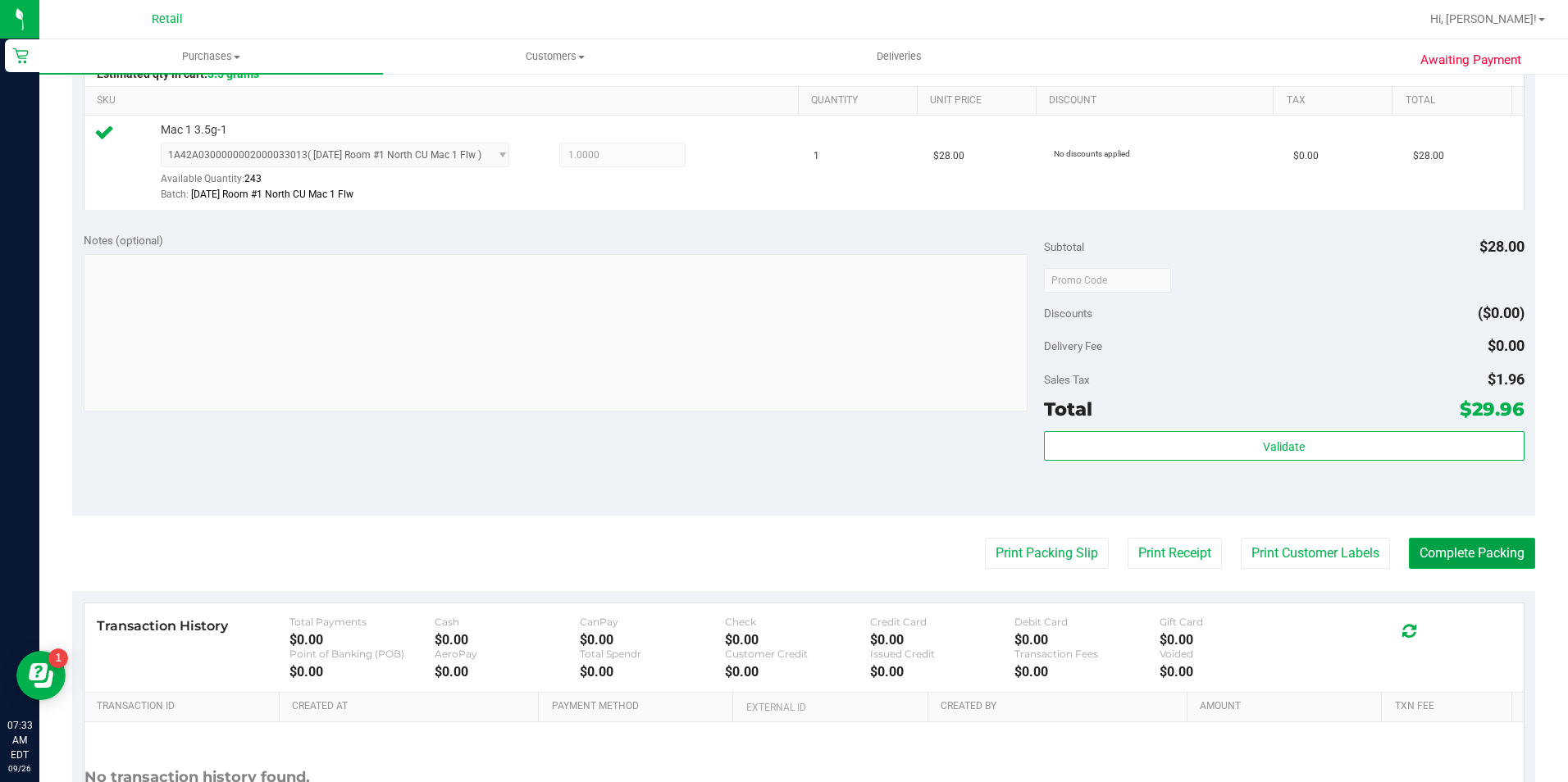
click at [1493, 567] on button "Complete Packing" at bounding box center [1472, 553] width 127 height 31
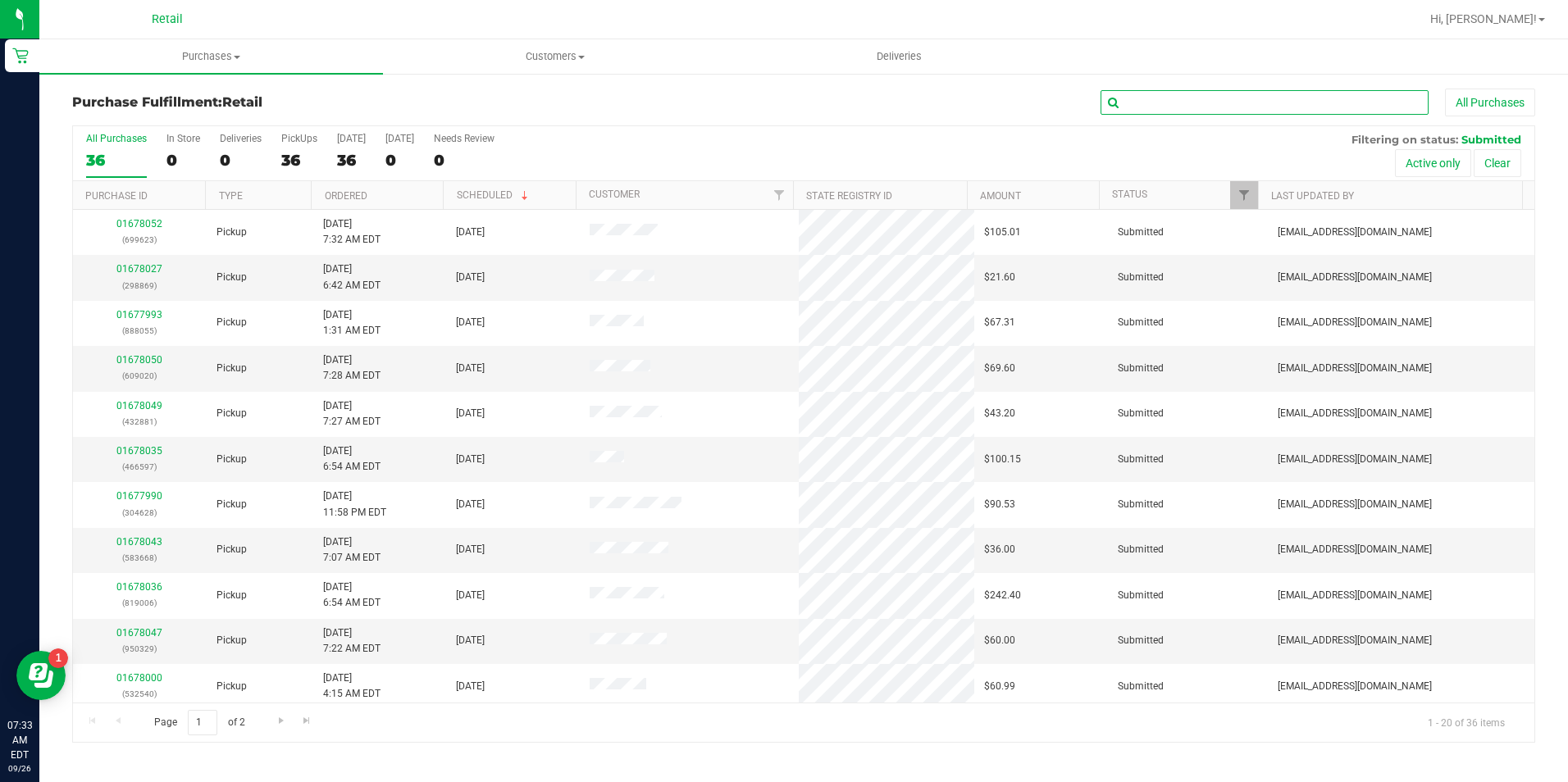
click at [1235, 104] on input "text" at bounding box center [1264, 103] width 328 height 25
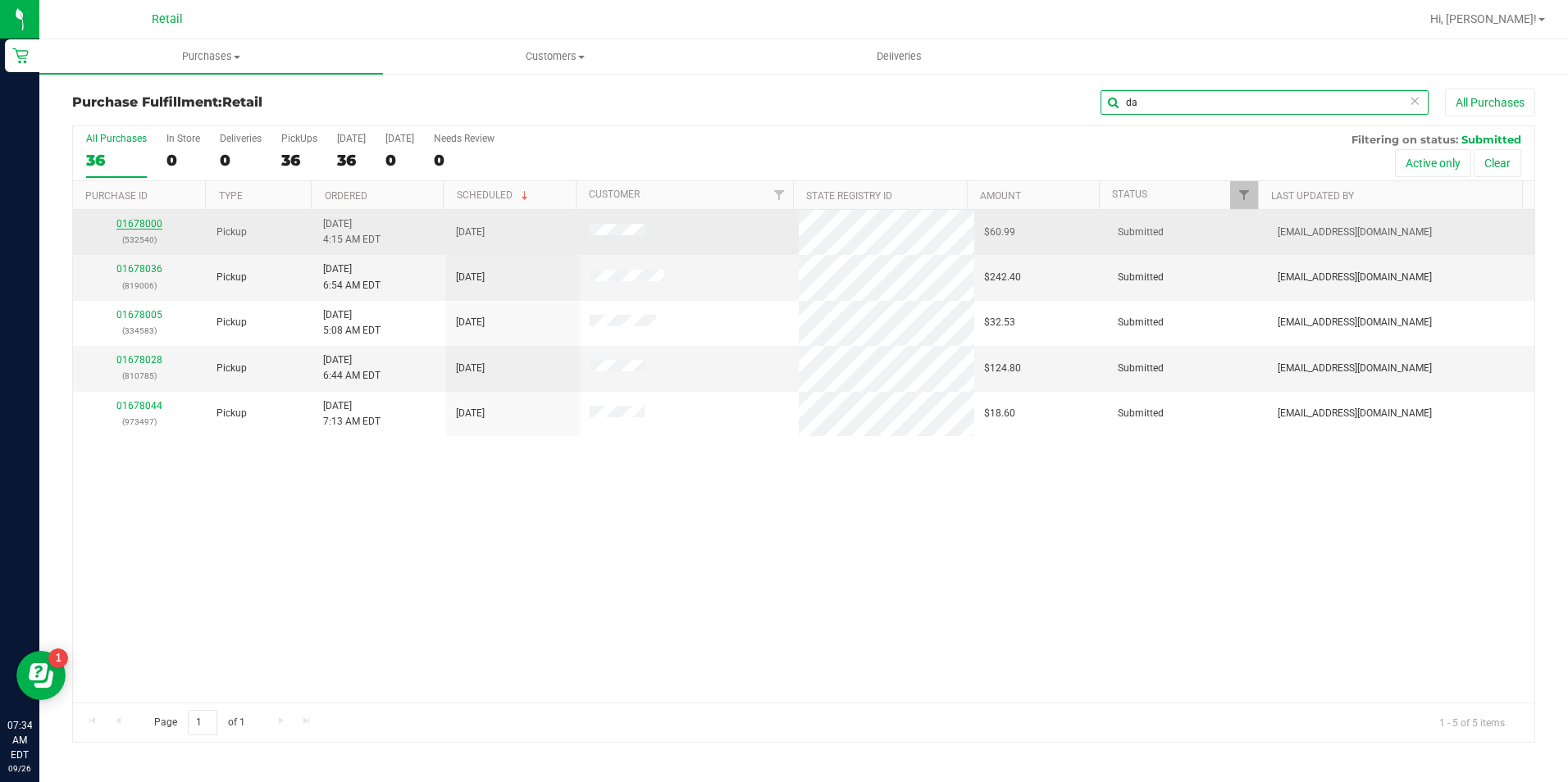
type input "da"
click at [123, 221] on link "01678000" at bounding box center [139, 223] width 46 height 11
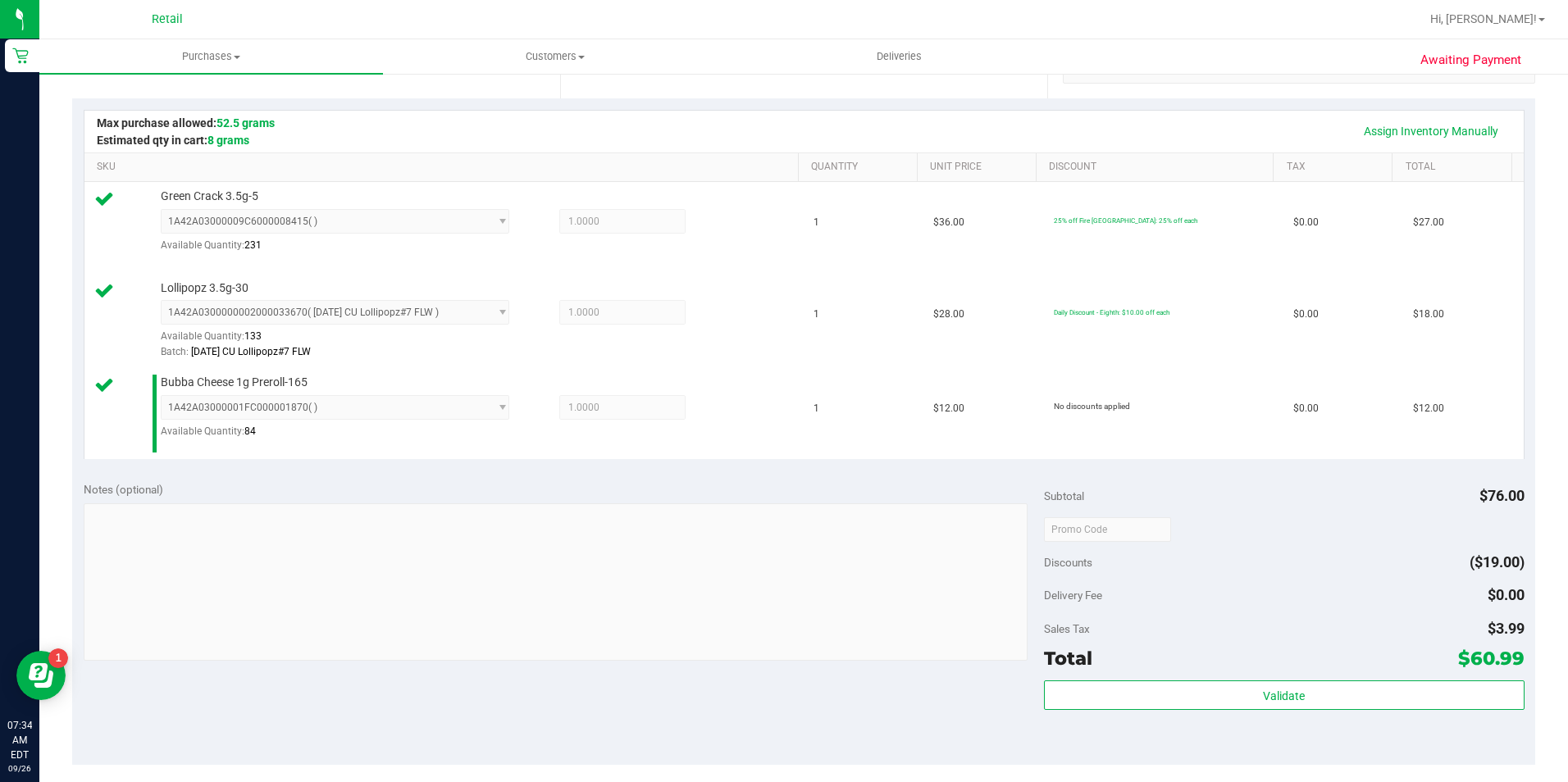
scroll to position [492, 0]
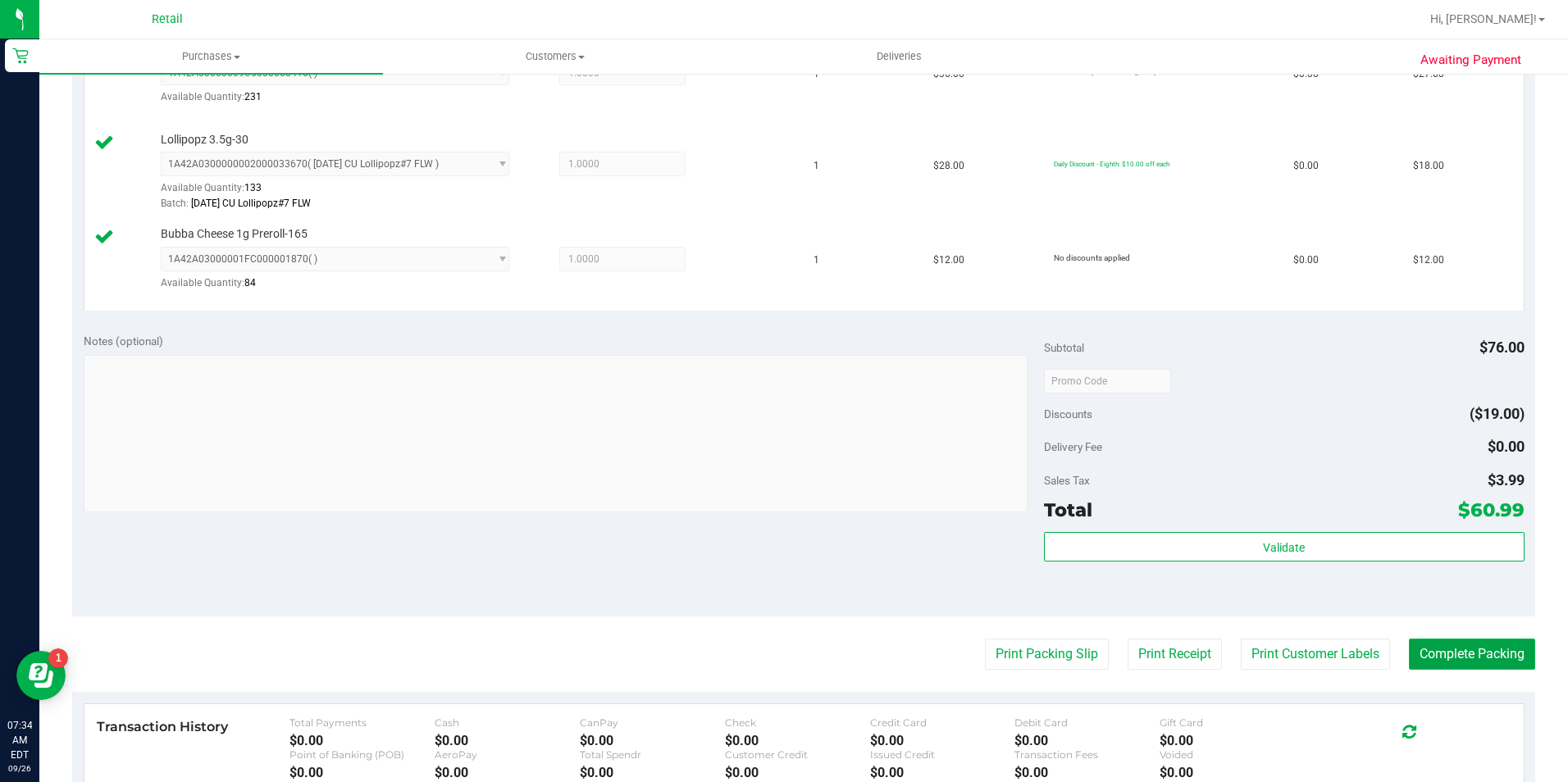
click at [1413, 657] on button "Complete Packing" at bounding box center [1472, 654] width 127 height 31
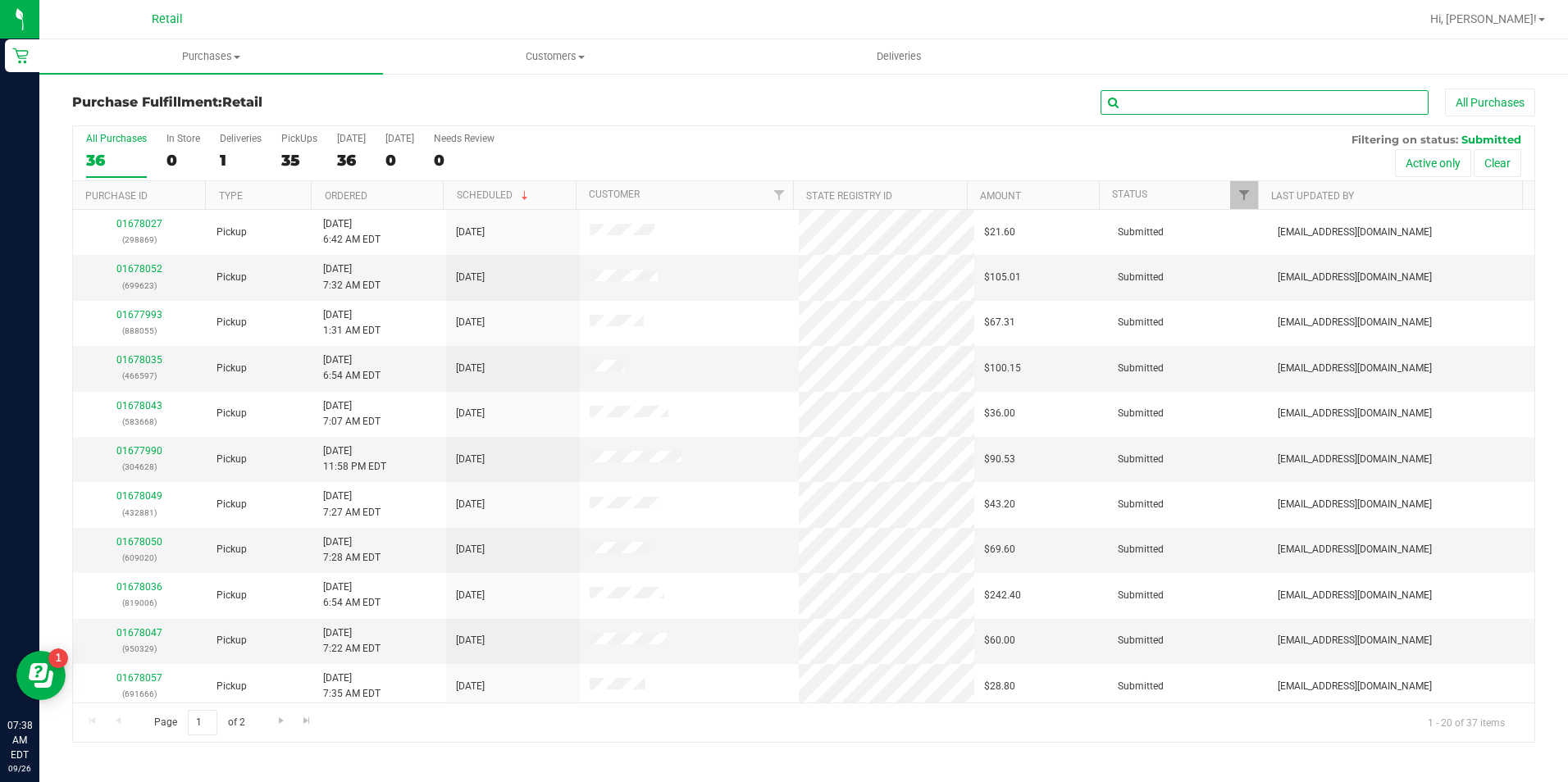
click at [1254, 98] on input "text" at bounding box center [1264, 103] width 328 height 25
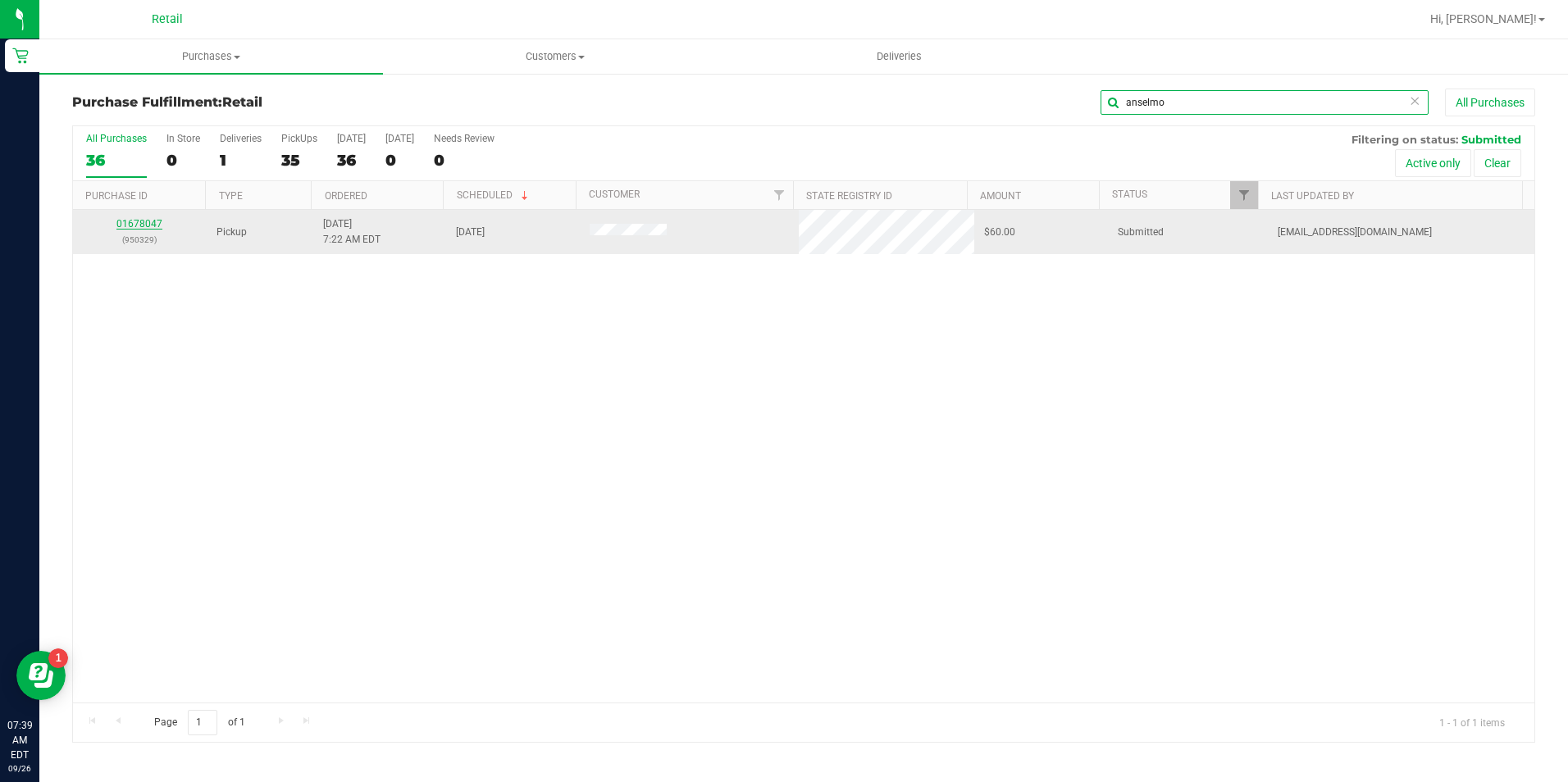
type input "anselmo"
click at [137, 220] on link "01678047" at bounding box center [139, 223] width 46 height 11
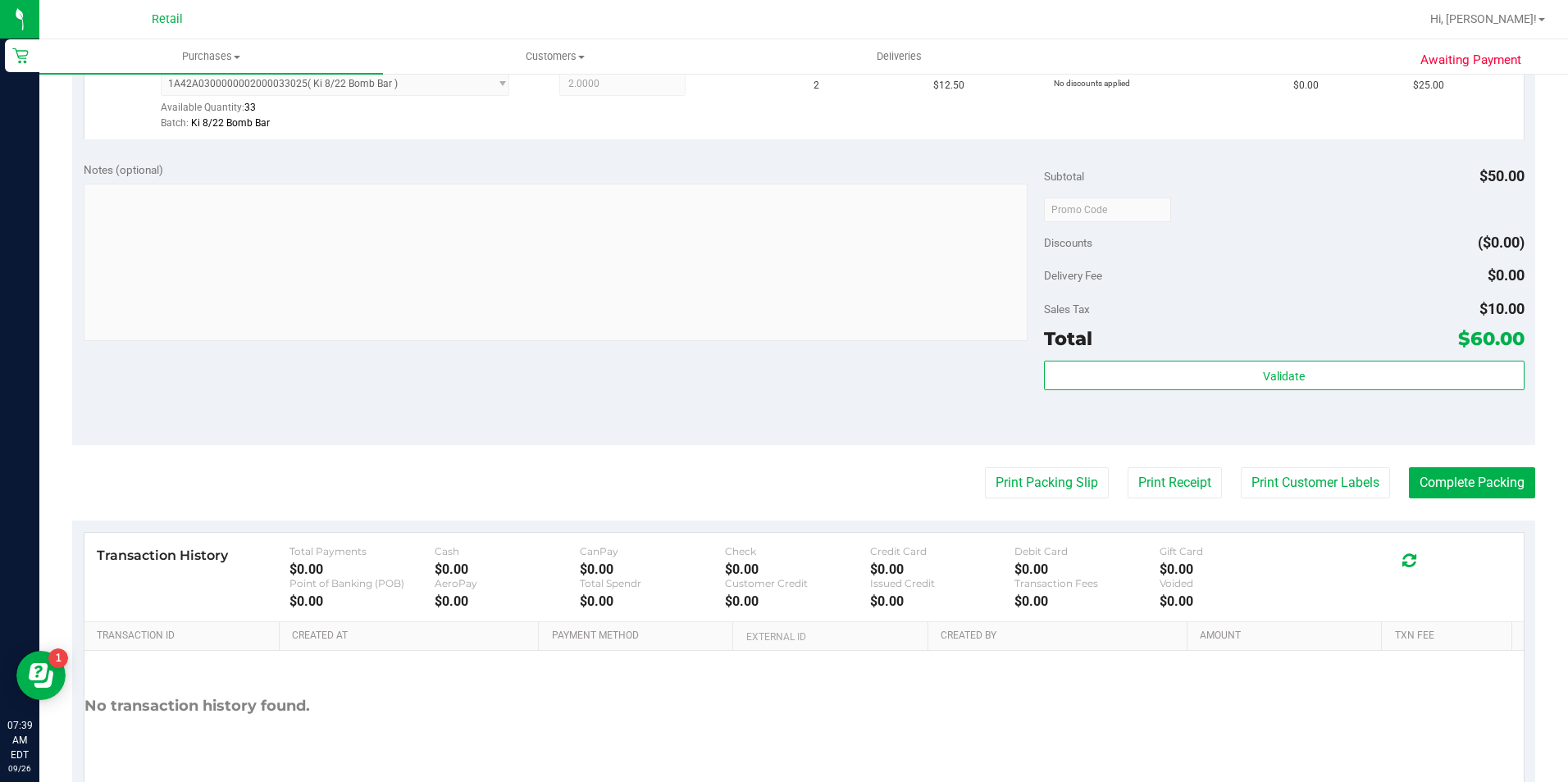
scroll to position [654, 0]
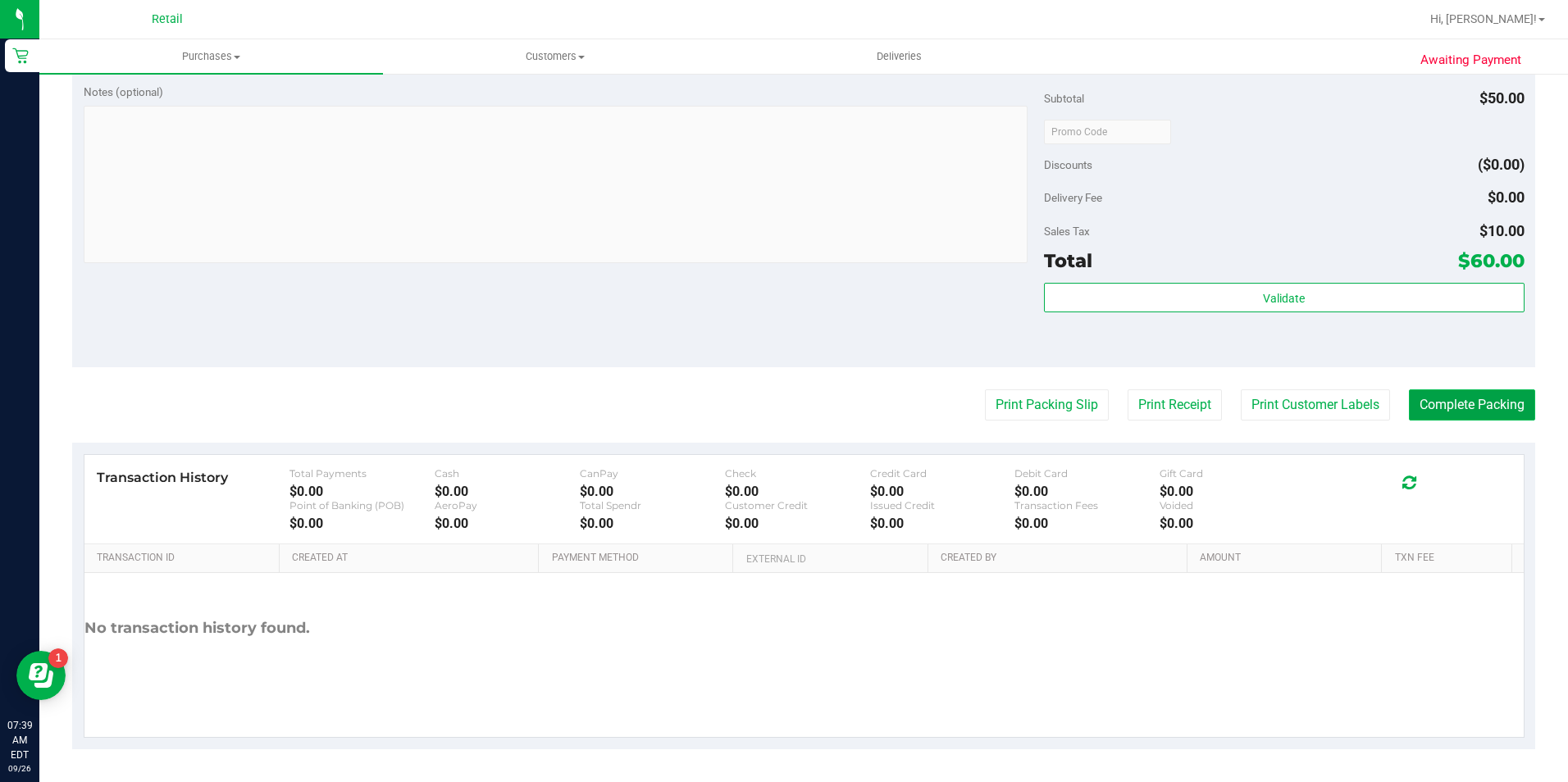
click at [1507, 402] on button "Complete Packing" at bounding box center [1472, 404] width 127 height 31
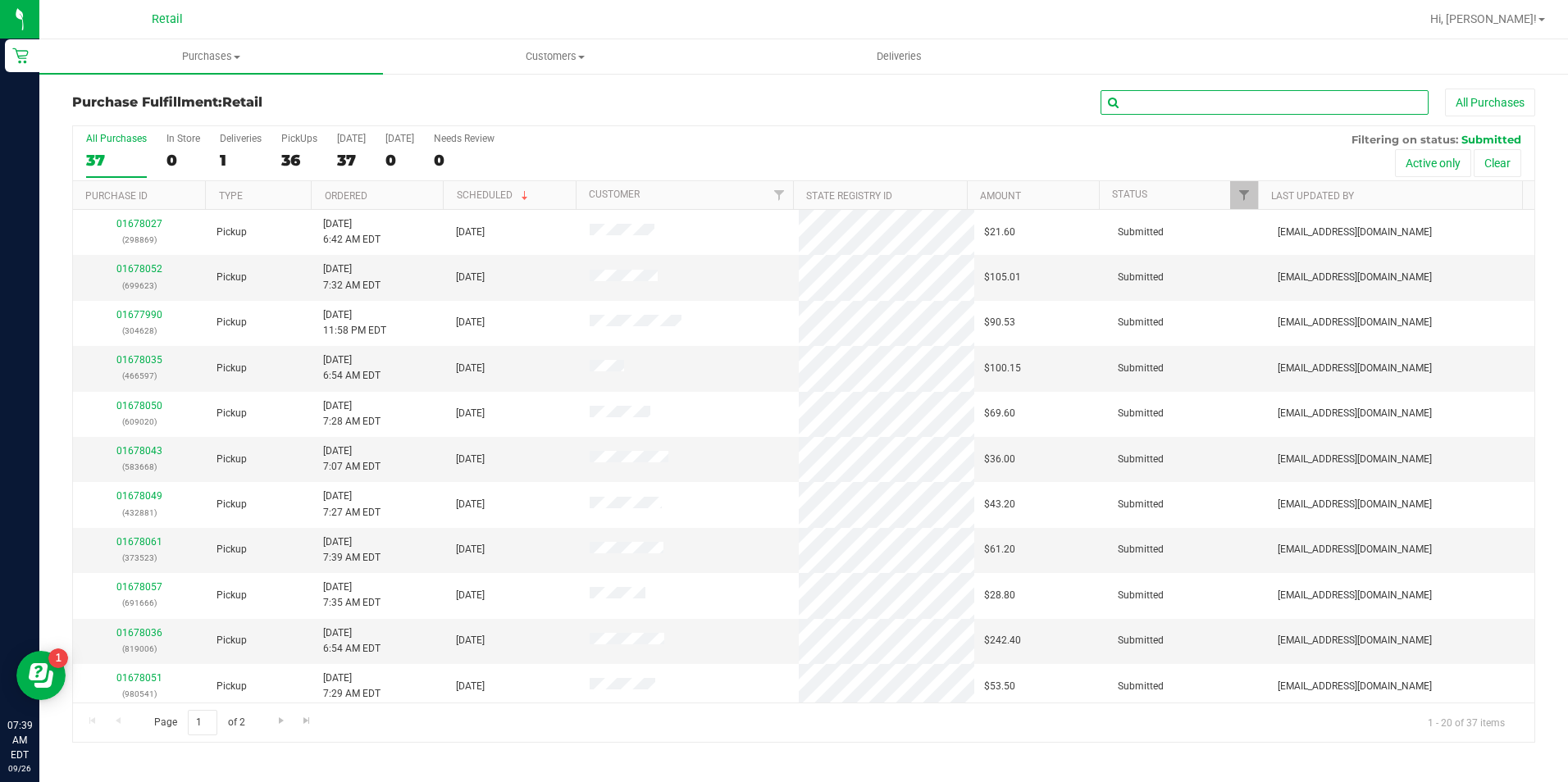
click at [1307, 105] on input "text" at bounding box center [1264, 103] width 328 height 25
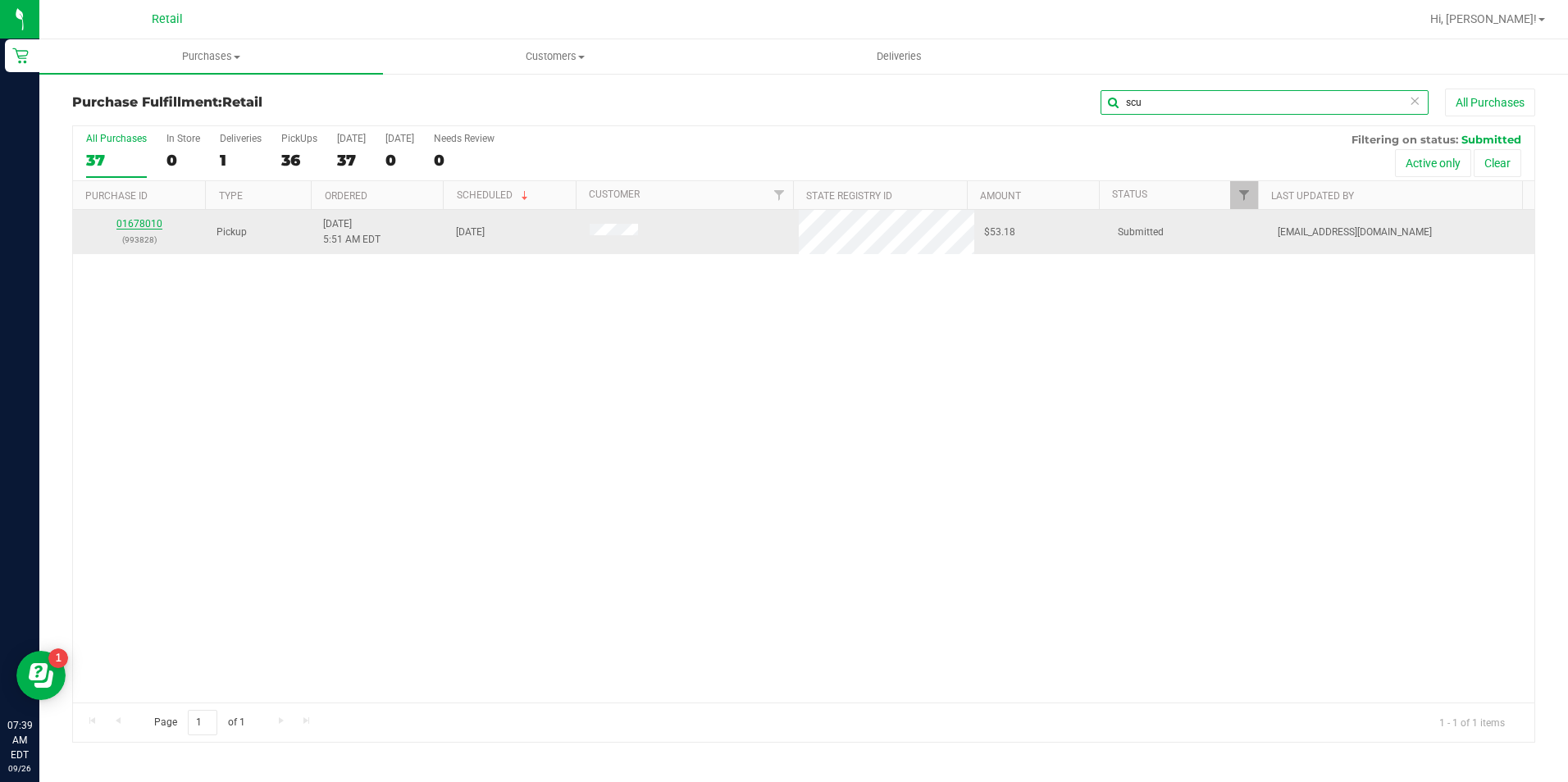
type input "scu"
click at [132, 226] on link "01678010" at bounding box center [139, 223] width 46 height 11
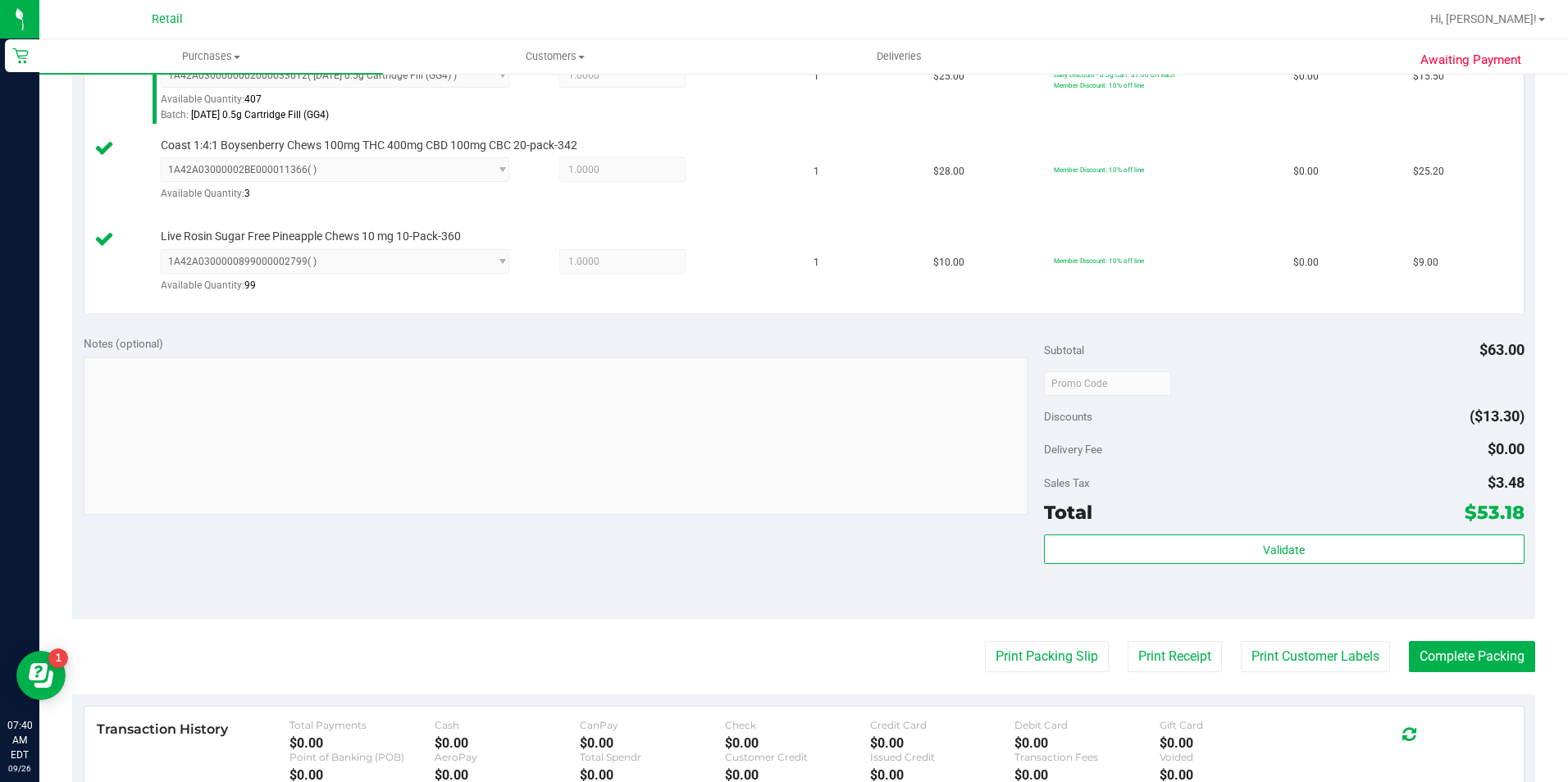
scroll to position [574, 0]
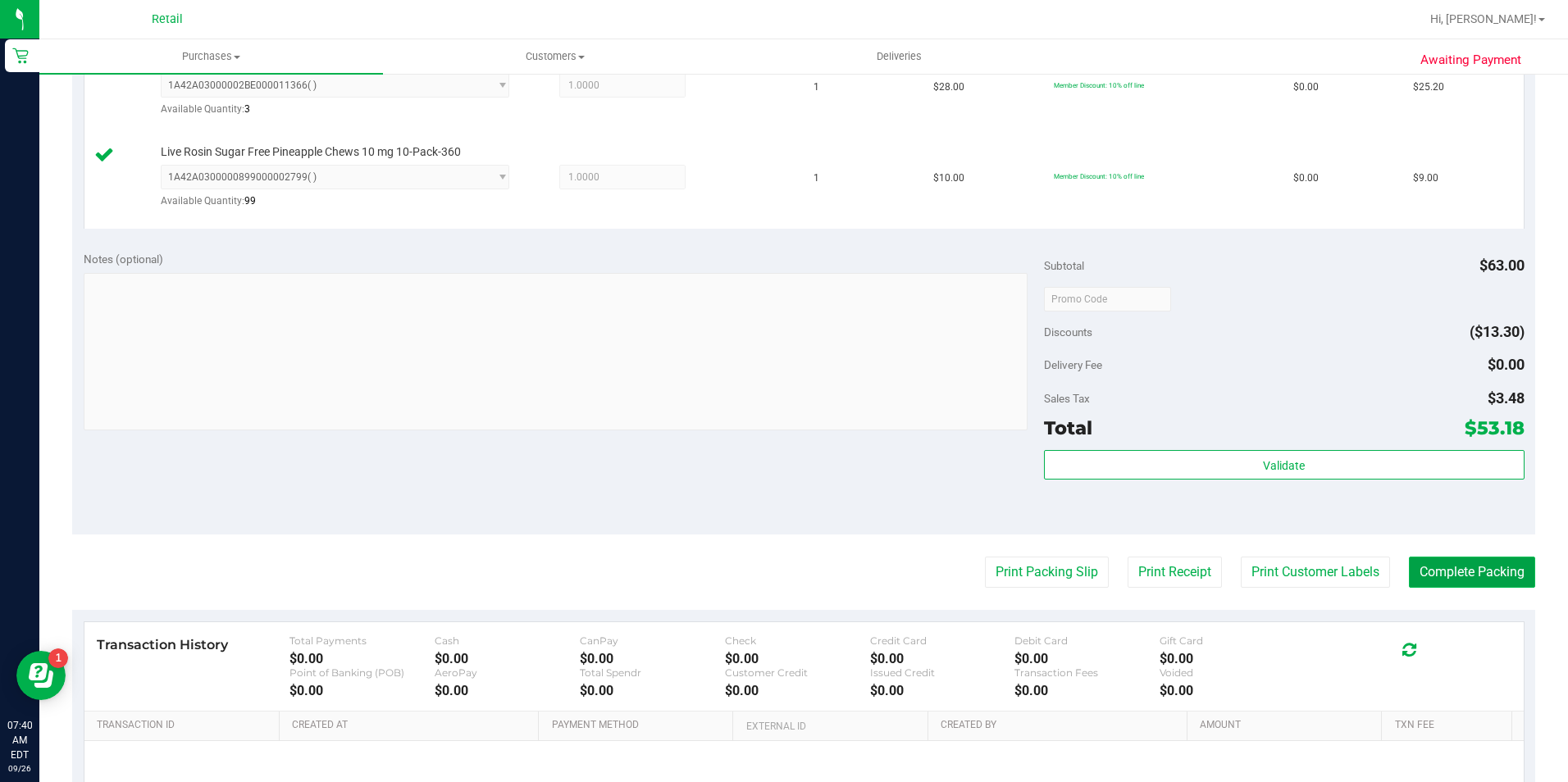
click at [1463, 560] on button "Complete Packing" at bounding box center [1472, 571] width 127 height 31
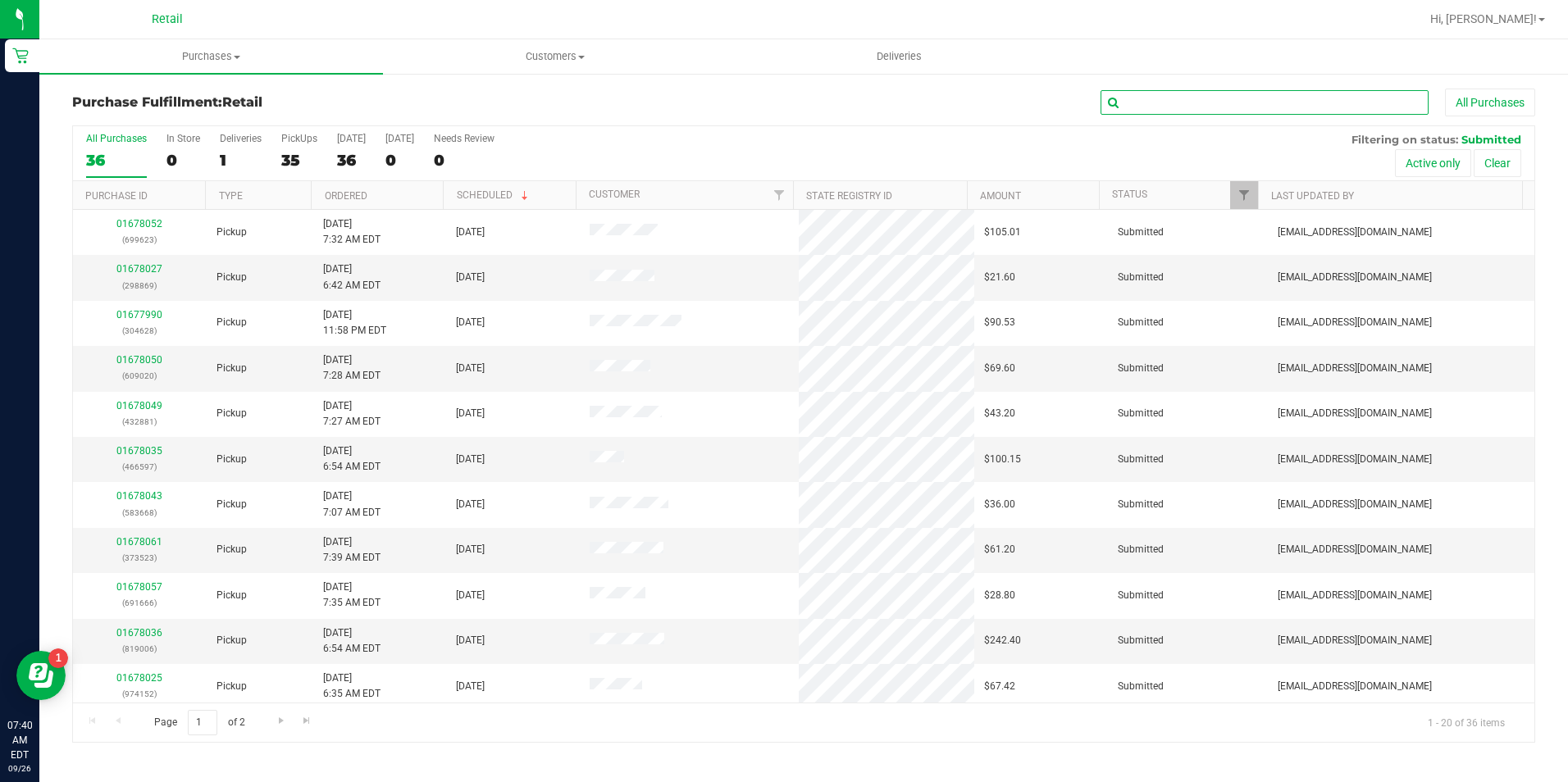
click at [1358, 109] on input "text" at bounding box center [1264, 103] width 328 height 25
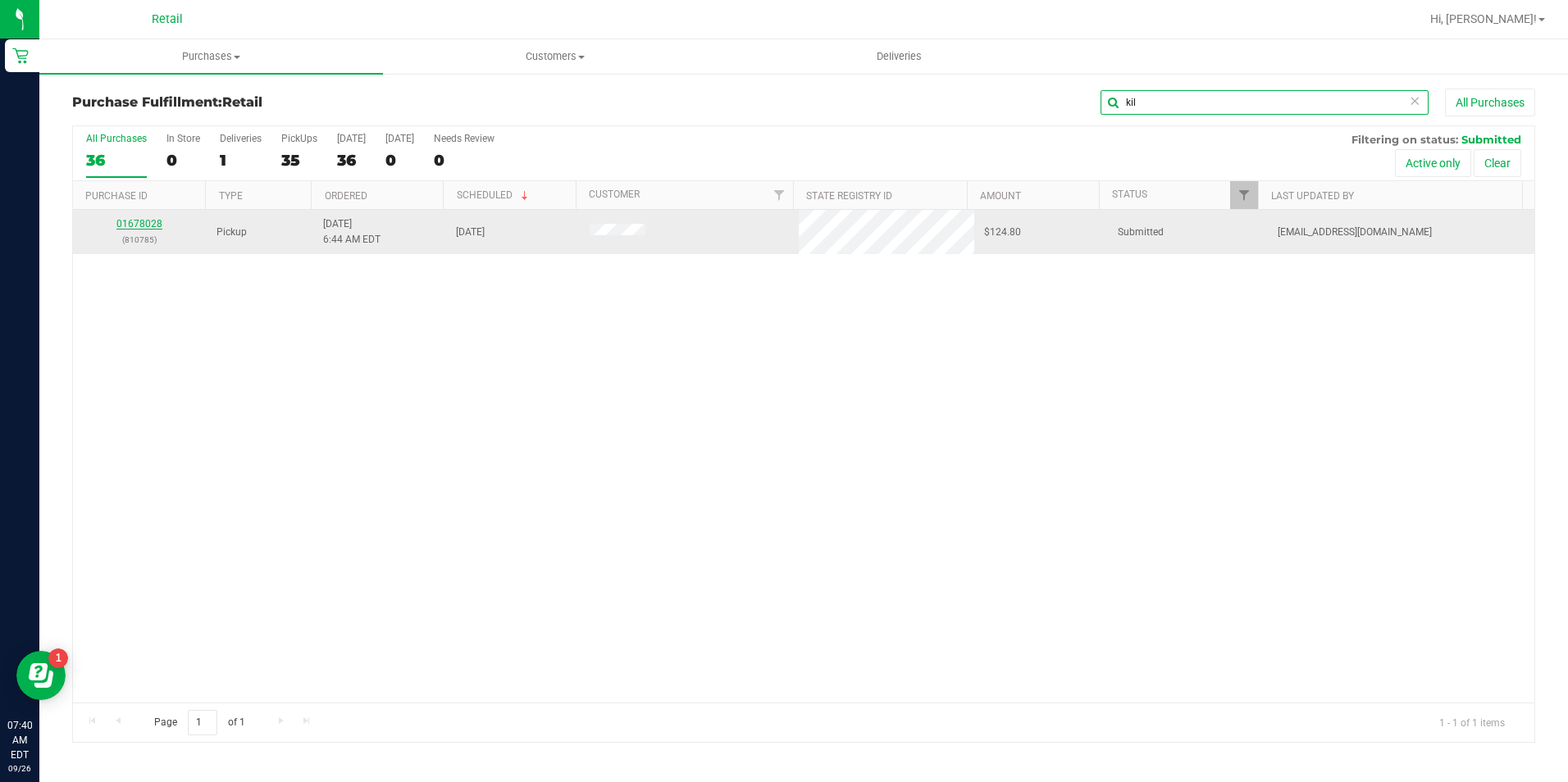
type input "kil"
click at [150, 219] on link "01678028" at bounding box center [139, 223] width 46 height 11
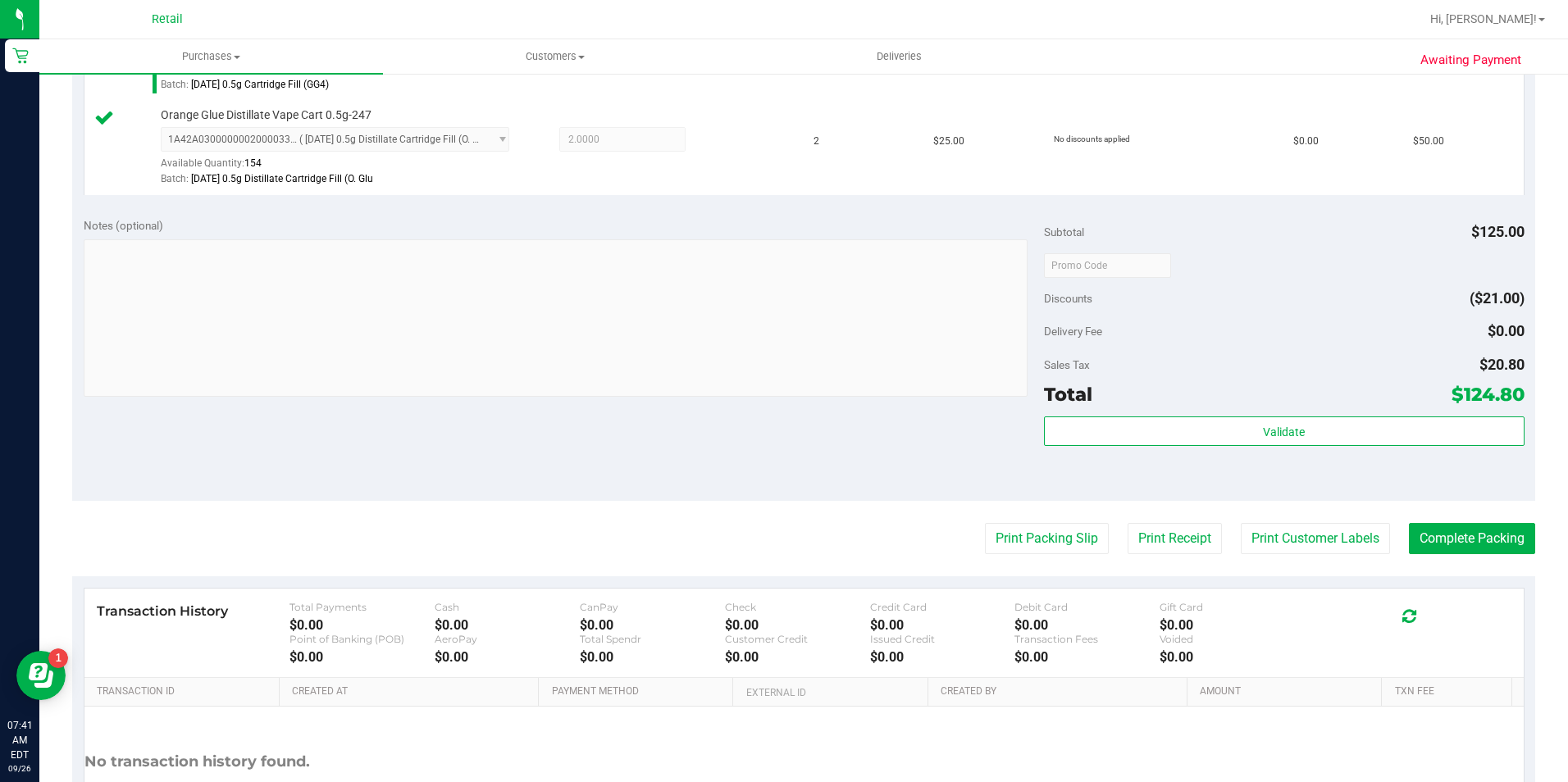
scroll to position [574, 0]
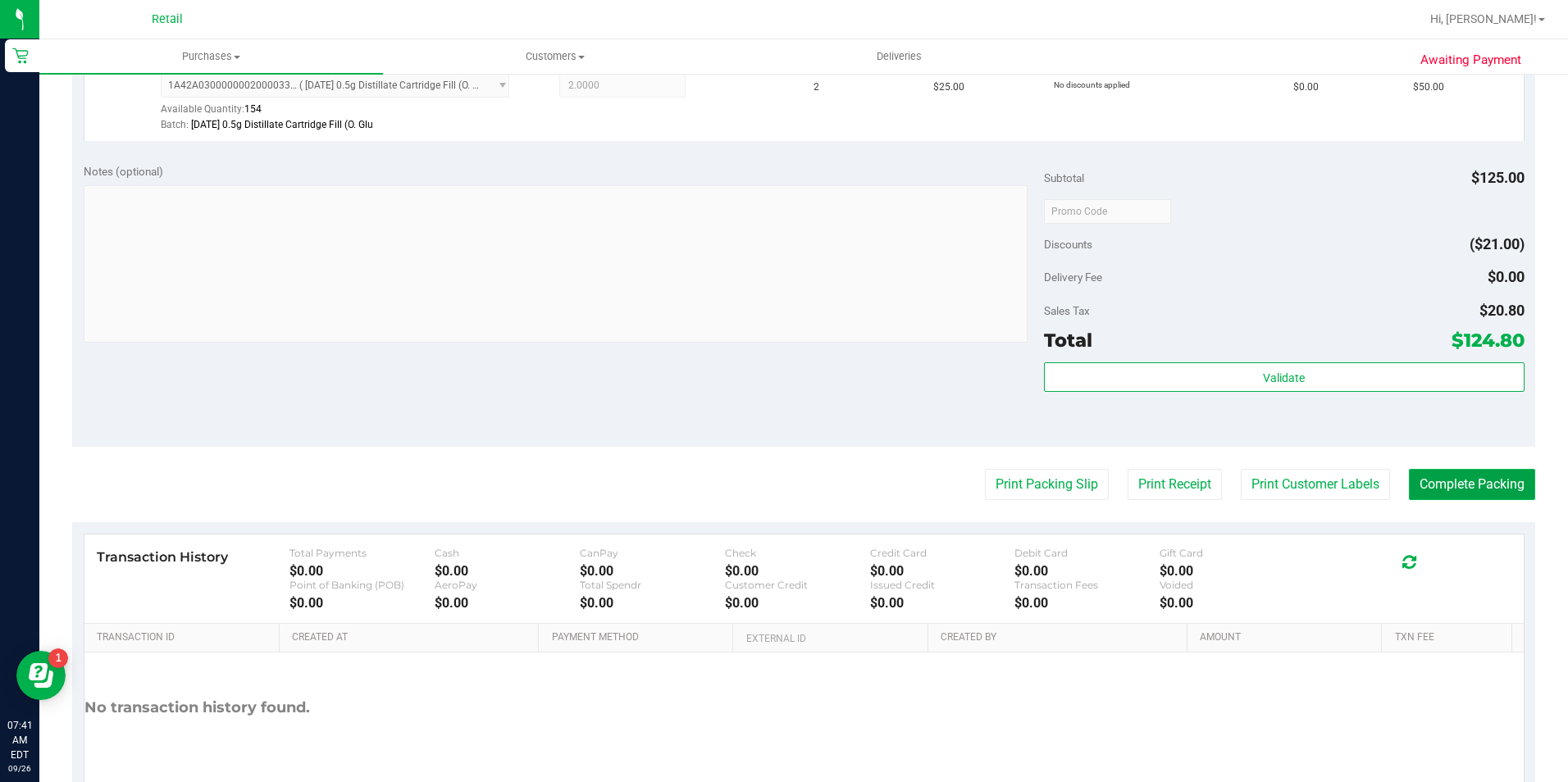
click at [1477, 499] on button "Complete Packing" at bounding box center [1472, 484] width 127 height 31
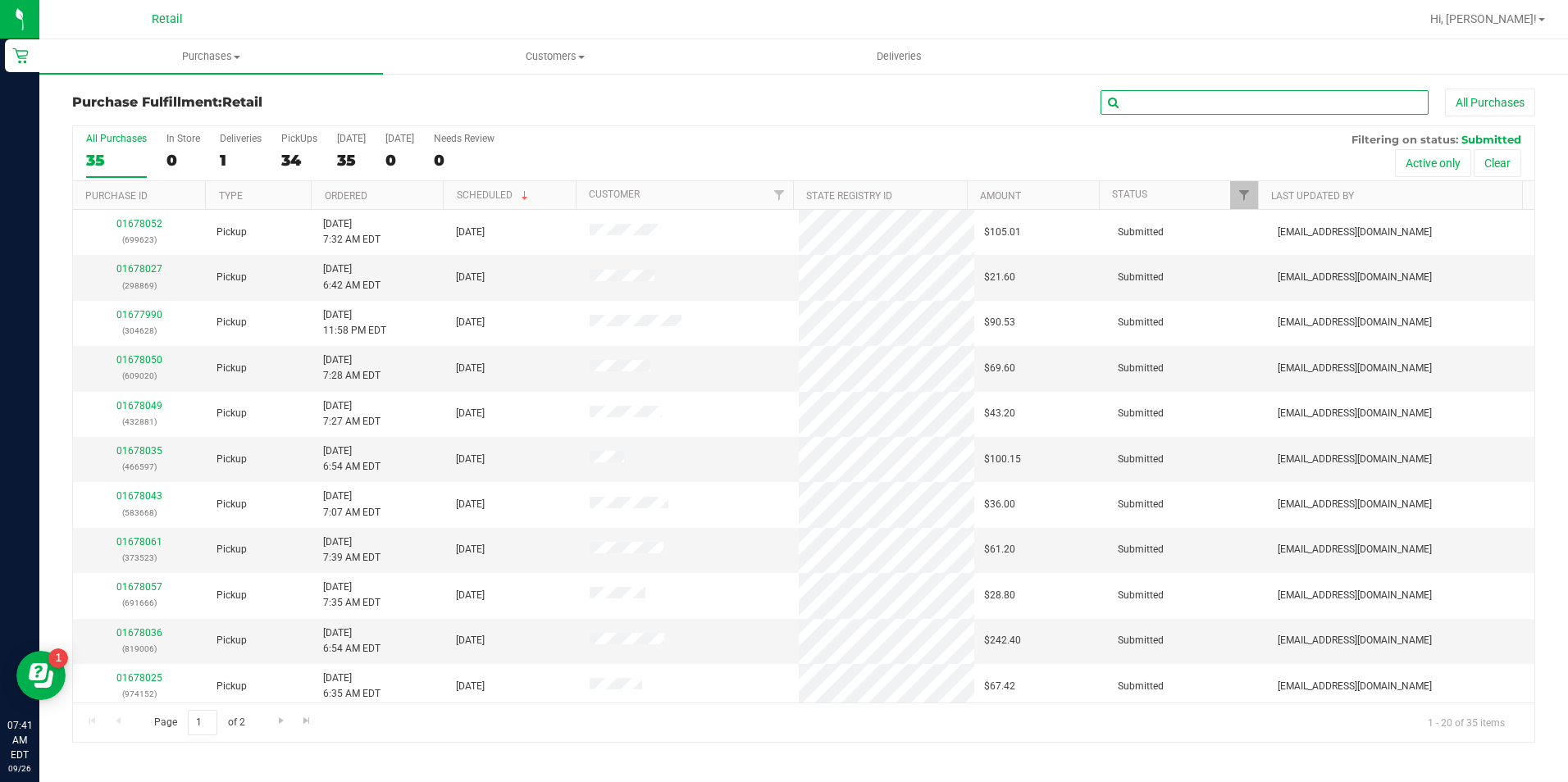
click at [1201, 112] on input "text" at bounding box center [1264, 103] width 328 height 25
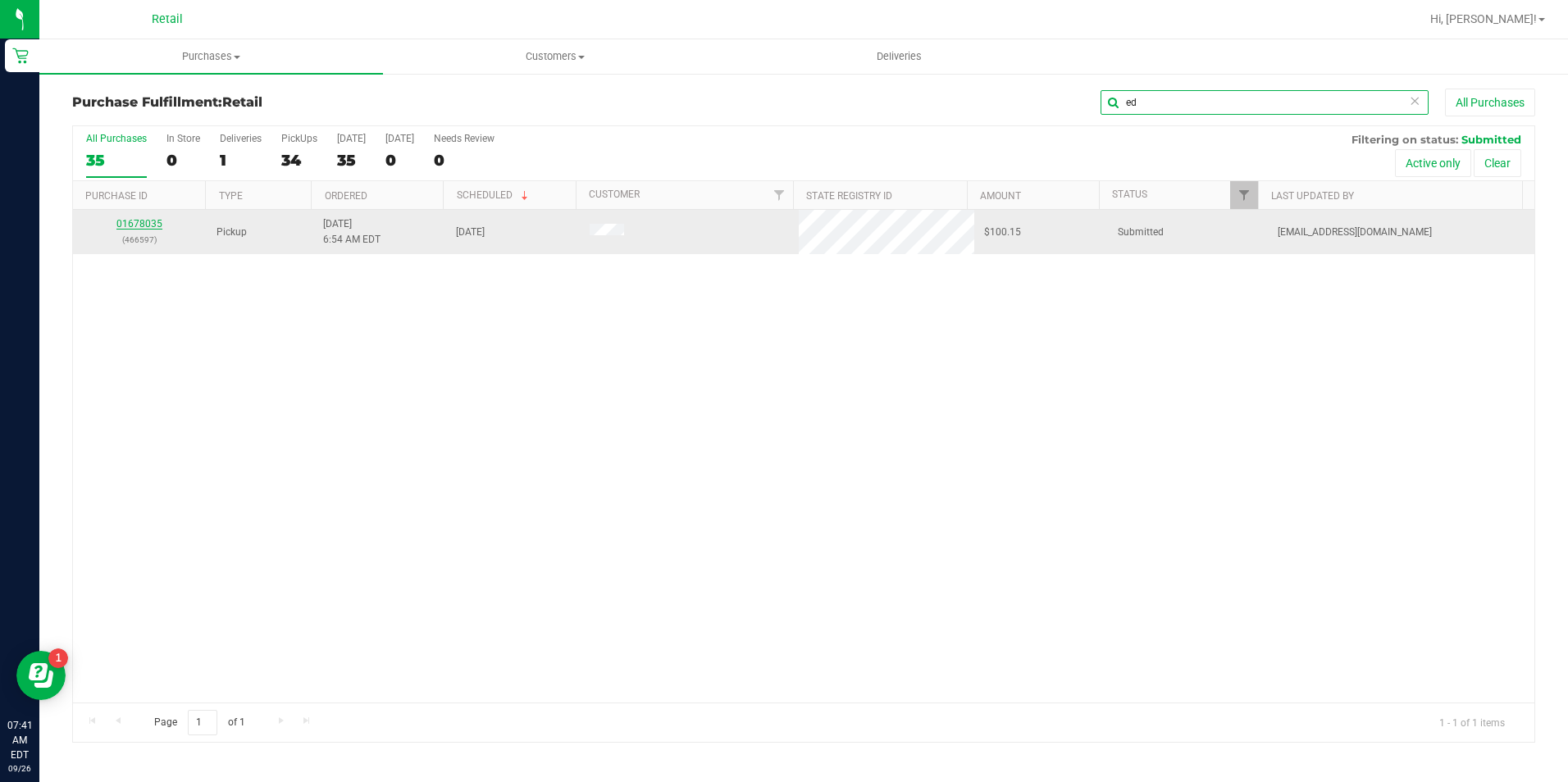
type input "ed"
click at [148, 223] on link "01678035" at bounding box center [139, 223] width 46 height 11
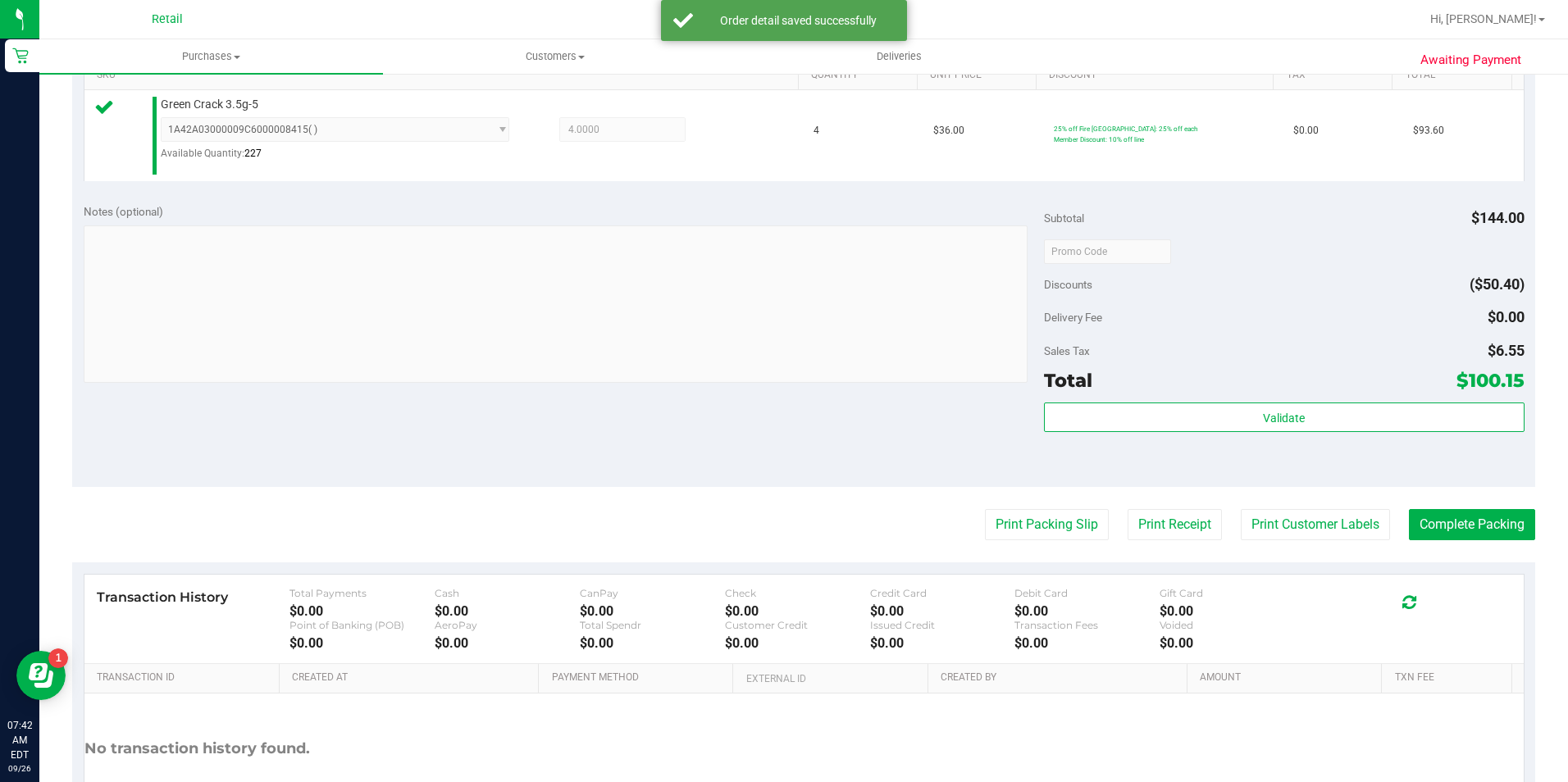
scroll to position [555, 0]
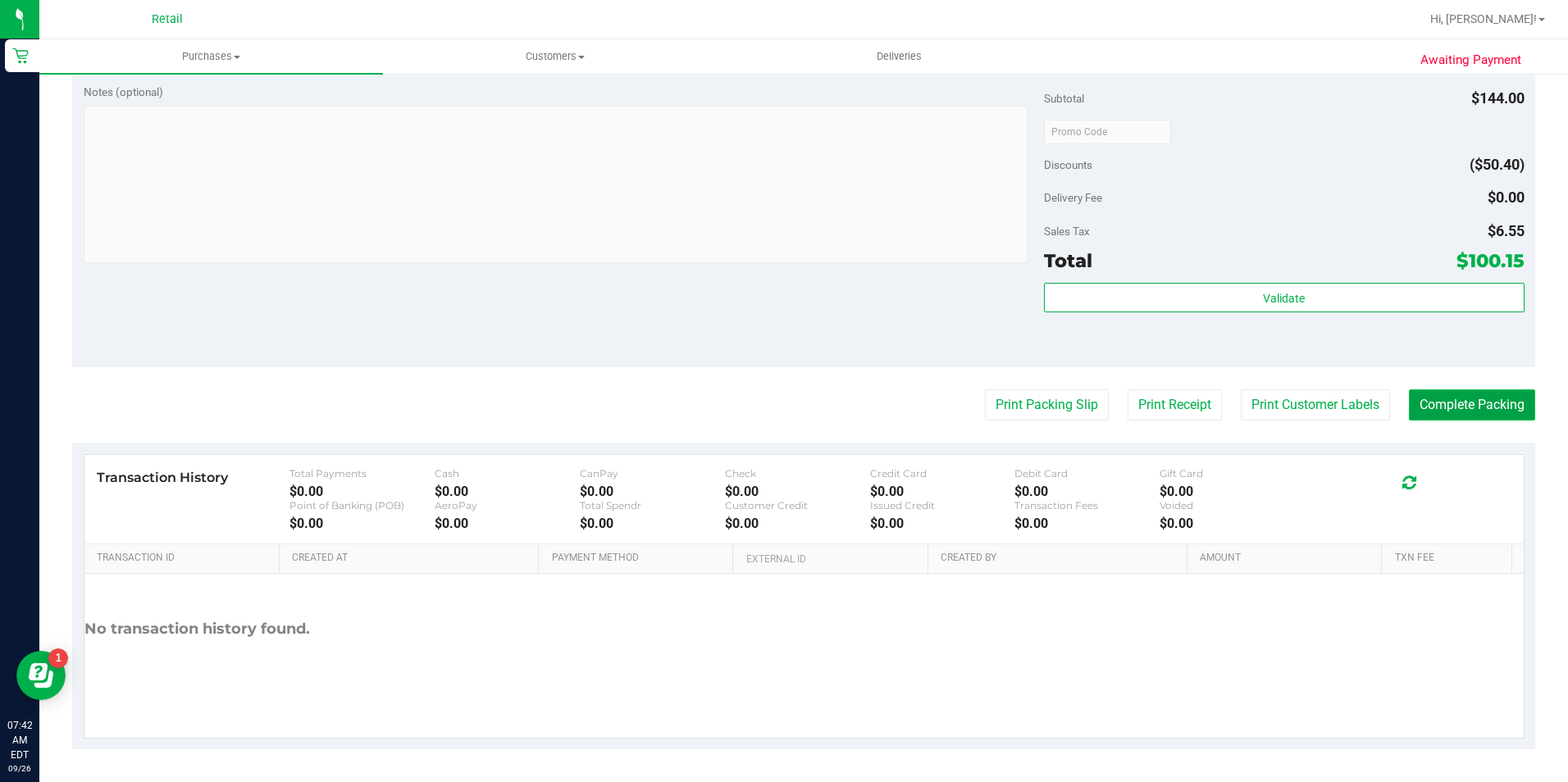
click at [1435, 406] on button "Complete Packing" at bounding box center [1472, 404] width 127 height 31
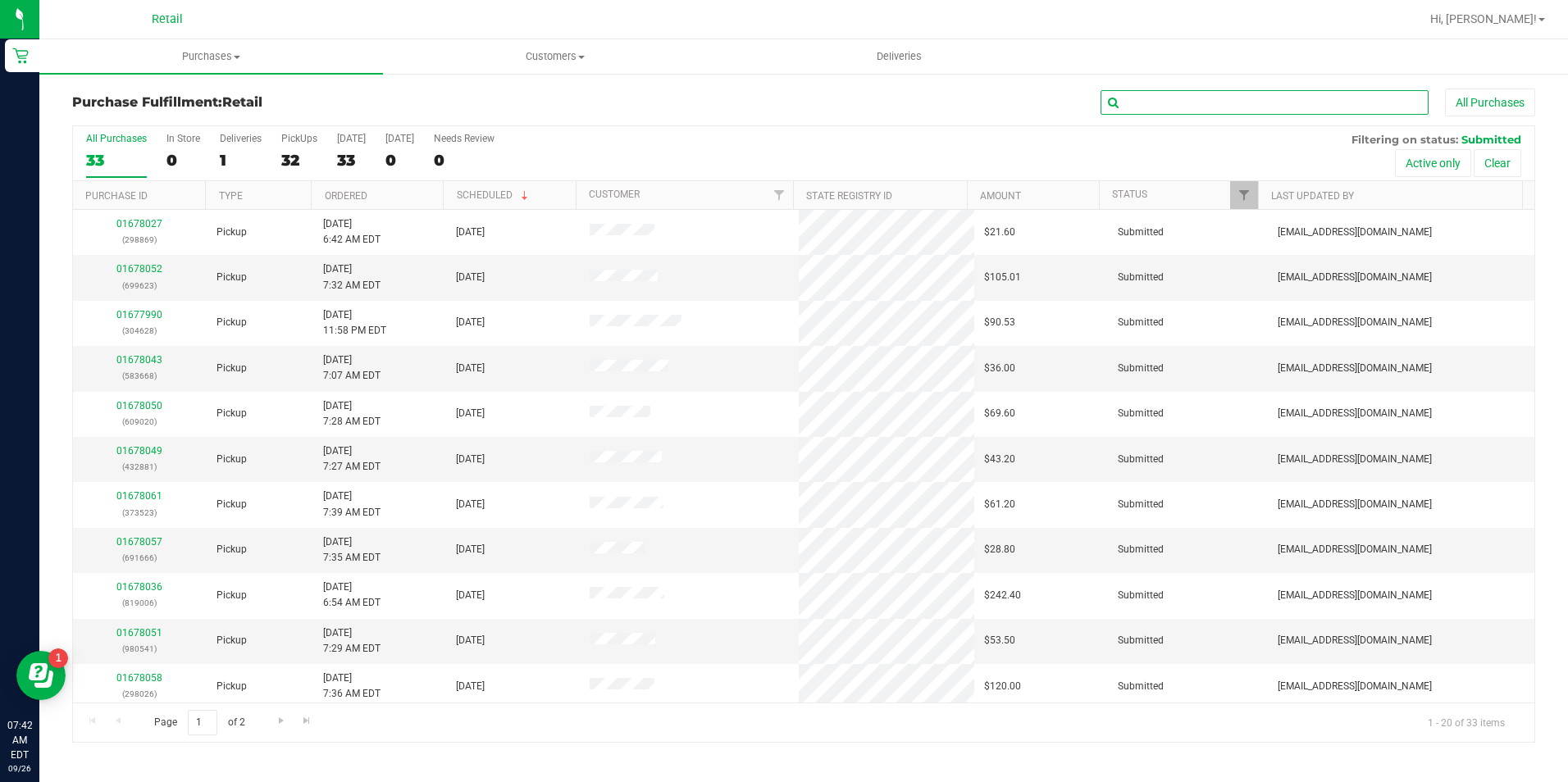
click at [1199, 105] on input "text" at bounding box center [1264, 103] width 328 height 25
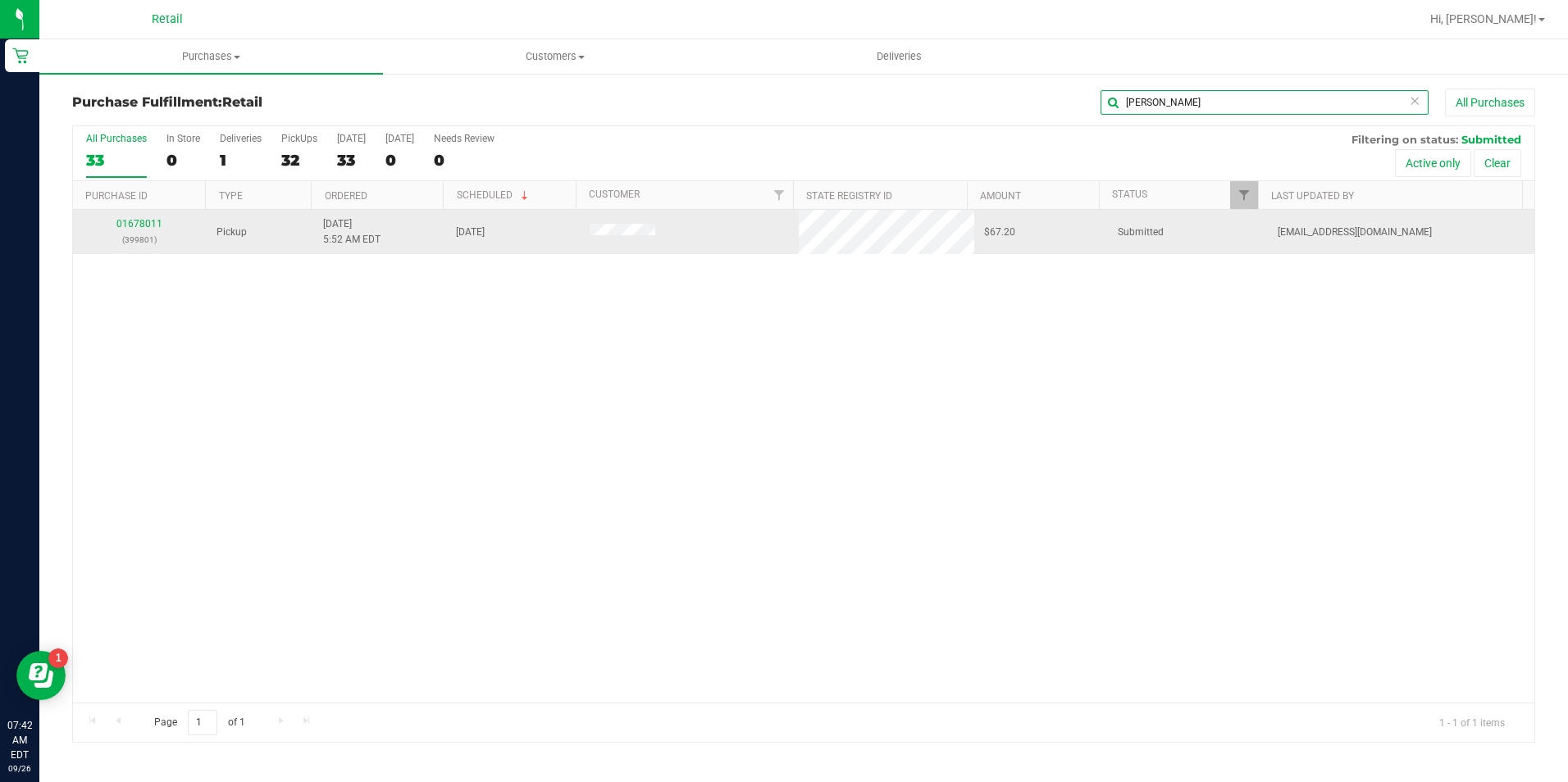
type input "[PERSON_NAME]"
click at [148, 214] on td "01678011 (399801)" at bounding box center [140, 232] width 134 height 44
click at [145, 226] on link "01678011" at bounding box center [139, 223] width 46 height 11
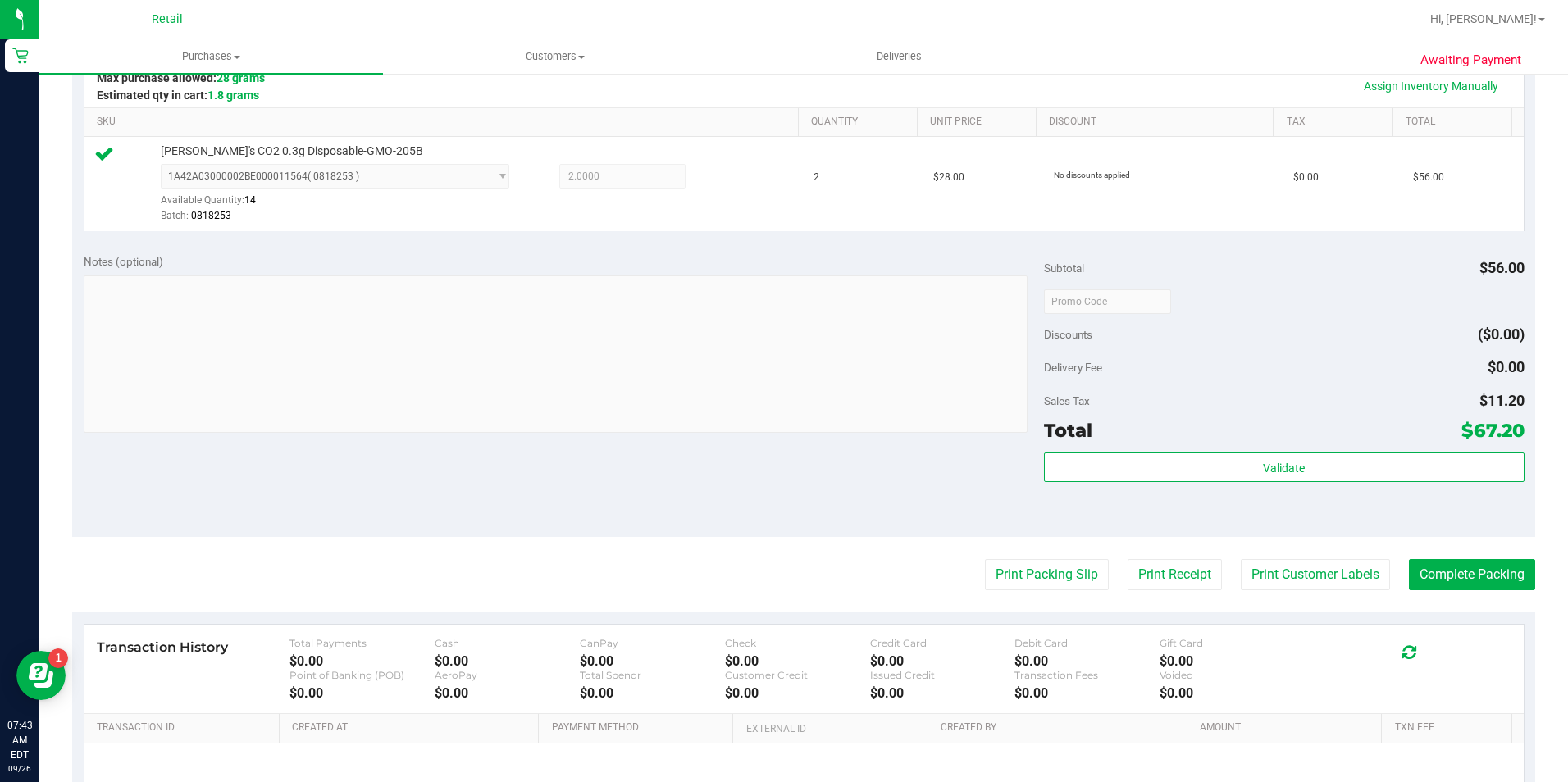
scroll to position [558, 0]
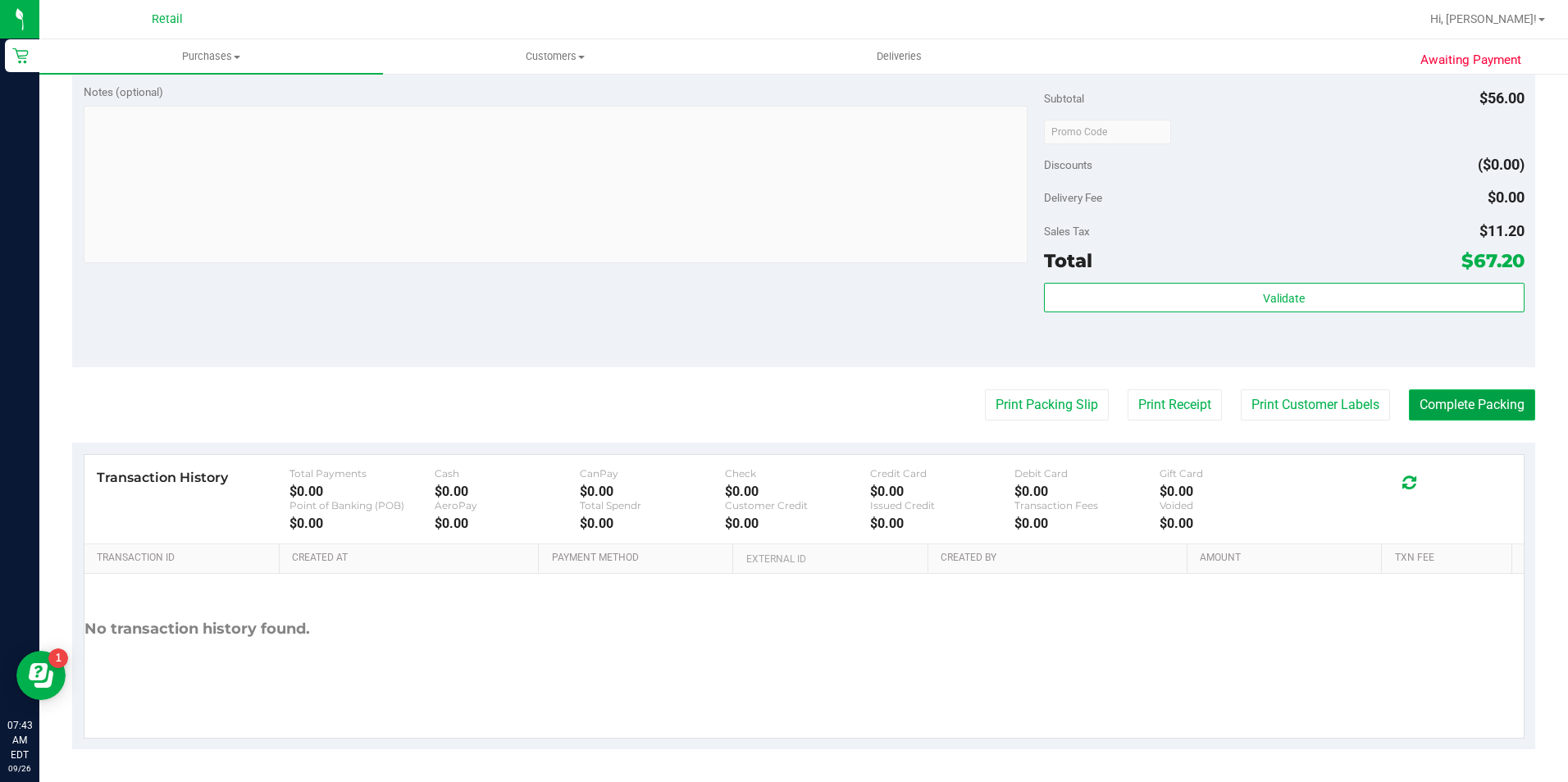
click at [1464, 413] on button "Complete Packing" at bounding box center [1472, 404] width 127 height 31
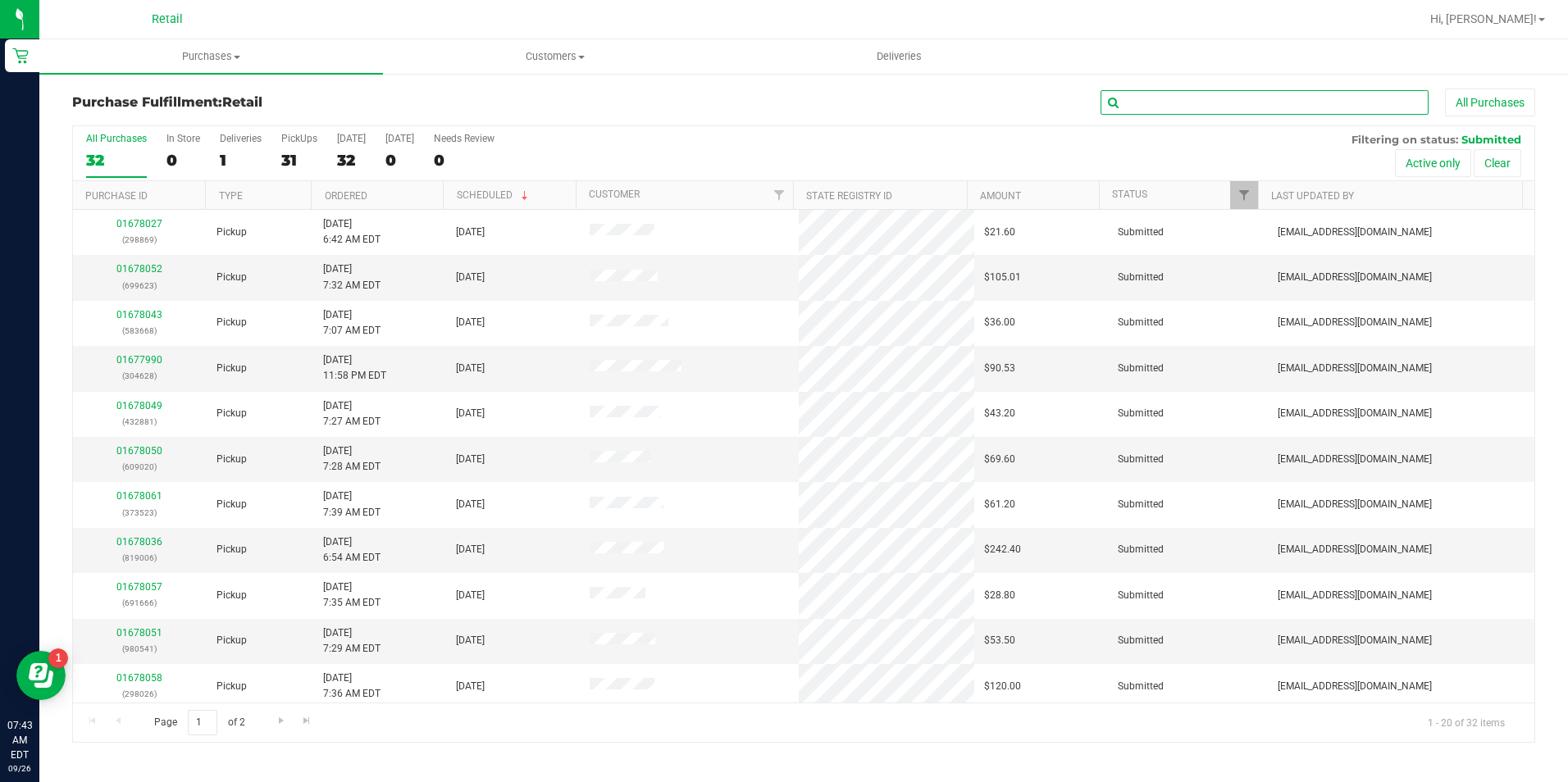
click at [1364, 98] on input "text" at bounding box center [1264, 103] width 328 height 25
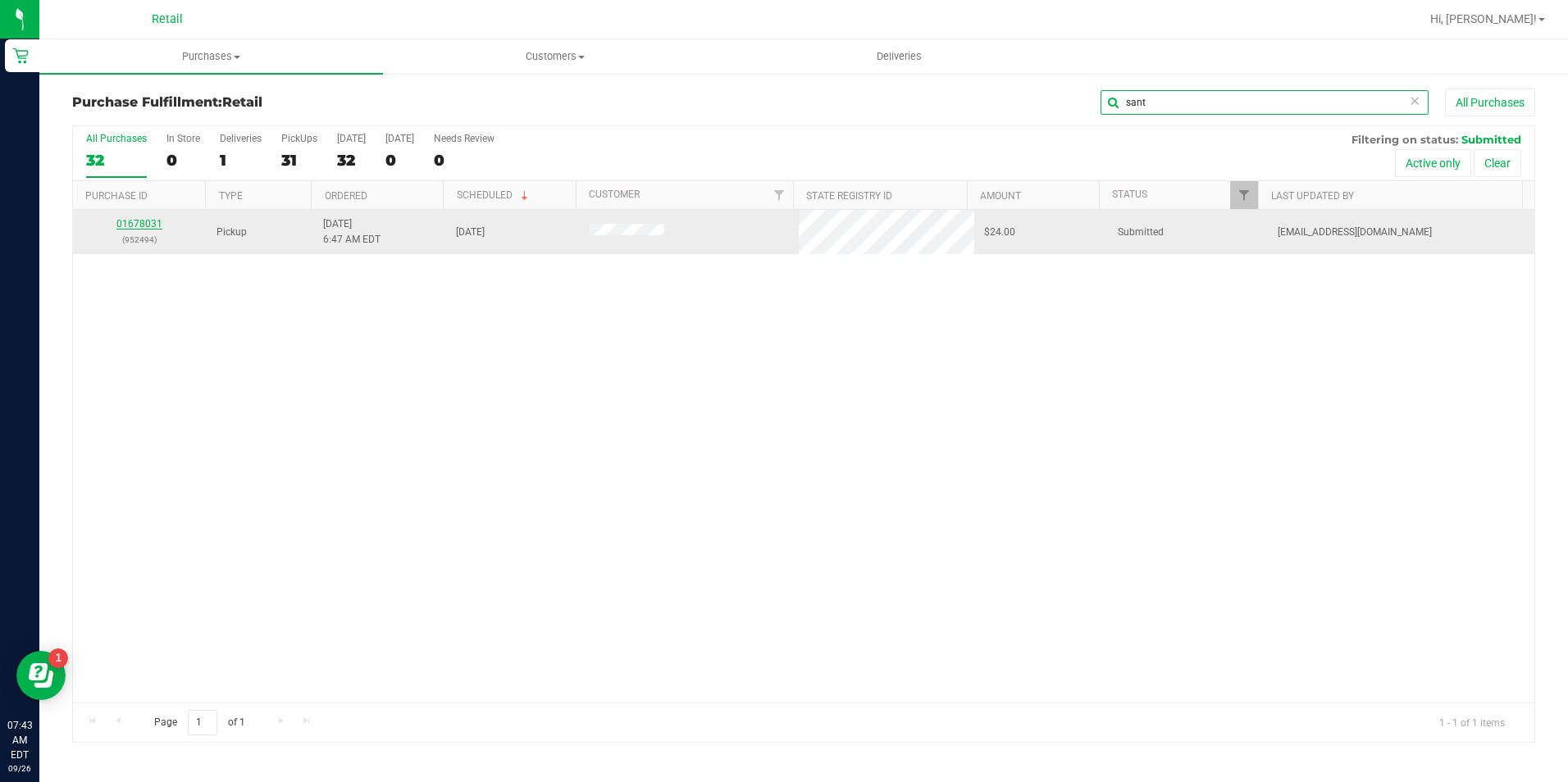
type input "sant"
click at [143, 226] on link "01678031" at bounding box center [139, 223] width 46 height 11
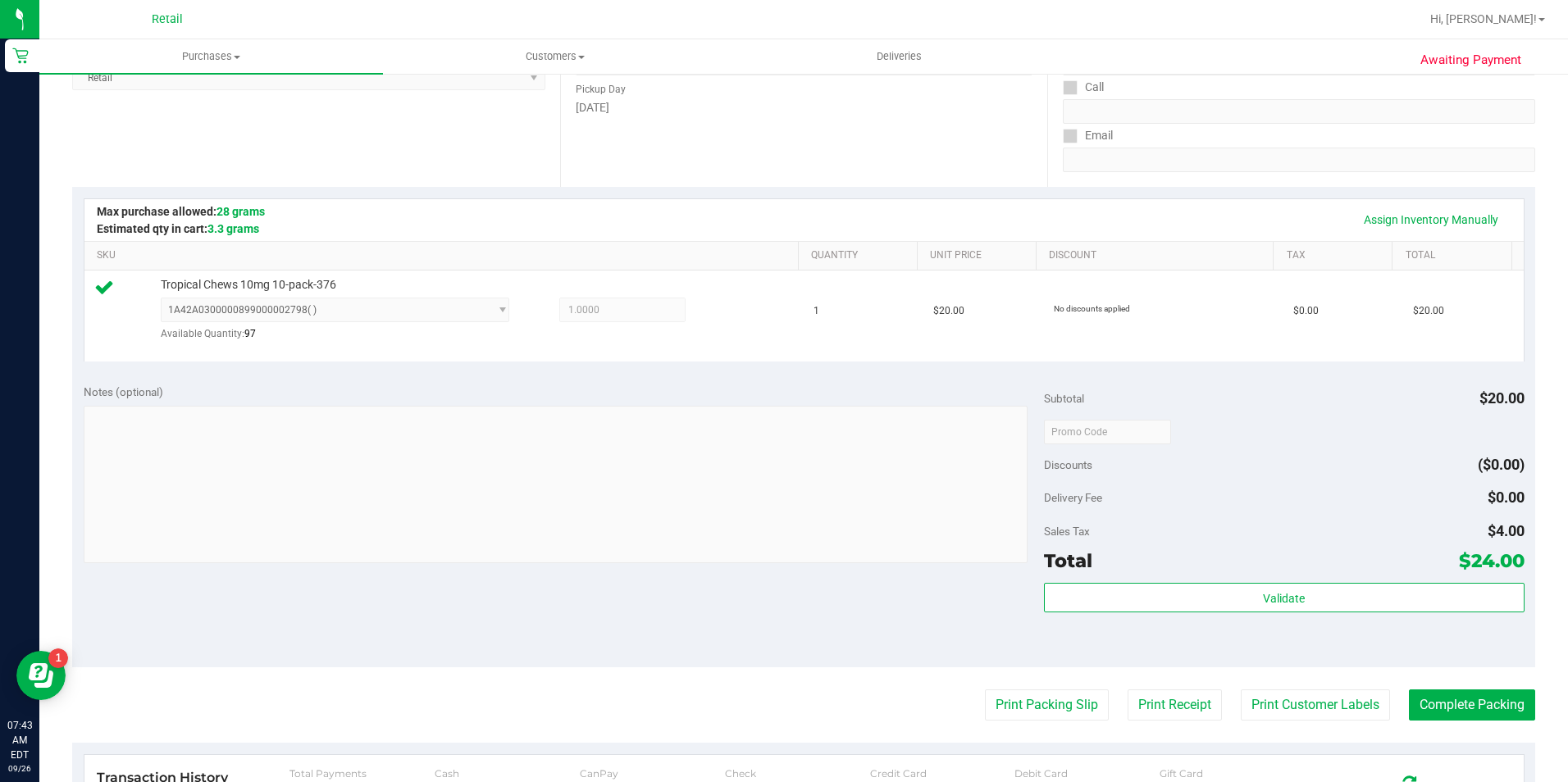
scroll to position [555, 0]
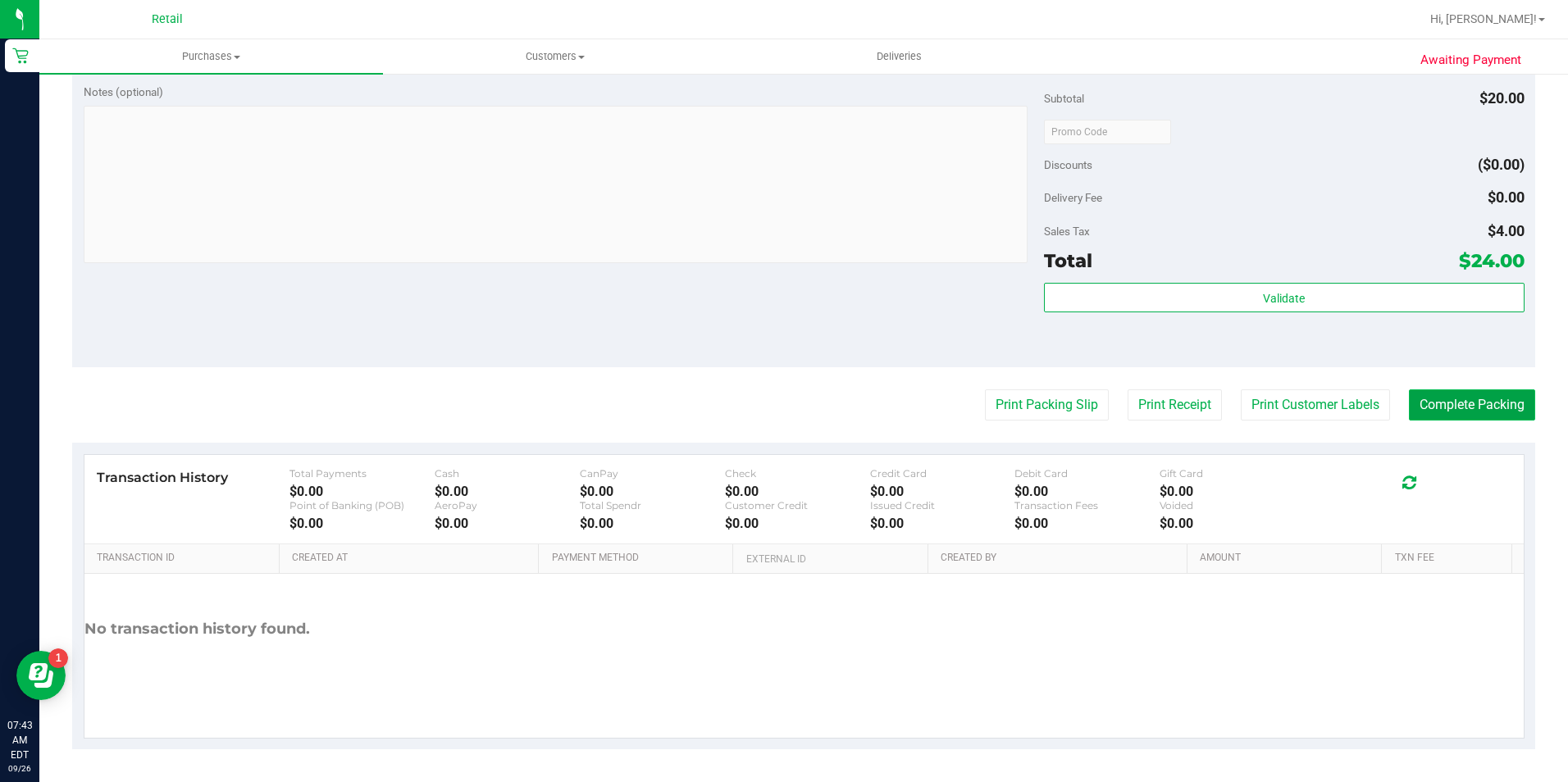
click at [1419, 413] on button "Complete Packing" at bounding box center [1472, 404] width 127 height 31
